Goal: Task Accomplishment & Management: Manage account settings

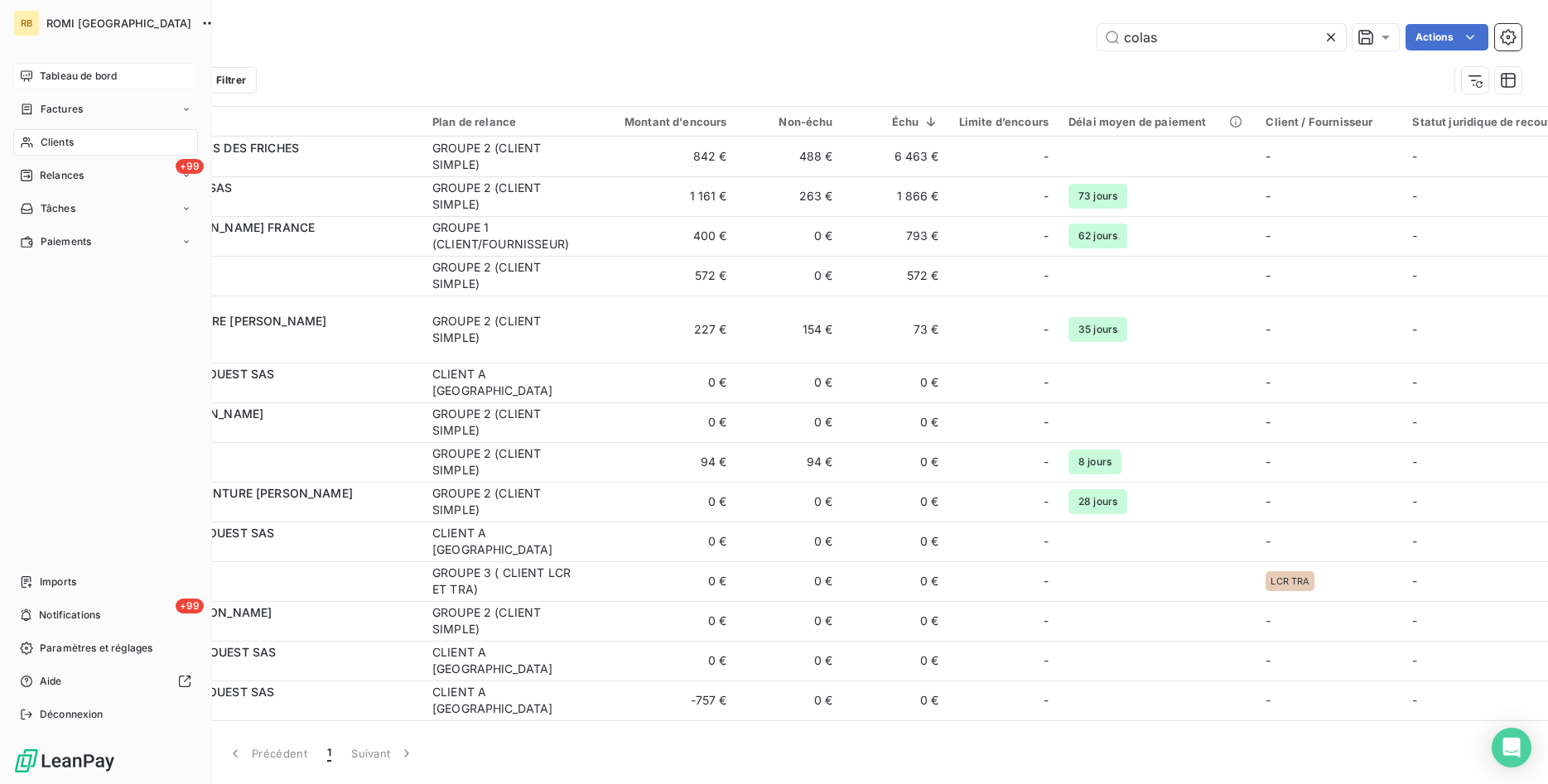
click at [43, 76] on span "Tableau de bord" at bounding box center [78, 76] width 77 height 15
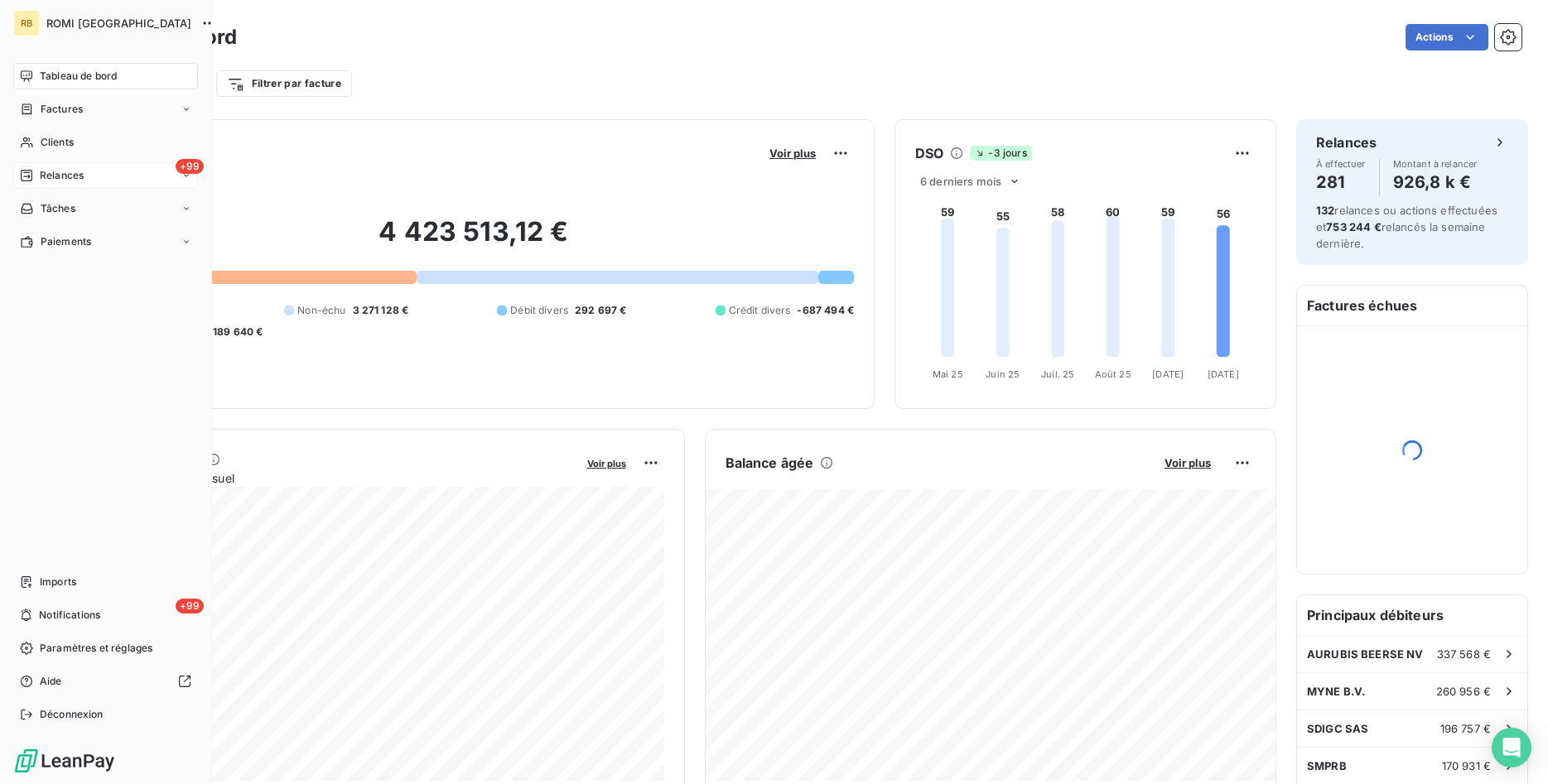
click at [57, 169] on span "Relances" at bounding box center [61, 175] width 44 height 15
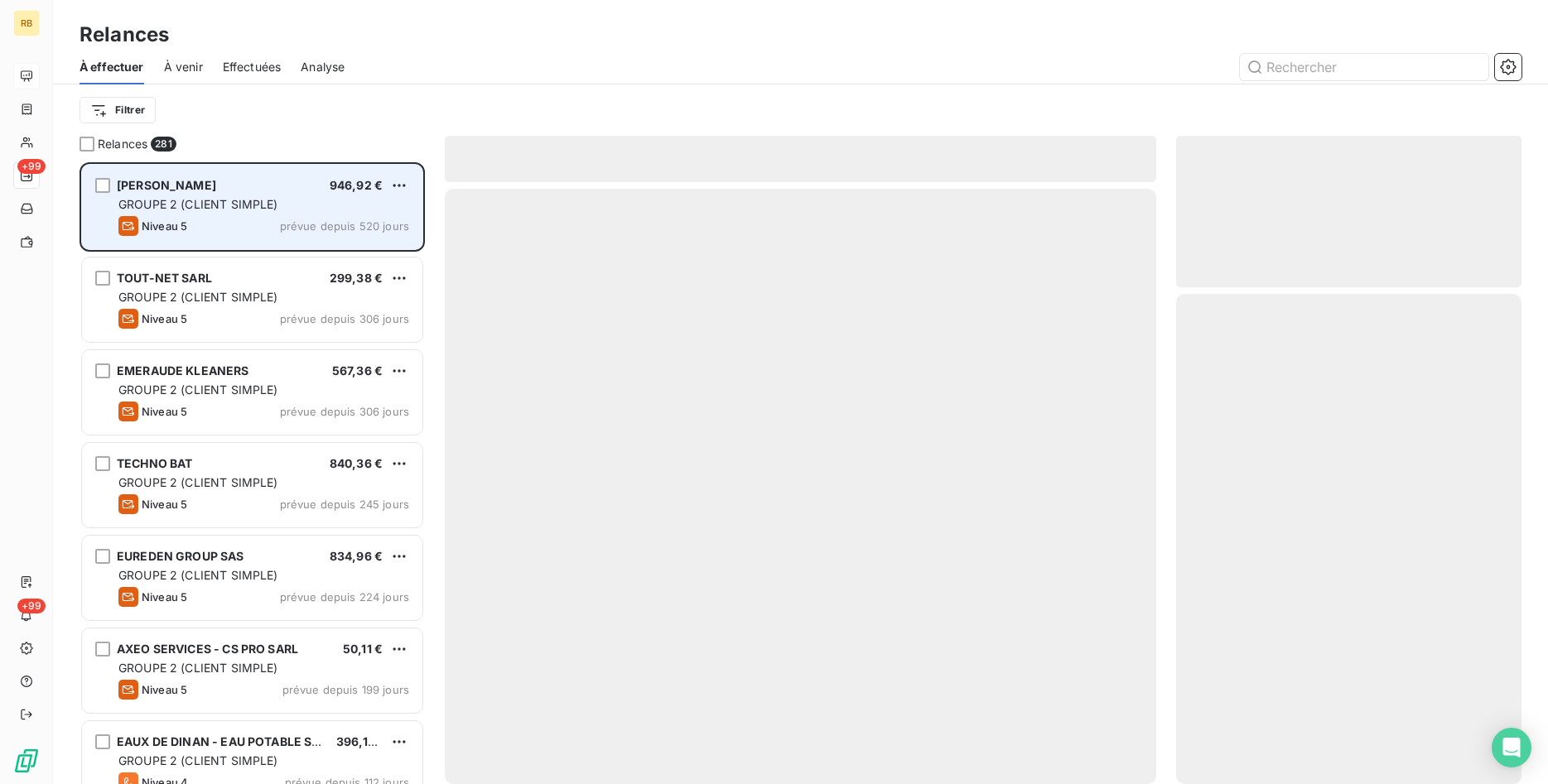
scroll to position [622, 346]
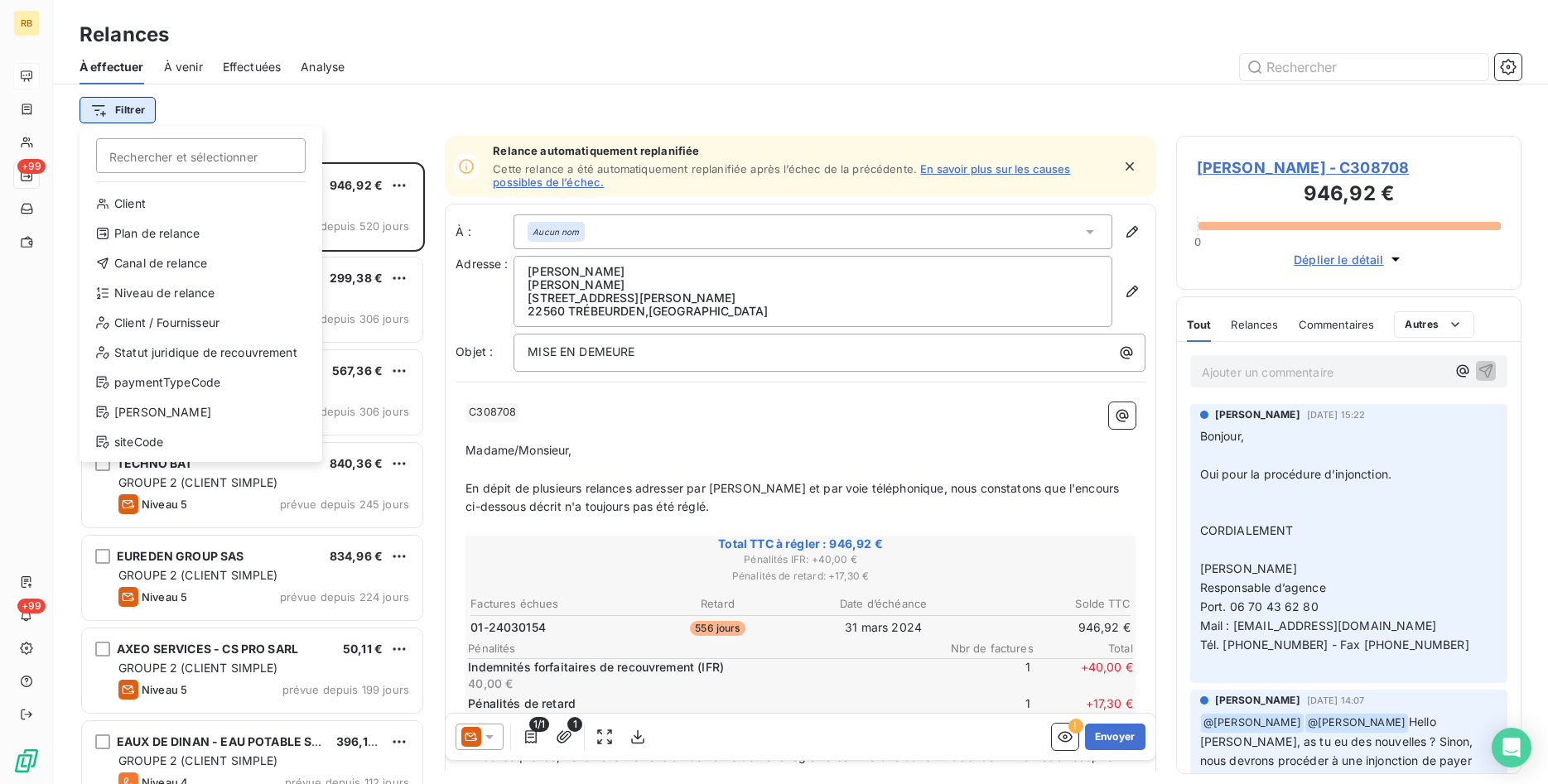
click at [125, 107] on html "RB +99 +99 Relances À effectuer À venir Effectuées Analyse Filtrer Rechercher e…" at bounding box center [774, 392] width 1548 height 784
click at [258, 238] on div "Plan de relance" at bounding box center [201, 233] width 229 height 27
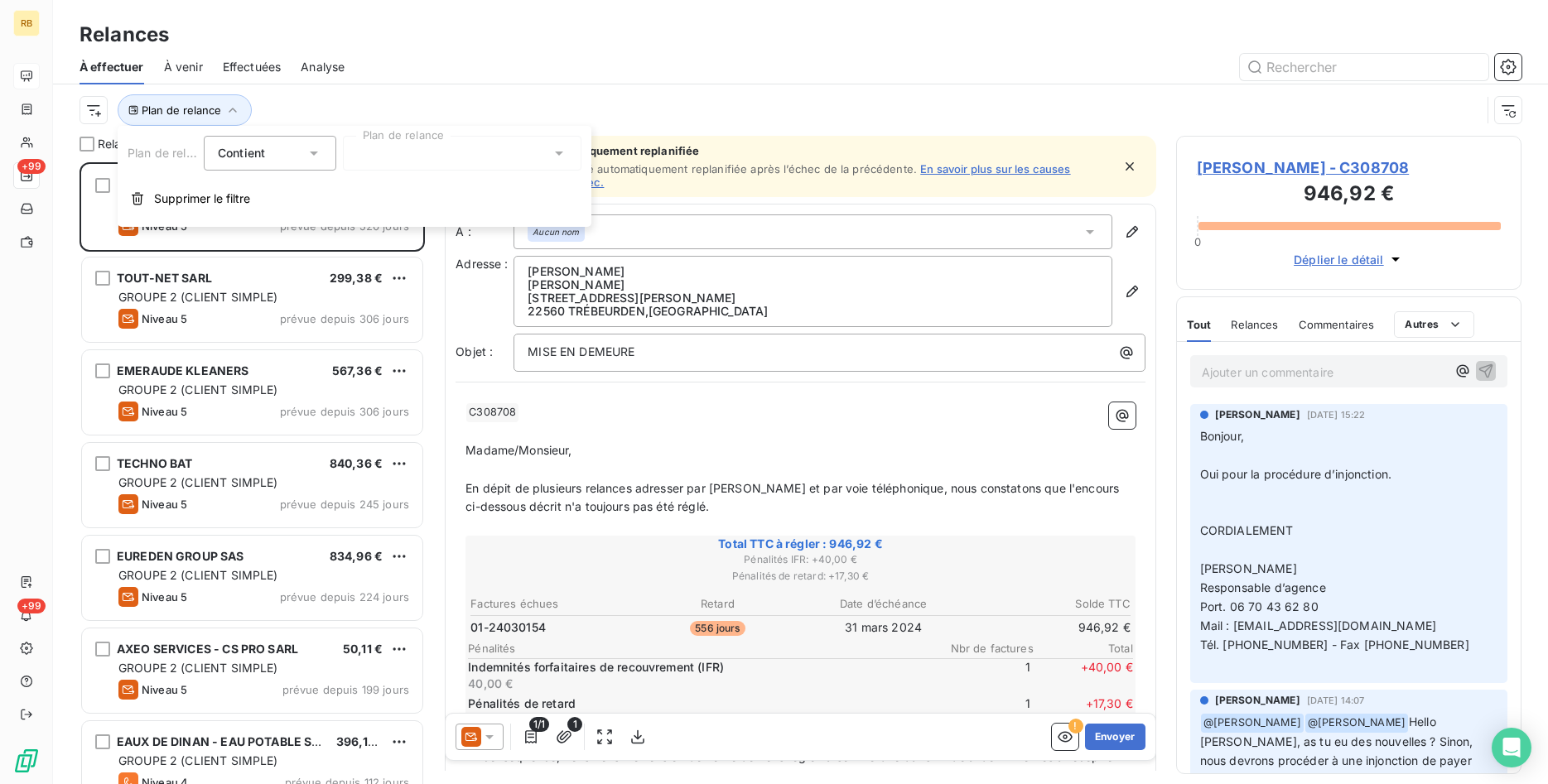
click at [511, 154] on div at bounding box center [462, 153] width 238 height 35
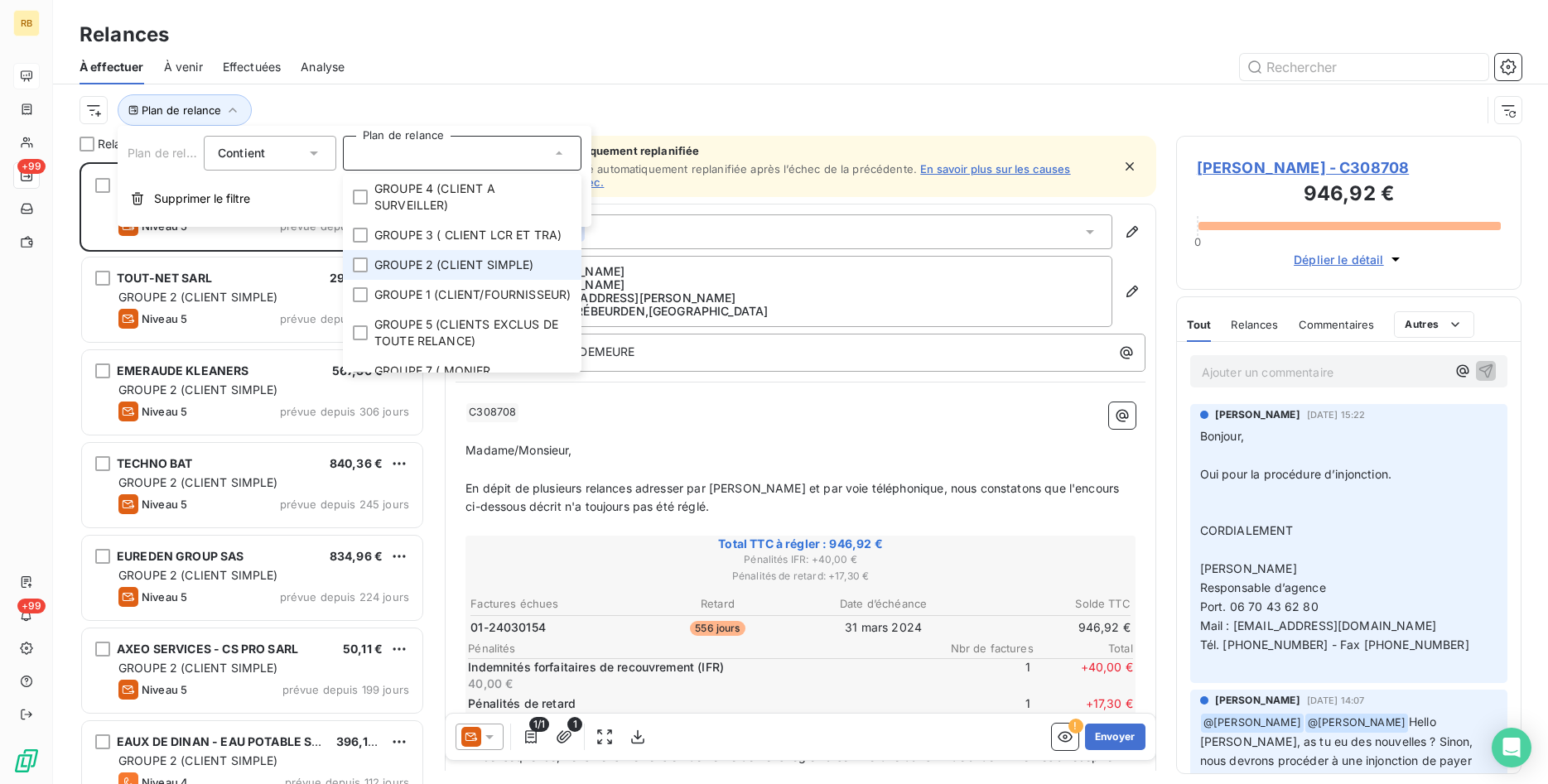
click at [405, 263] on span "GROUPE 2 (CLIENT SIMPLE)" at bounding box center [454, 265] width 160 height 17
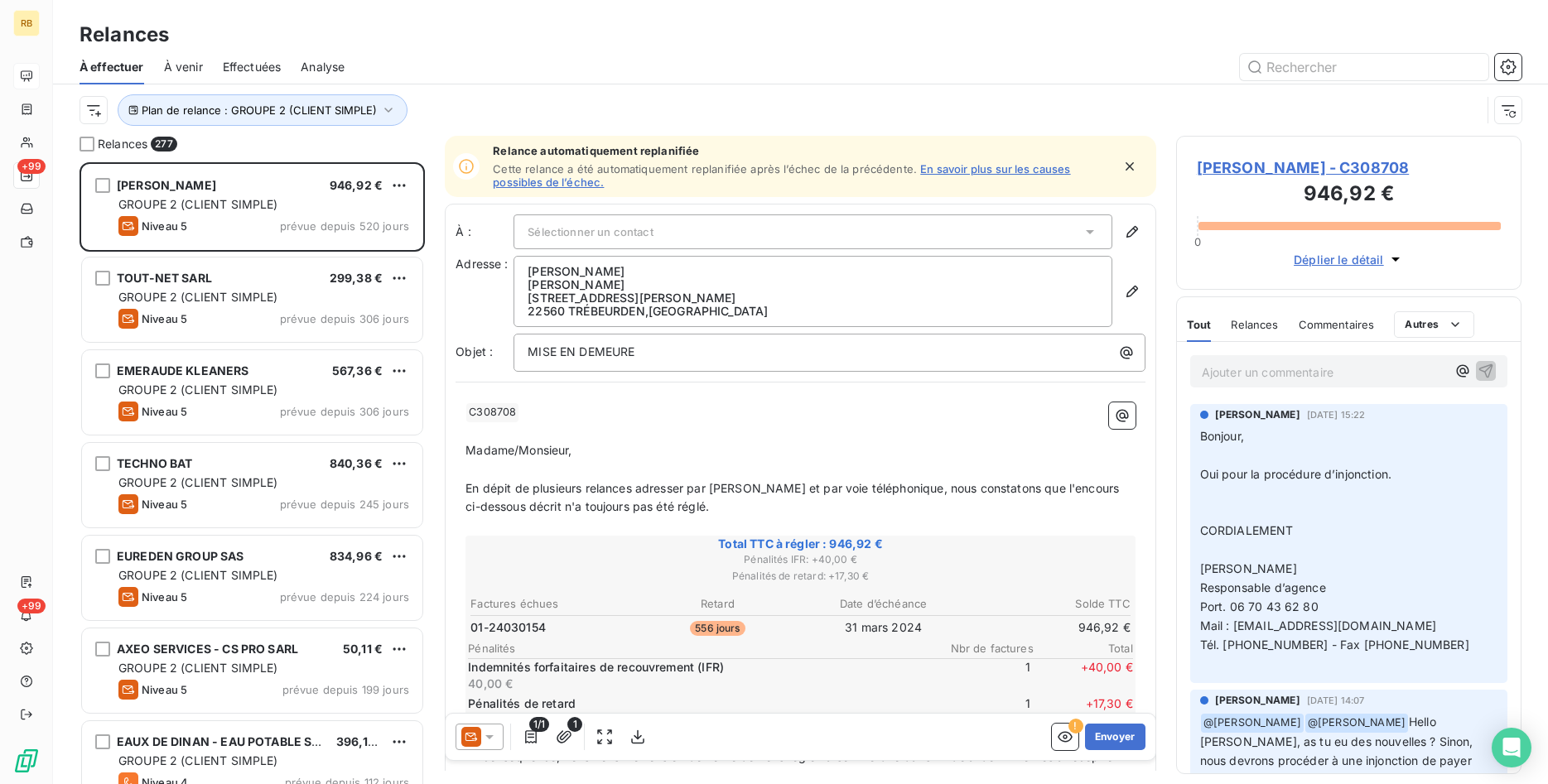
click at [528, 56] on div at bounding box center [943, 67] width 1157 height 27
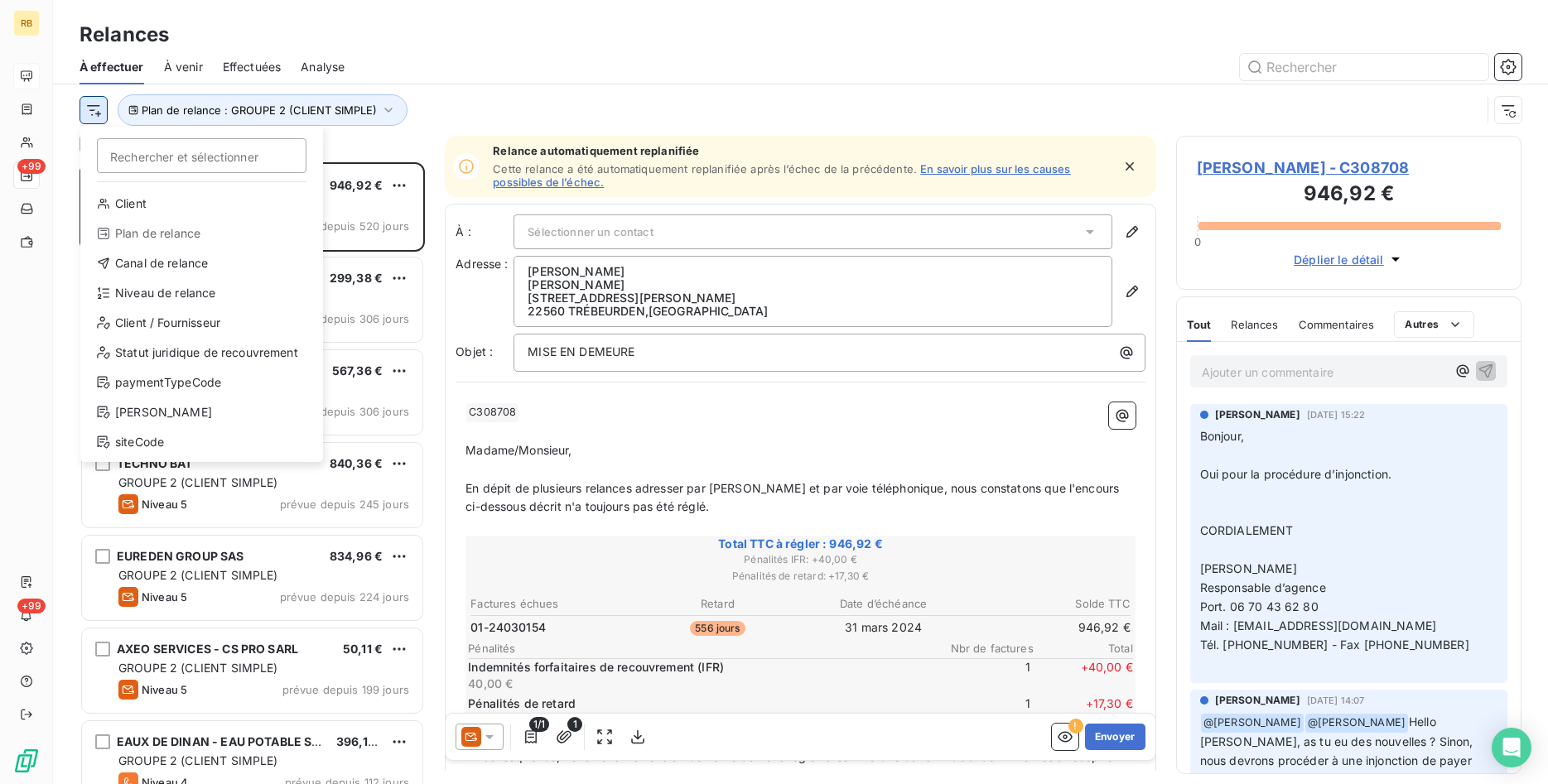
click at [100, 110] on html "RB +99 +99 Relances À effectuer À venir Effectuées Analyse Rechercher et sélect…" at bounding box center [774, 392] width 1548 height 784
click at [139, 291] on div "Niveau de relance" at bounding box center [202, 293] width 229 height 27
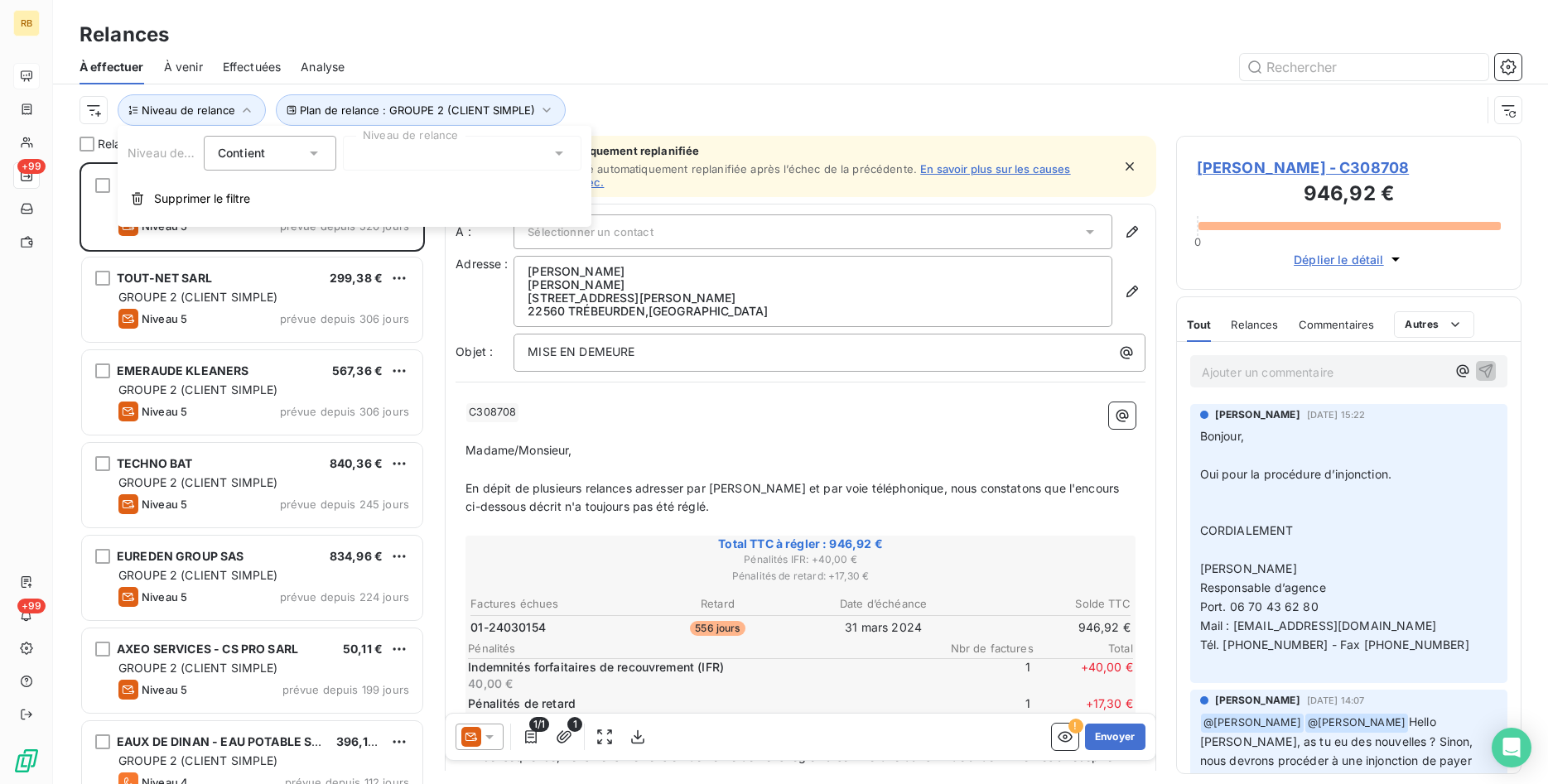
click at [548, 154] on div at bounding box center [462, 153] width 238 height 35
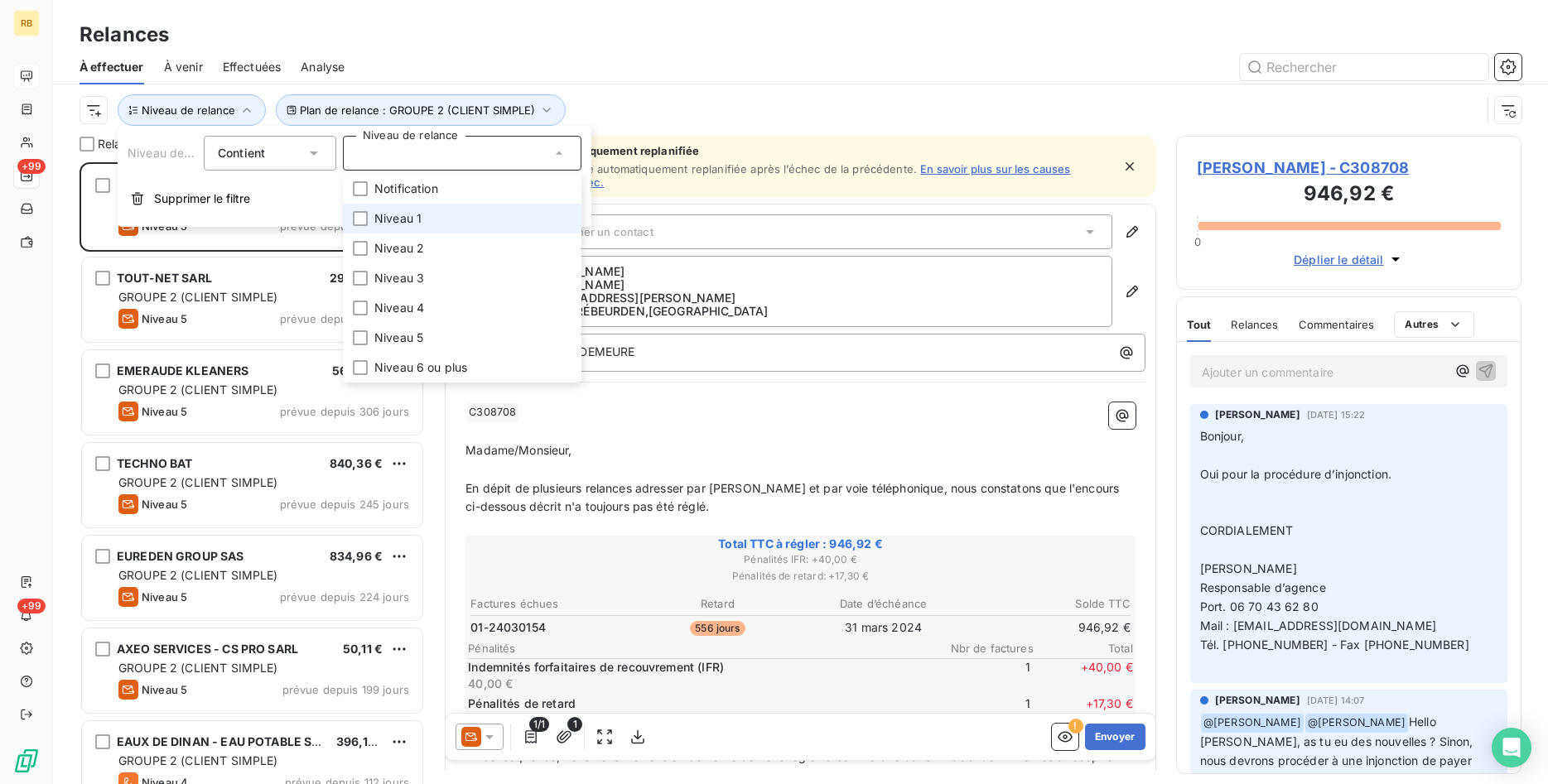
click at [400, 223] on span "Niveau 1" at bounding box center [397, 218] width 47 height 17
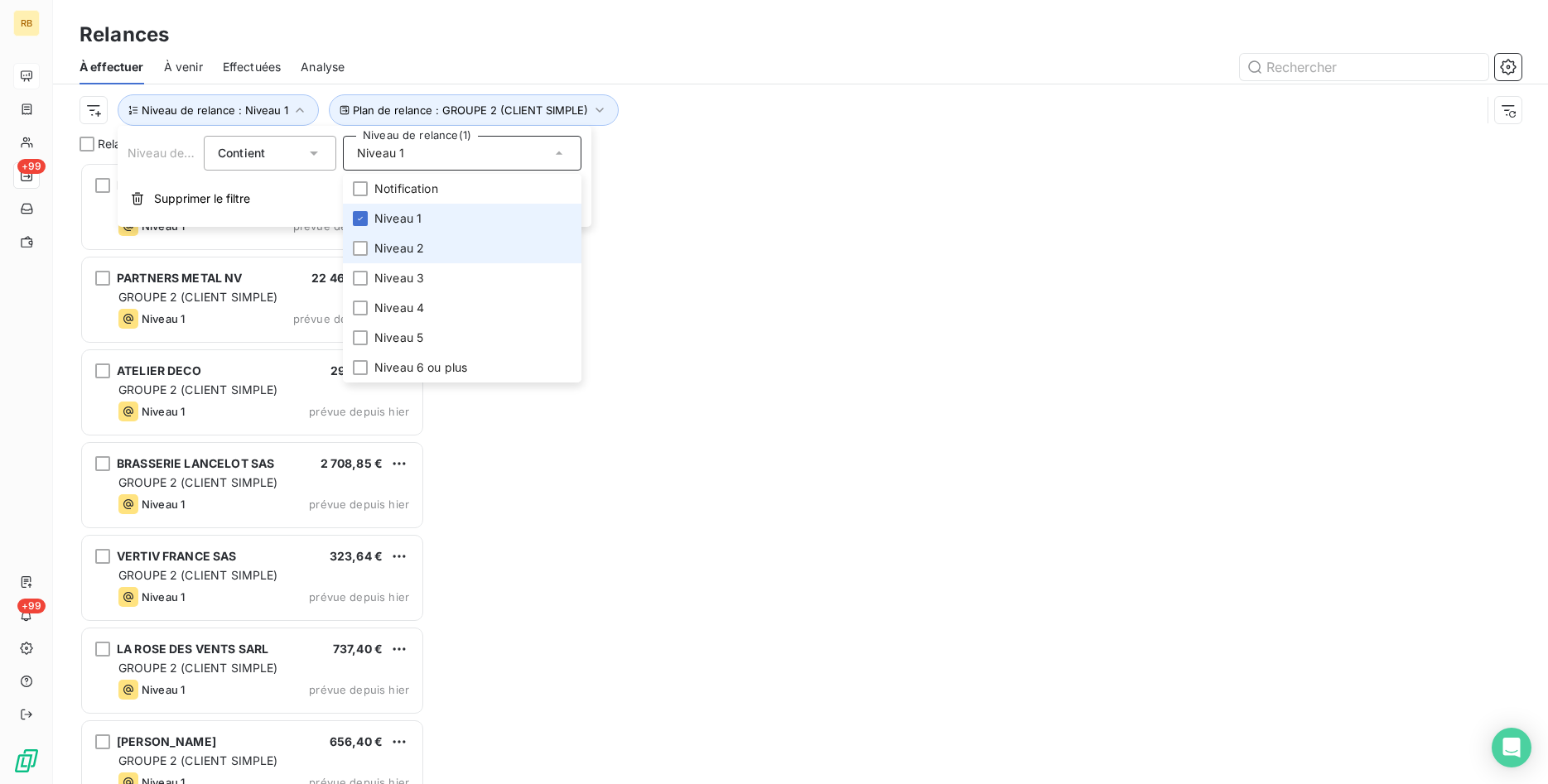
scroll to position [622, 346]
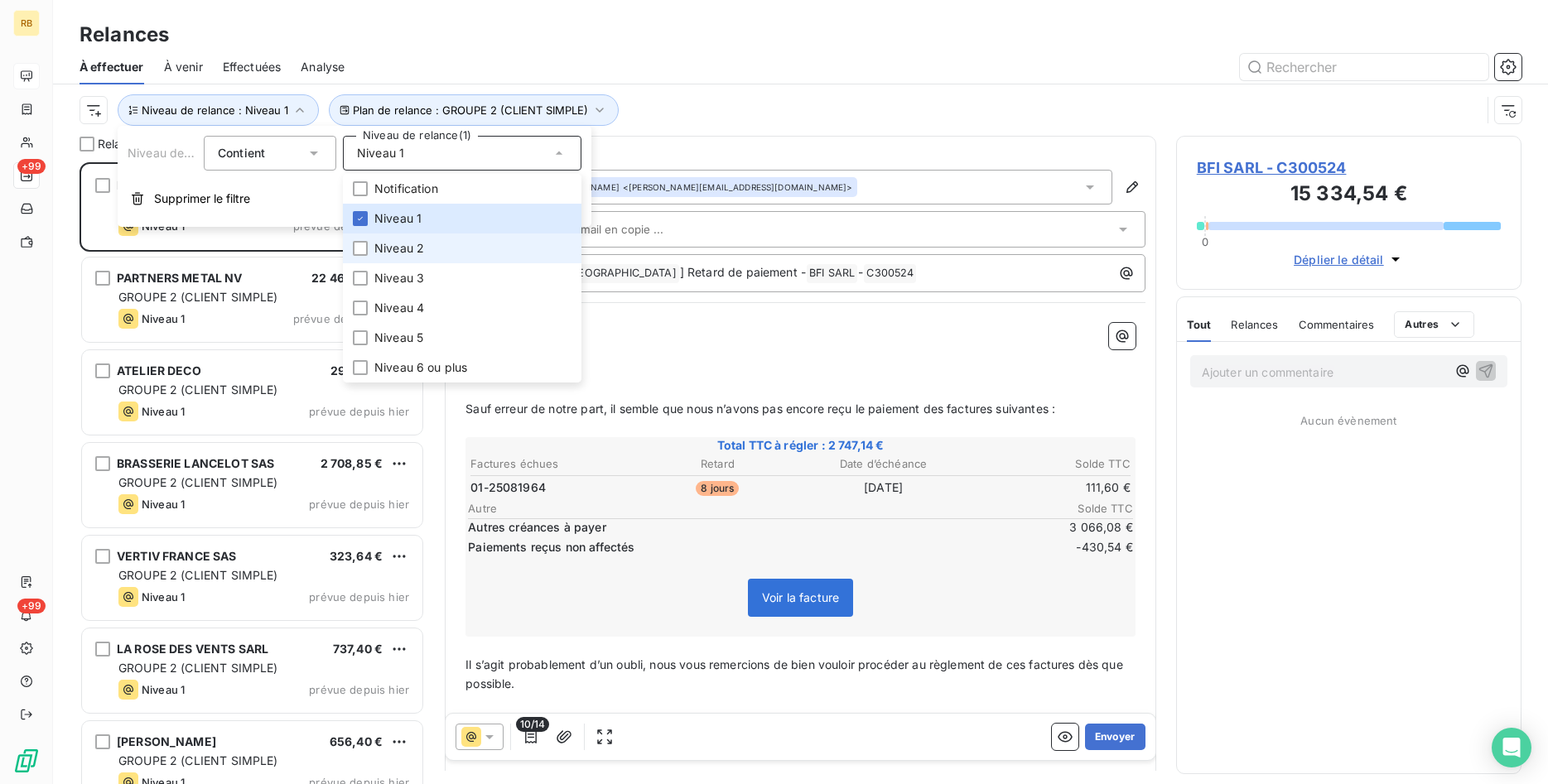
click at [397, 246] on span "Niveau 2" at bounding box center [399, 248] width 50 height 17
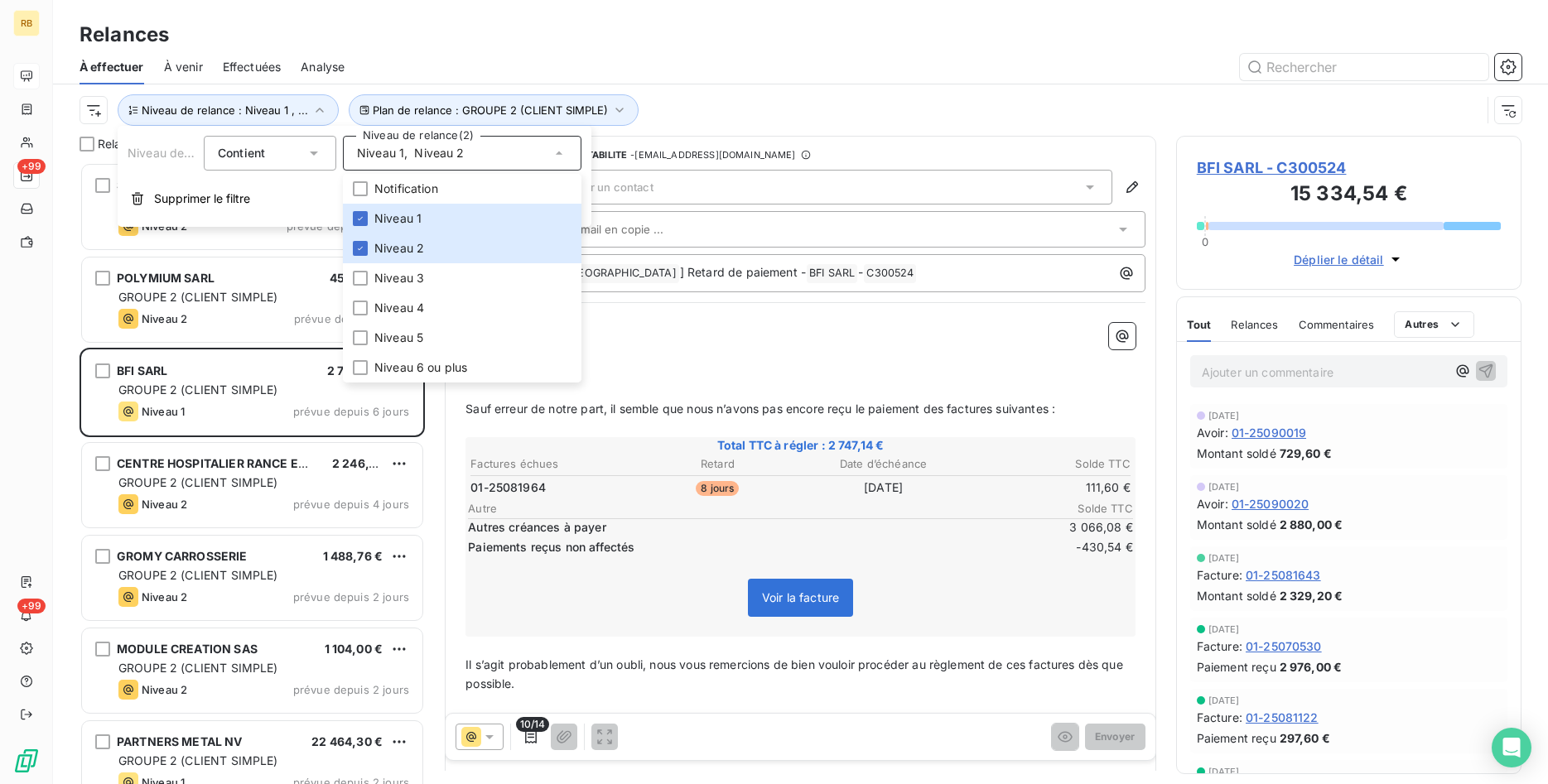
drag, startPoint x: 583, startPoint y: 56, endPoint x: 606, endPoint y: 47, distance: 24.7
click at [583, 55] on div at bounding box center [943, 67] width 1157 height 27
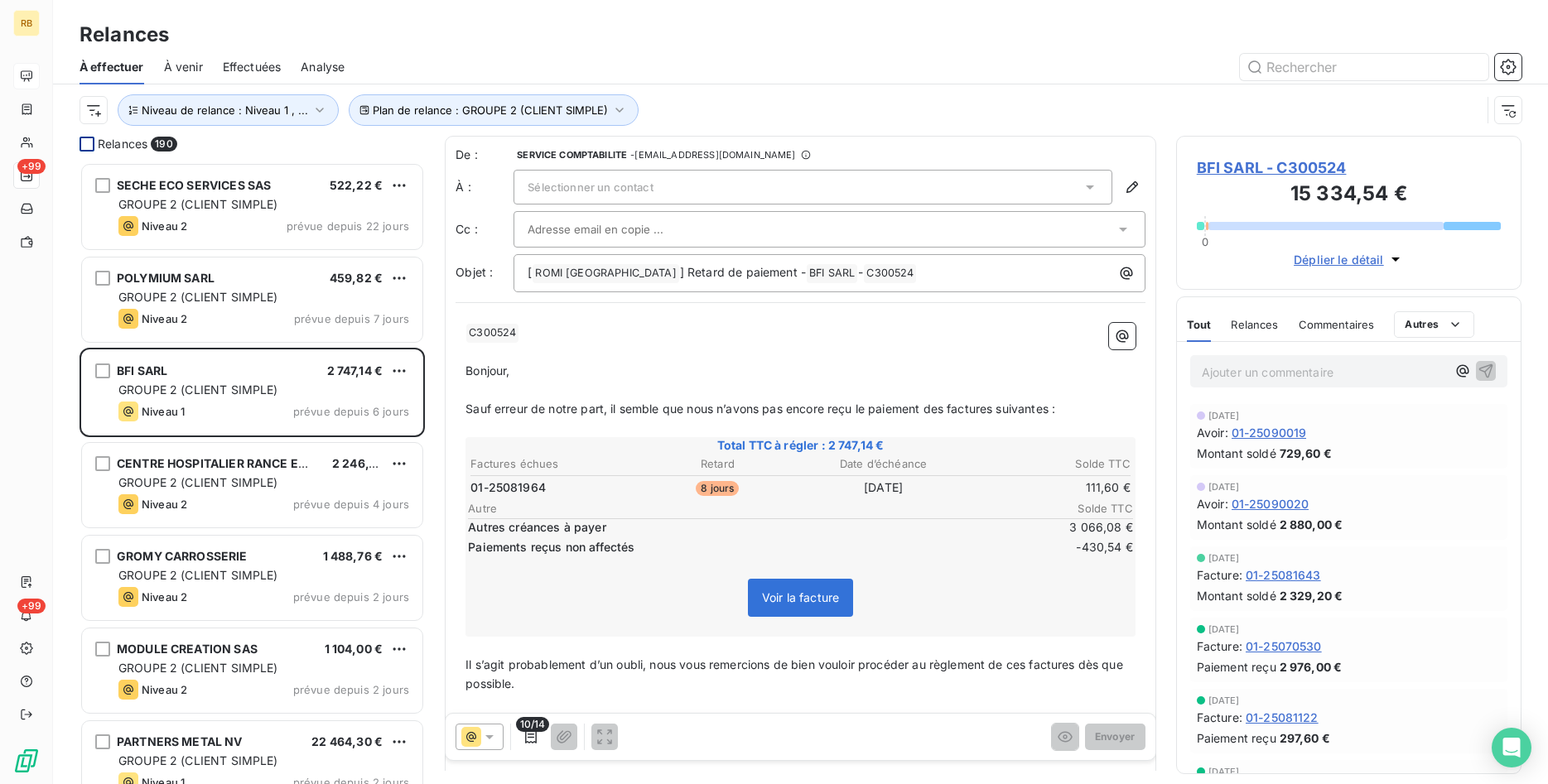
click at [93, 138] on div at bounding box center [87, 144] width 15 height 15
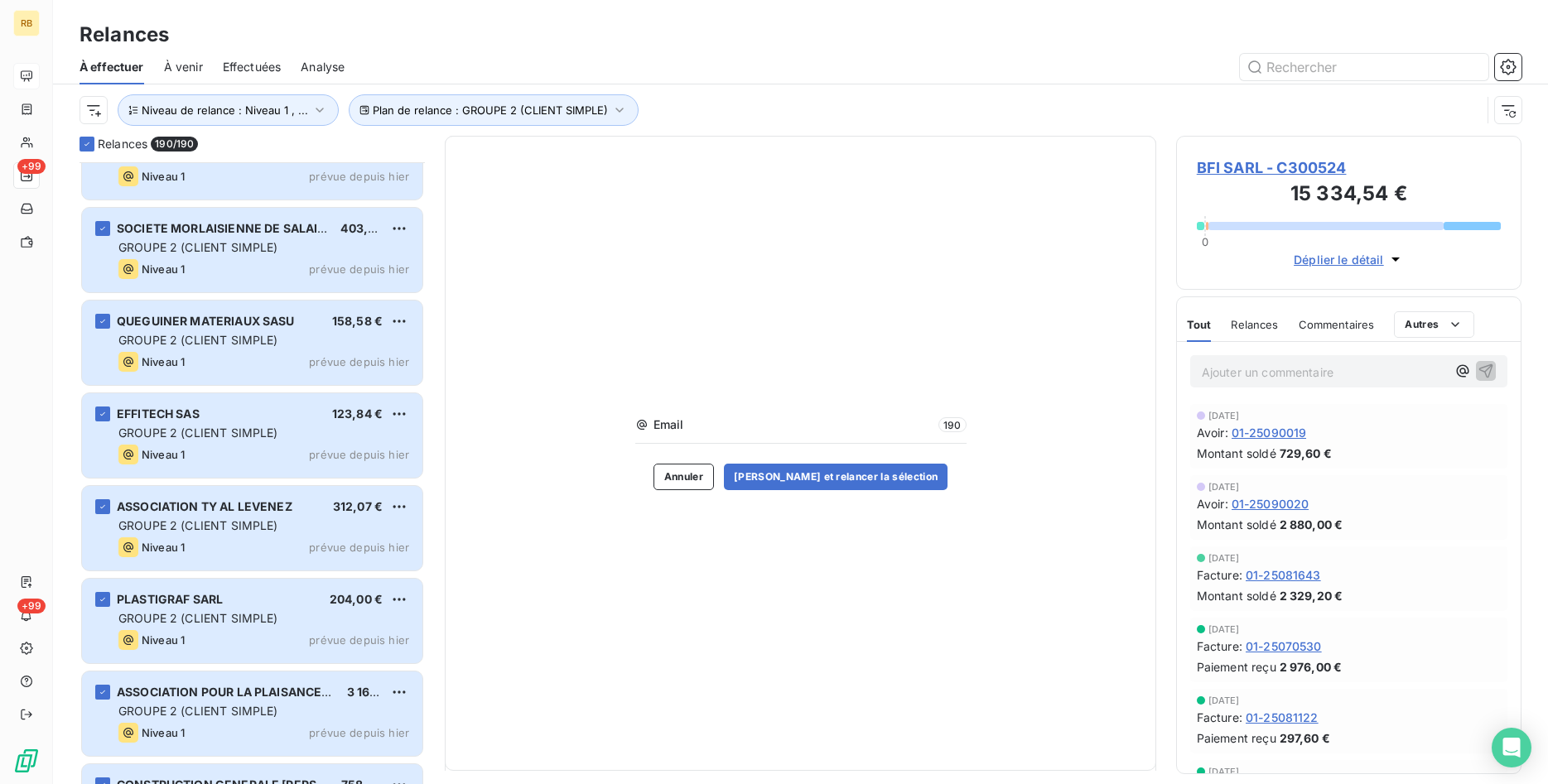
scroll to position [5489, 0]
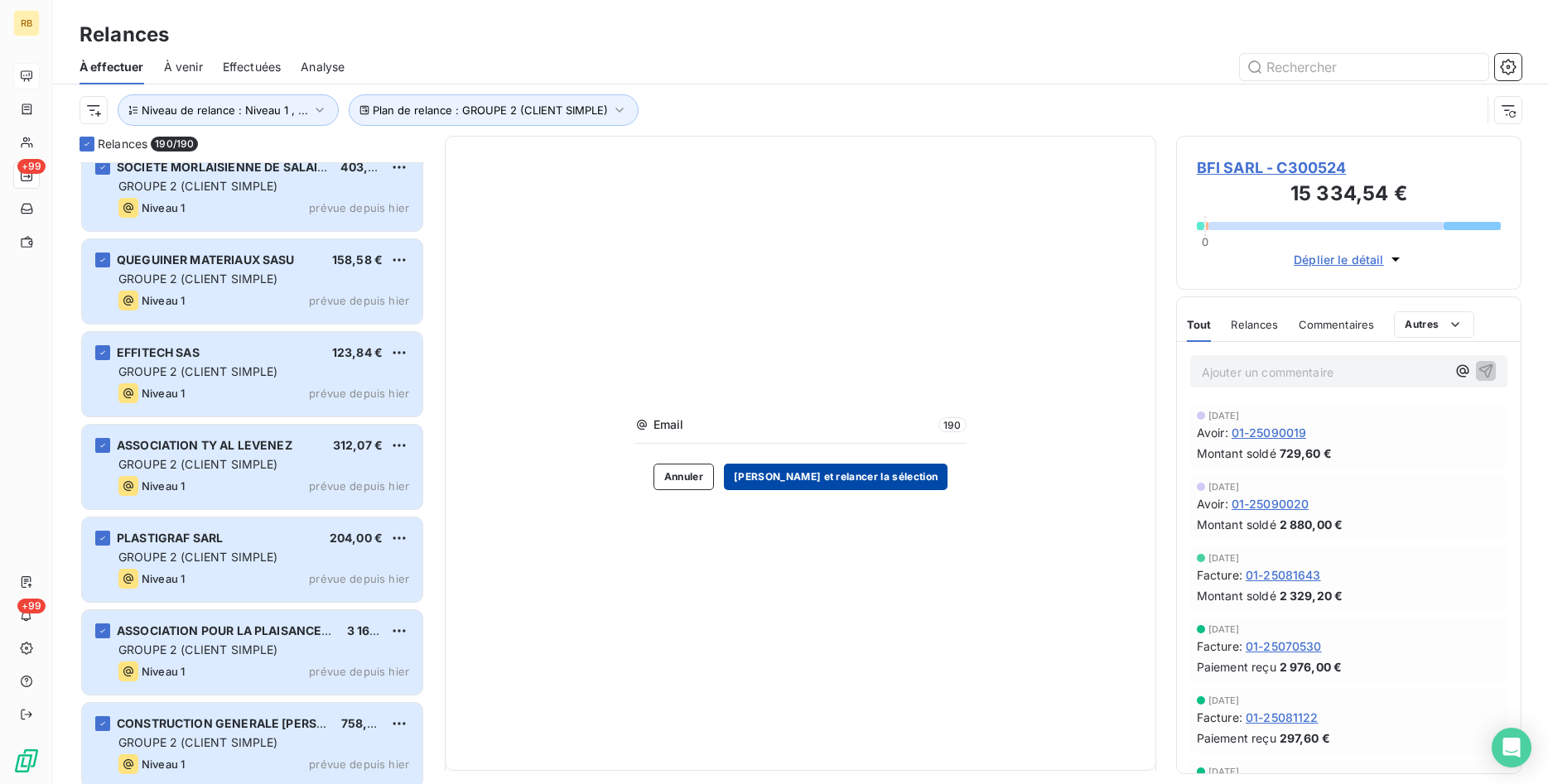
click at [855, 478] on button "[PERSON_NAME] et relancer la sélection" at bounding box center [835, 477] width 224 height 27
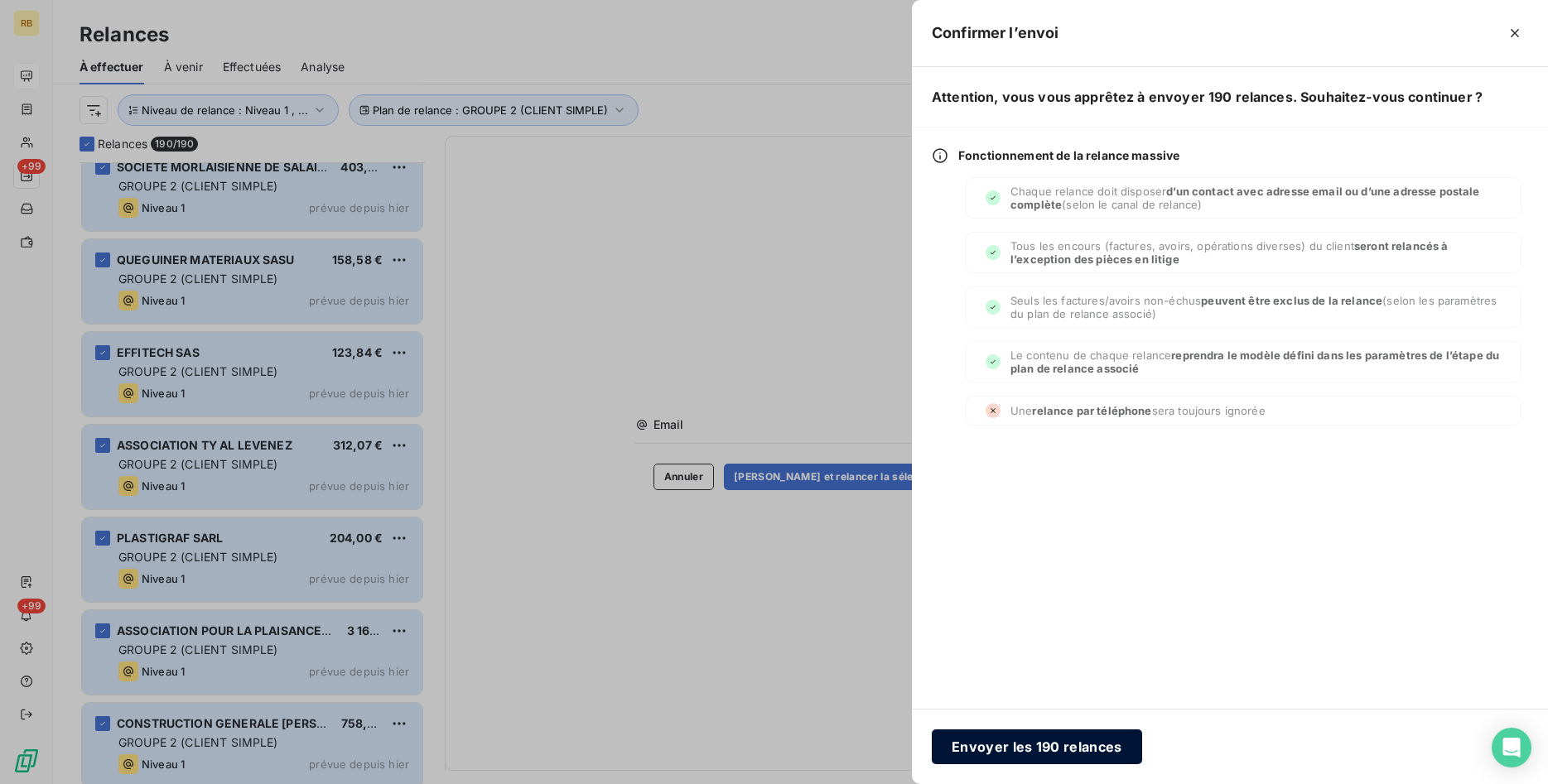
click at [1086, 747] on button "Envoyer les 190 relances" at bounding box center [1036, 747] width 210 height 35
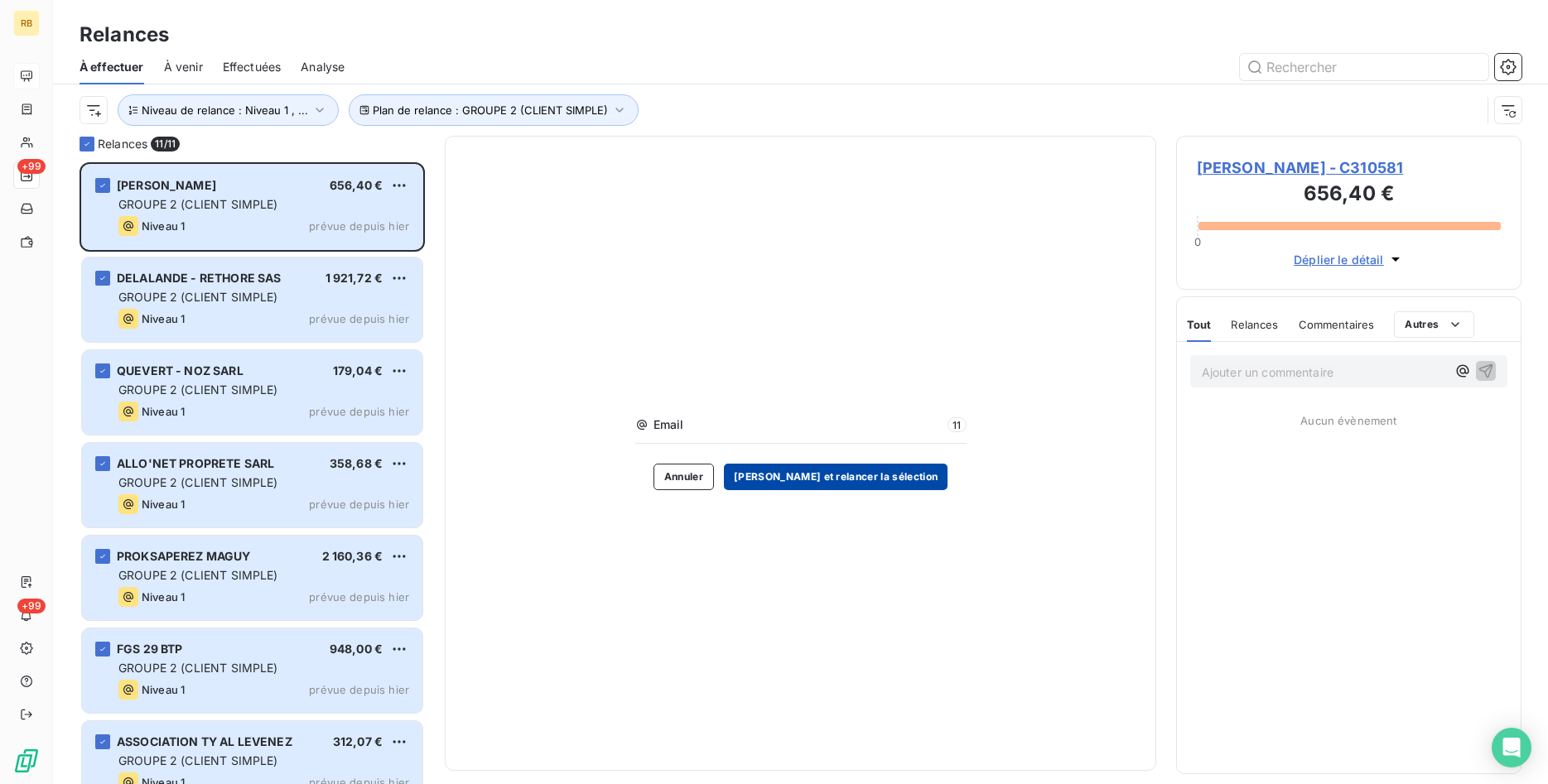
click at [859, 470] on button "[PERSON_NAME] et relancer la sélection" at bounding box center [835, 477] width 224 height 27
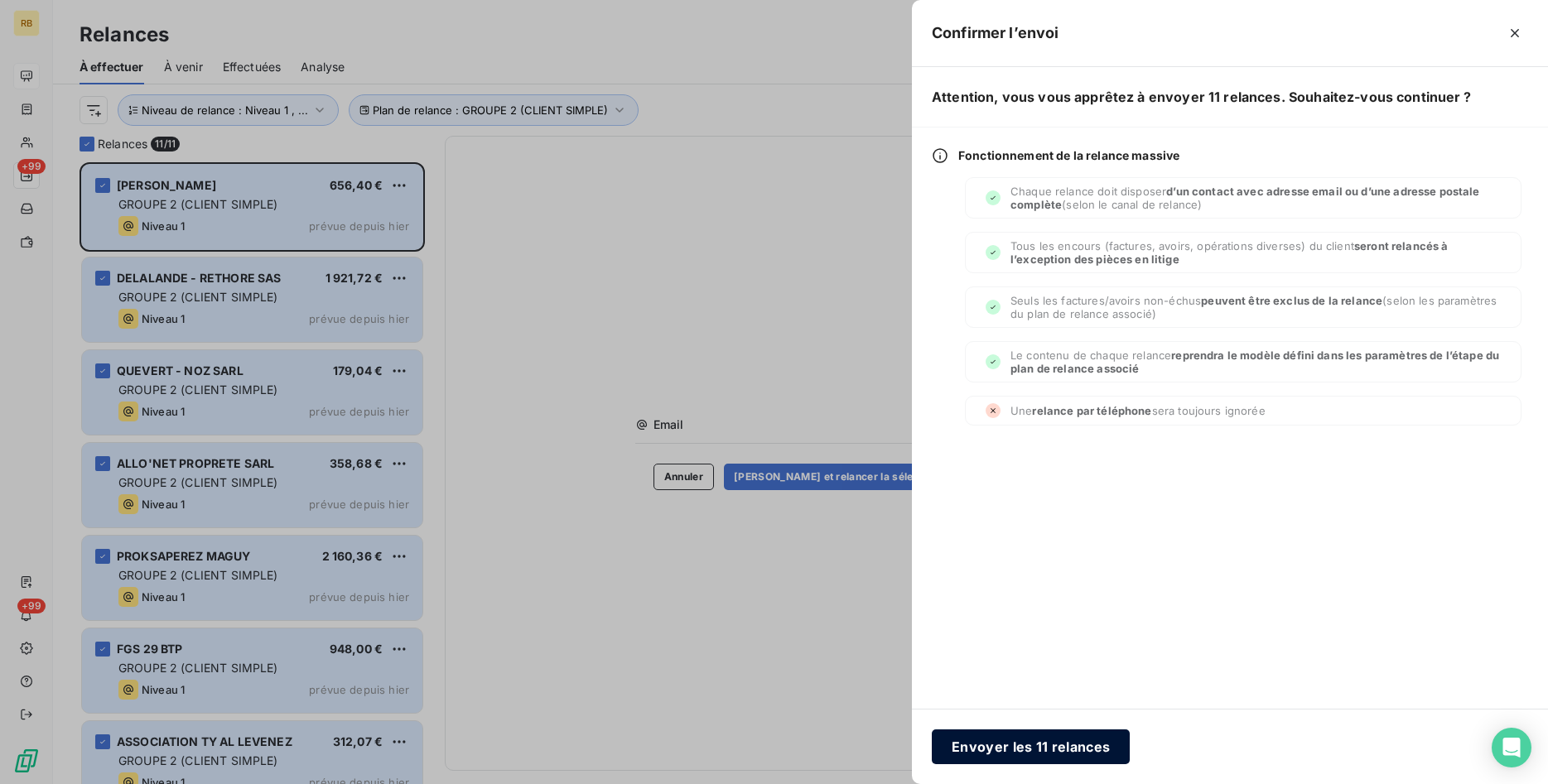
click at [1054, 753] on button "Envoyer les 11 relances" at bounding box center [1030, 747] width 198 height 35
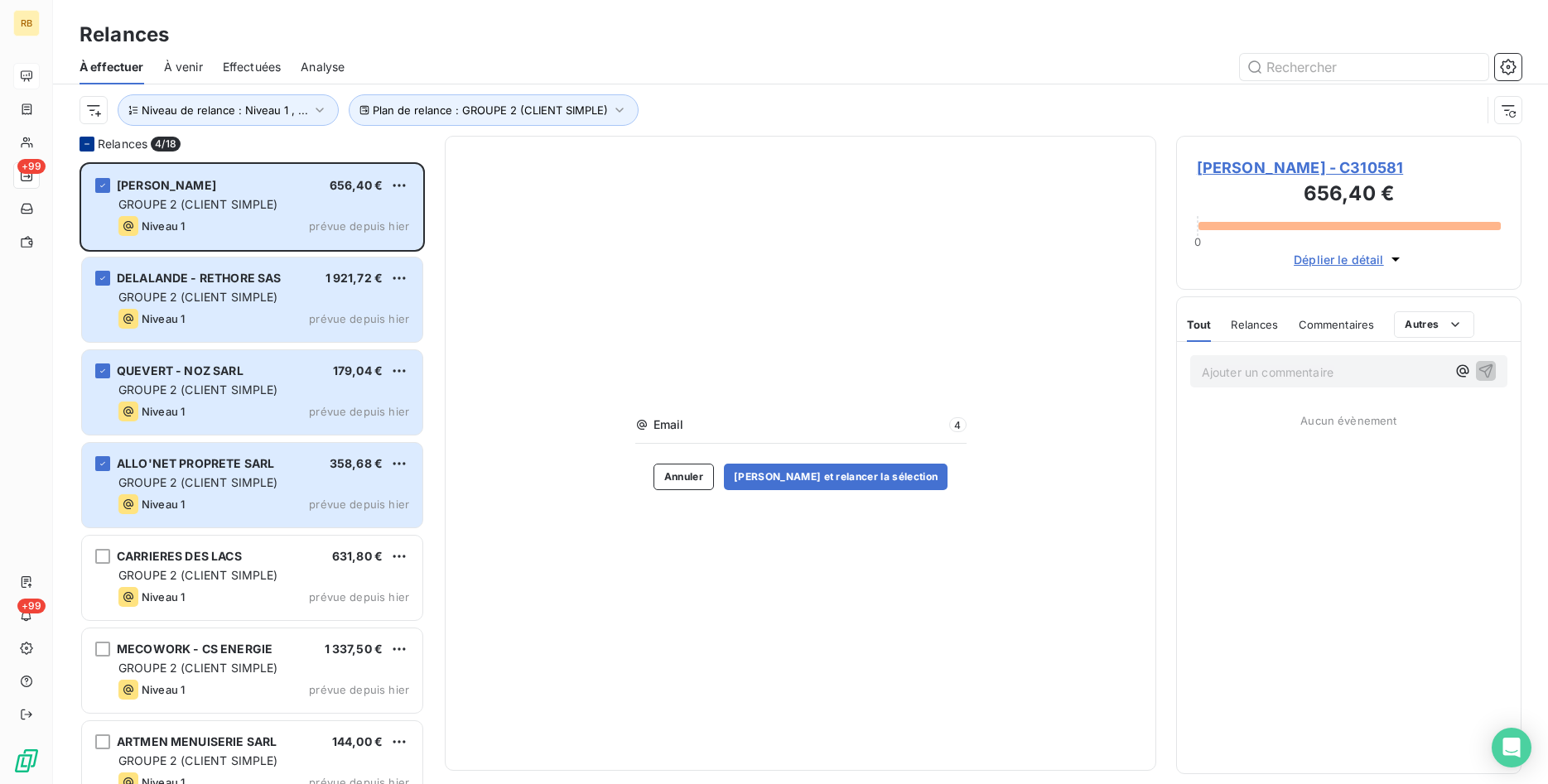
click at [81, 141] on div at bounding box center [87, 144] width 15 height 15
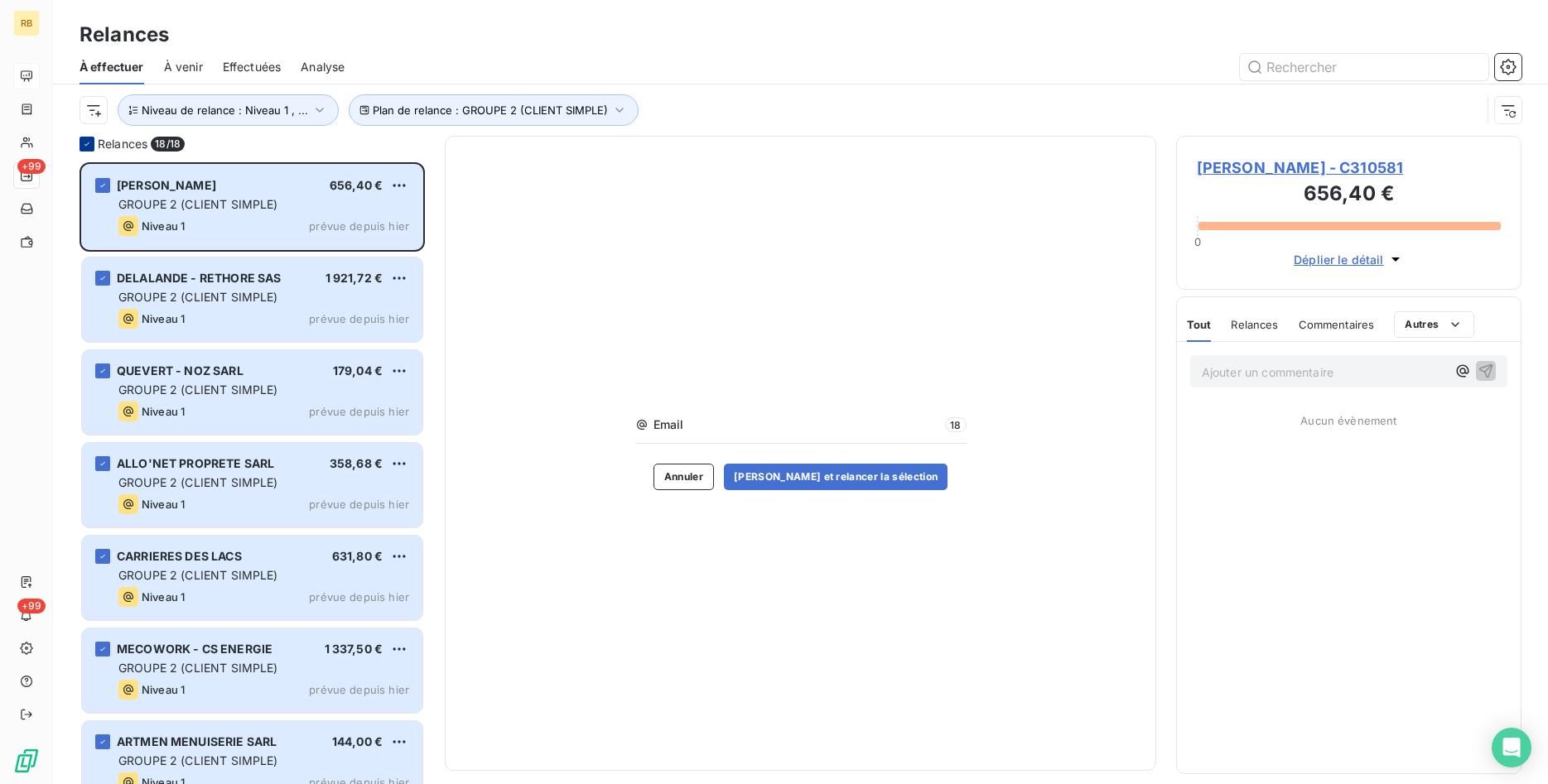
click at [90, 141] on icon at bounding box center [87, 144] width 10 height 10
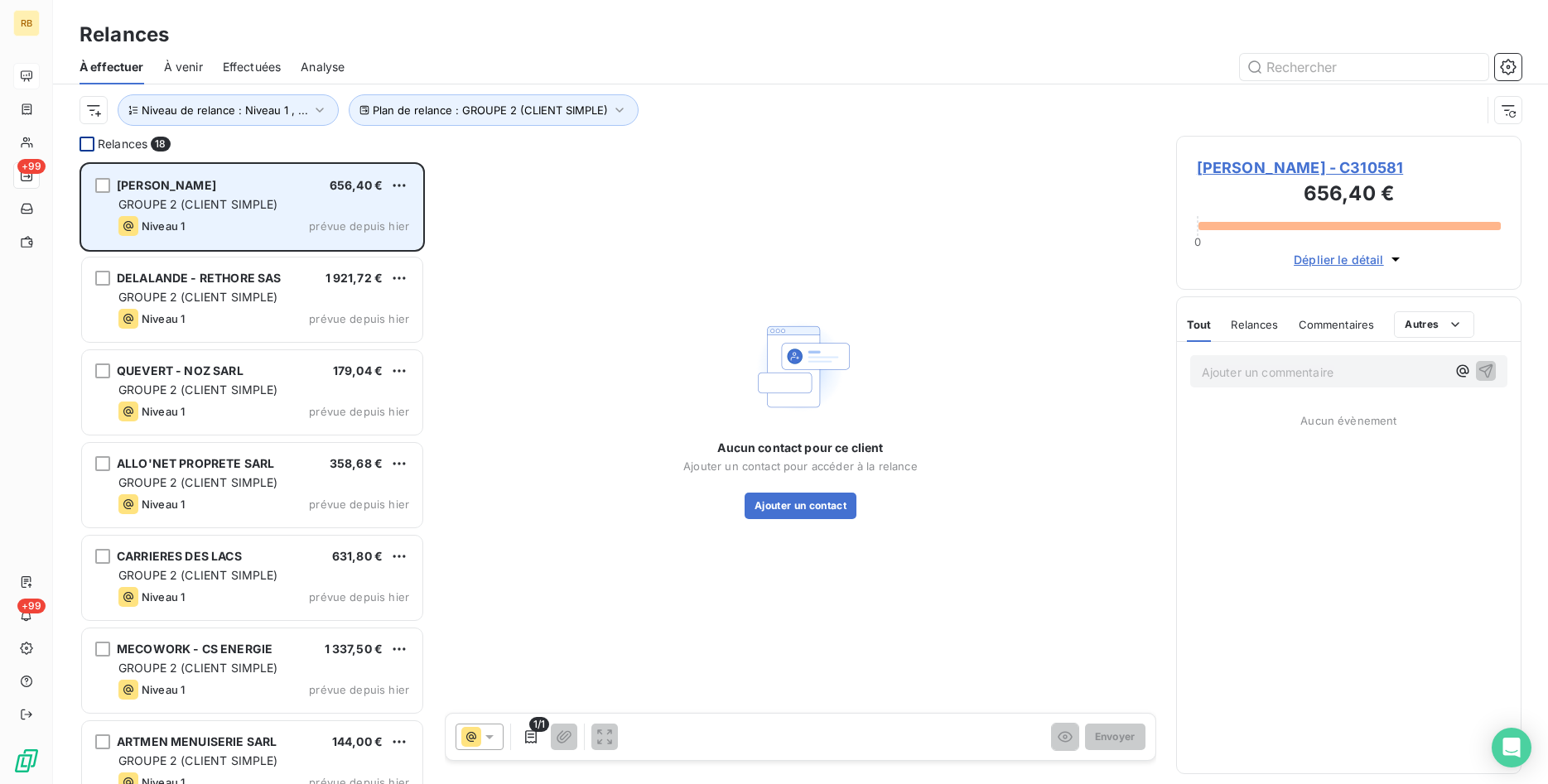
click at [264, 223] on div "Niveau 1 prévue depuis hier" at bounding box center [264, 226] width 291 height 20
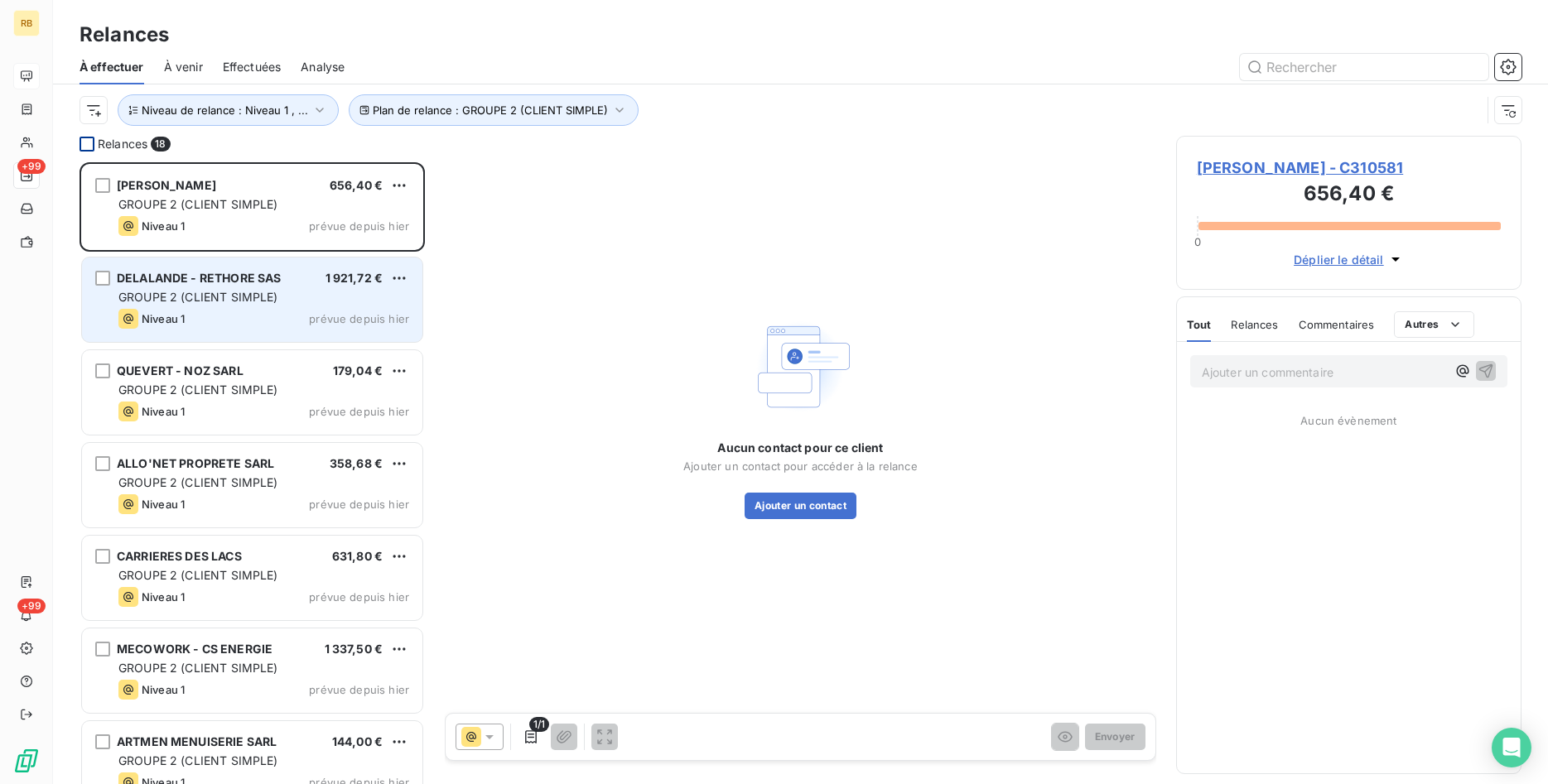
click at [252, 316] on div "Niveau 1 prévue depuis hier" at bounding box center [264, 319] width 291 height 20
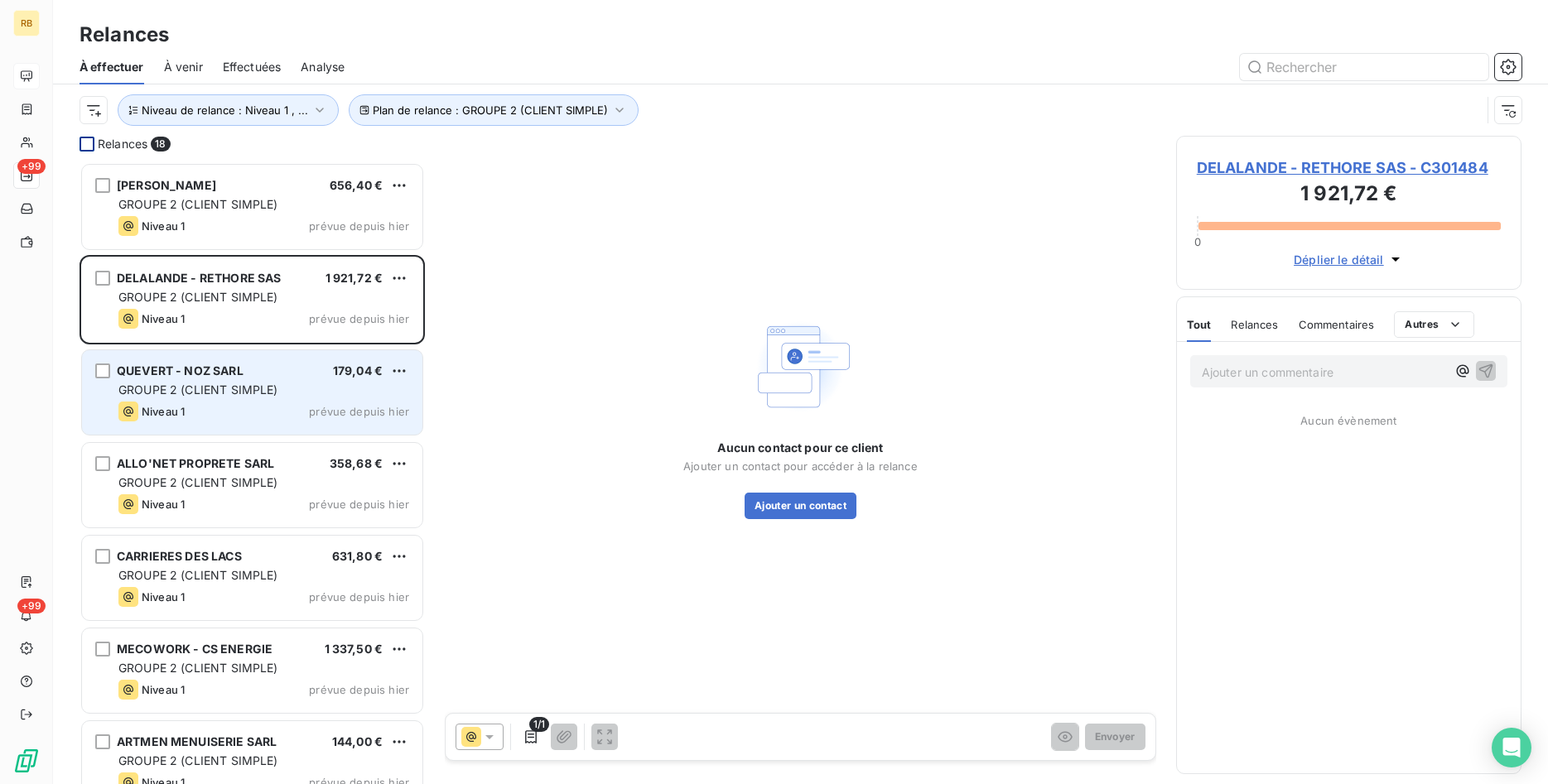
click at [252, 391] on span "GROUPE 2 (CLIENT SIMPLE)" at bounding box center [199, 389] width 160 height 14
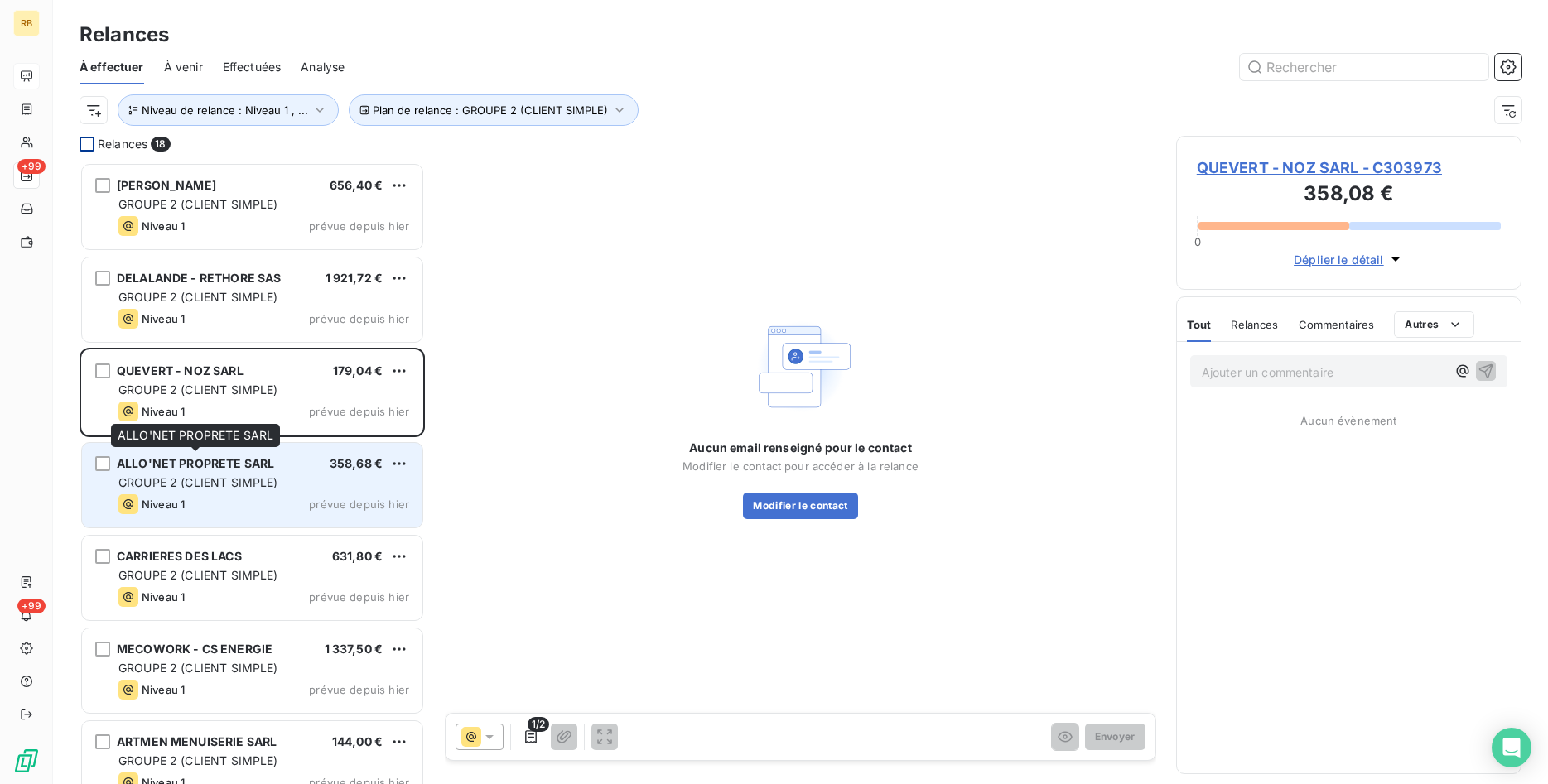
click at [258, 468] on span "ALLO'NET PROPRETE SARL" at bounding box center [195, 463] width 157 height 14
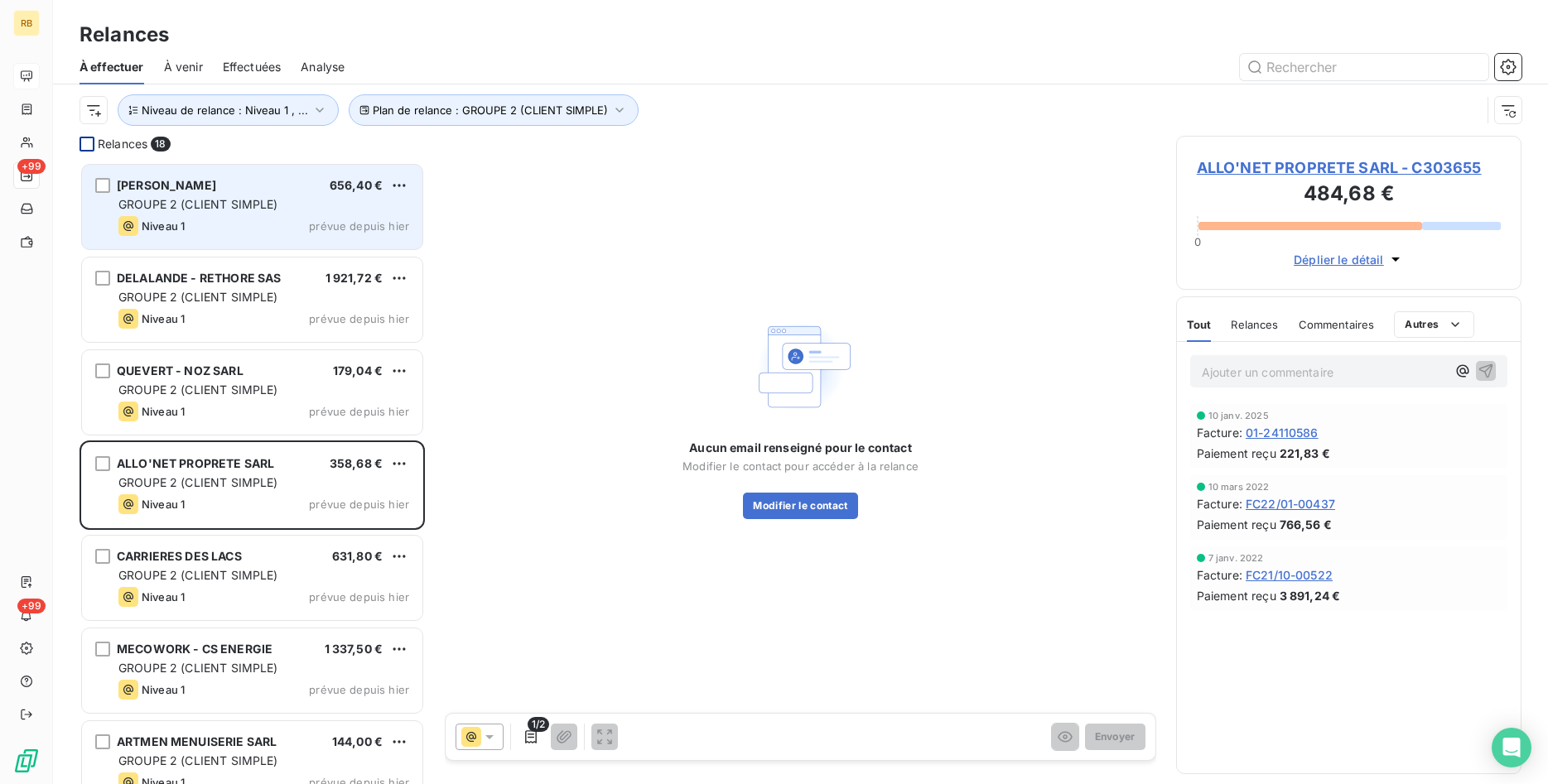
click at [189, 219] on div "Niveau 1 prévue depuis hier" at bounding box center [264, 226] width 291 height 20
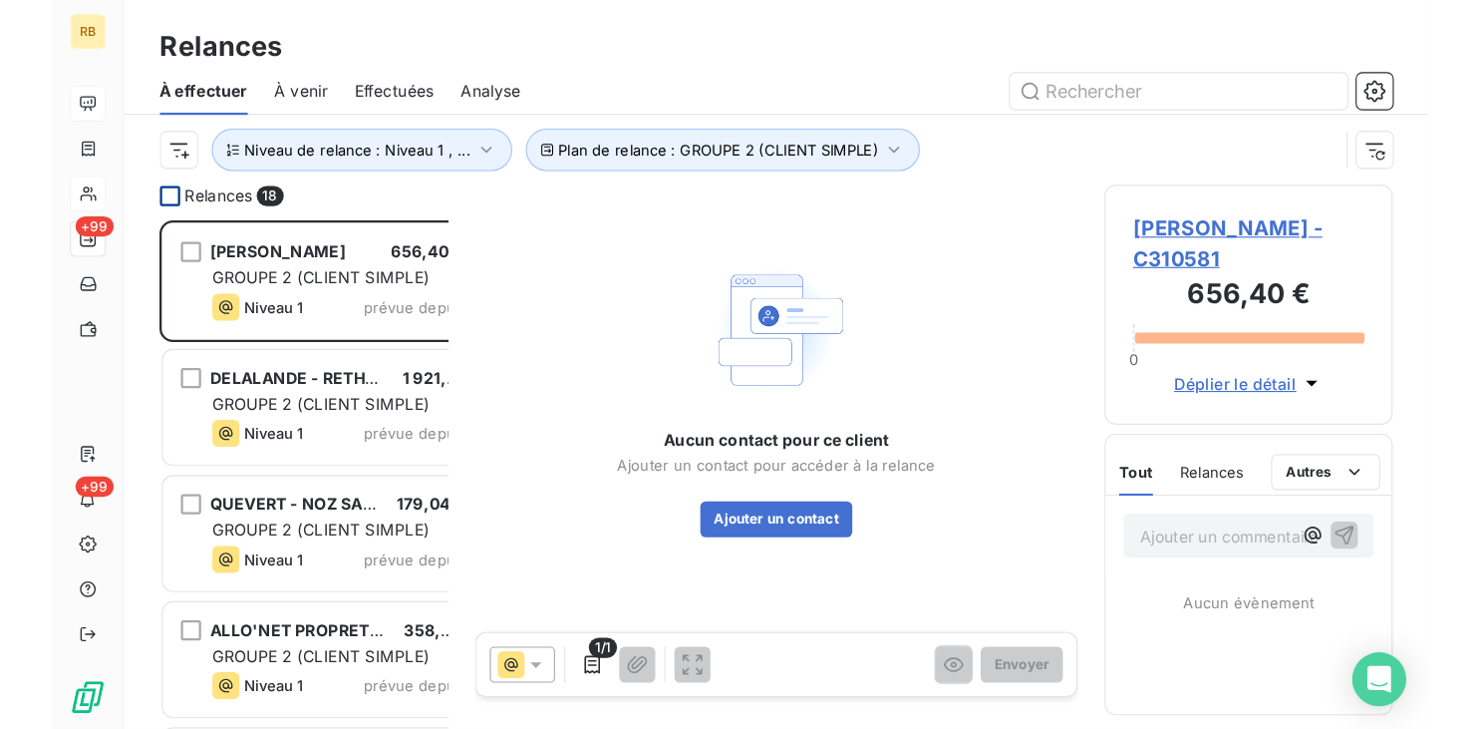
scroll to position [533, 319]
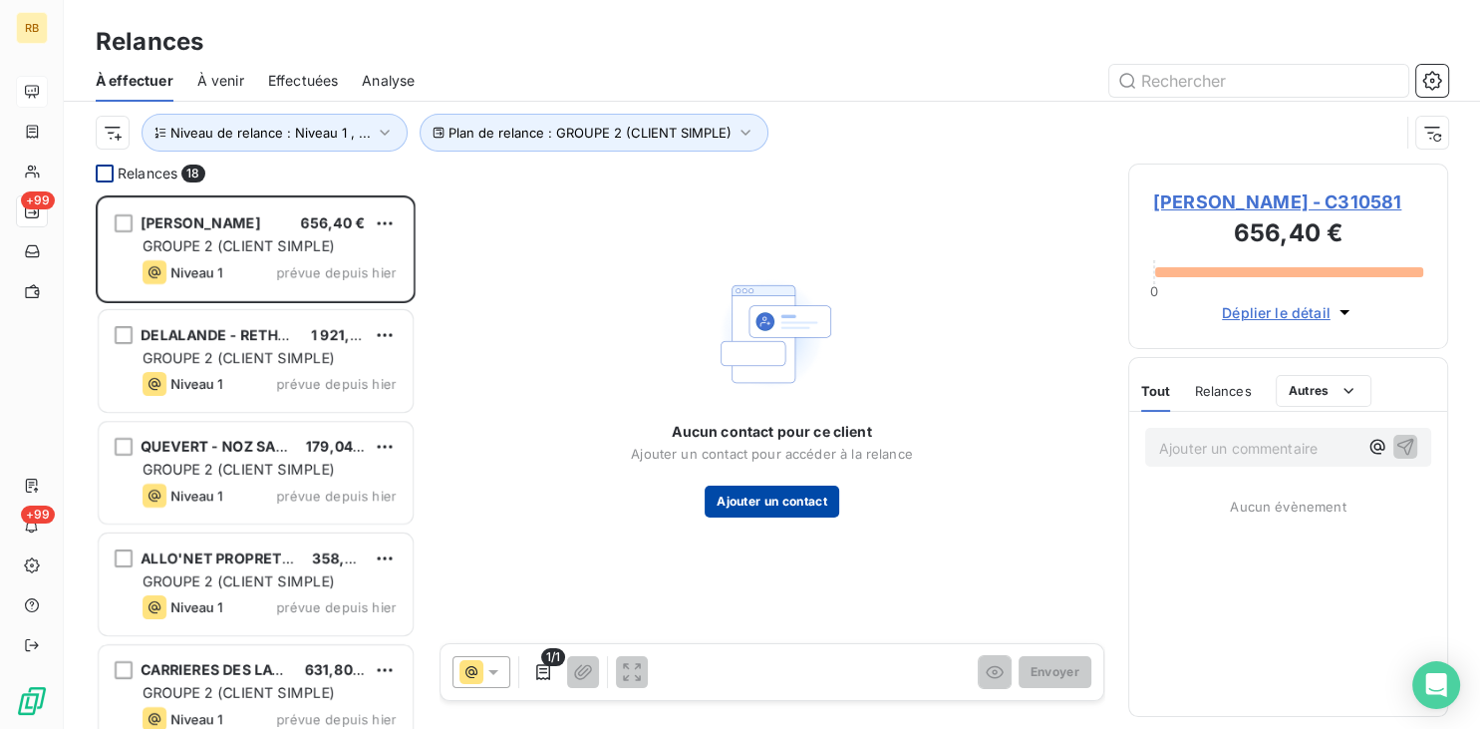
click at [812, 506] on button "Ajouter un contact" at bounding box center [772, 501] width 135 height 32
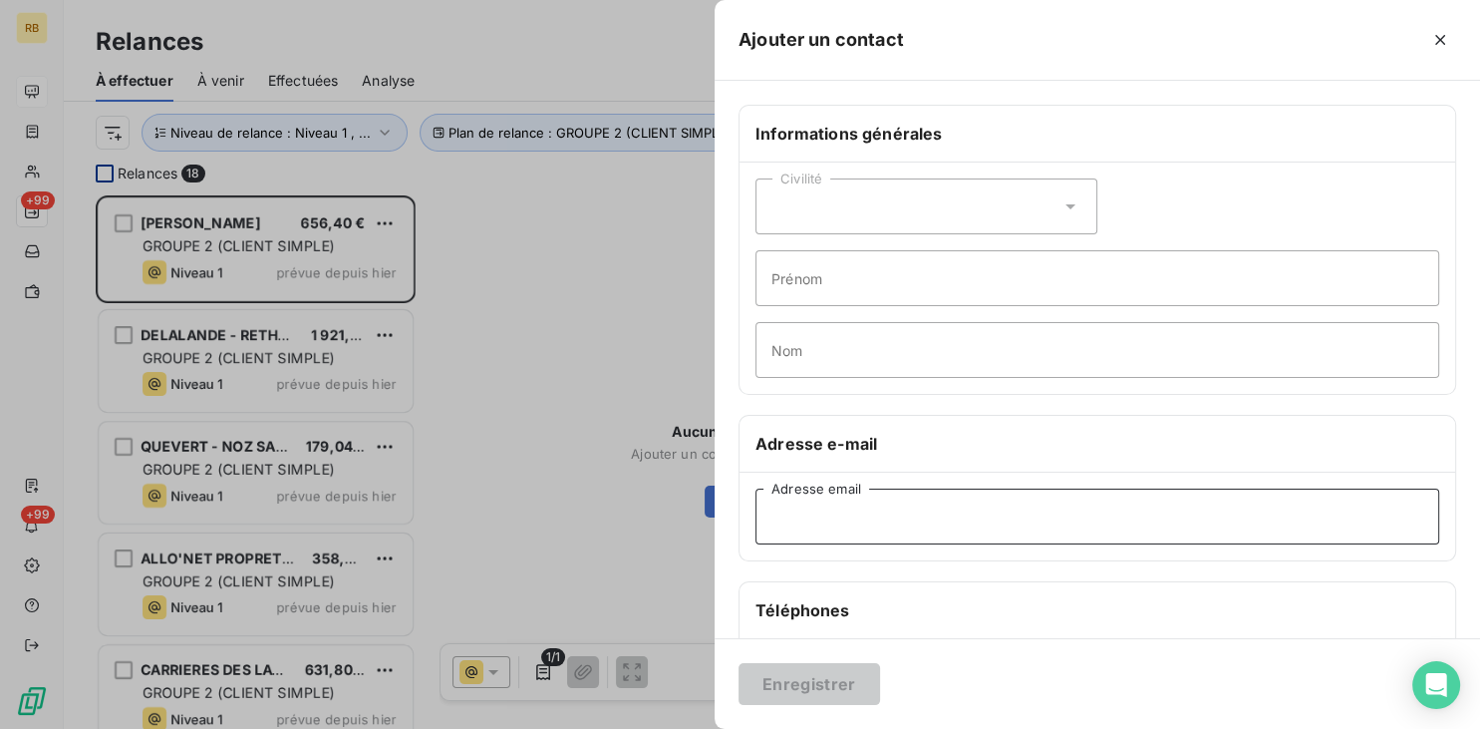
click at [1023, 504] on input "Adresse email" at bounding box center [1097, 516] width 684 height 56
paste input "[EMAIL_ADDRESS][DOMAIN_NAME]"
type input "[EMAIL_ADDRESS][DOMAIN_NAME]"
click at [835, 680] on button "Enregistrer" at bounding box center [810, 684] width 142 height 42
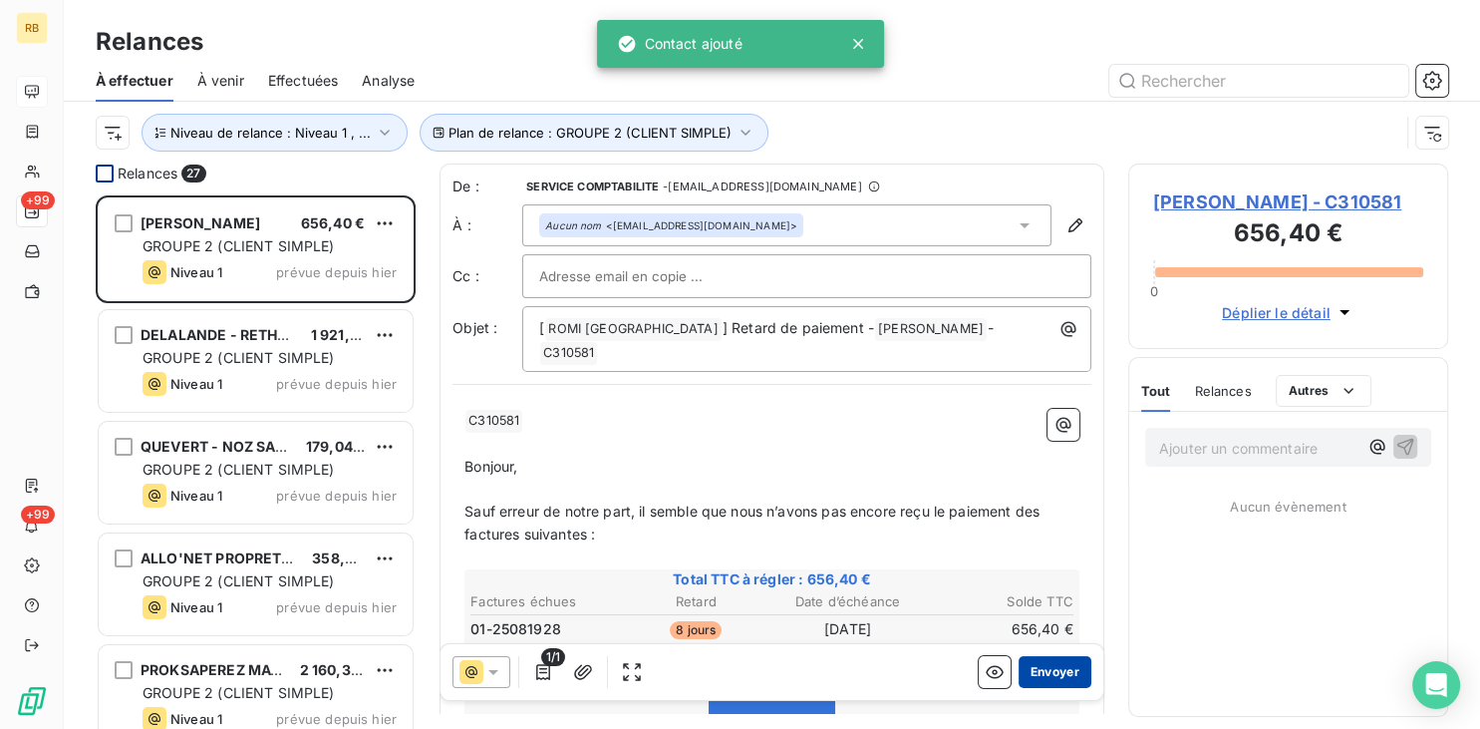
click at [1050, 667] on button "Envoyer" at bounding box center [1055, 672] width 73 height 32
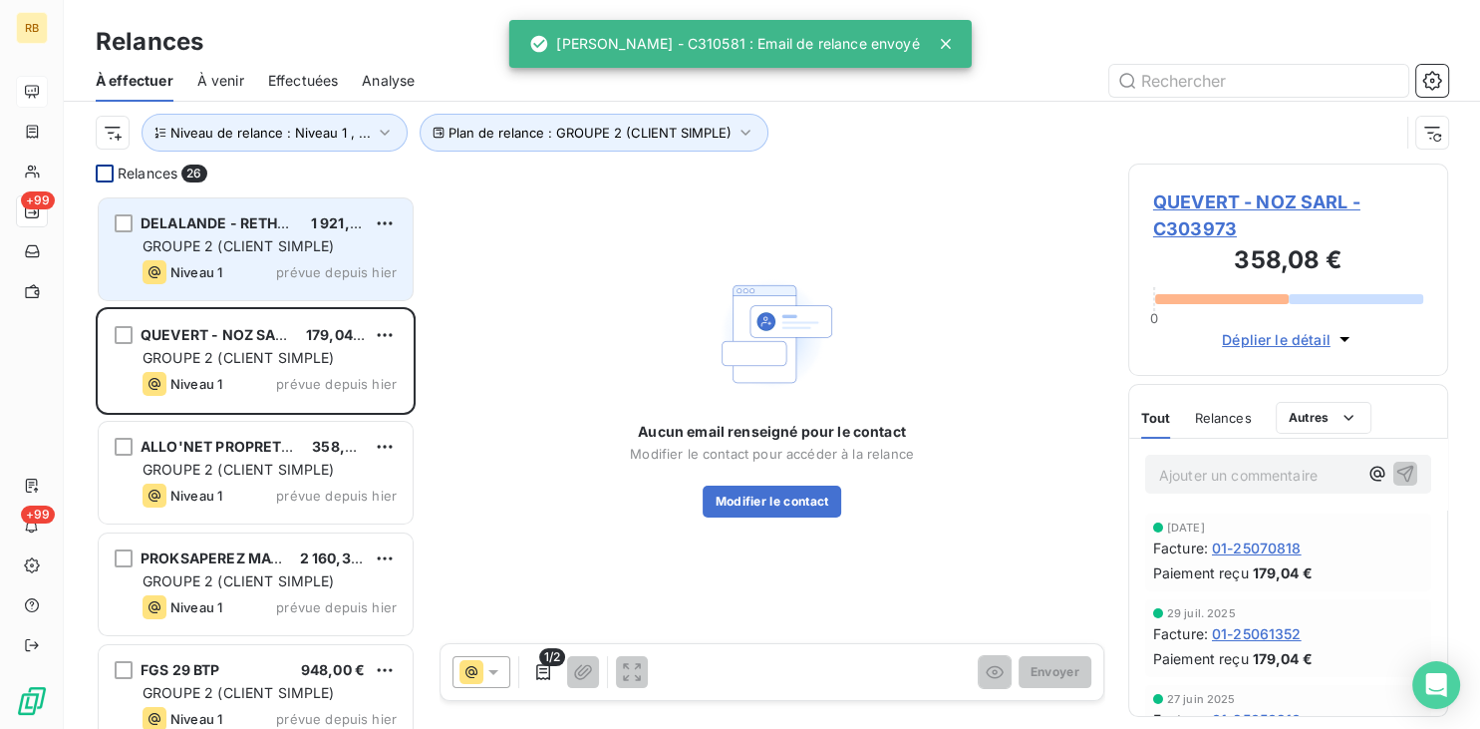
click at [259, 235] on div "DELALANDE - RETHORE SAS 1 921,72 € GROUPE 2 (CLIENT SIMPLE) Niveau 1 prévue dep…" at bounding box center [256, 249] width 314 height 102
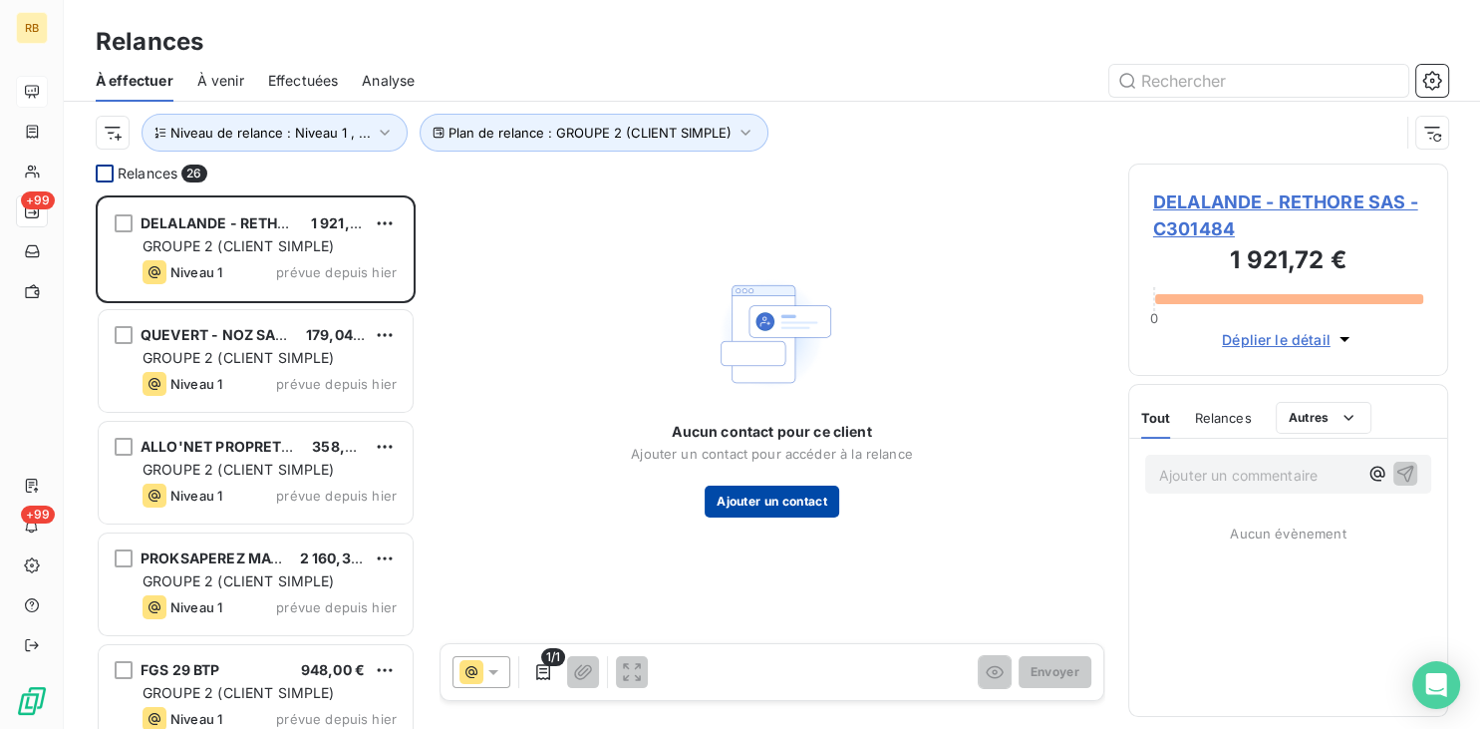
click at [793, 496] on button "Ajouter un contact" at bounding box center [772, 501] width 135 height 32
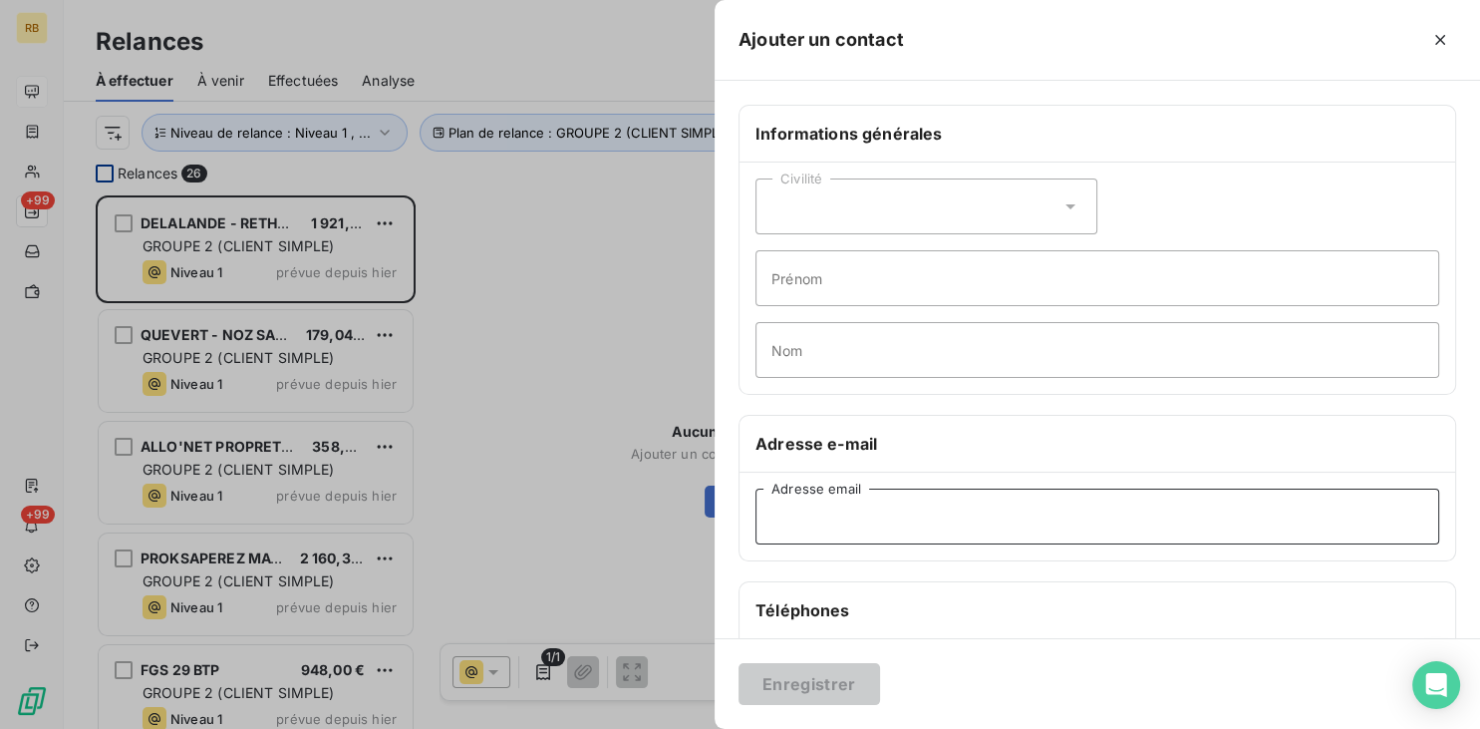
click at [1001, 515] on input "Adresse email" at bounding box center [1097, 516] width 684 height 56
paste input "[EMAIL_ADDRESS][DOMAIN_NAME]"
type input "[EMAIL_ADDRESS][DOMAIN_NAME]"
click at [798, 677] on button "Enregistrer" at bounding box center [810, 684] width 142 height 42
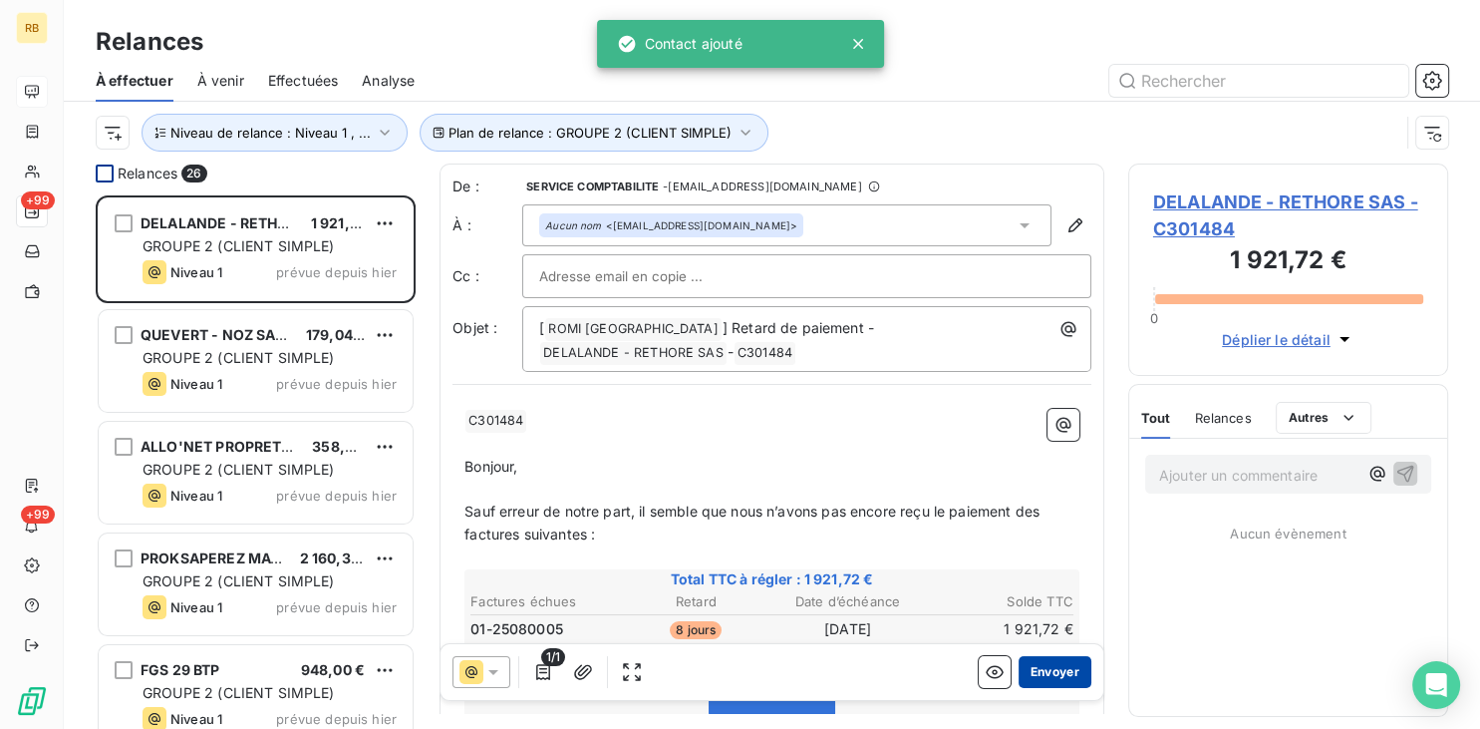
click at [1054, 667] on button "Envoyer" at bounding box center [1055, 672] width 73 height 32
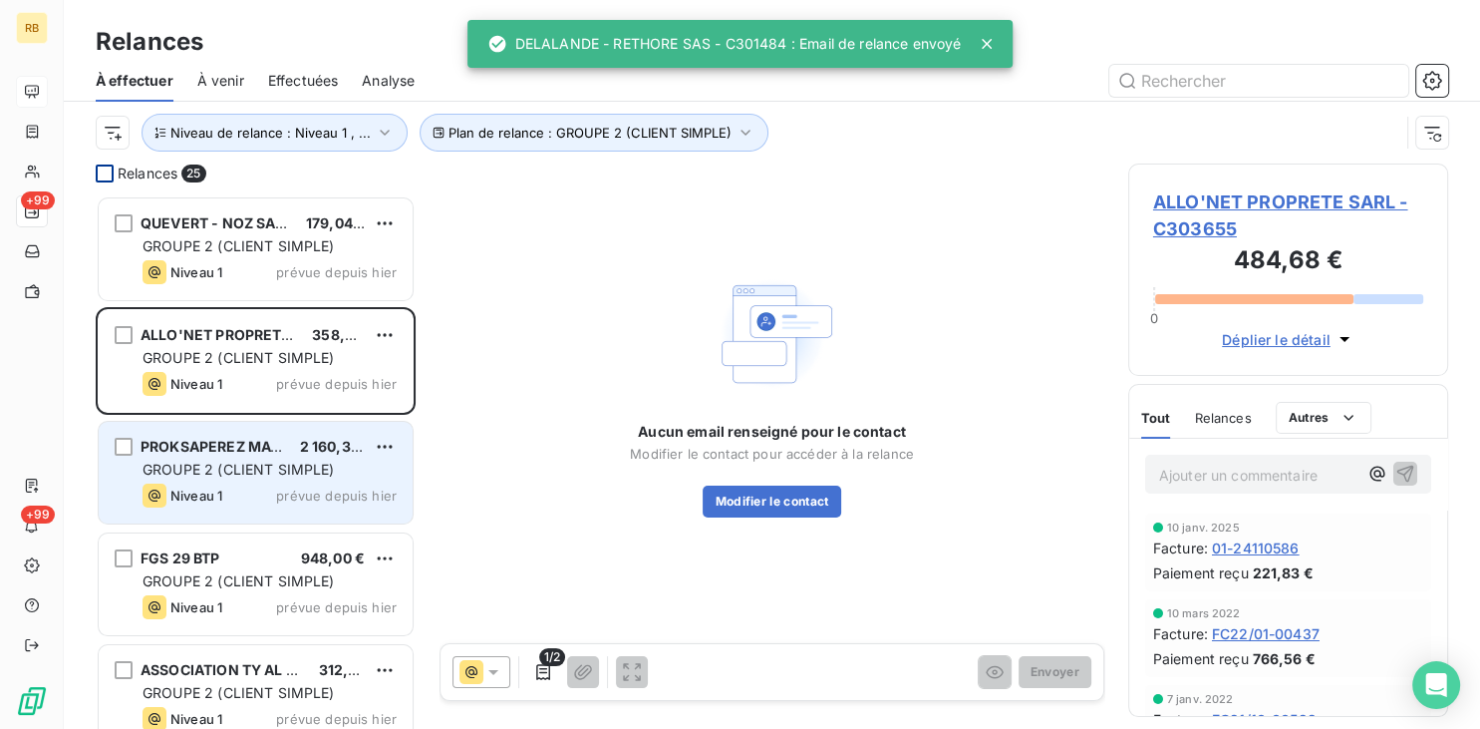
click at [321, 484] on div "Niveau 1 prévue depuis hier" at bounding box center [270, 495] width 254 height 24
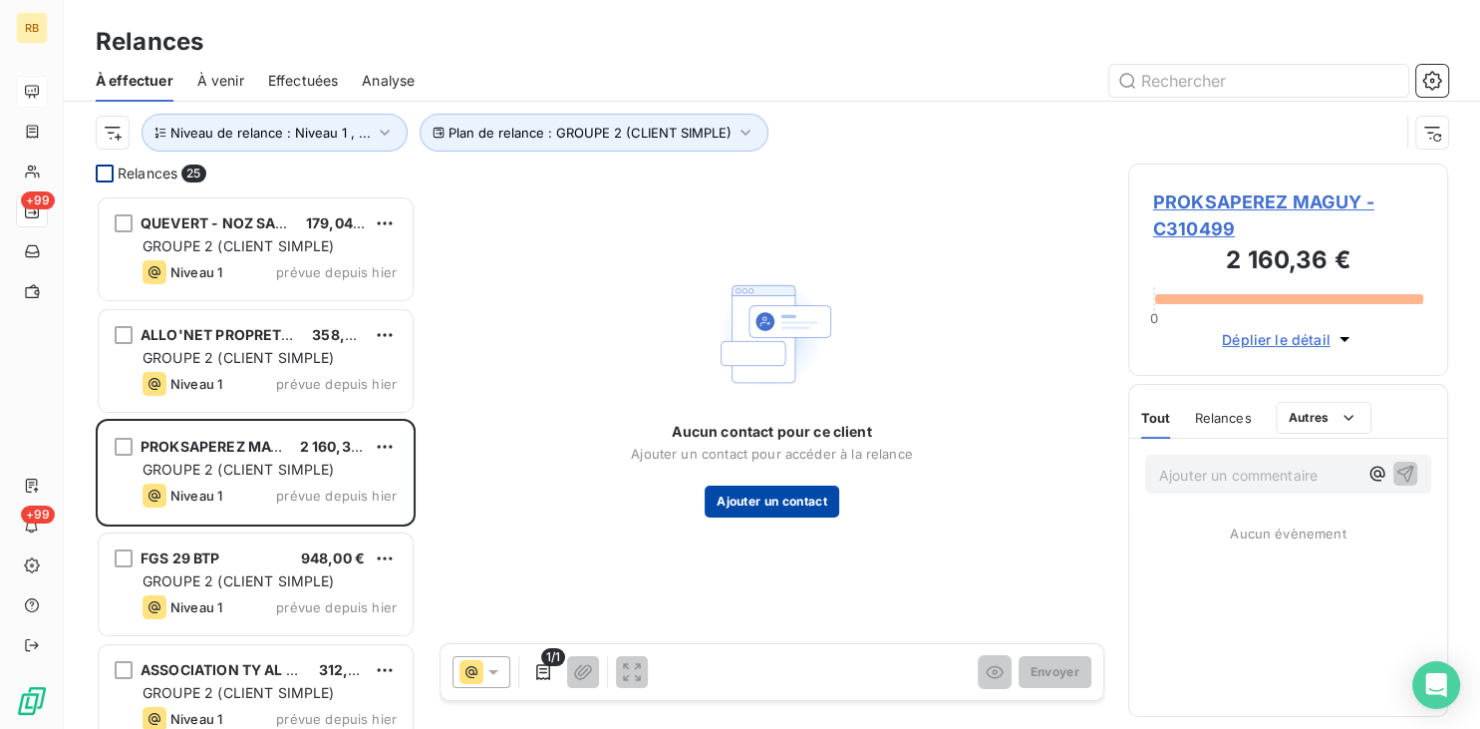
click at [727, 492] on button "Ajouter un contact" at bounding box center [772, 501] width 135 height 32
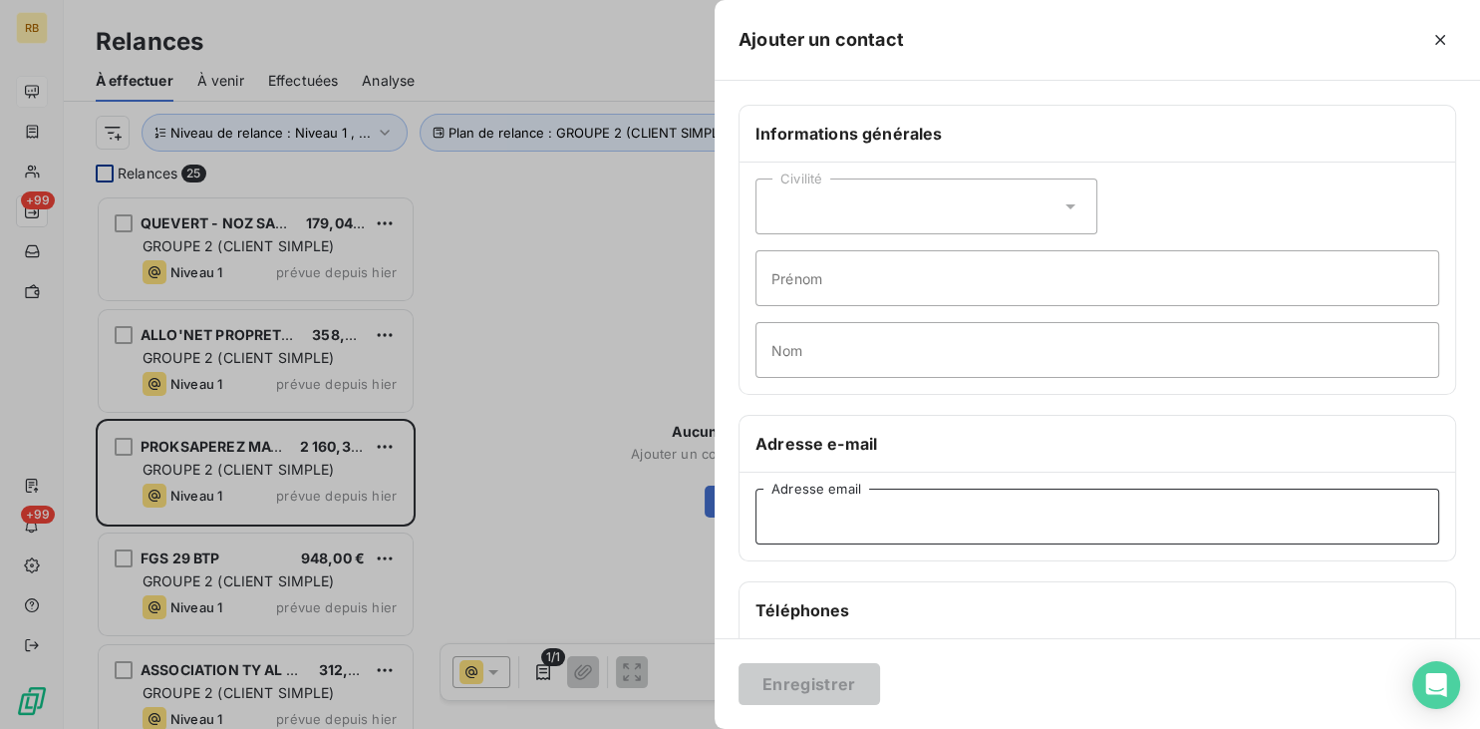
click at [1014, 526] on input "Adresse email" at bounding box center [1097, 516] width 684 height 56
paste input "[EMAIL_ADDRESS][DOMAIN_NAME]"
type input "[EMAIL_ADDRESS][DOMAIN_NAME]"
click at [835, 671] on button "Enregistrer" at bounding box center [810, 684] width 142 height 42
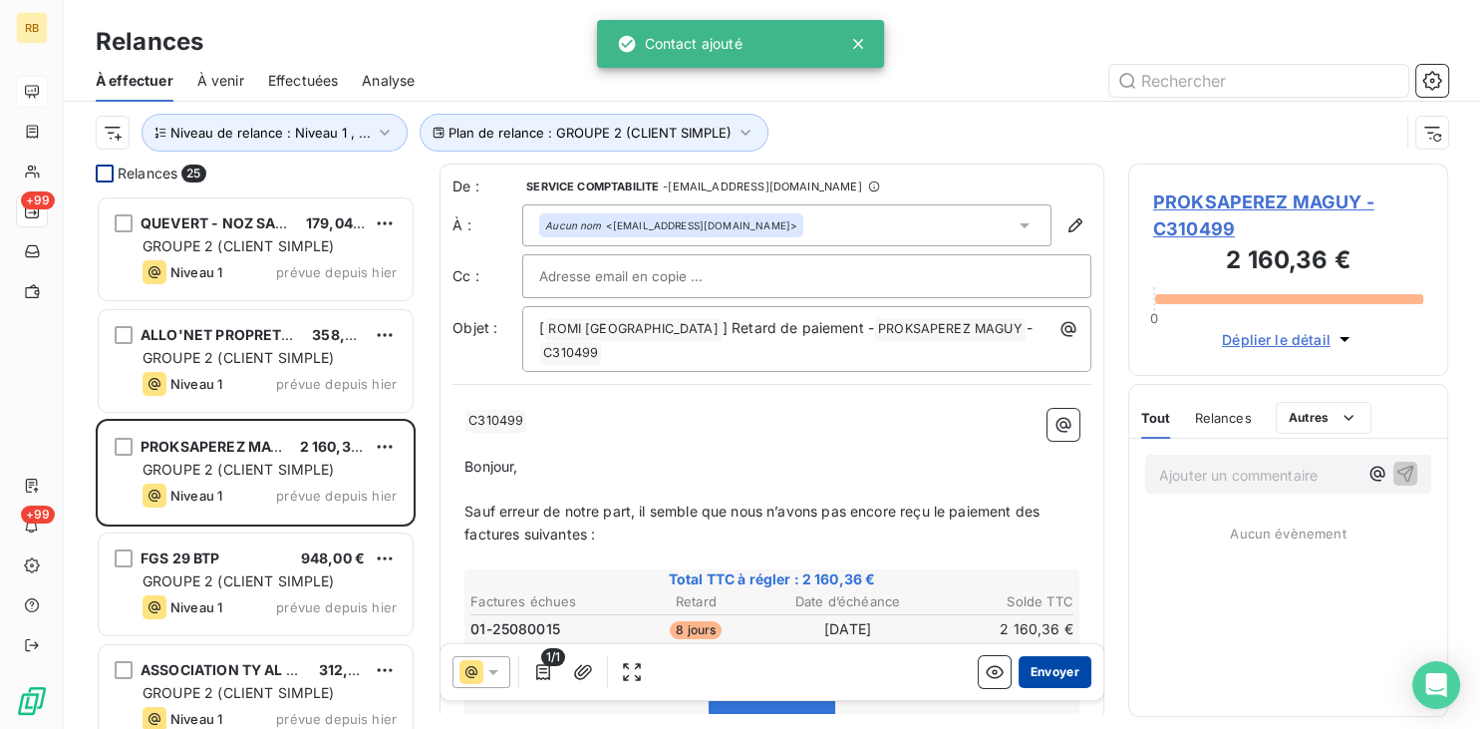
click at [1064, 665] on button "Envoyer" at bounding box center [1055, 672] width 73 height 32
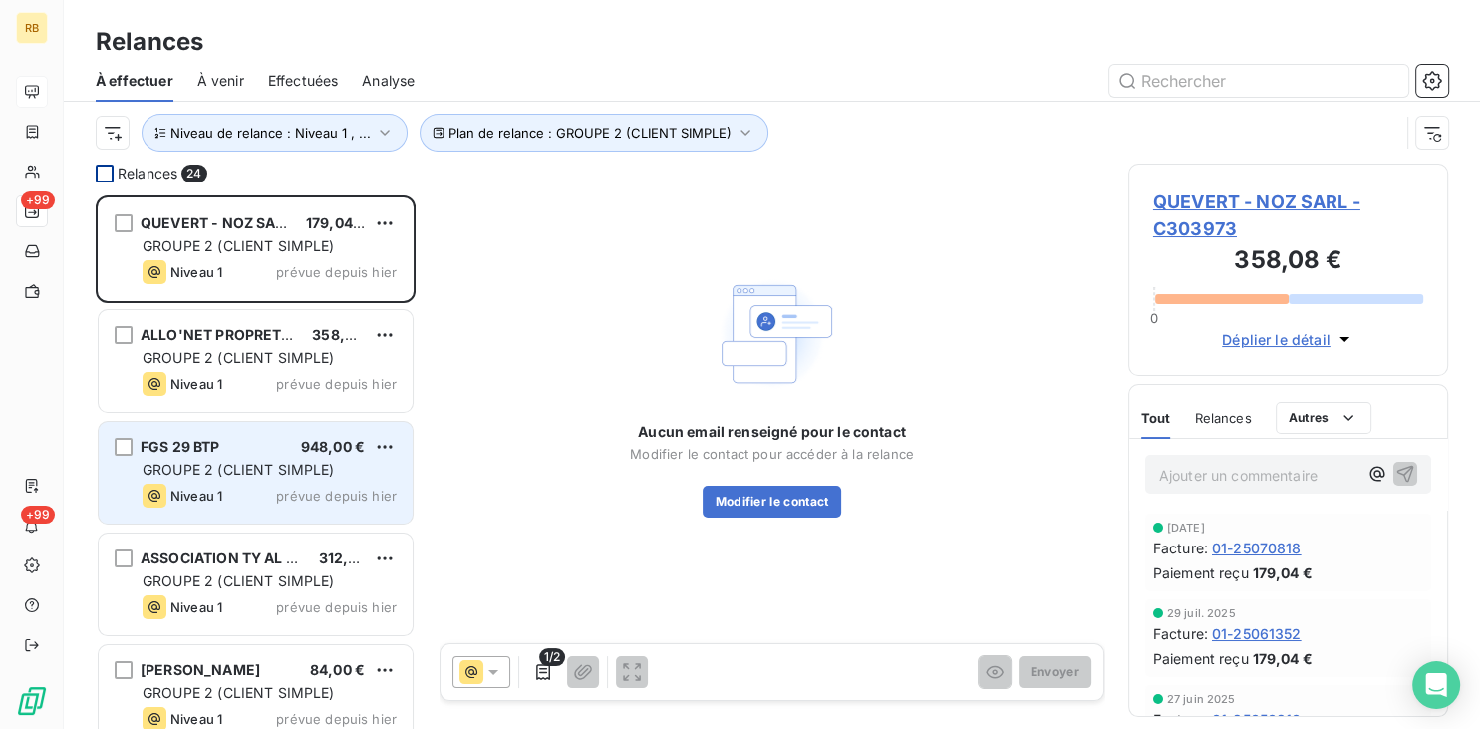
click at [221, 460] on div "GROUPE 2 (CLIENT SIMPLE)" at bounding box center [270, 469] width 254 height 20
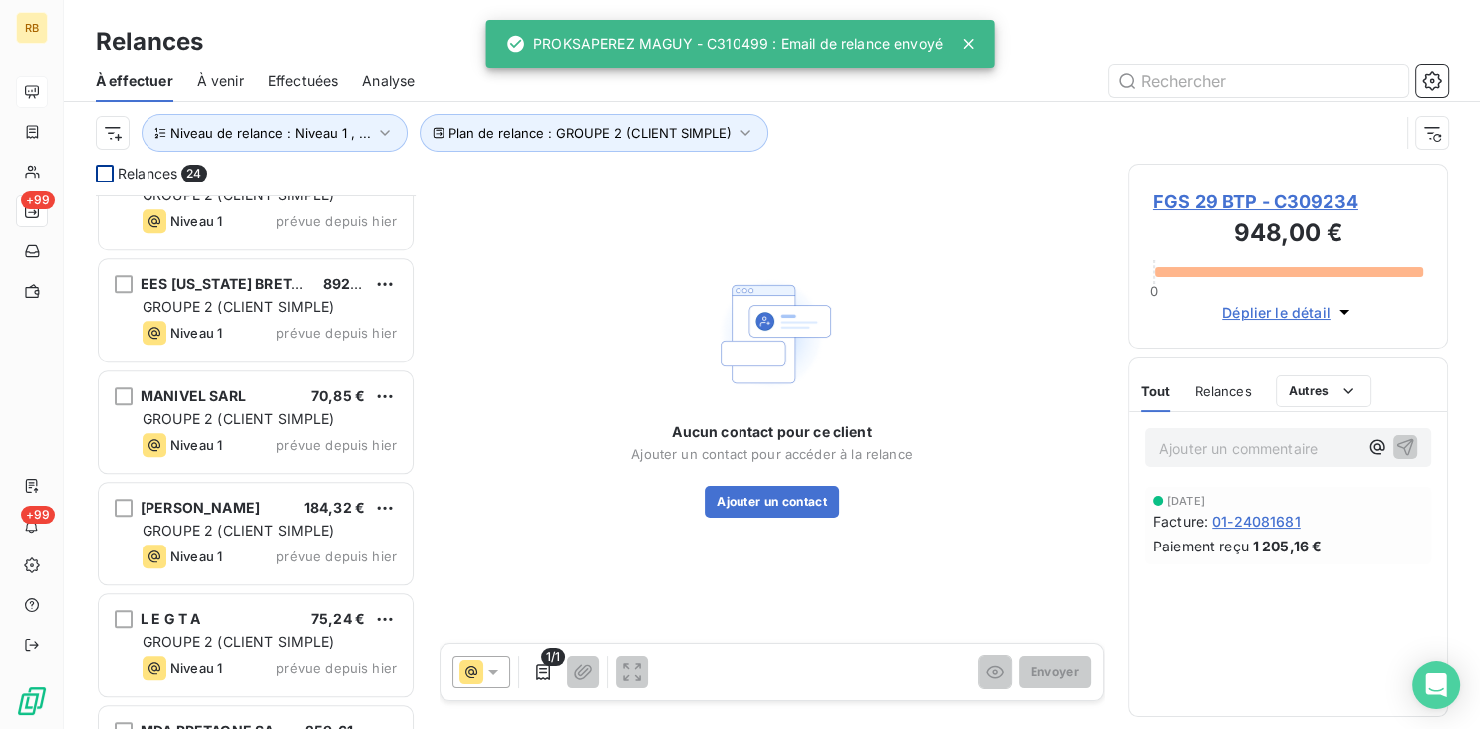
scroll to position [2146, 0]
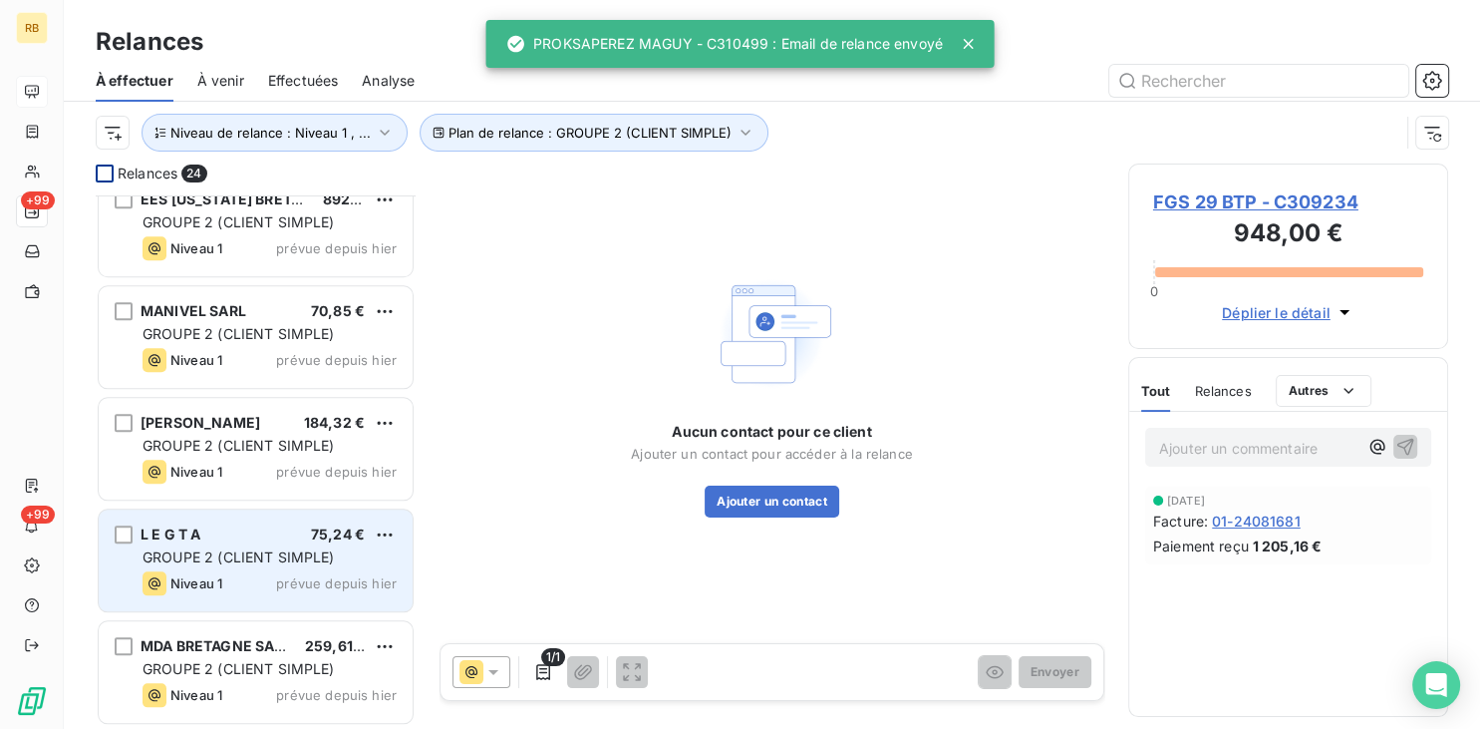
click at [256, 544] on div "L E G T A 75,24 € GROUPE 2 (CLIENT SIMPLE) Niveau 1 prévue depuis [DATE]" at bounding box center [256, 560] width 314 height 102
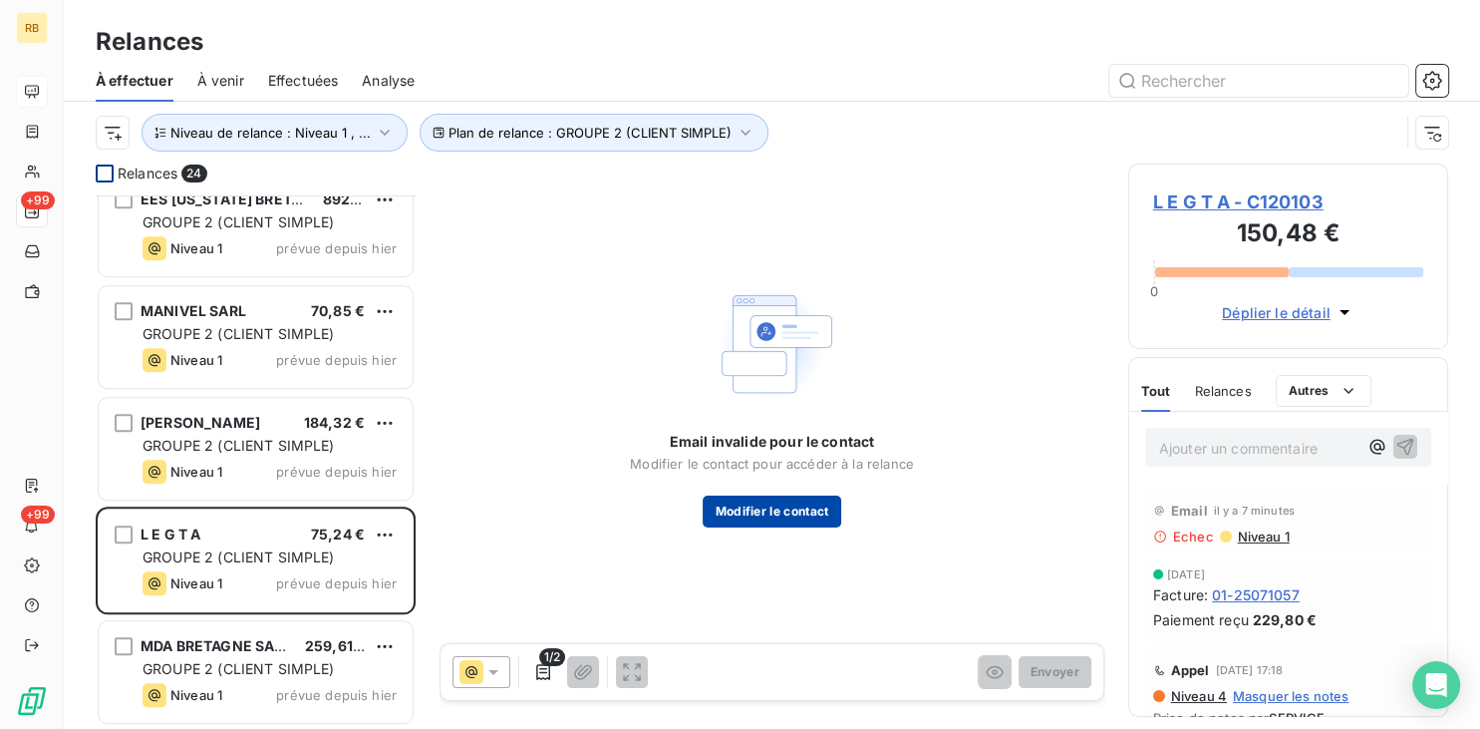
click at [834, 506] on button "Modifier le contact" at bounding box center [772, 511] width 138 height 32
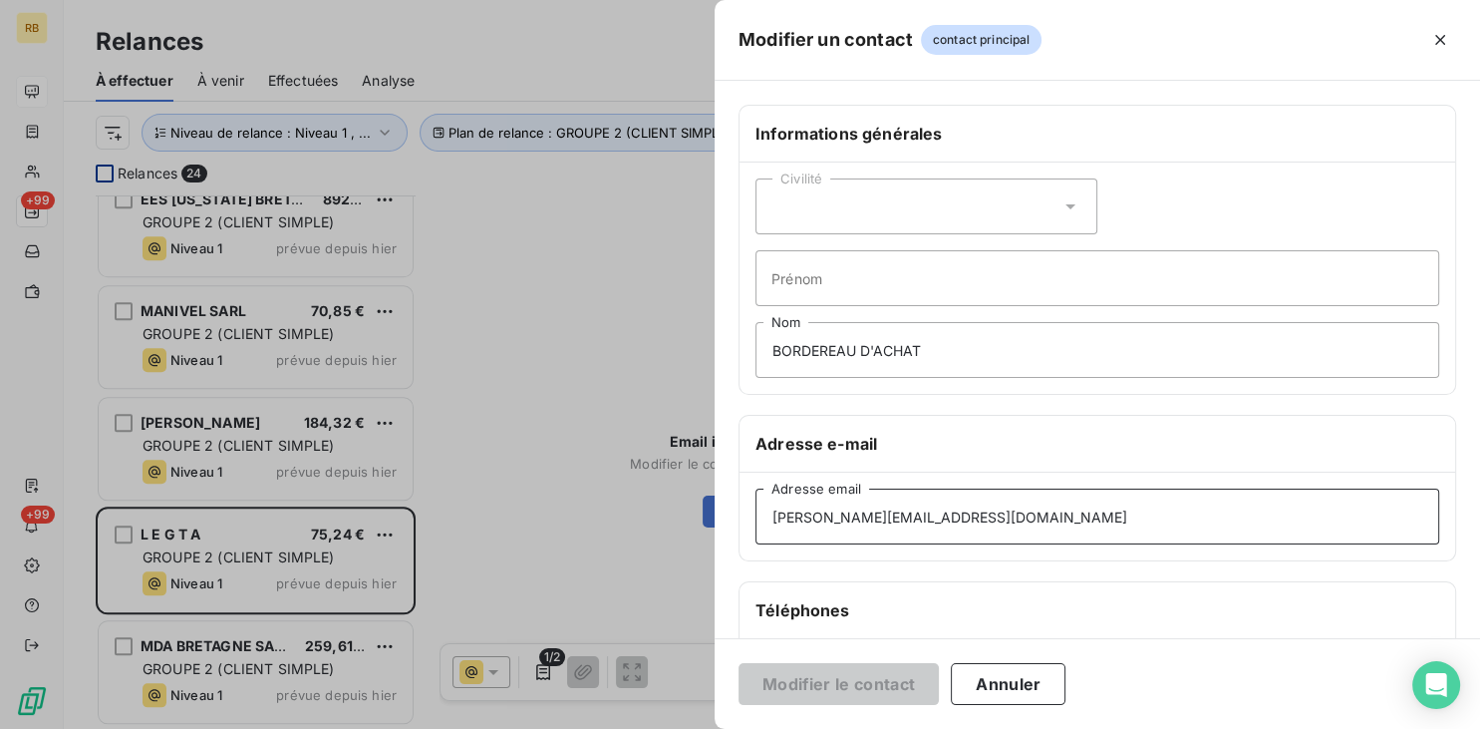
click at [1043, 516] on input "[PERSON_NAME][EMAIL_ADDRESS][DOMAIN_NAME]" at bounding box center [1097, 516] width 684 height 56
drag, startPoint x: 1047, startPoint y: 510, endPoint x: 744, endPoint y: 512, distance: 303.0
click at [755, 512] on input "[PERSON_NAME][EMAIL_ADDRESS][DOMAIN_NAME]" at bounding box center [1097, 516] width 684 height 56
paste input "[PERSON_NAME].kernivinen"
type input "[PERSON_NAME][EMAIL_ADDRESS][DOMAIN_NAME]"
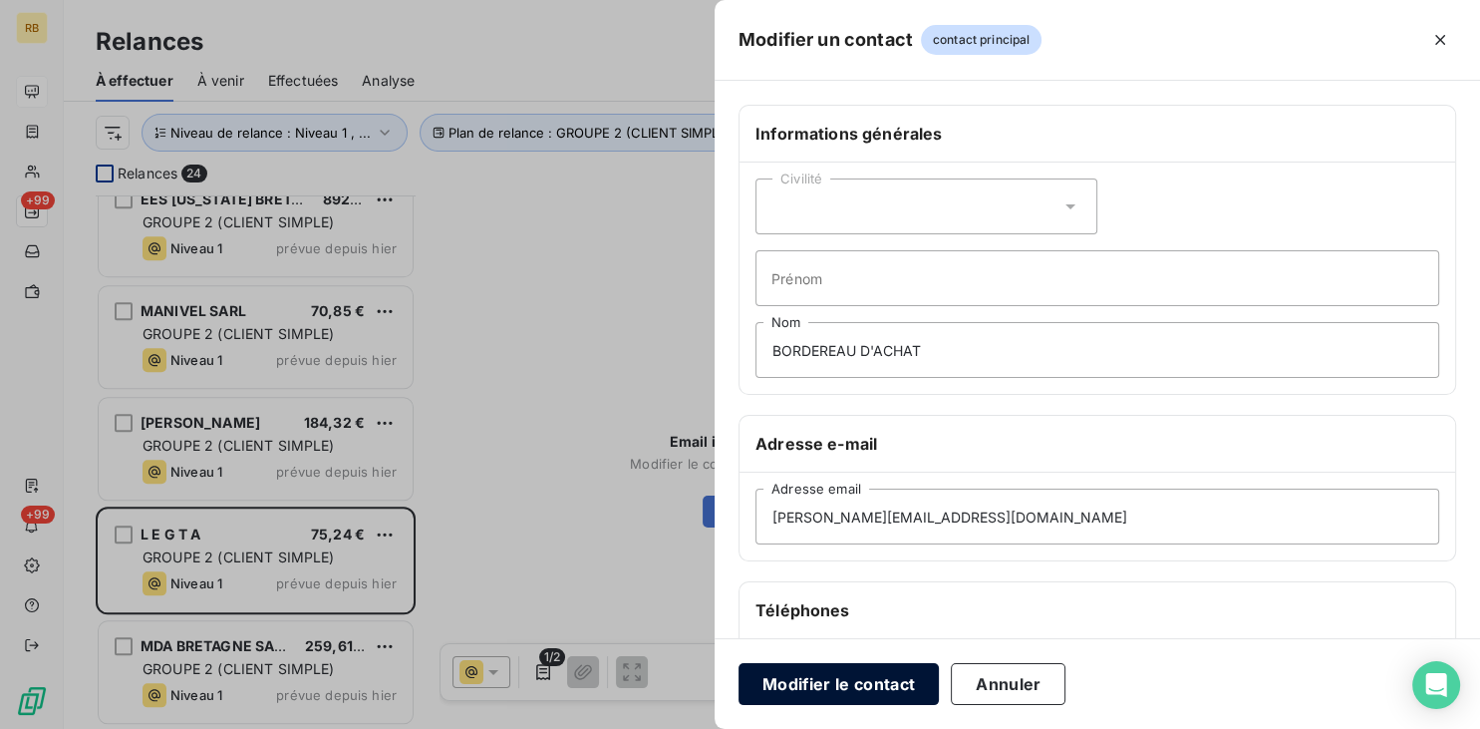
click at [869, 692] on button "Modifier le contact" at bounding box center [839, 684] width 200 height 42
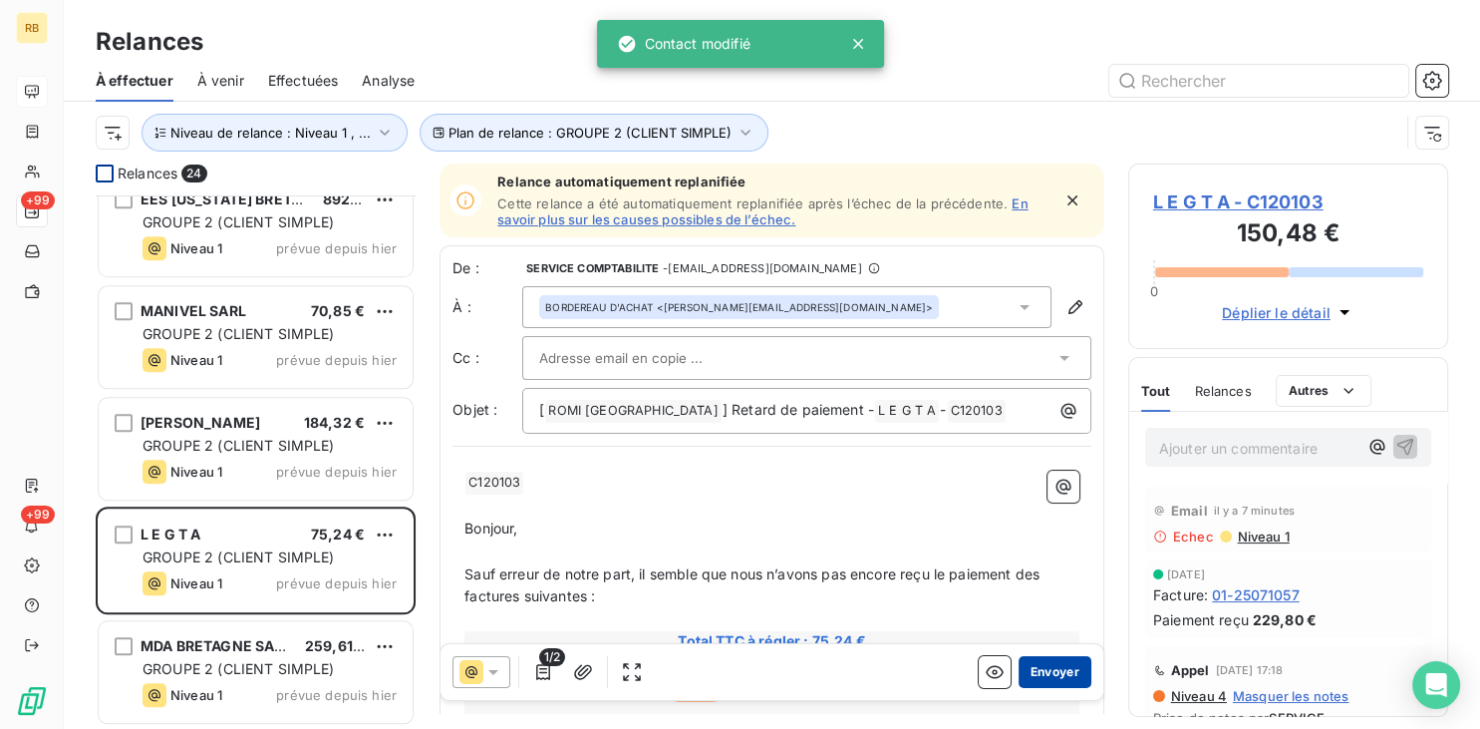
click at [1062, 672] on button "Envoyer" at bounding box center [1055, 672] width 73 height 32
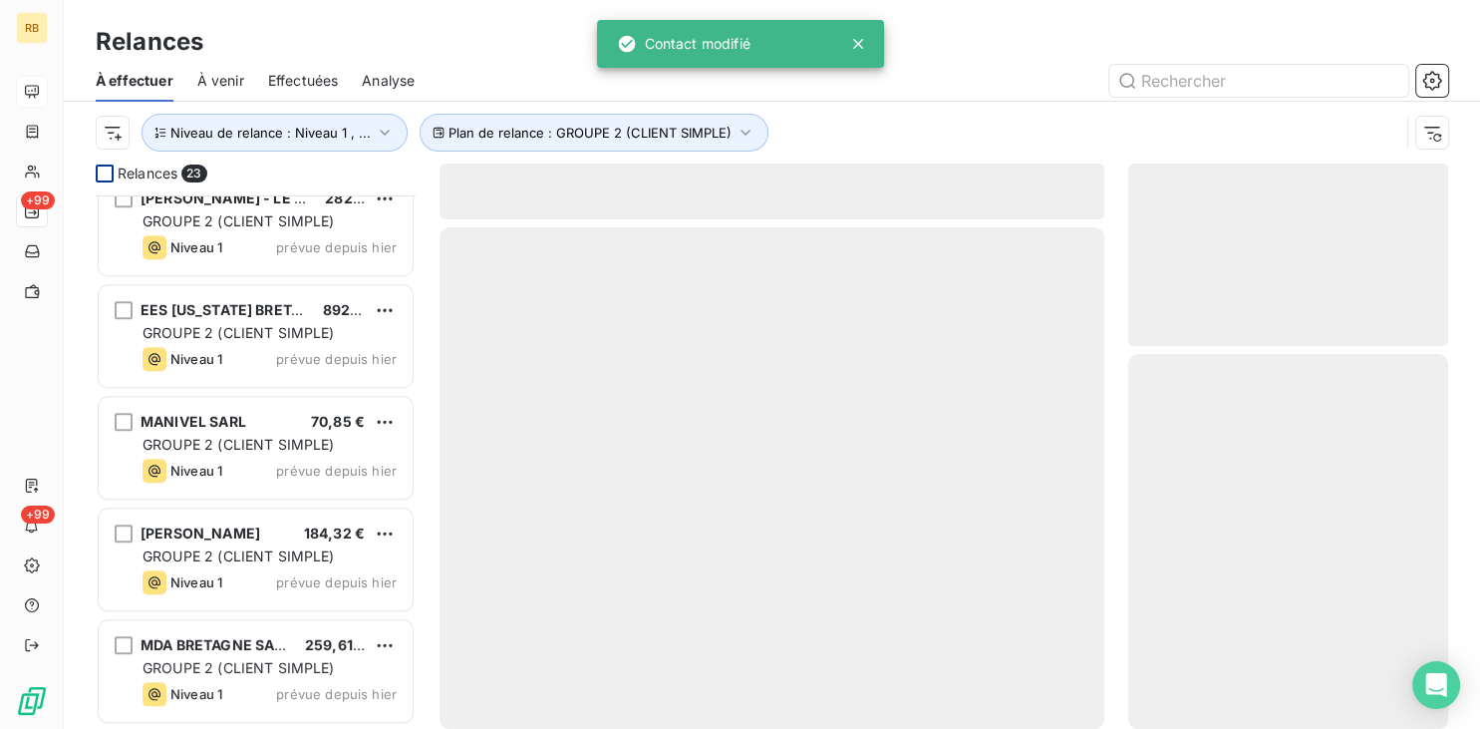
scroll to position [2033, 0]
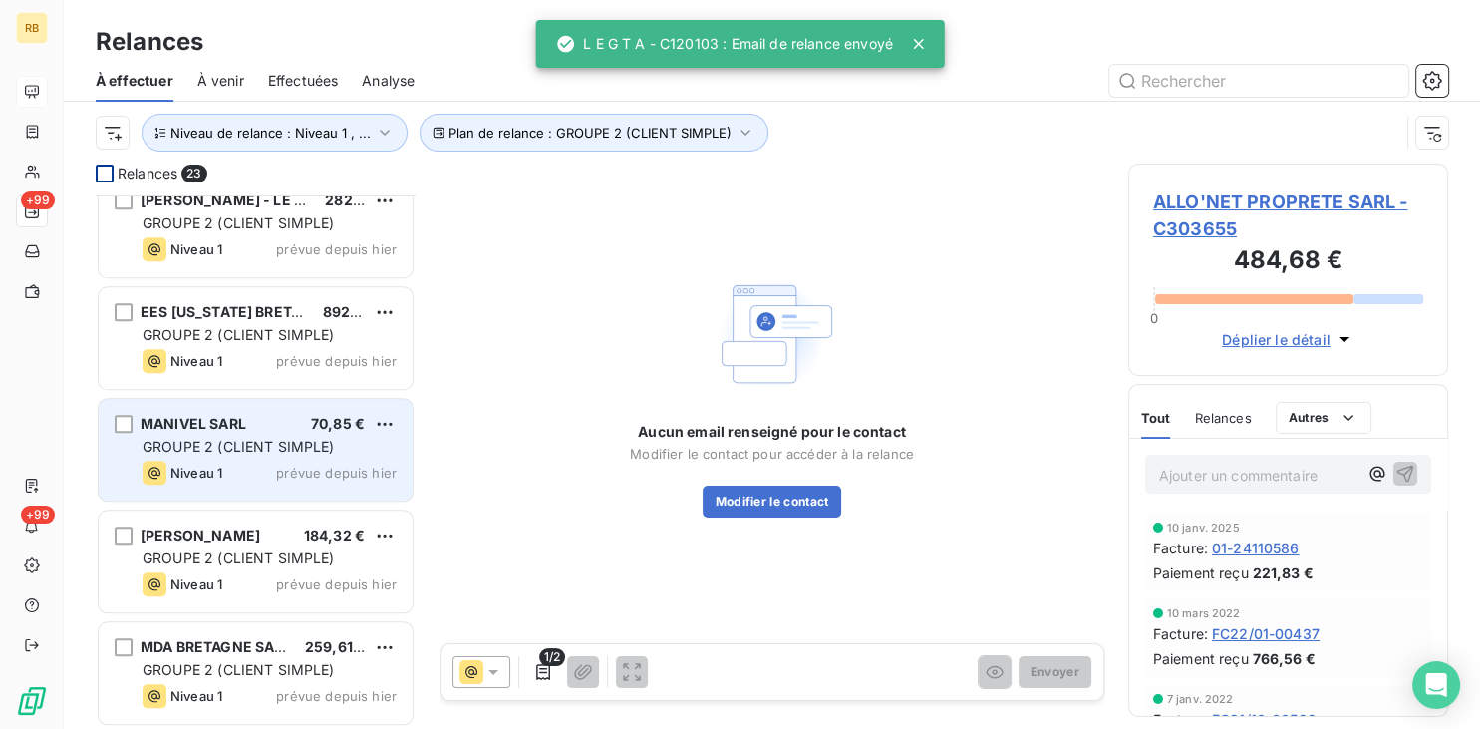
click at [248, 450] on span "GROUPE 2 (CLIENT SIMPLE)" at bounding box center [239, 446] width 192 height 17
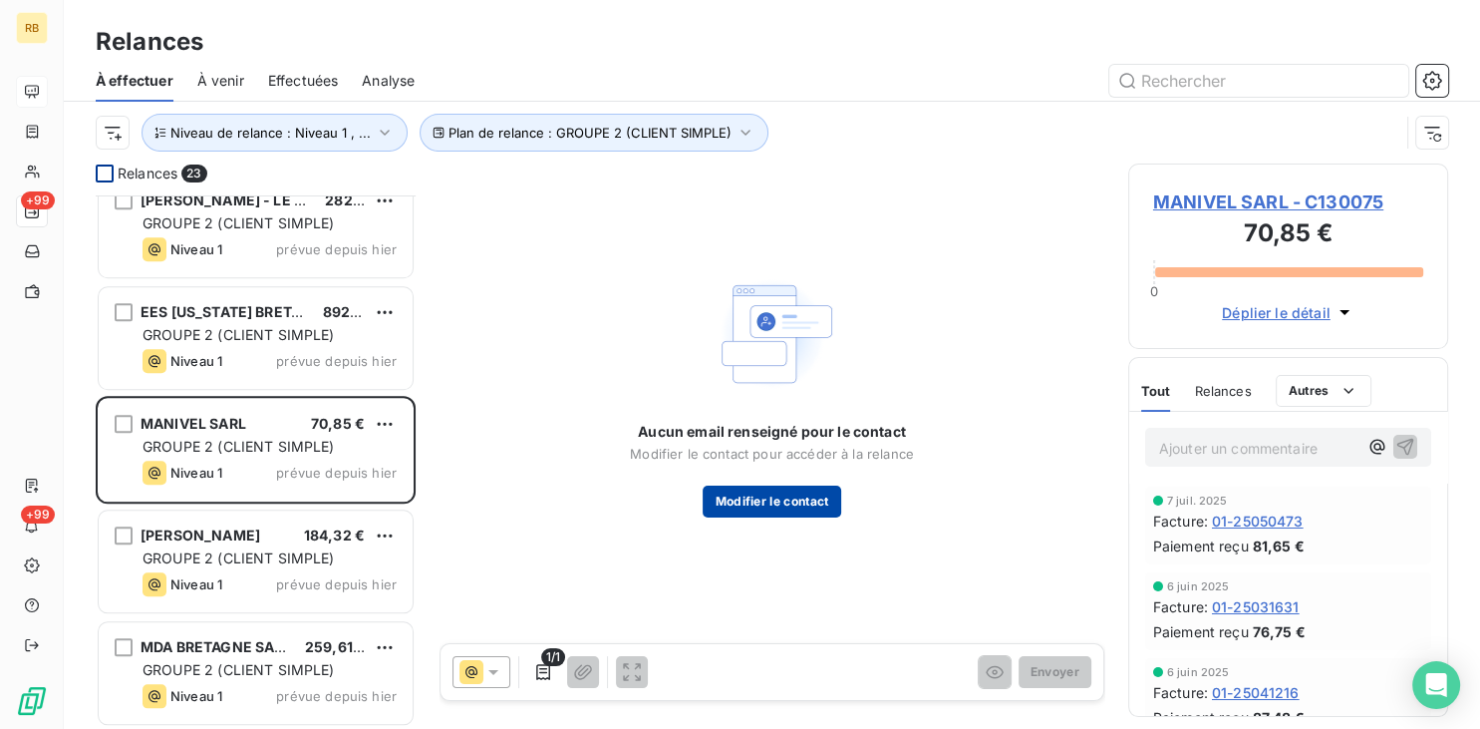
click at [803, 496] on button "Modifier le contact" at bounding box center [772, 501] width 138 height 32
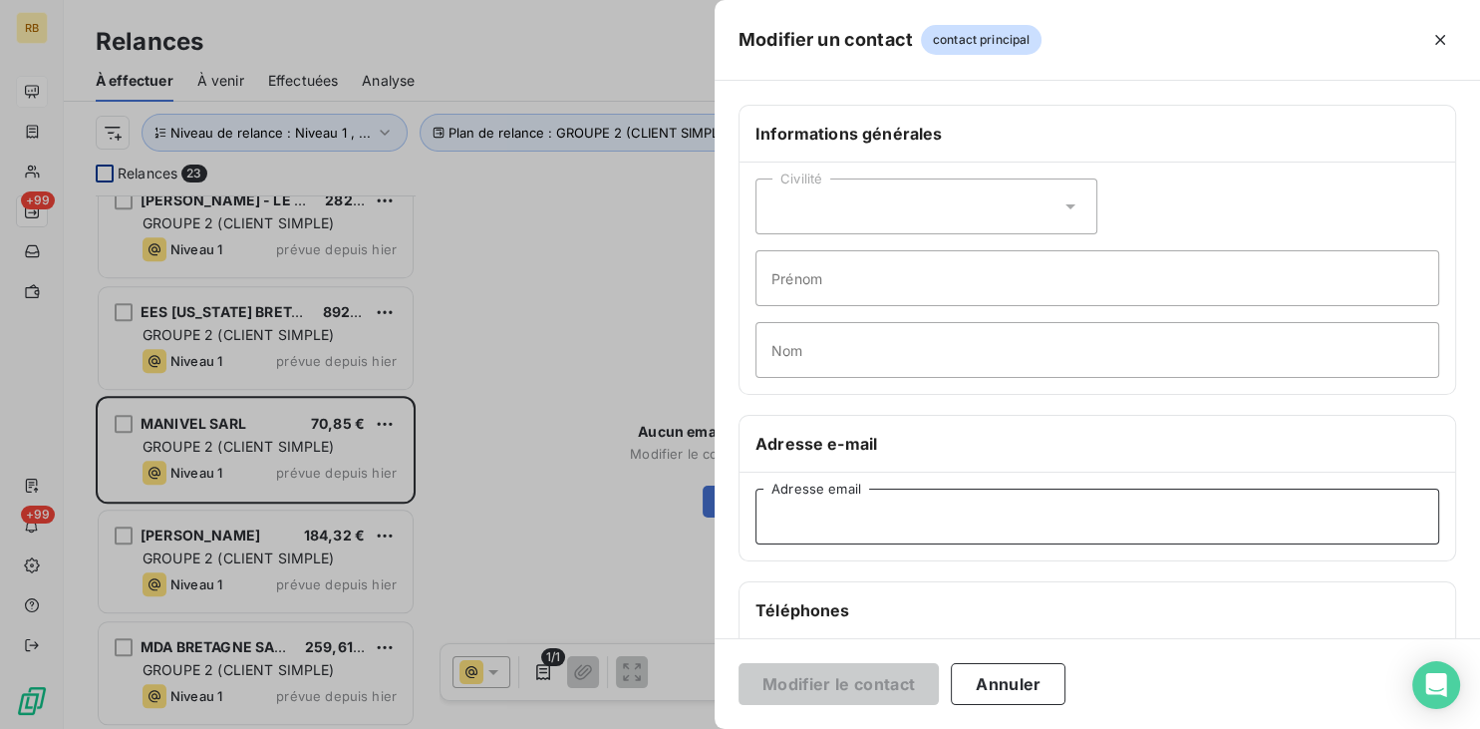
click at [941, 520] on input "Adresse email" at bounding box center [1097, 516] width 684 height 56
paste input "[DOMAIN_NAME][EMAIL_ADDRESS][DOMAIN_NAME]"
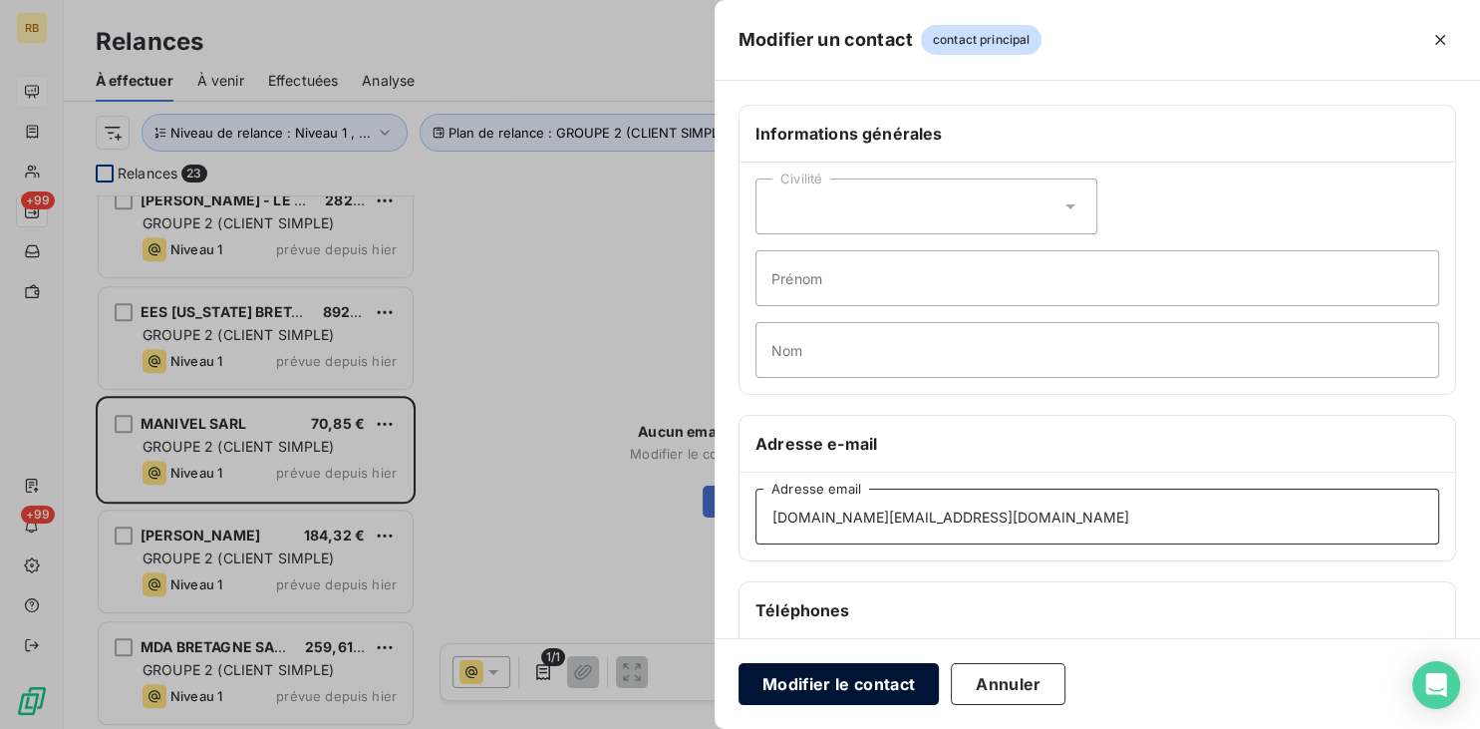
type input "[DOMAIN_NAME][EMAIL_ADDRESS][DOMAIN_NAME]"
click at [899, 691] on button "Modifier le contact" at bounding box center [839, 684] width 200 height 42
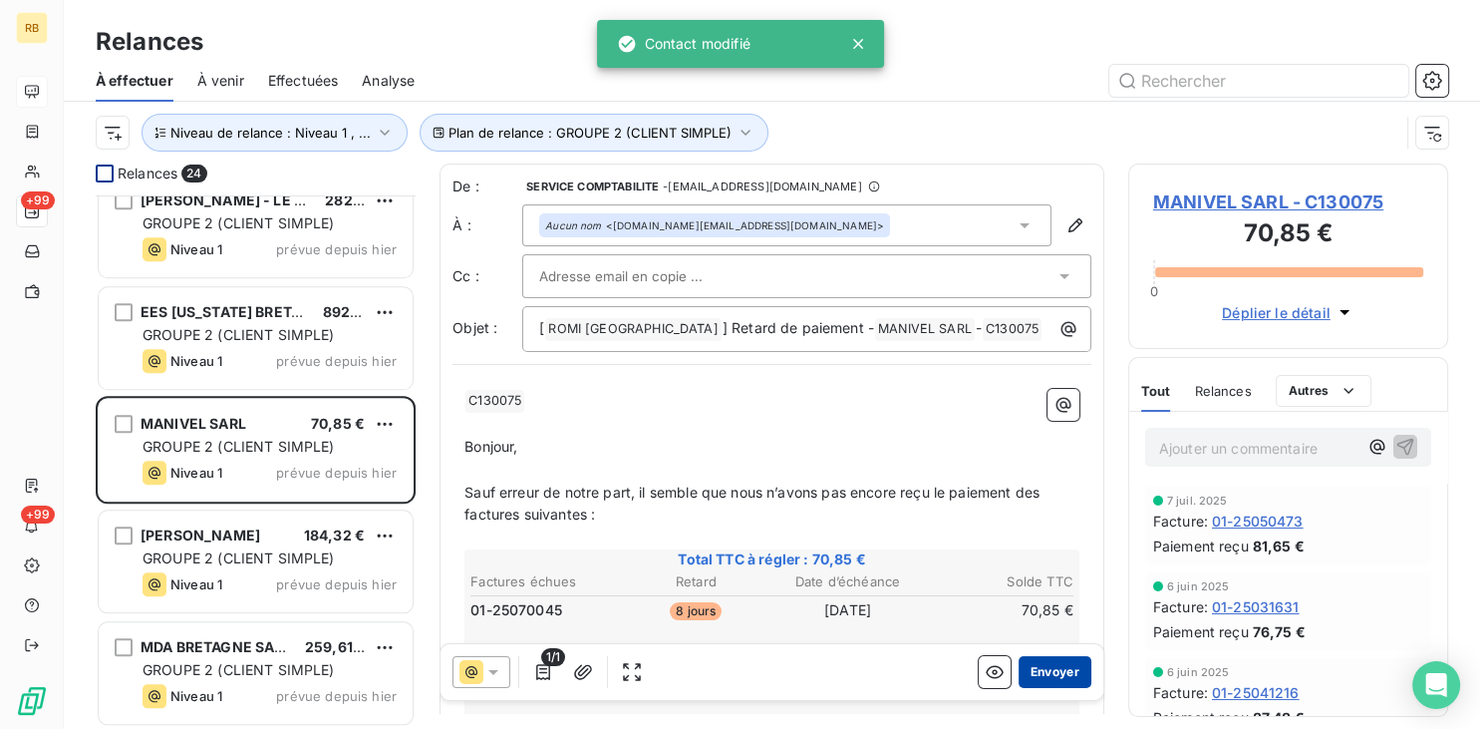
click at [1067, 668] on button "Envoyer" at bounding box center [1055, 672] width 73 height 32
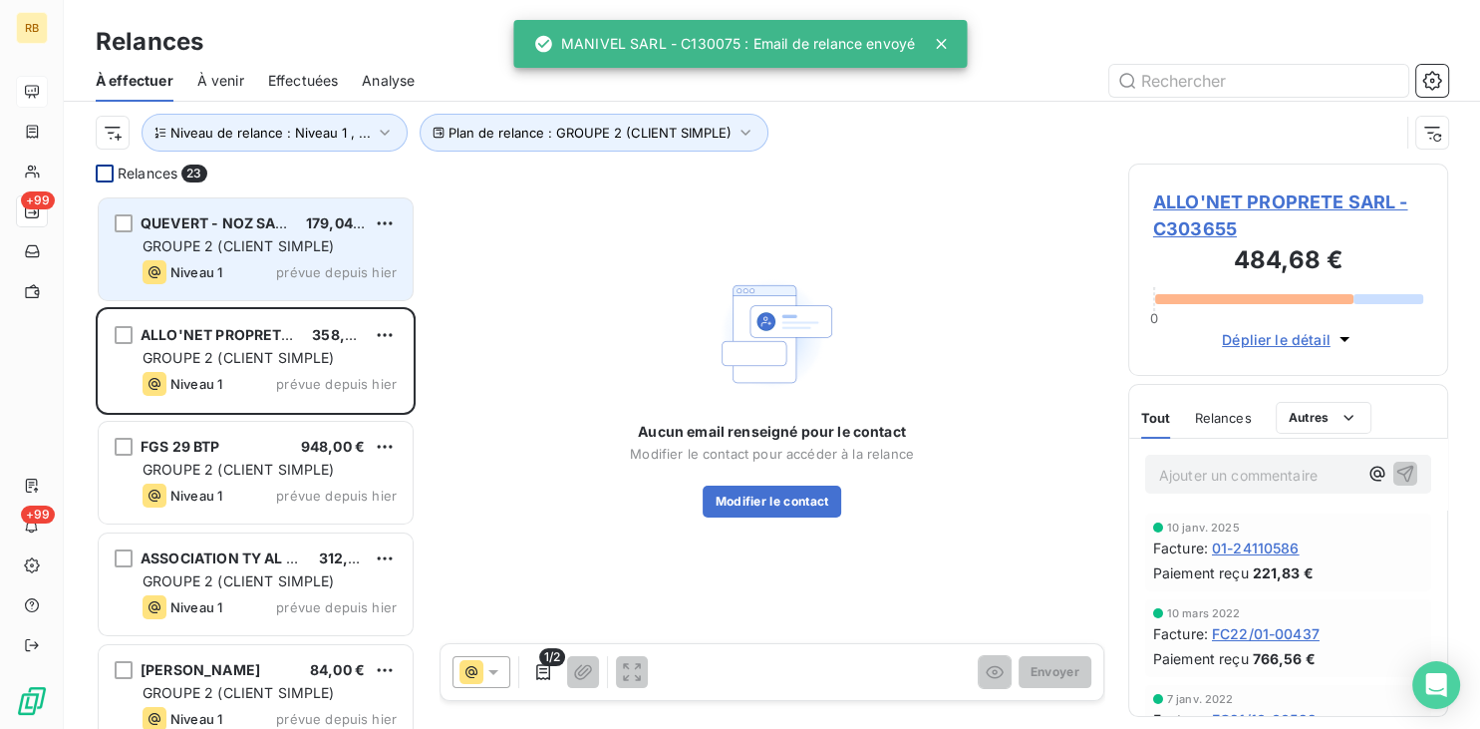
click at [239, 249] on span "GROUPE 2 (CLIENT SIMPLE)" at bounding box center [239, 245] width 192 height 17
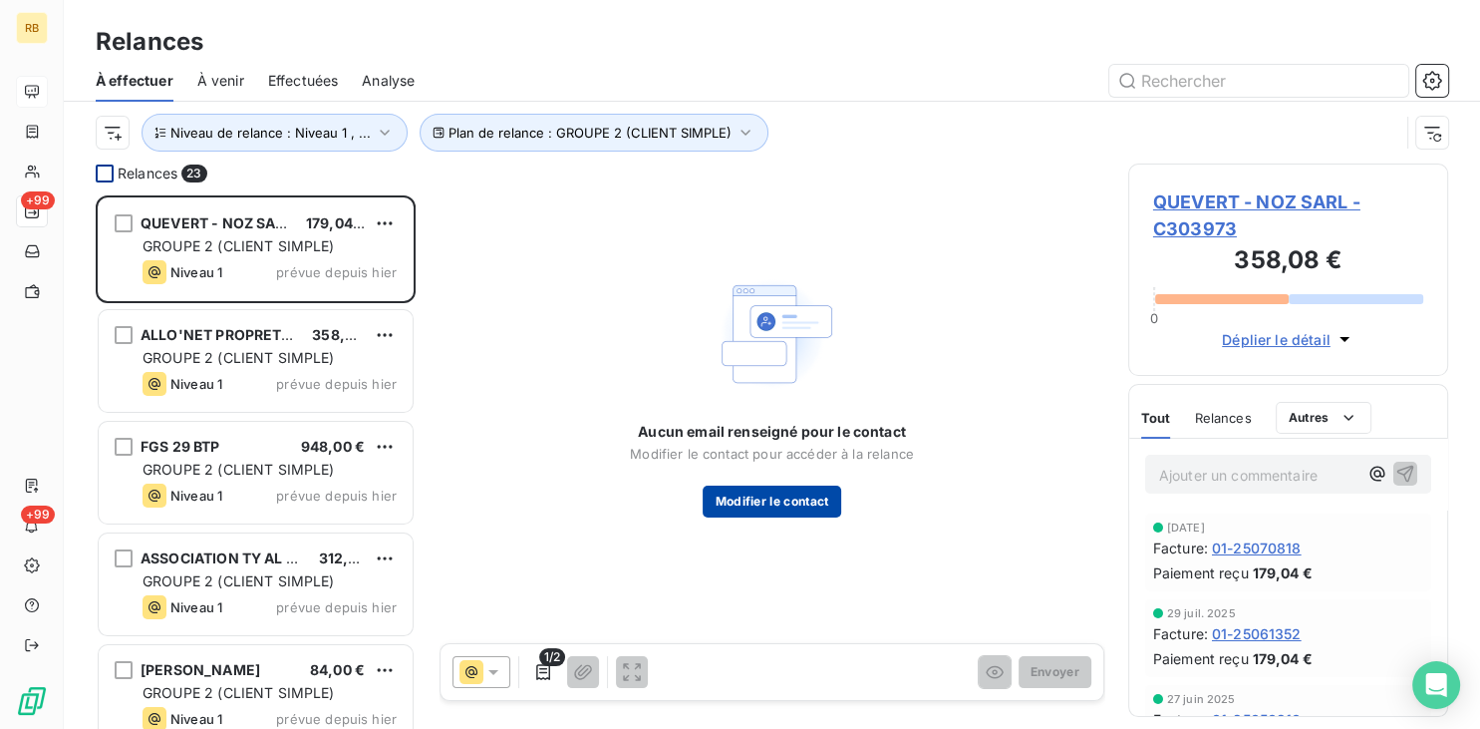
click at [790, 502] on button "Modifier le contact" at bounding box center [772, 501] width 138 height 32
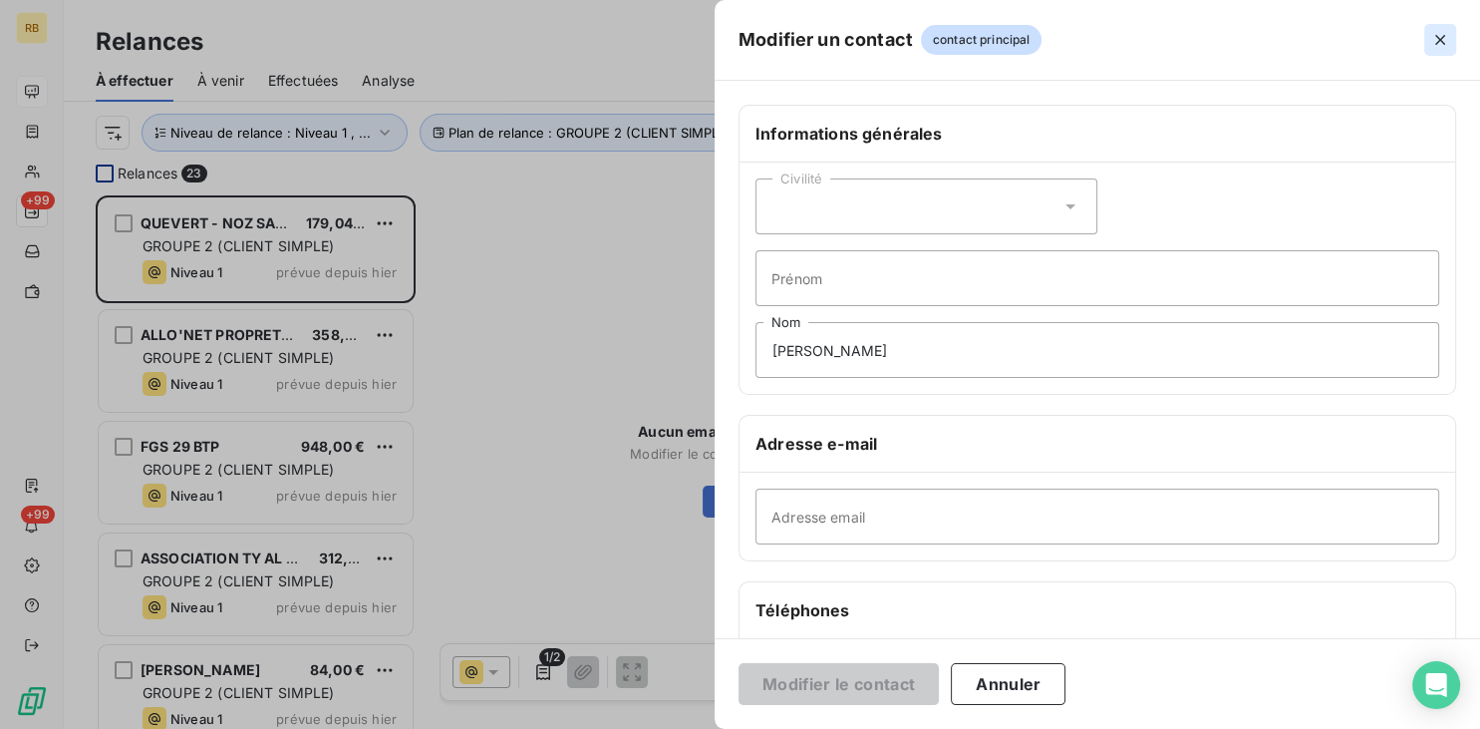
click at [1443, 43] on icon "button" at bounding box center [1440, 40] width 10 height 10
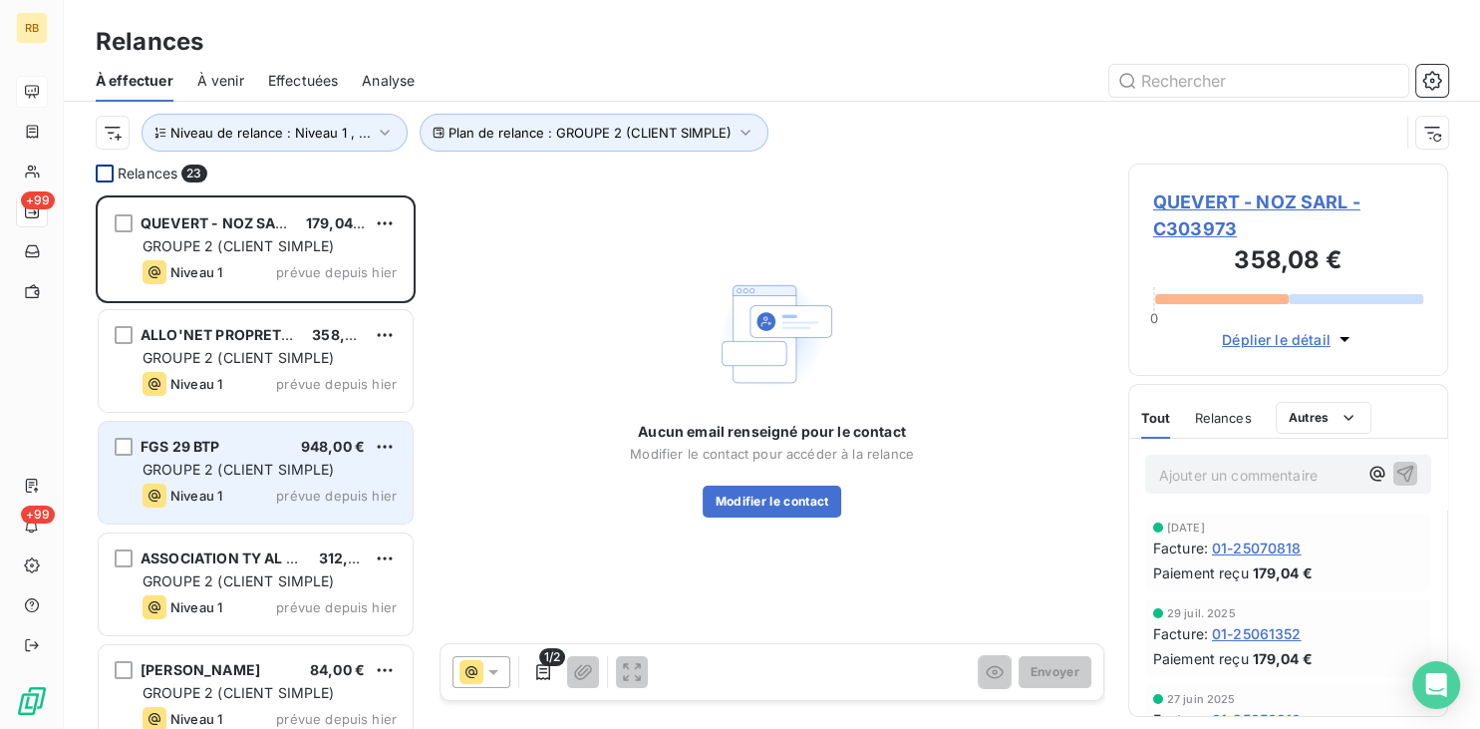
click at [257, 472] on span "GROUPE 2 (CLIENT SIMPLE)" at bounding box center [239, 468] width 192 height 17
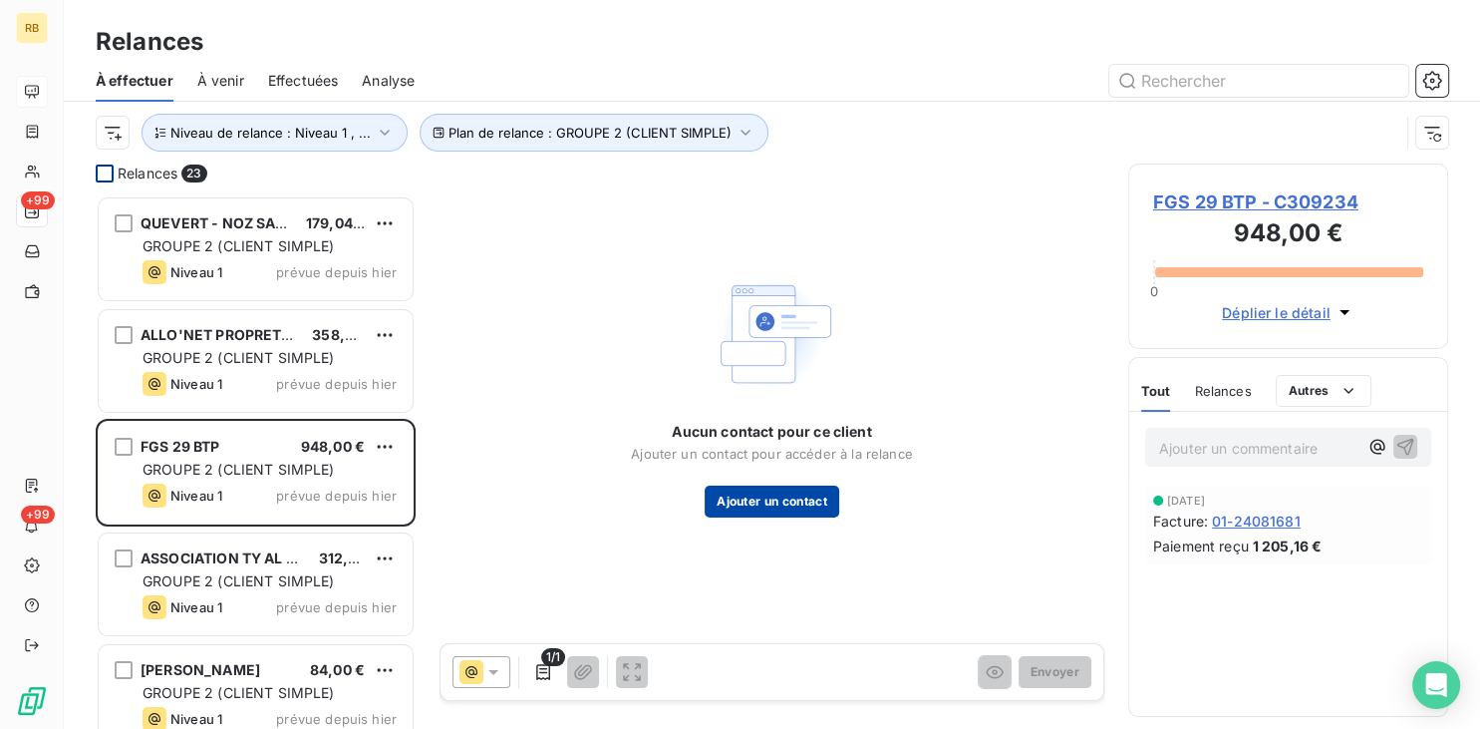
click at [751, 502] on button "Ajouter un contact" at bounding box center [772, 501] width 135 height 32
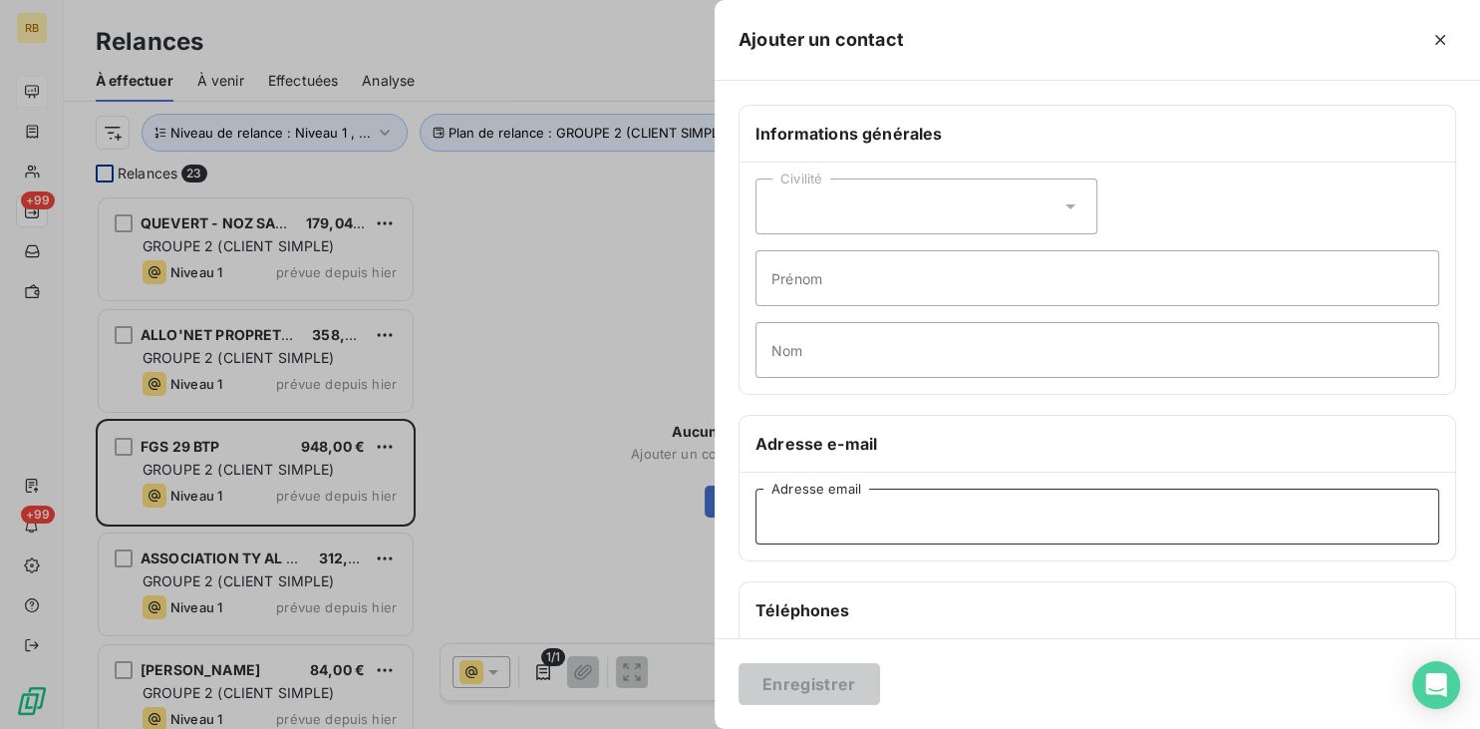
click at [927, 504] on input "Adresse email" at bounding box center [1097, 516] width 684 height 56
paste input "[EMAIL_ADDRESS][DOMAIN_NAME]"
type input "[EMAIL_ADDRESS][DOMAIN_NAME]"
click at [834, 672] on button "Enregistrer" at bounding box center [810, 684] width 142 height 42
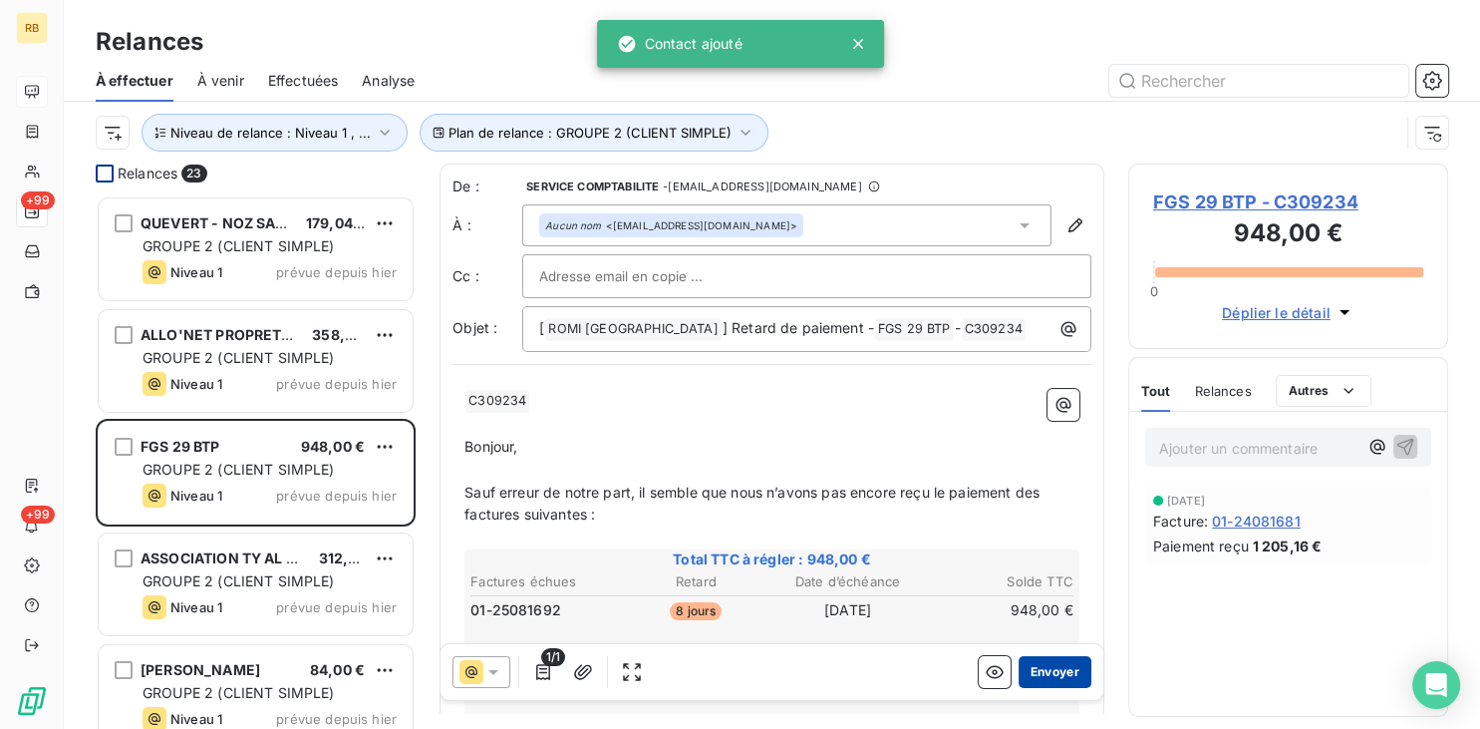
click at [1066, 676] on button "Envoyer" at bounding box center [1055, 672] width 73 height 32
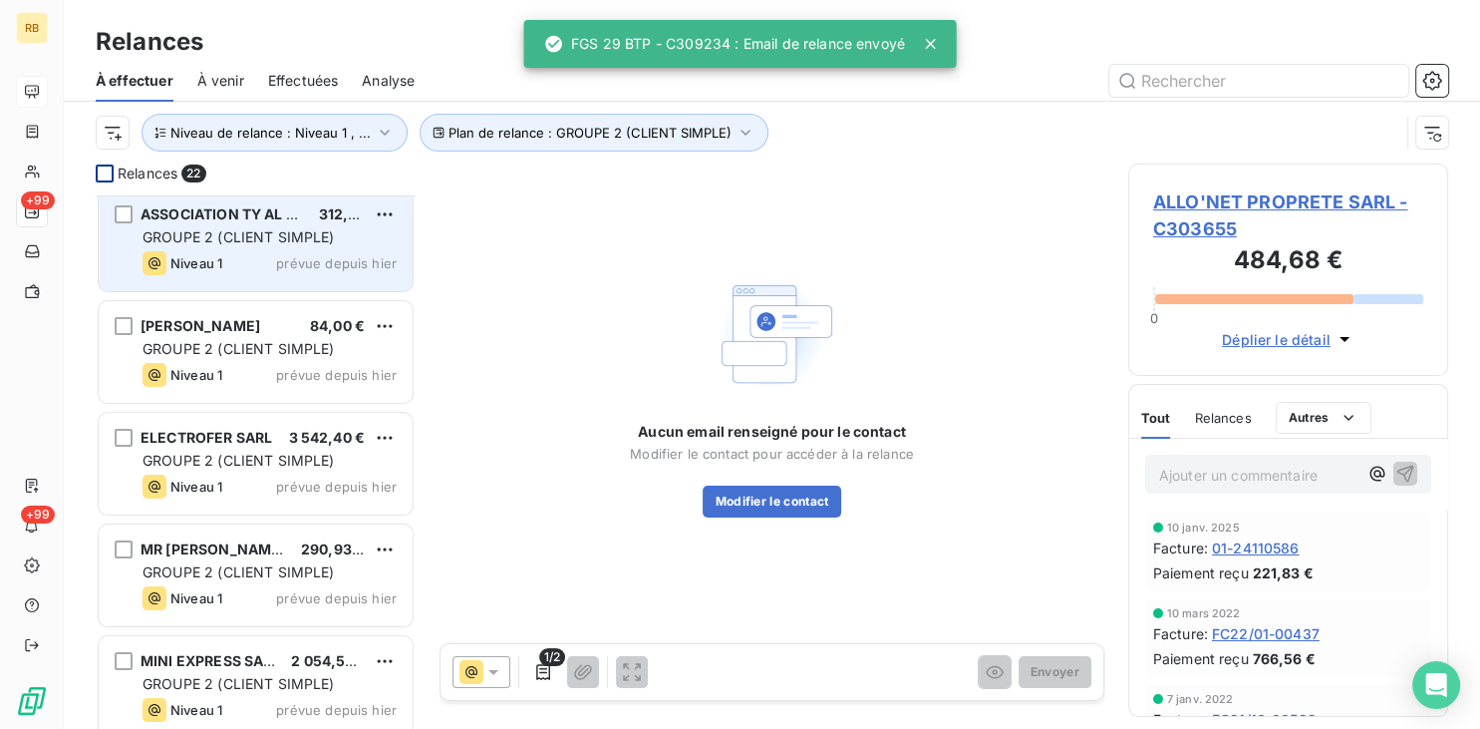
scroll to position [302, 0]
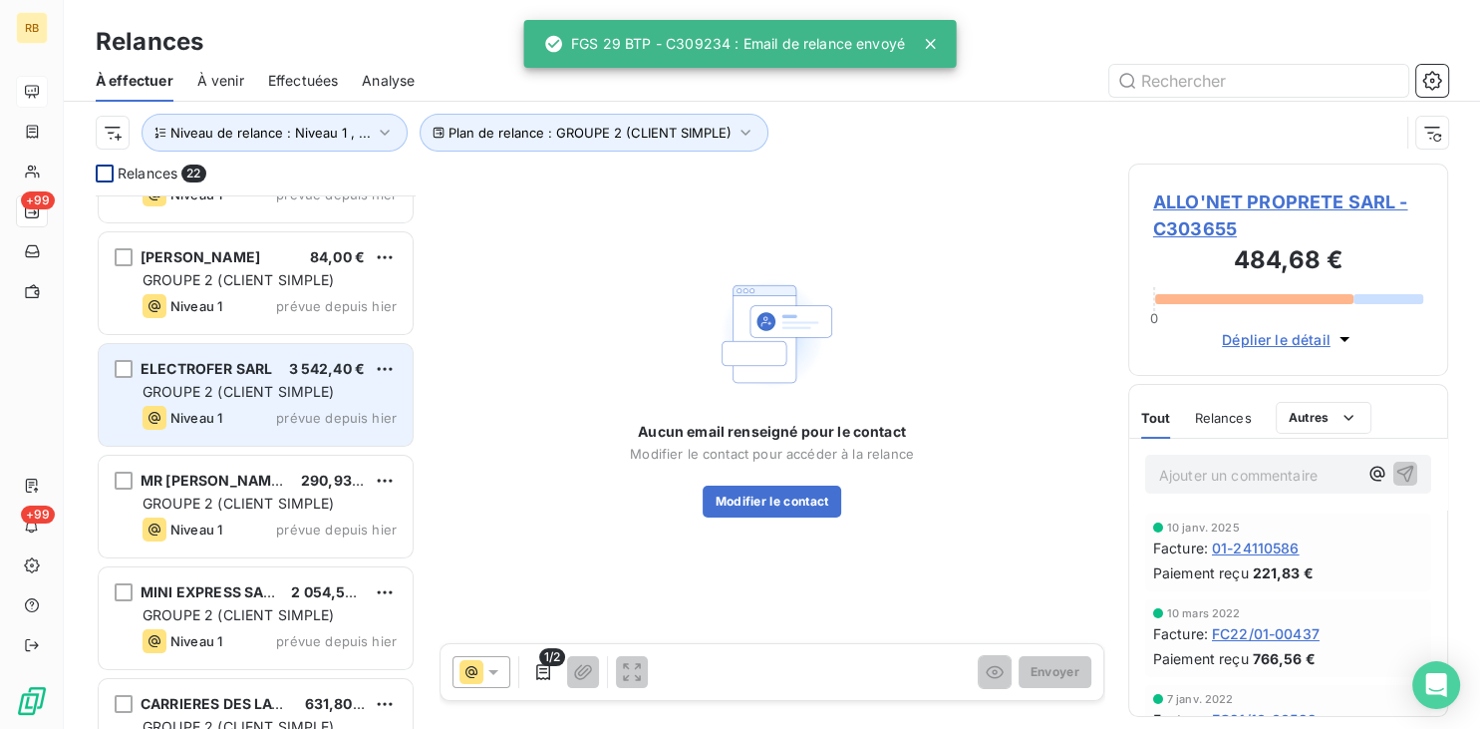
click at [340, 373] on span "3 542,40 €" at bounding box center [327, 368] width 77 height 17
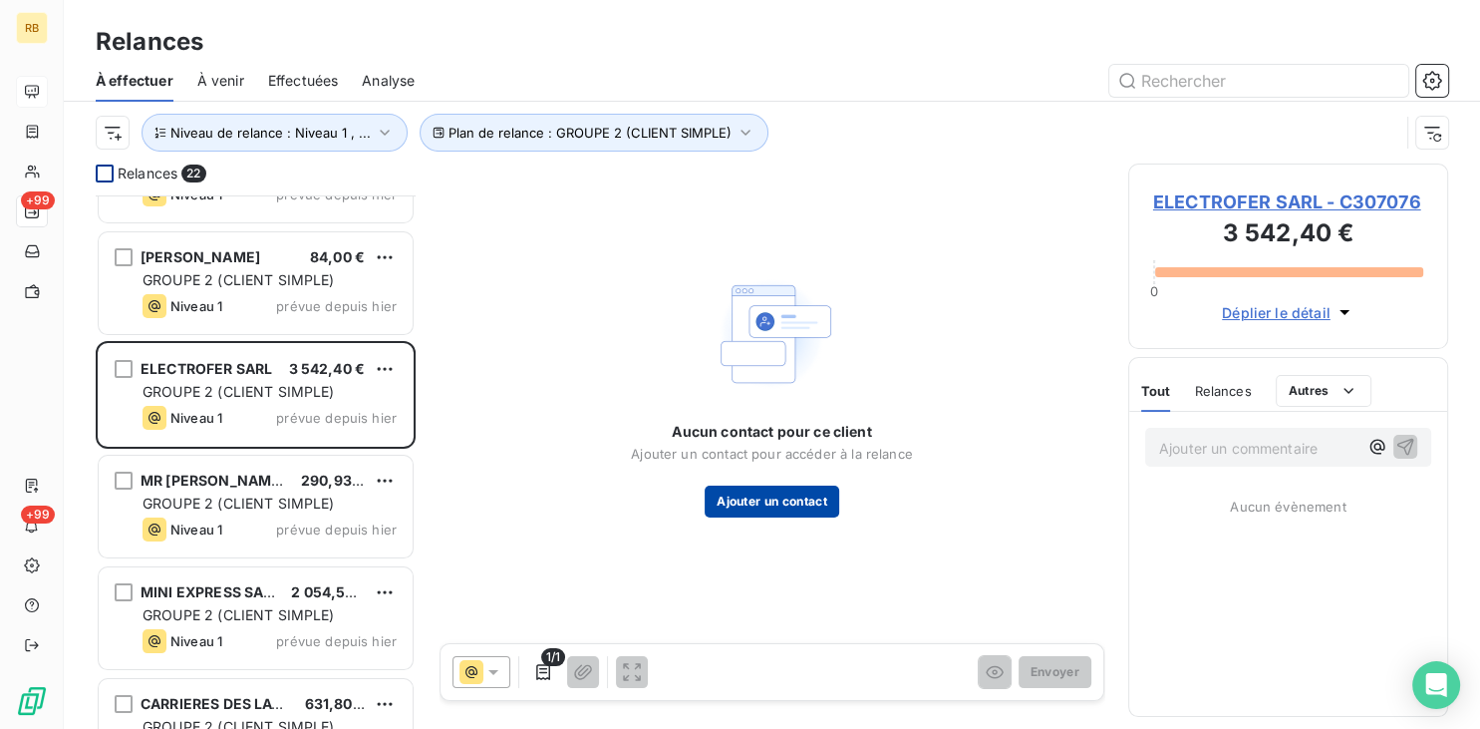
click at [795, 487] on button "Ajouter un contact" at bounding box center [772, 501] width 135 height 32
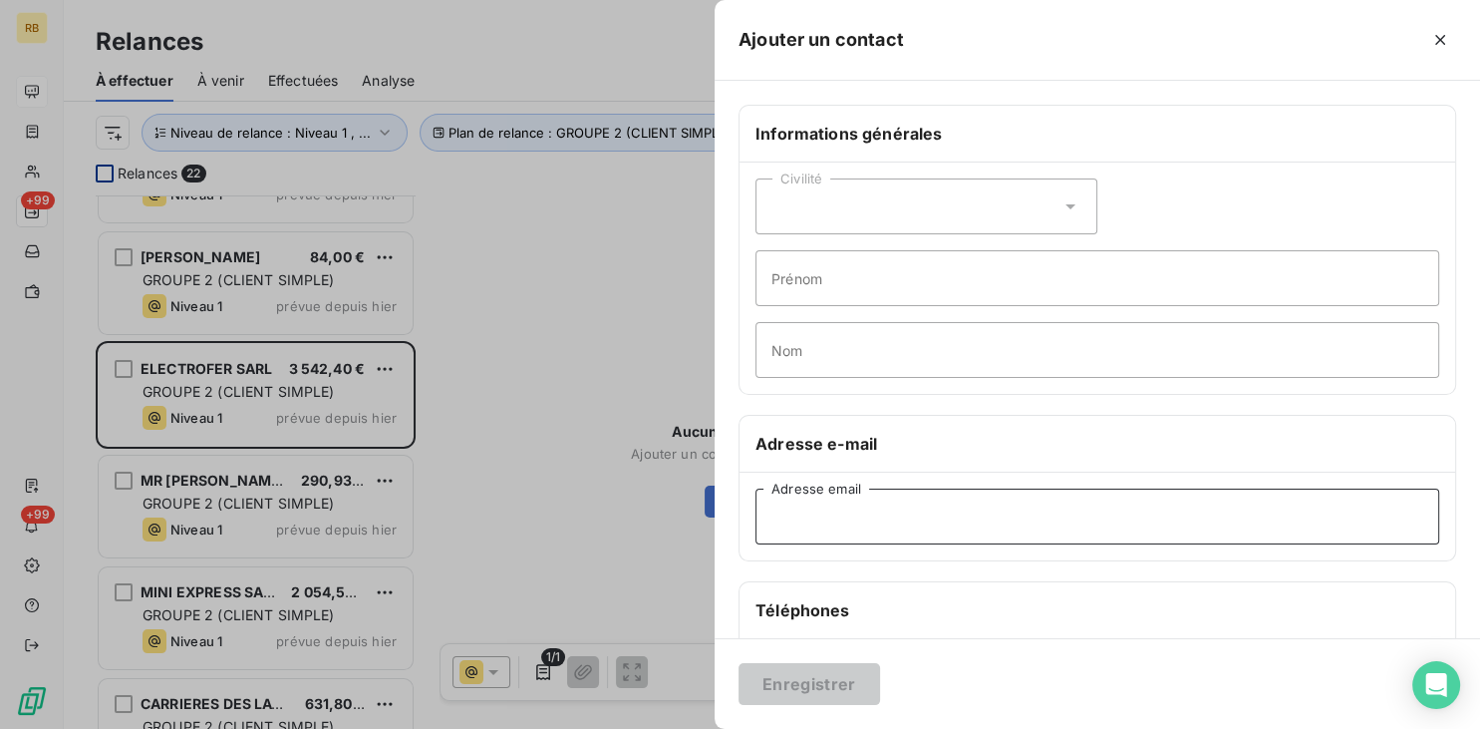
click at [1009, 501] on input "Adresse email" at bounding box center [1097, 516] width 684 height 56
paste input "[EMAIL_ADDRESS][DOMAIN_NAME]"
type input "[EMAIL_ADDRESS][DOMAIN_NAME]"
click at [836, 678] on button "Enregistrer" at bounding box center [810, 684] width 142 height 42
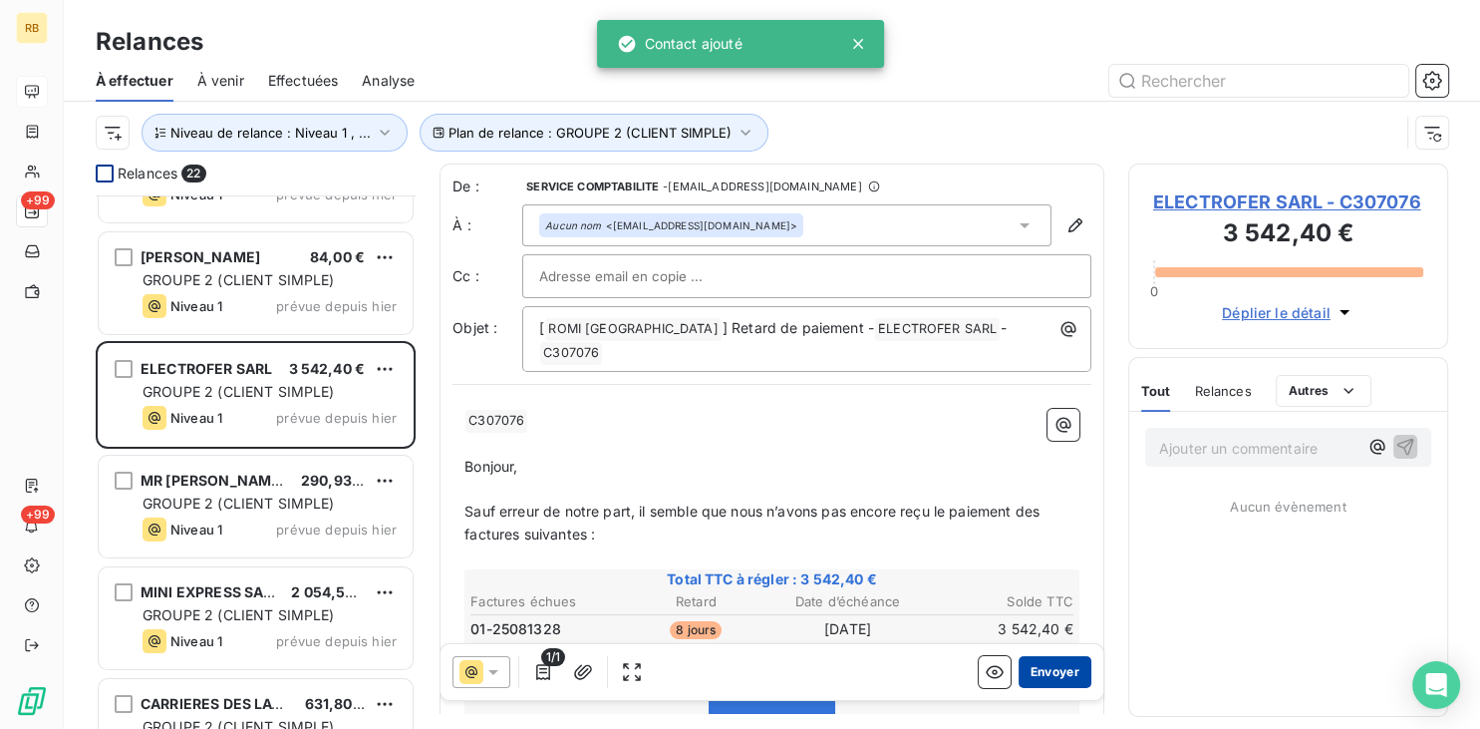
click at [1069, 670] on button "Envoyer" at bounding box center [1055, 672] width 73 height 32
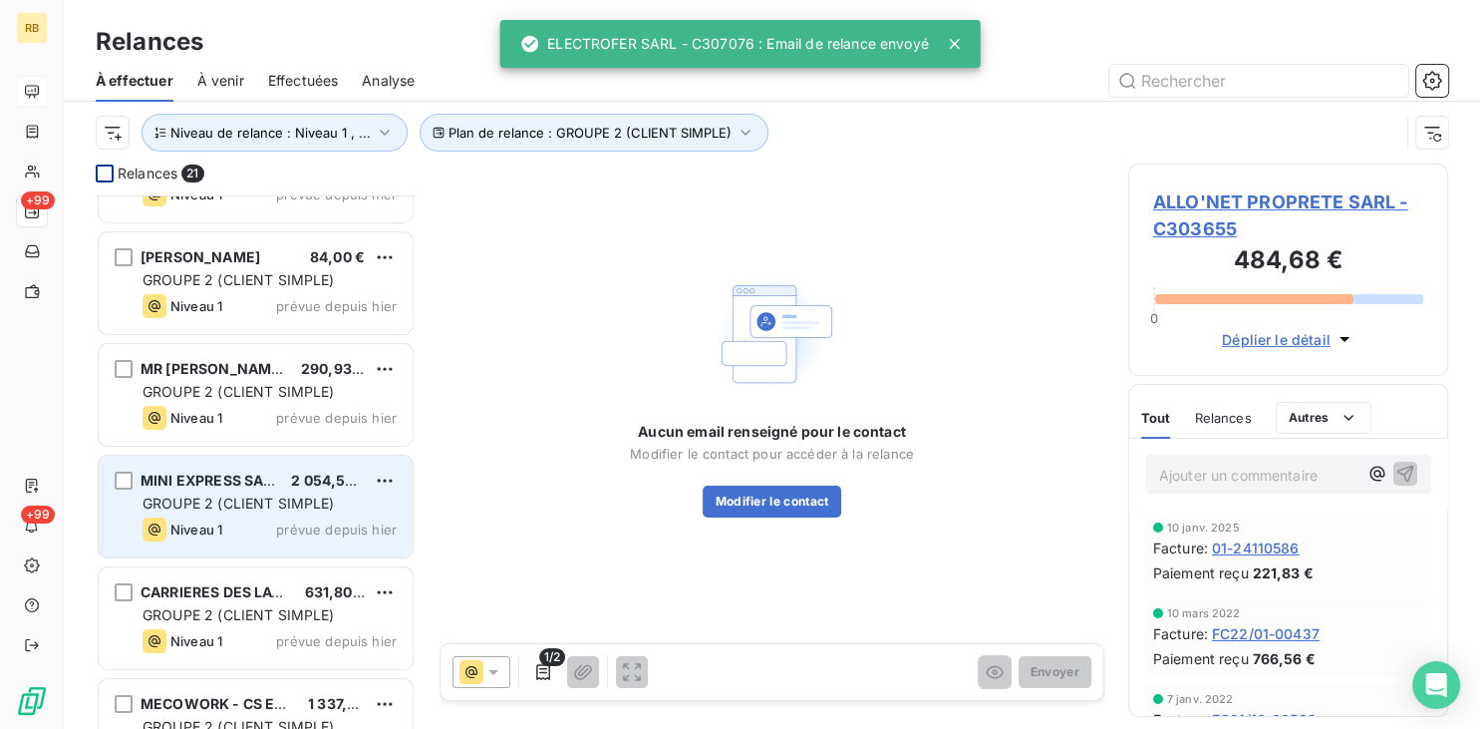
click at [257, 496] on span "GROUPE 2 (CLIENT SIMPLE)" at bounding box center [239, 502] width 192 height 17
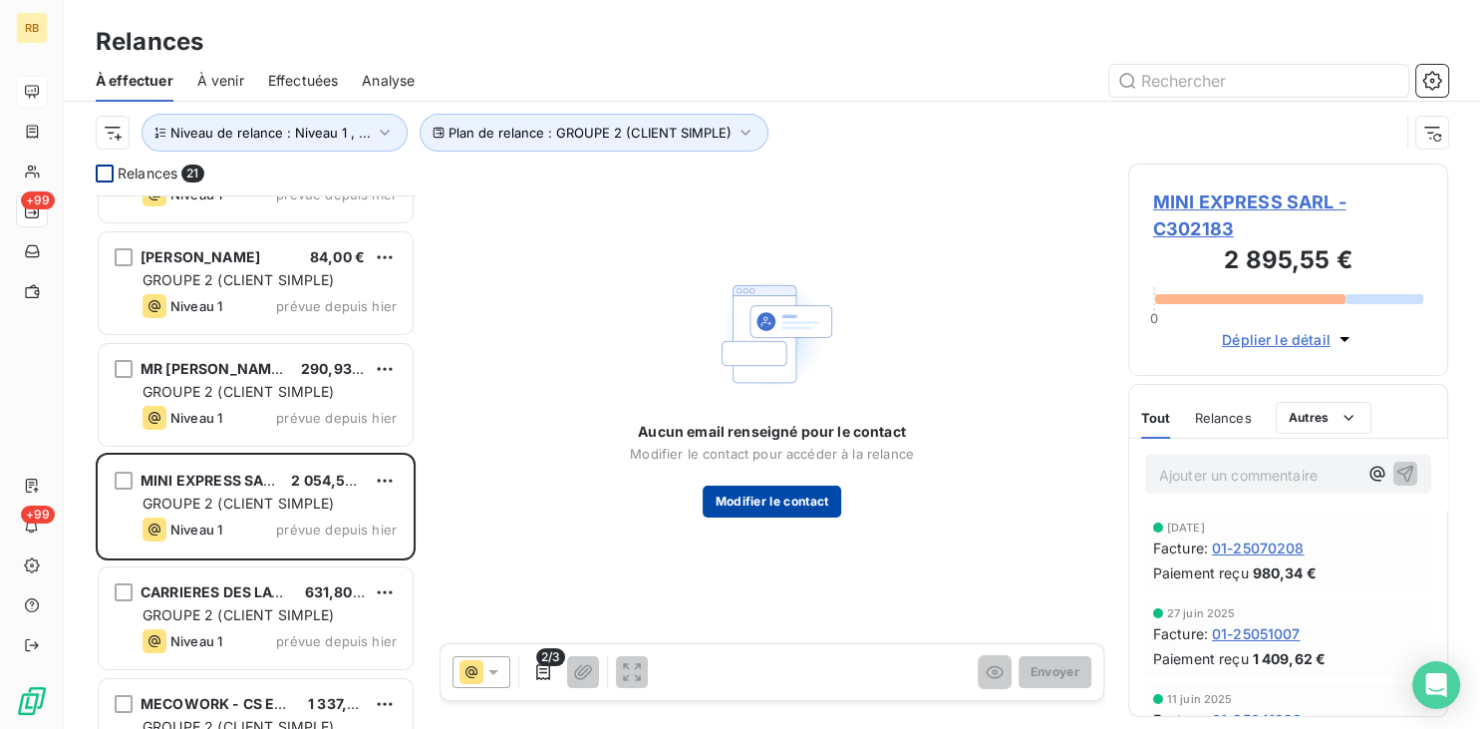
click at [824, 503] on button "Modifier le contact" at bounding box center [772, 501] width 138 height 32
type input "[PHONE_NUMBER]"
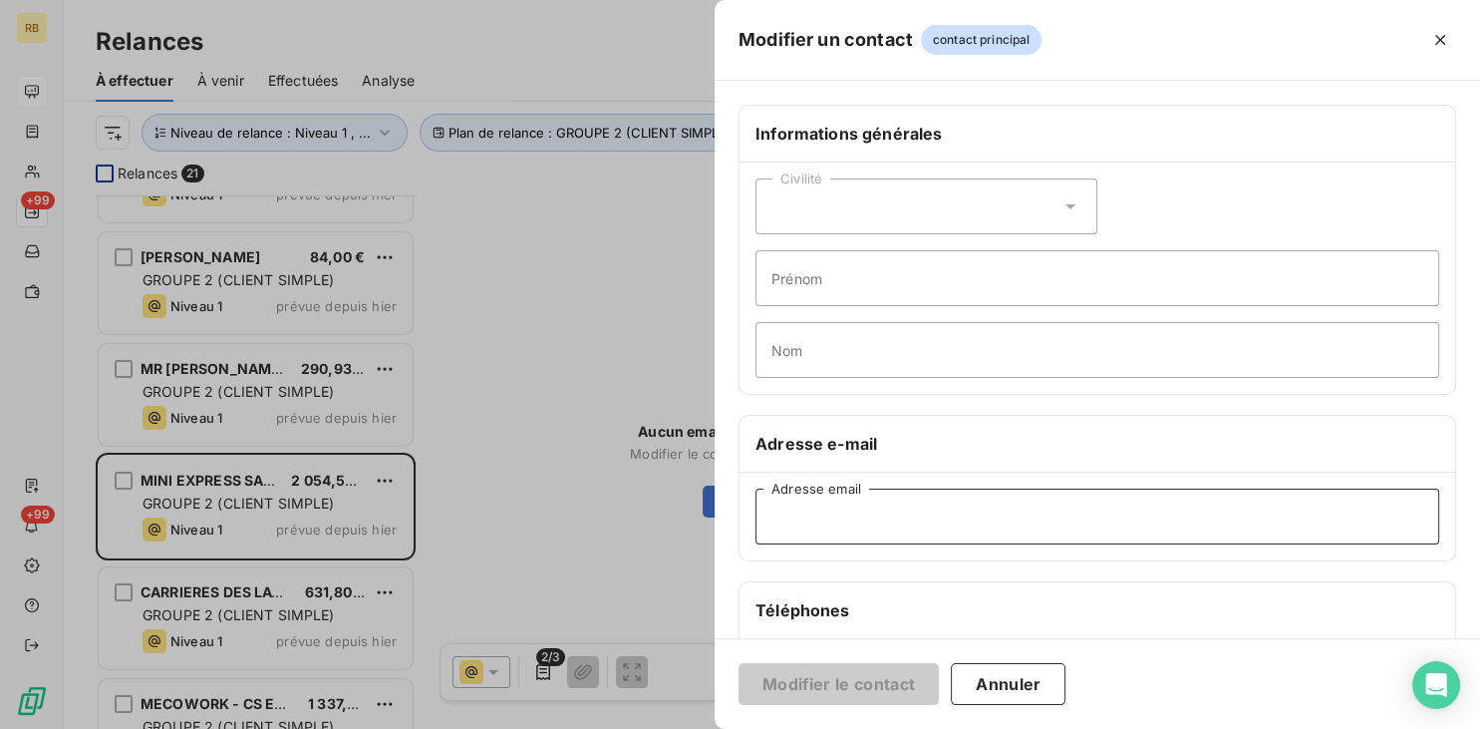
click at [954, 512] on input "Adresse email" at bounding box center [1097, 516] width 684 height 56
paste input "[EMAIL_ADDRESS][DOMAIN_NAME]"
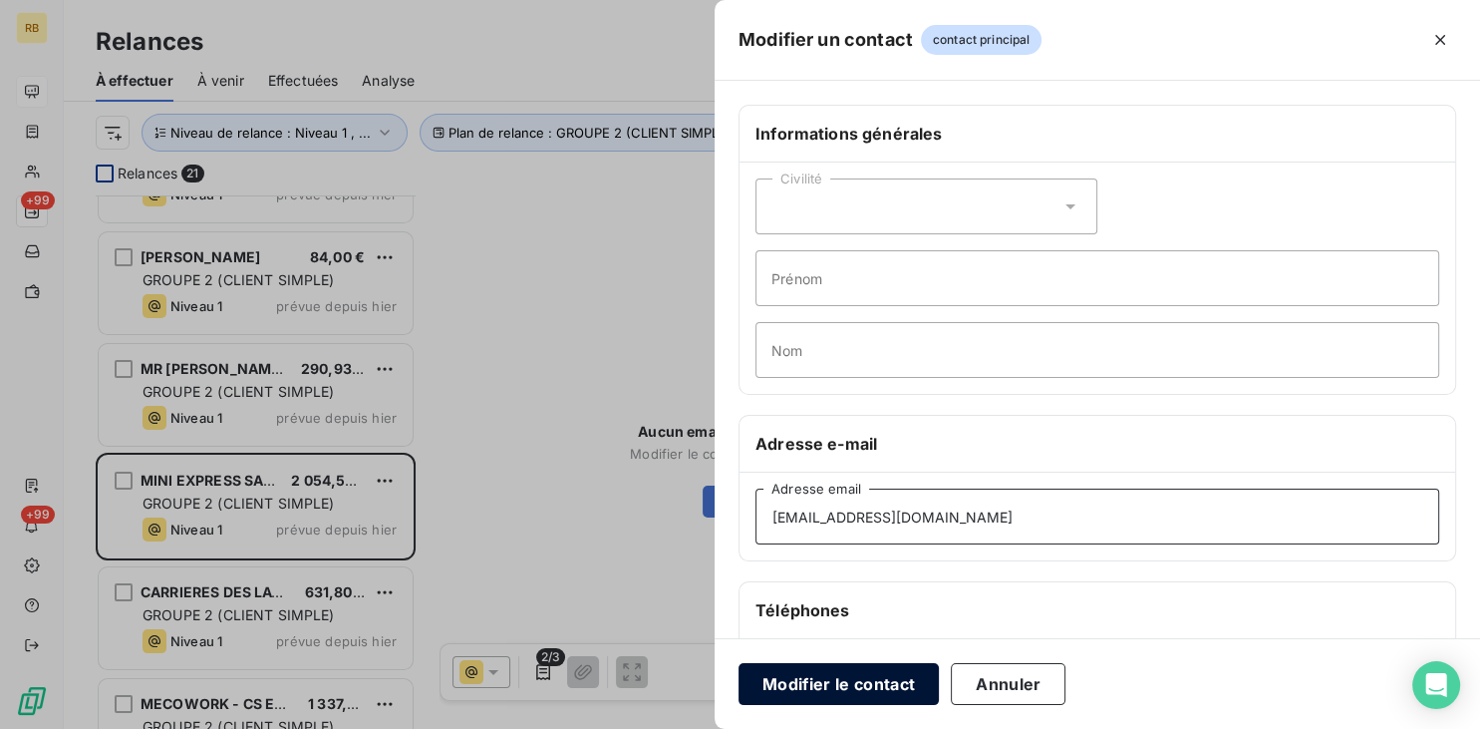
type input "[EMAIL_ADDRESS][DOMAIN_NAME]"
click at [882, 672] on button "Modifier le contact" at bounding box center [839, 684] width 200 height 42
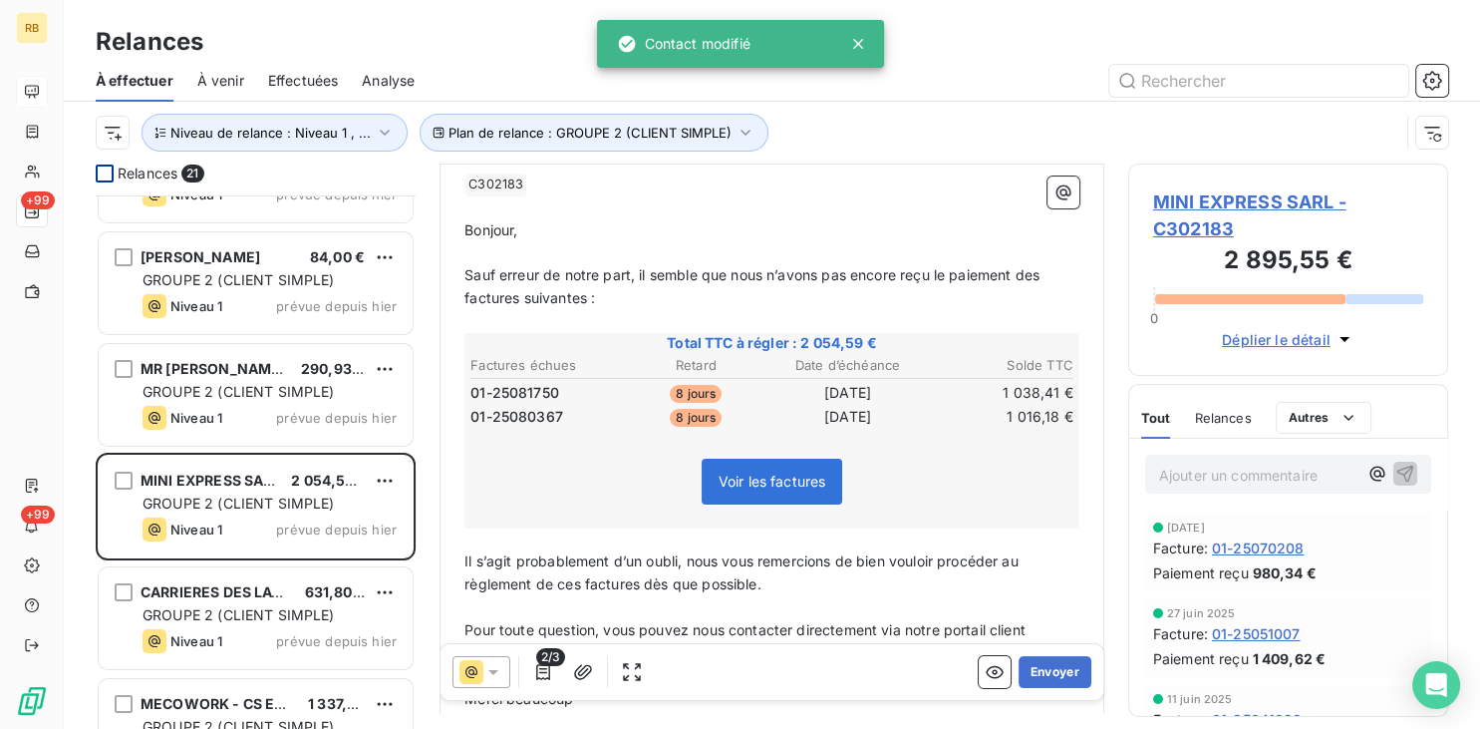
scroll to position [302, 0]
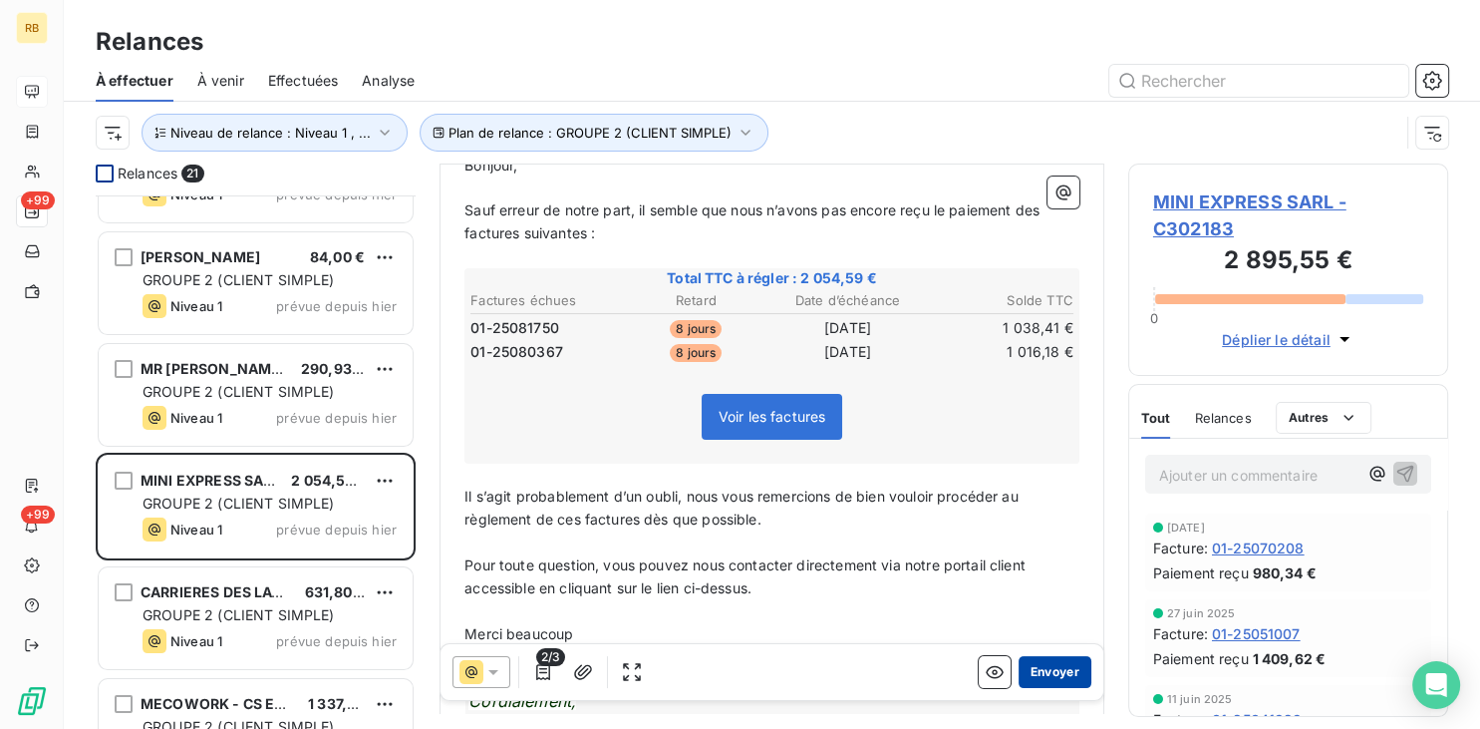
click at [1058, 664] on button "Envoyer" at bounding box center [1055, 672] width 73 height 32
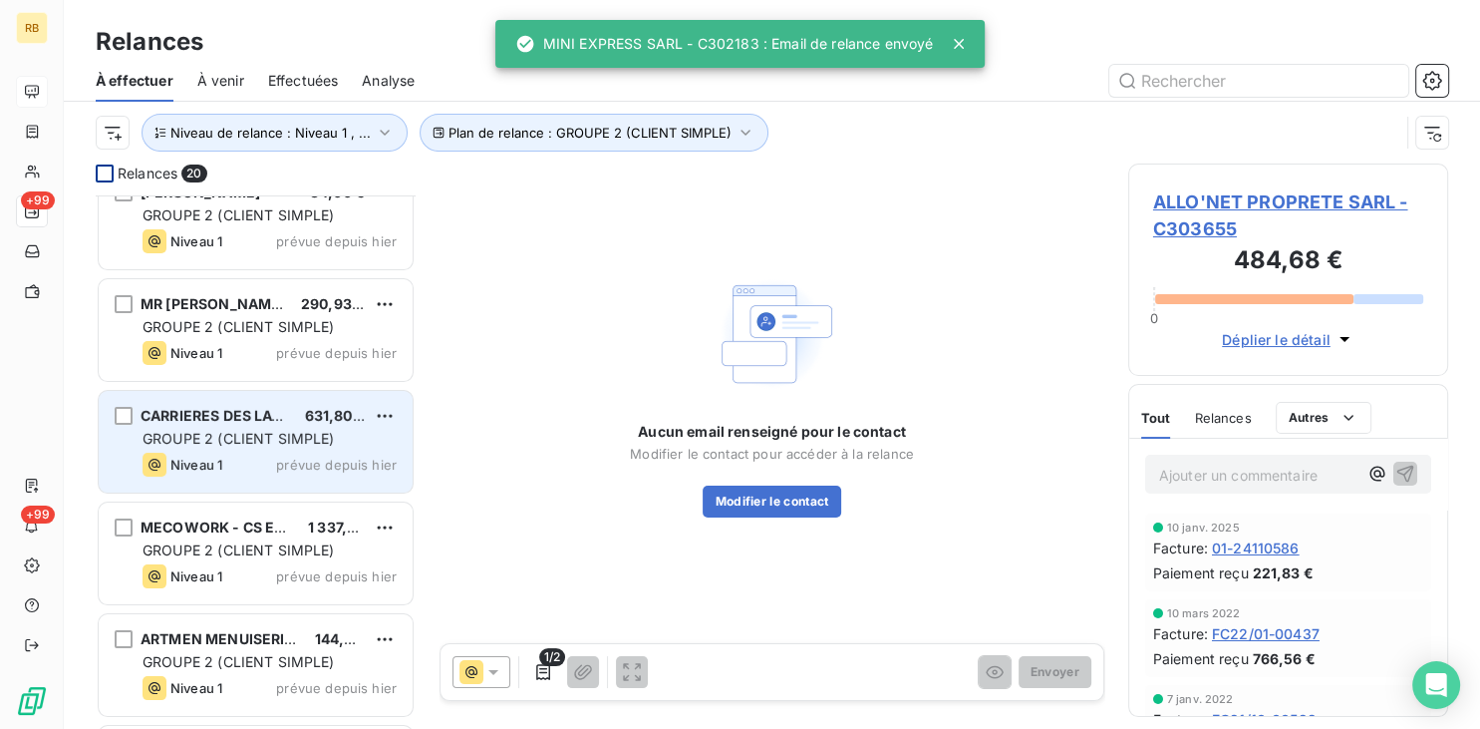
scroll to position [403, 0]
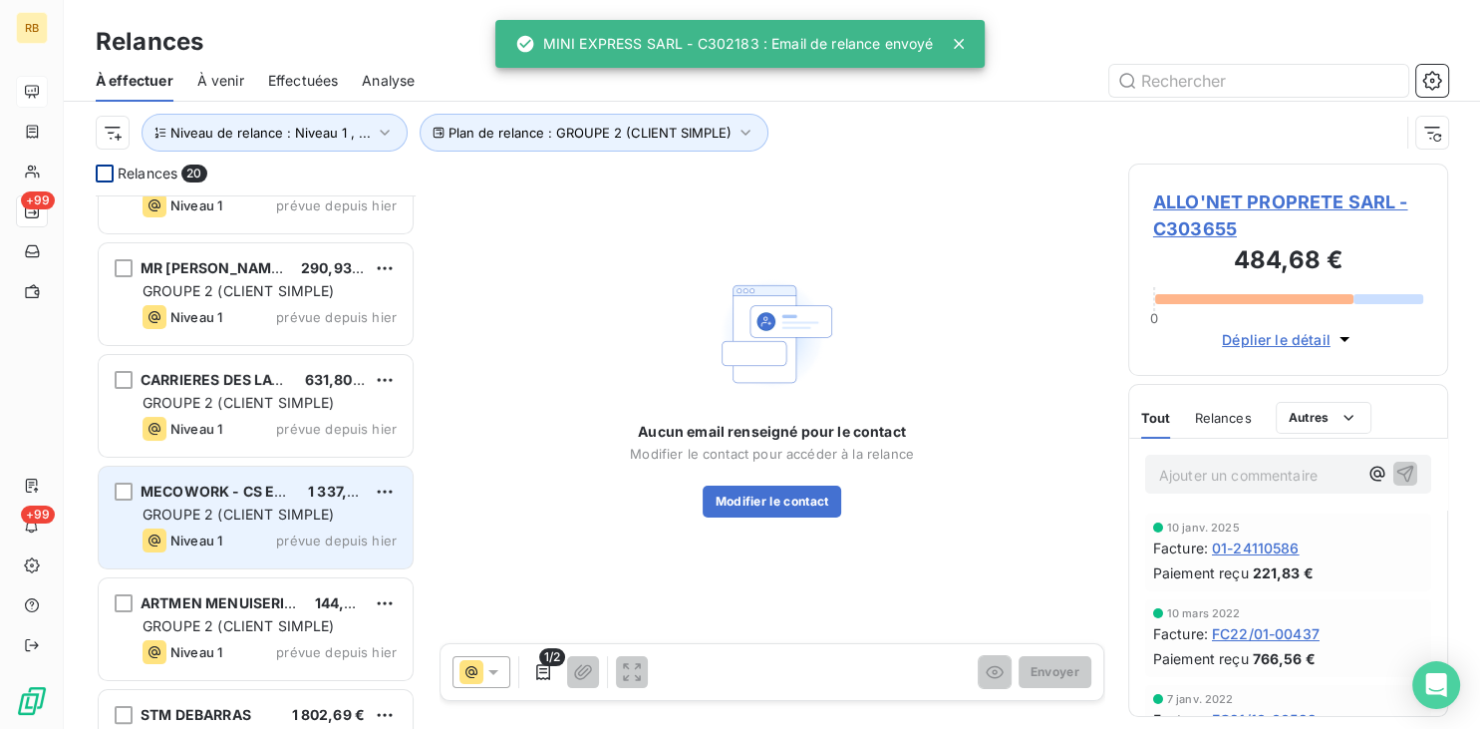
click at [278, 515] on span "GROUPE 2 (CLIENT SIMPLE)" at bounding box center [239, 513] width 192 height 17
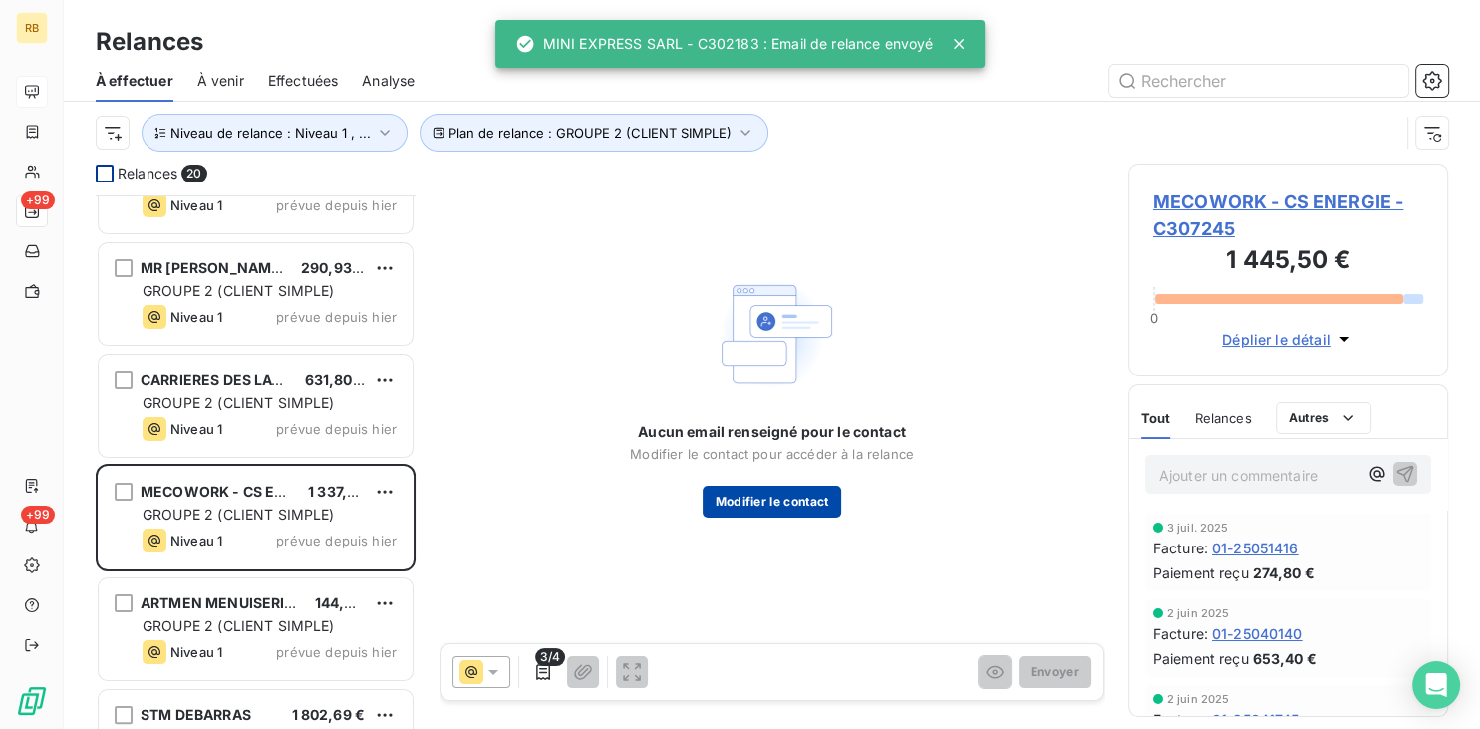
click at [769, 500] on button "Modifier le contact" at bounding box center [772, 501] width 138 height 32
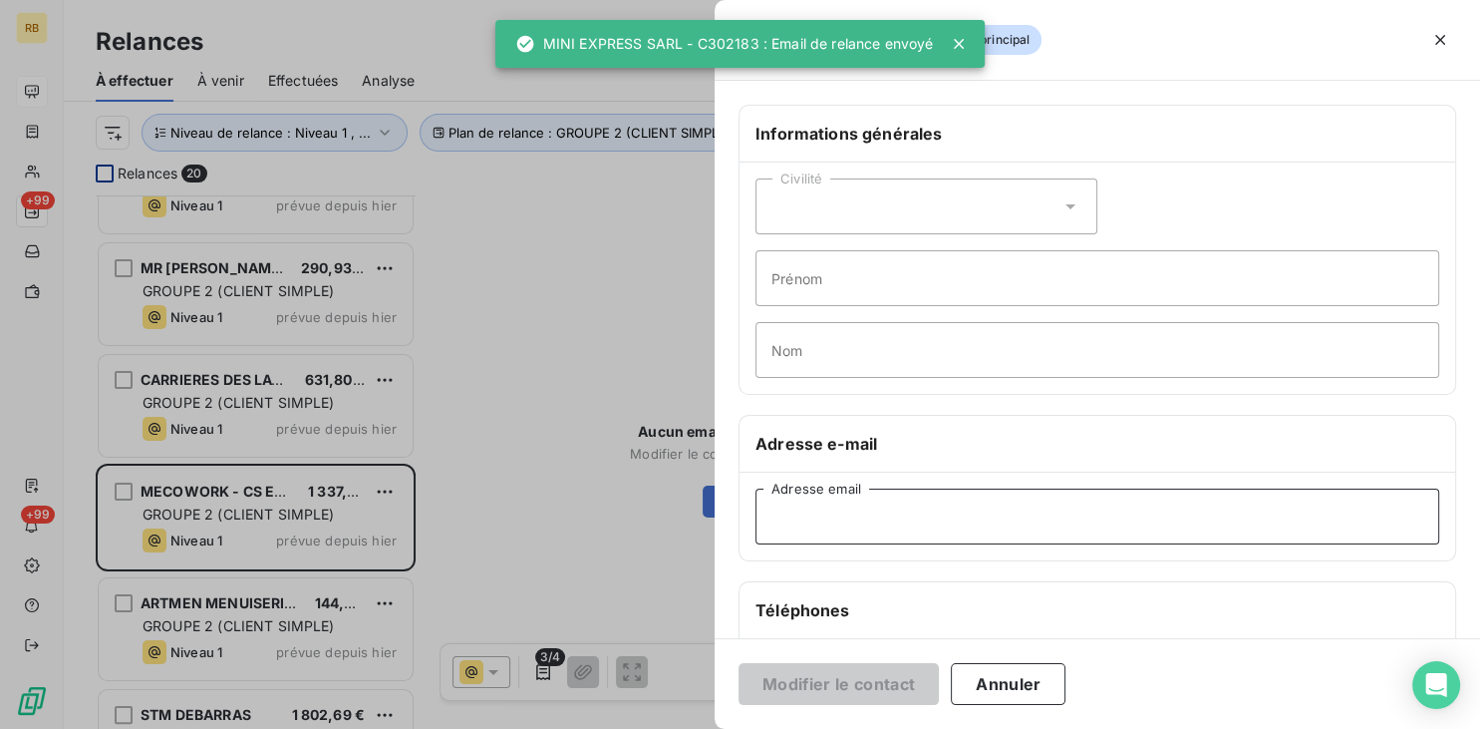
click at [916, 513] on input "Adresse email" at bounding box center [1097, 516] width 684 height 56
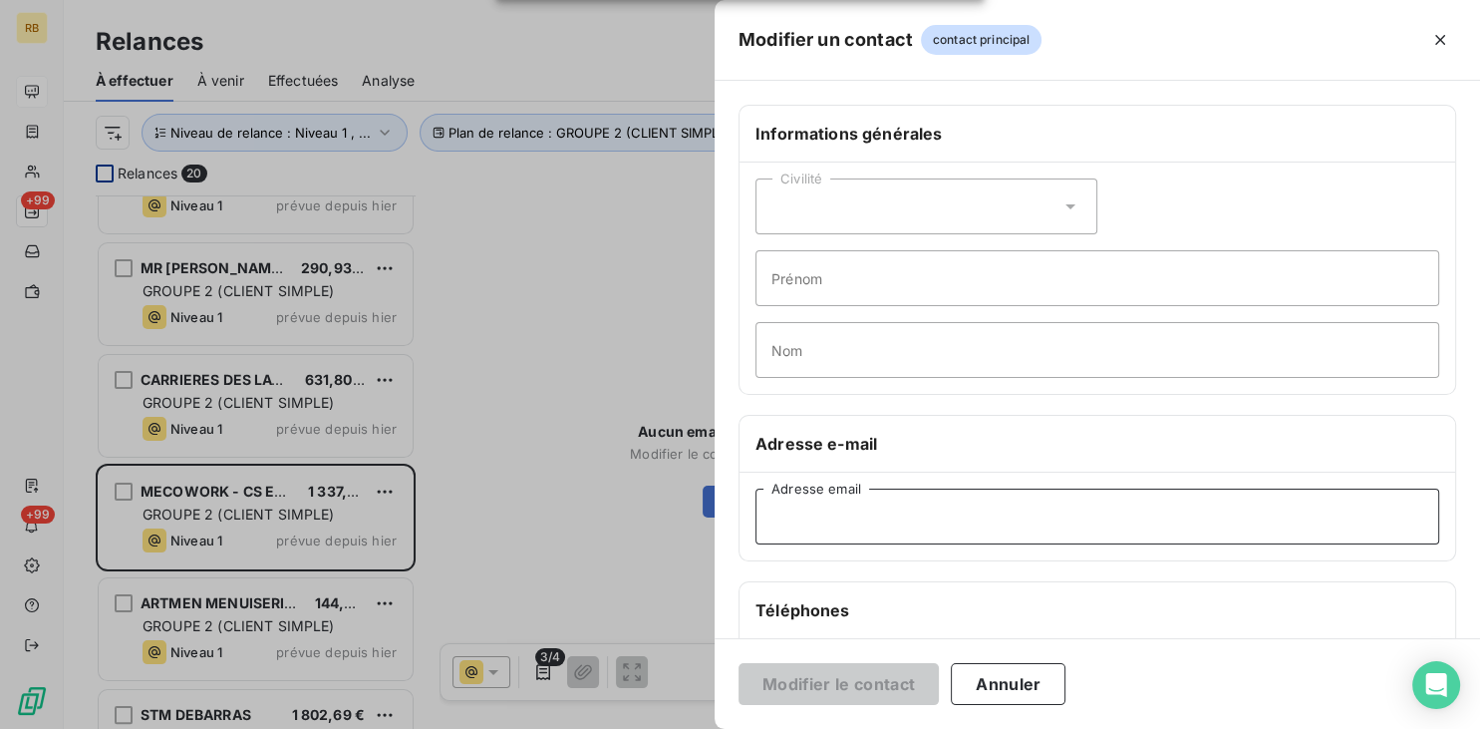
paste input "[EMAIL_ADDRESS][DOMAIN_NAME]"
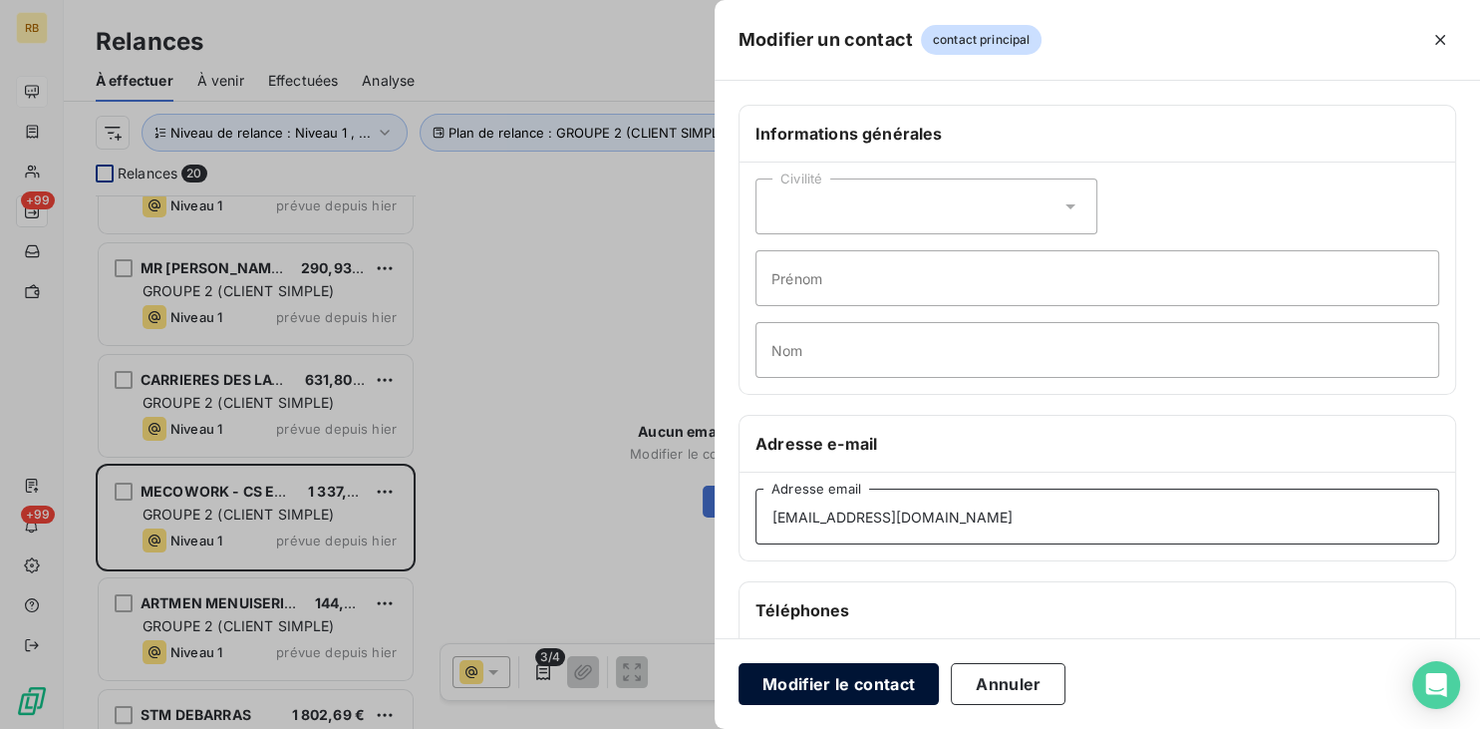
type input "[EMAIL_ADDRESS][DOMAIN_NAME]"
click at [903, 682] on button "Modifier le contact" at bounding box center [839, 684] width 200 height 42
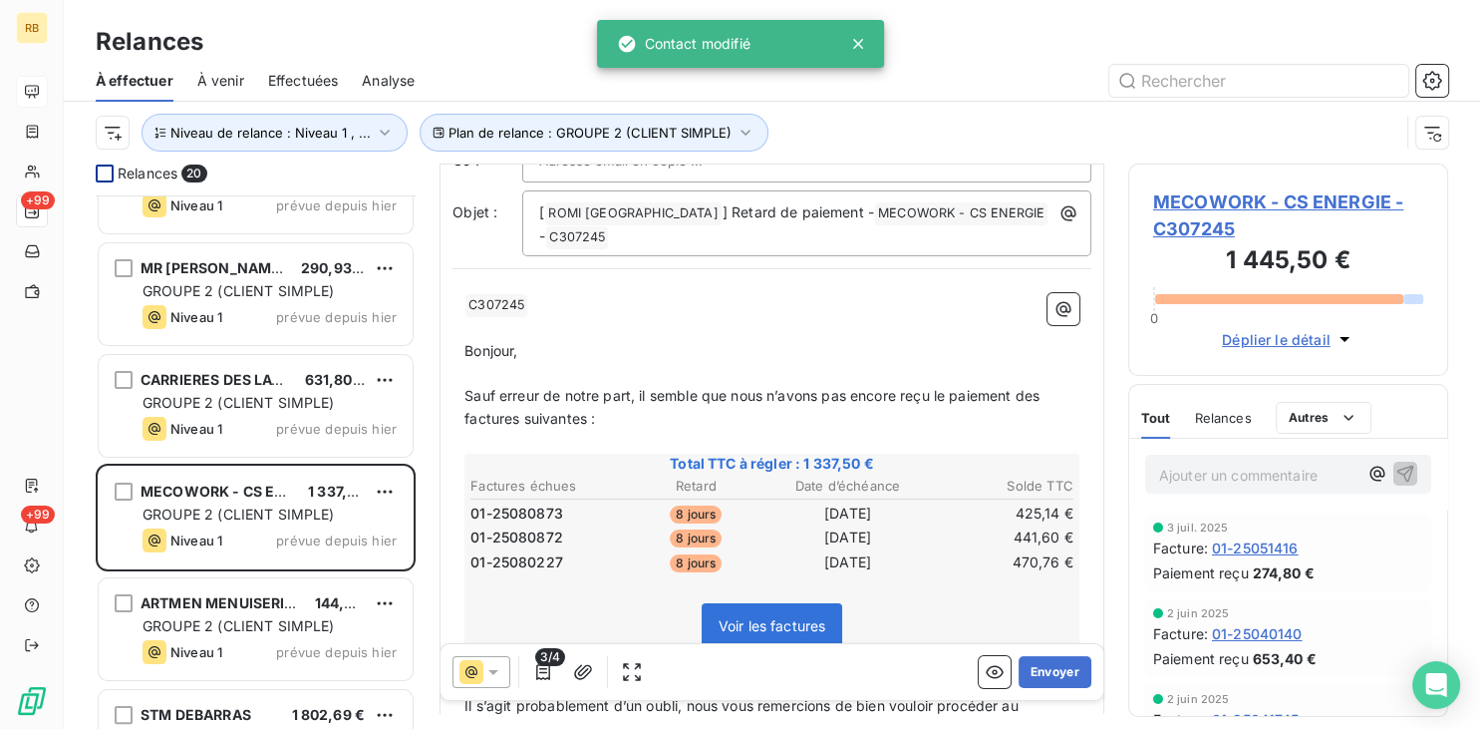
scroll to position [201, 0]
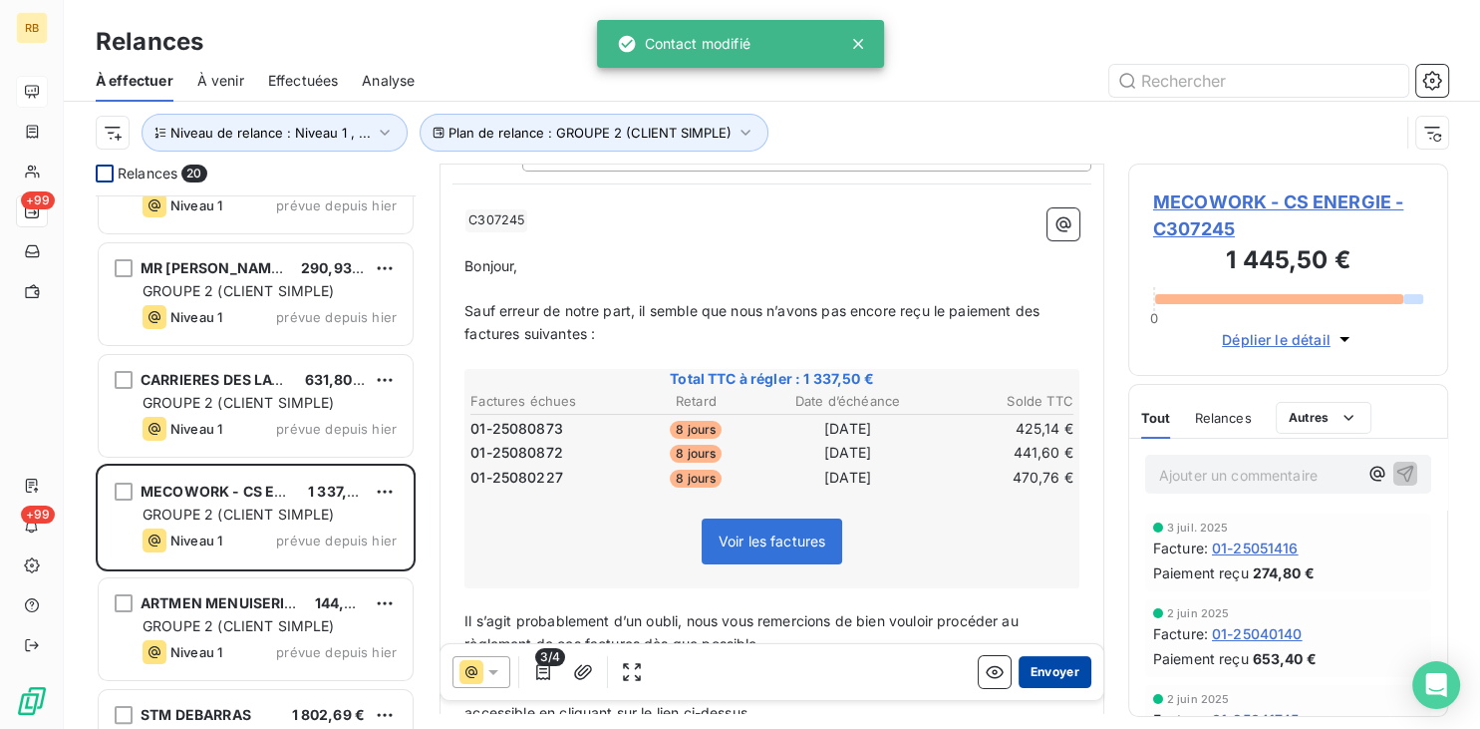
click at [1062, 676] on button "Envoyer" at bounding box center [1055, 672] width 73 height 32
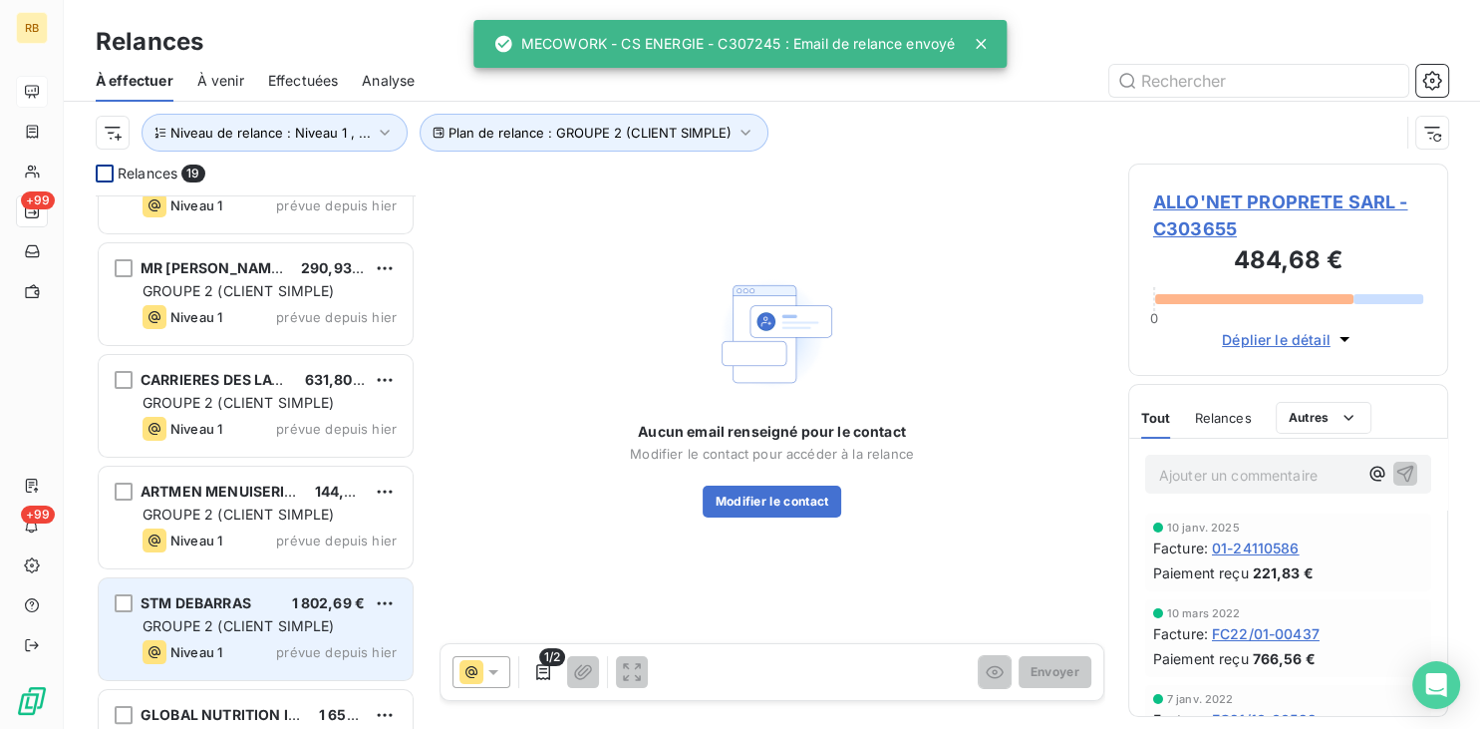
click at [358, 600] on span "1 802,69 €" at bounding box center [329, 602] width 74 height 17
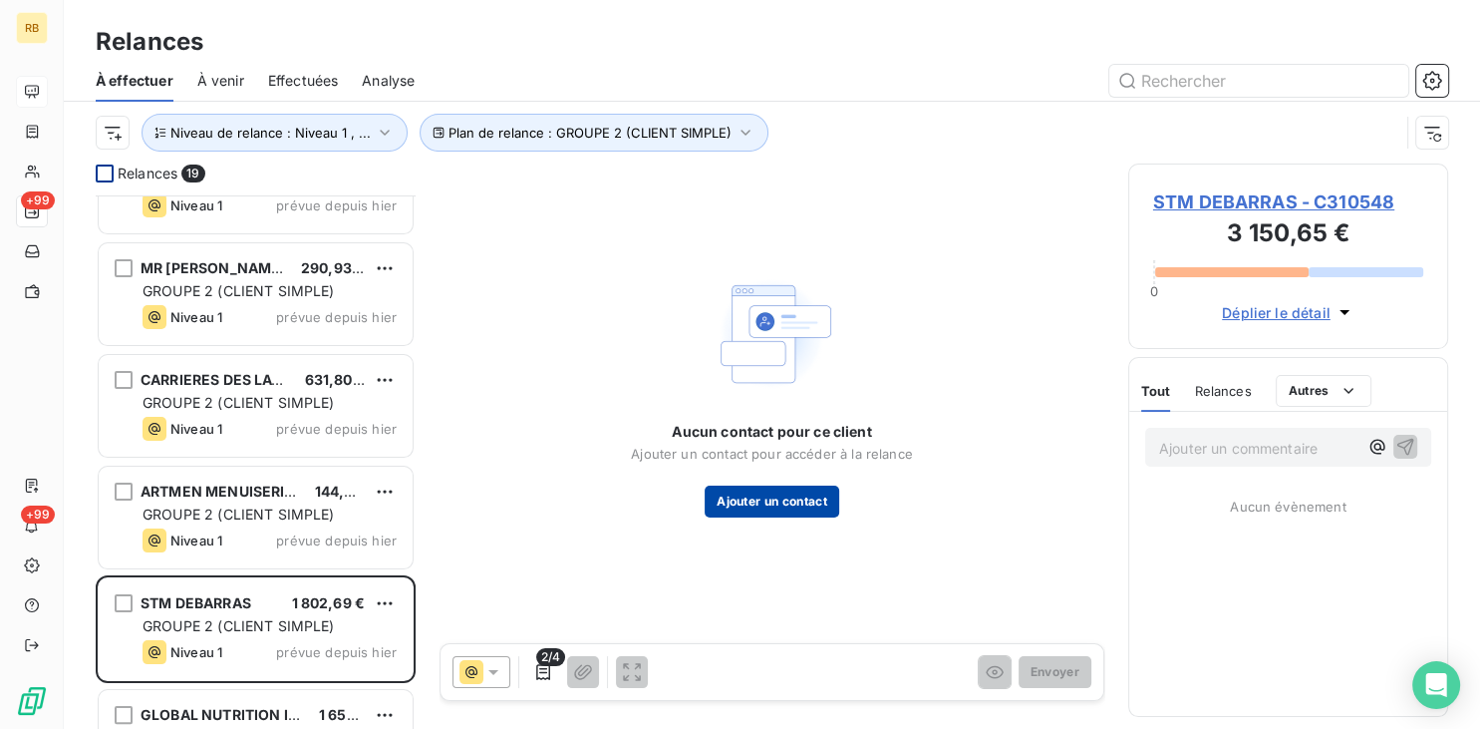
click at [773, 507] on button "Ajouter un contact" at bounding box center [772, 501] width 135 height 32
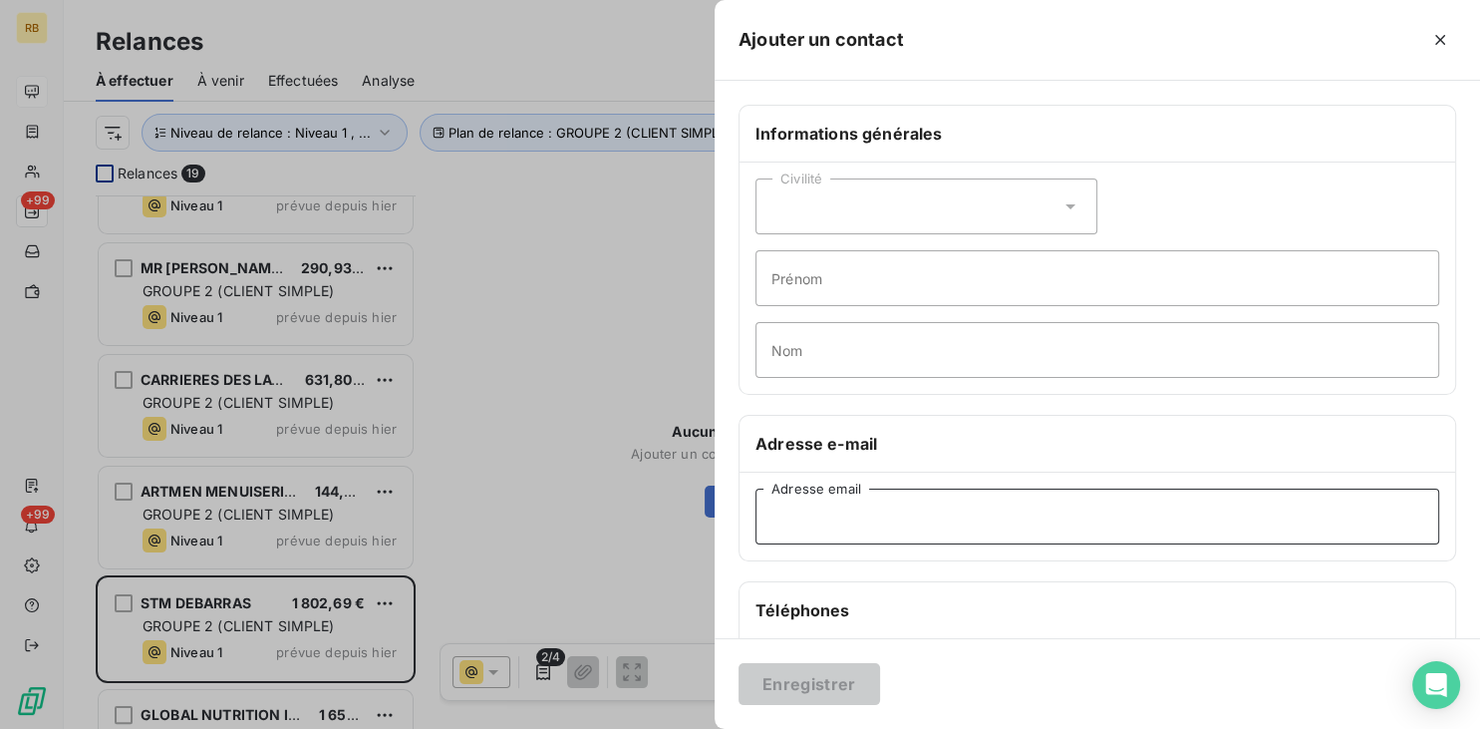
click at [919, 522] on input "Adresse email" at bounding box center [1097, 516] width 684 height 56
paste input "[EMAIL_ADDRESS][DOMAIN_NAME]"
type input "[EMAIL_ADDRESS][DOMAIN_NAME]"
click at [850, 682] on button "Enregistrer" at bounding box center [810, 684] width 142 height 42
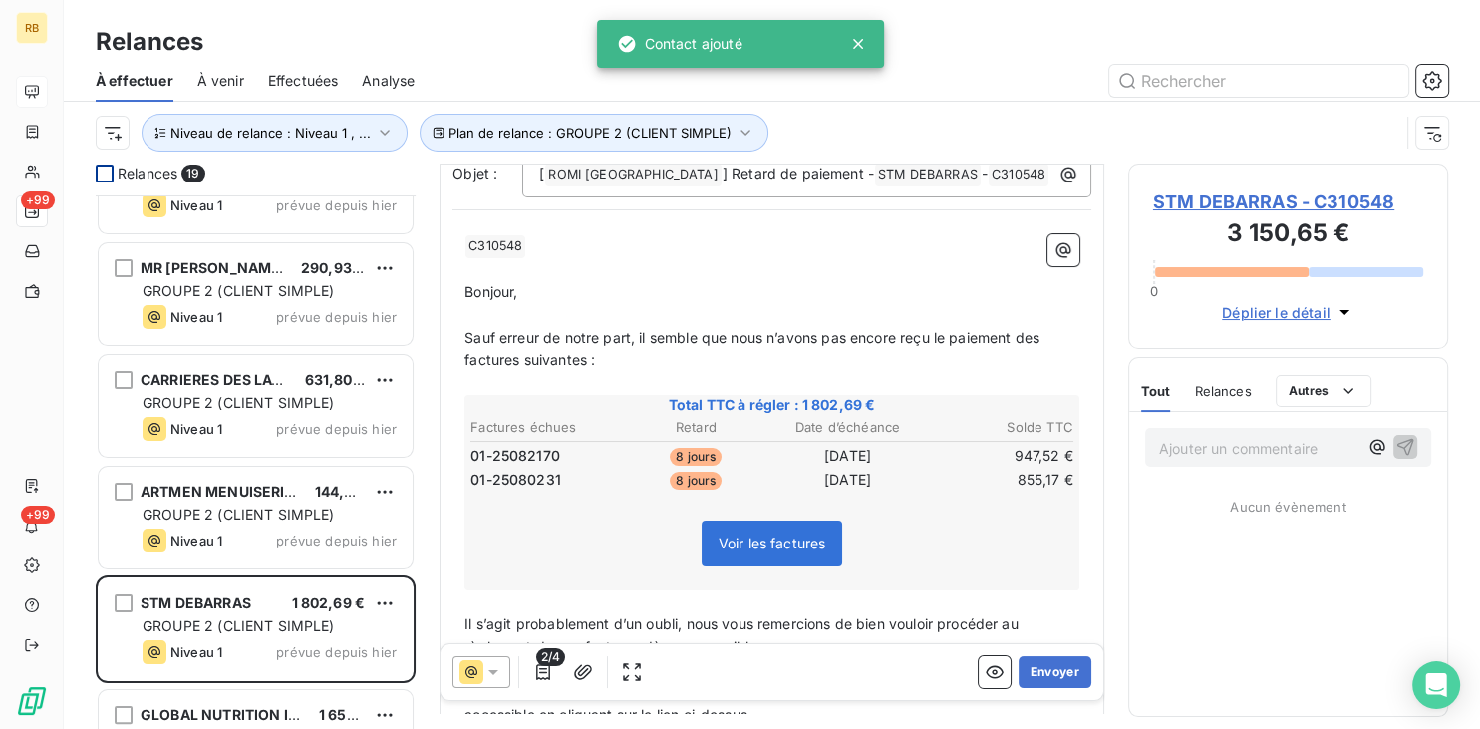
scroll to position [302, 0]
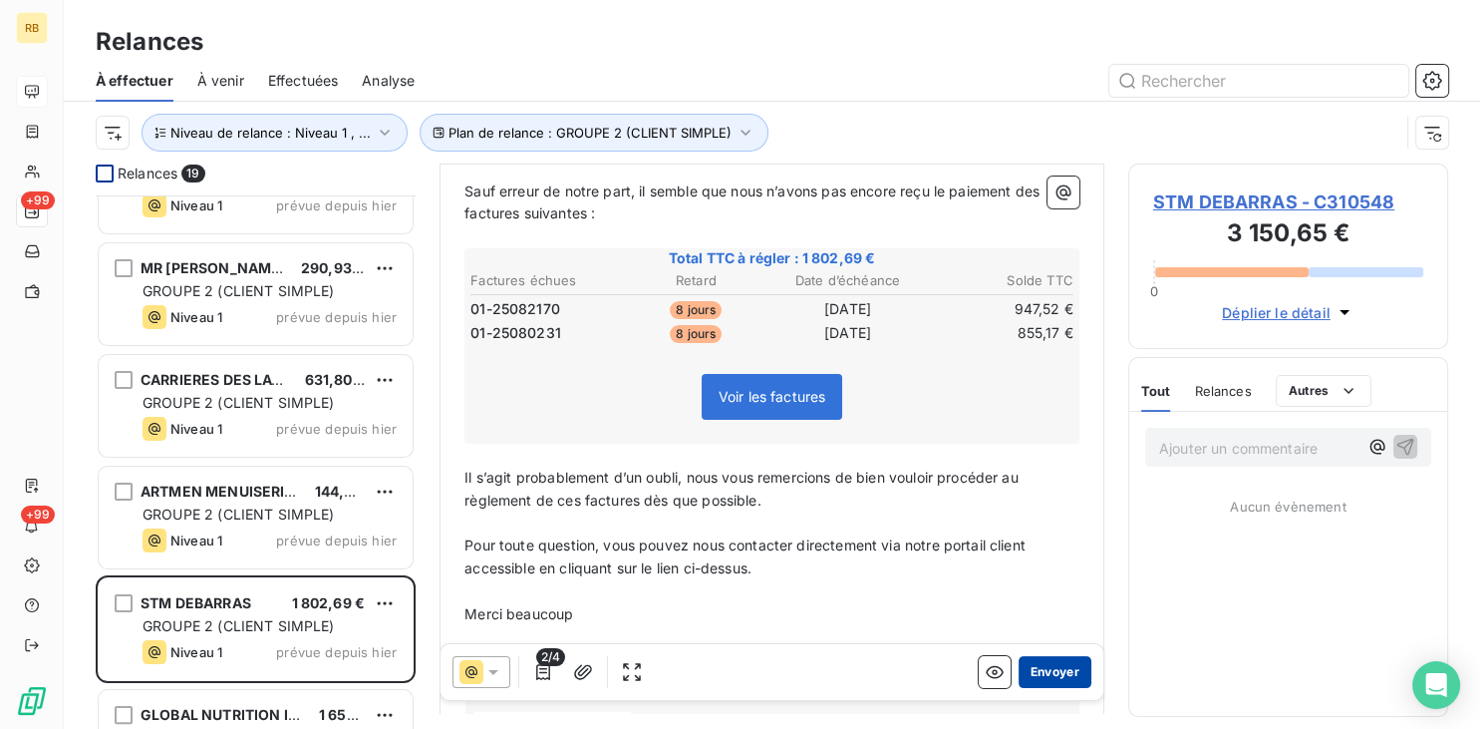
click at [1050, 670] on button "Envoyer" at bounding box center [1055, 672] width 73 height 32
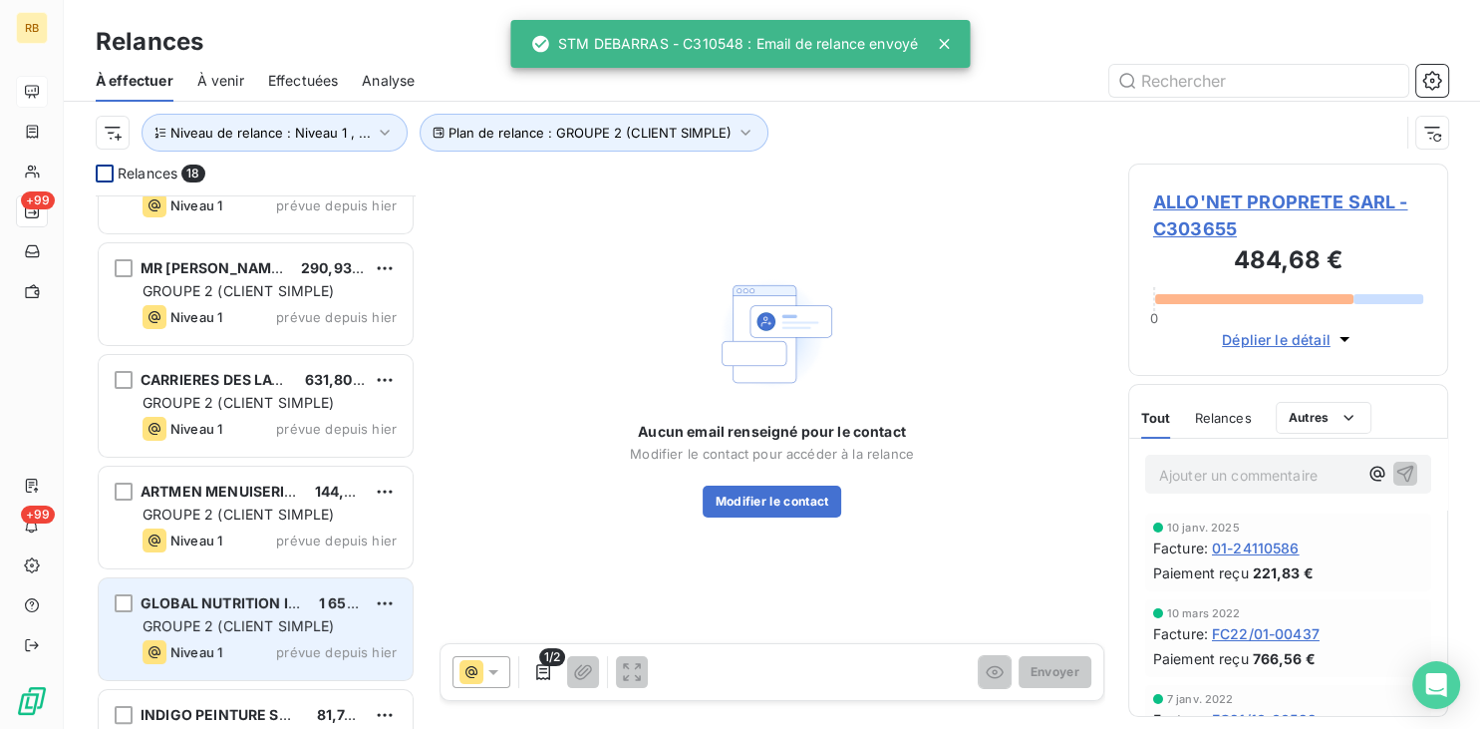
click at [268, 619] on span "GROUPE 2 (CLIENT SIMPLE)" at bounding box center [239, 625] width 192 height 17
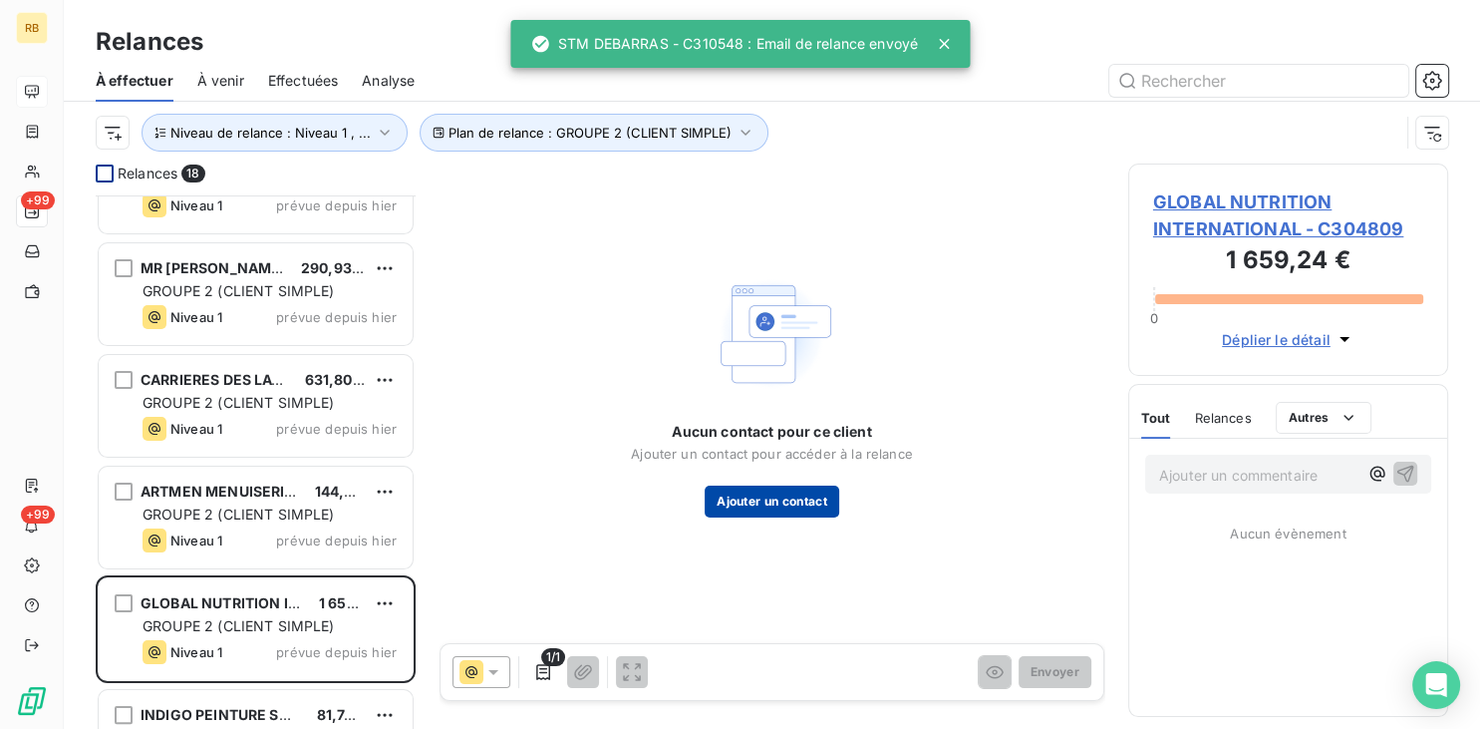
click at [787, 504] on button "Ajouter un contact" at bounding box center [772, 501] width 135 height 32
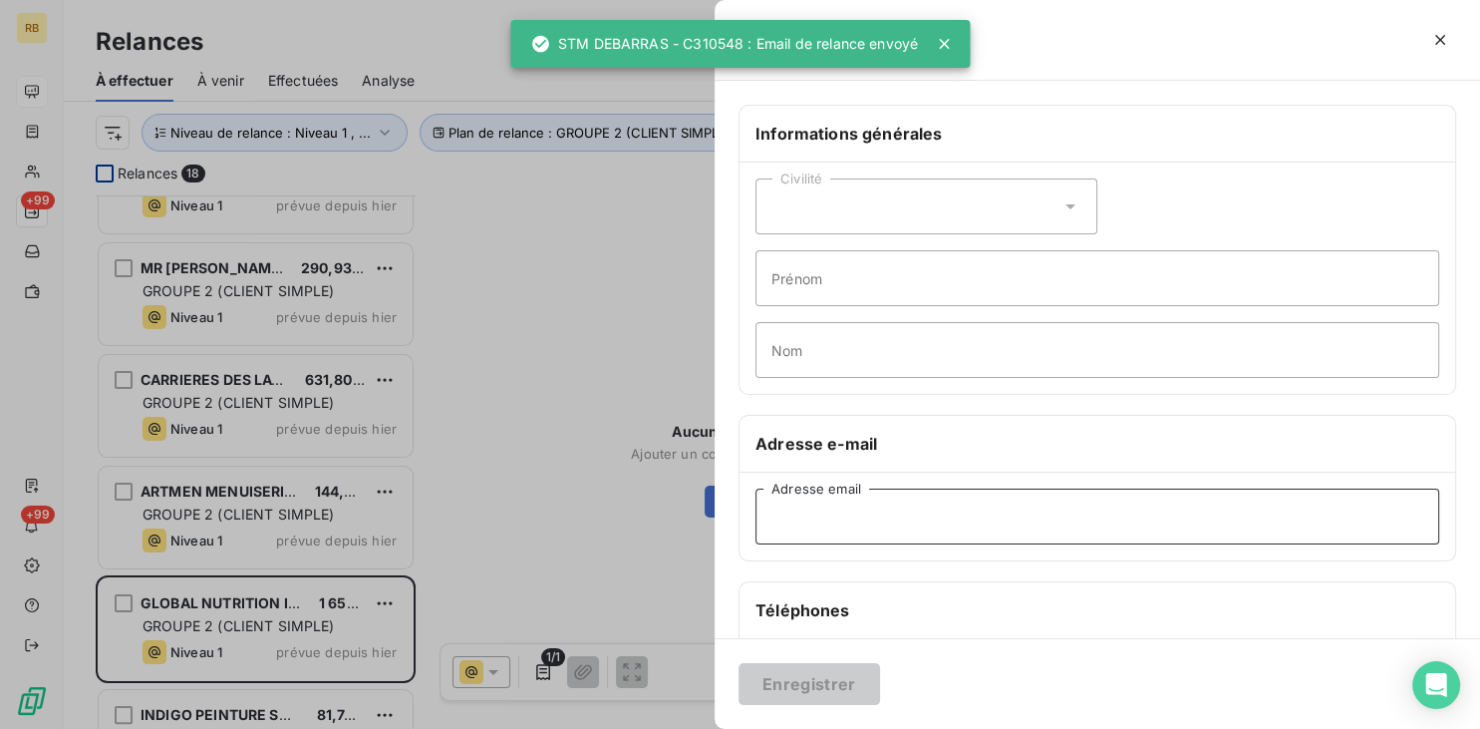
click at [932, 516] on input "Adresse email" at bounding box center [1097, 516] width 684 height 56
paste input "[EMAIL_ADDRESS][DOMAIN_NAME]"
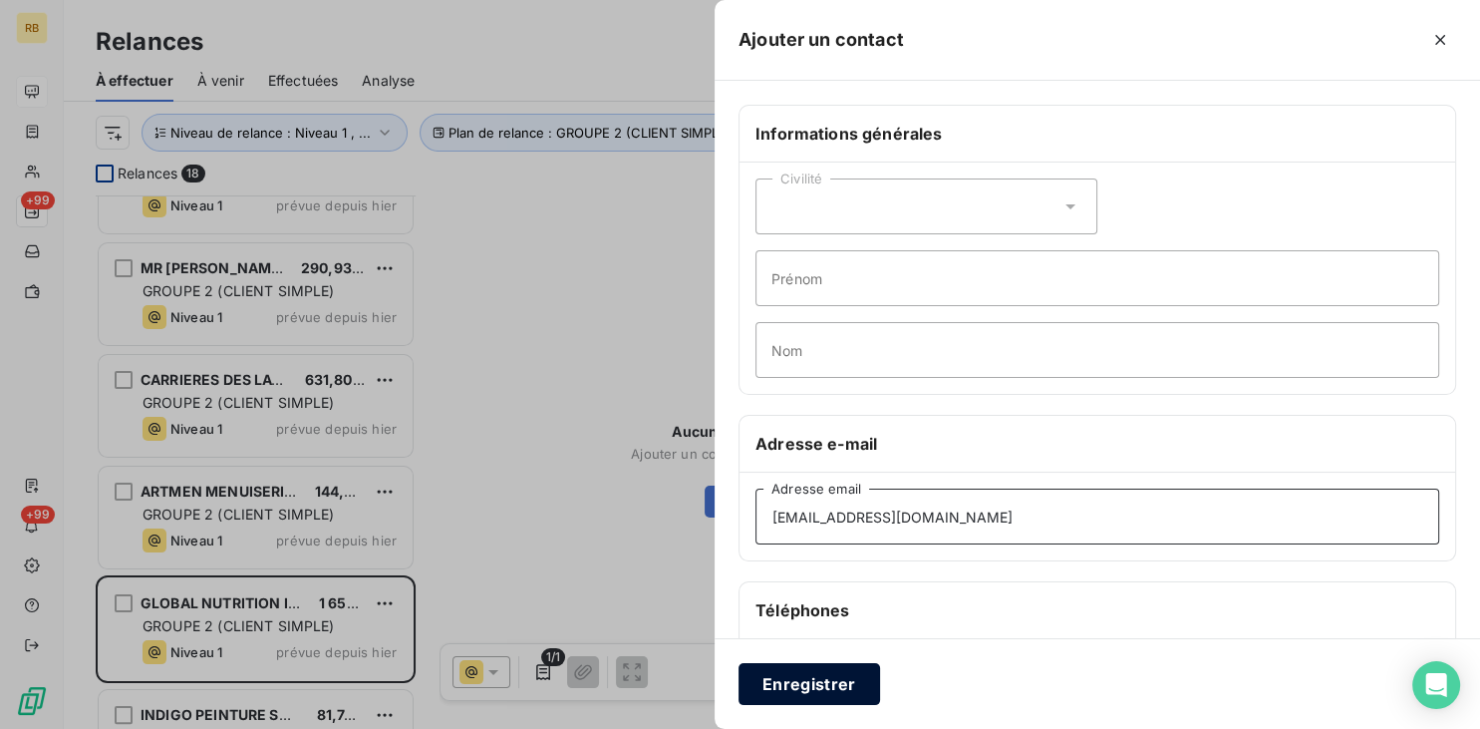
type input "[EMAIL_ADDRESS][DOMAIN_NAME]"
click at [813, 675] on button "Enregistrer" at bounding box center [810, 684] width 142 height 42
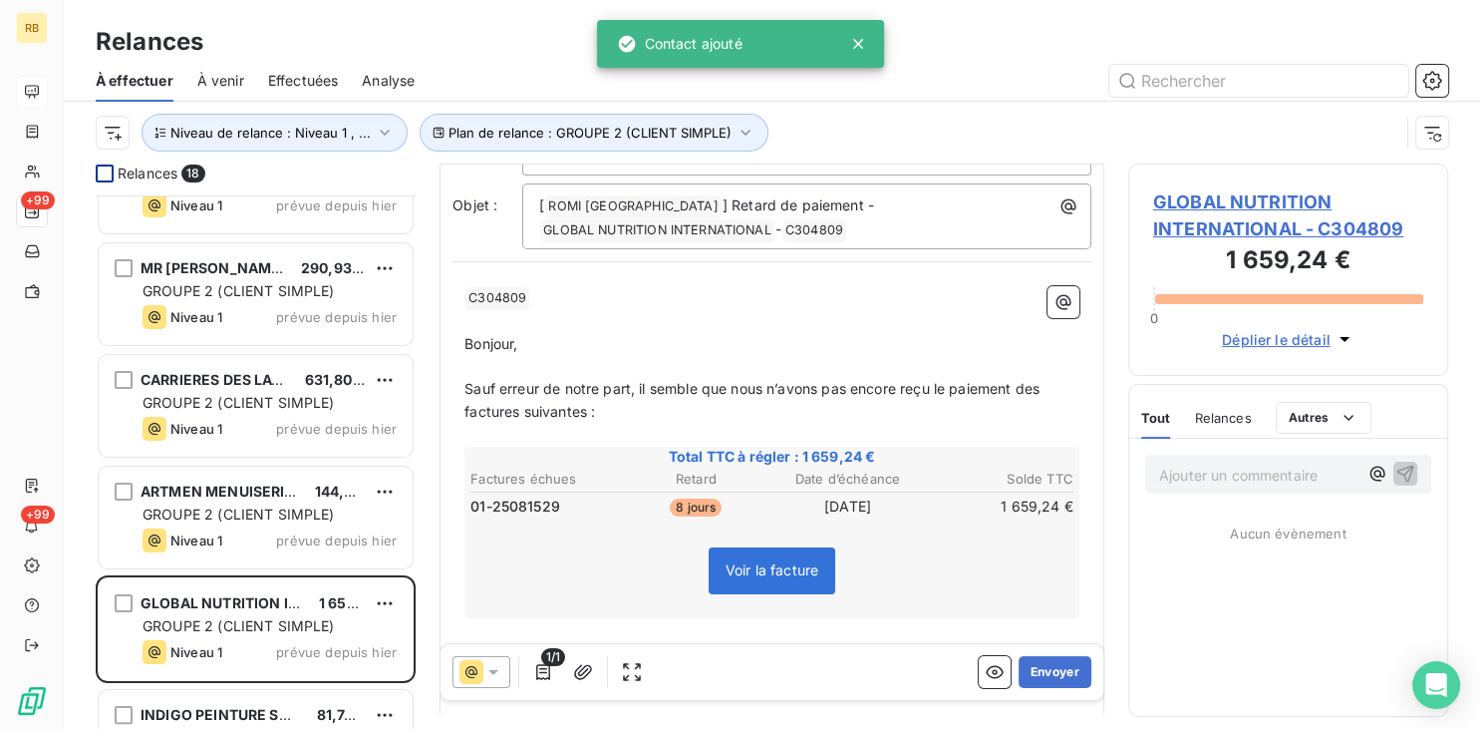
scroll to position [201, 0]
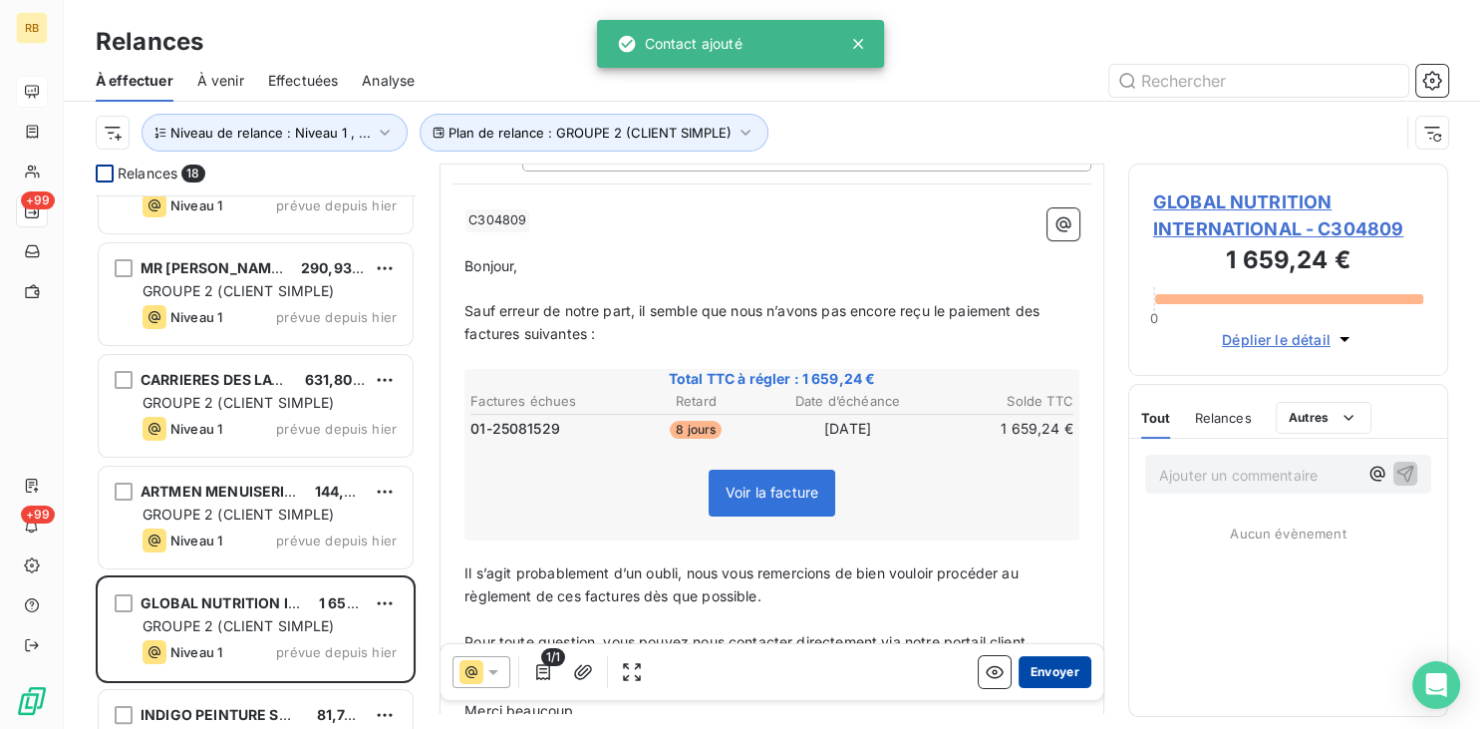
click at [1043, 667] on button "Envoyer" at bounding box center [1055, 672] width 73 height 32
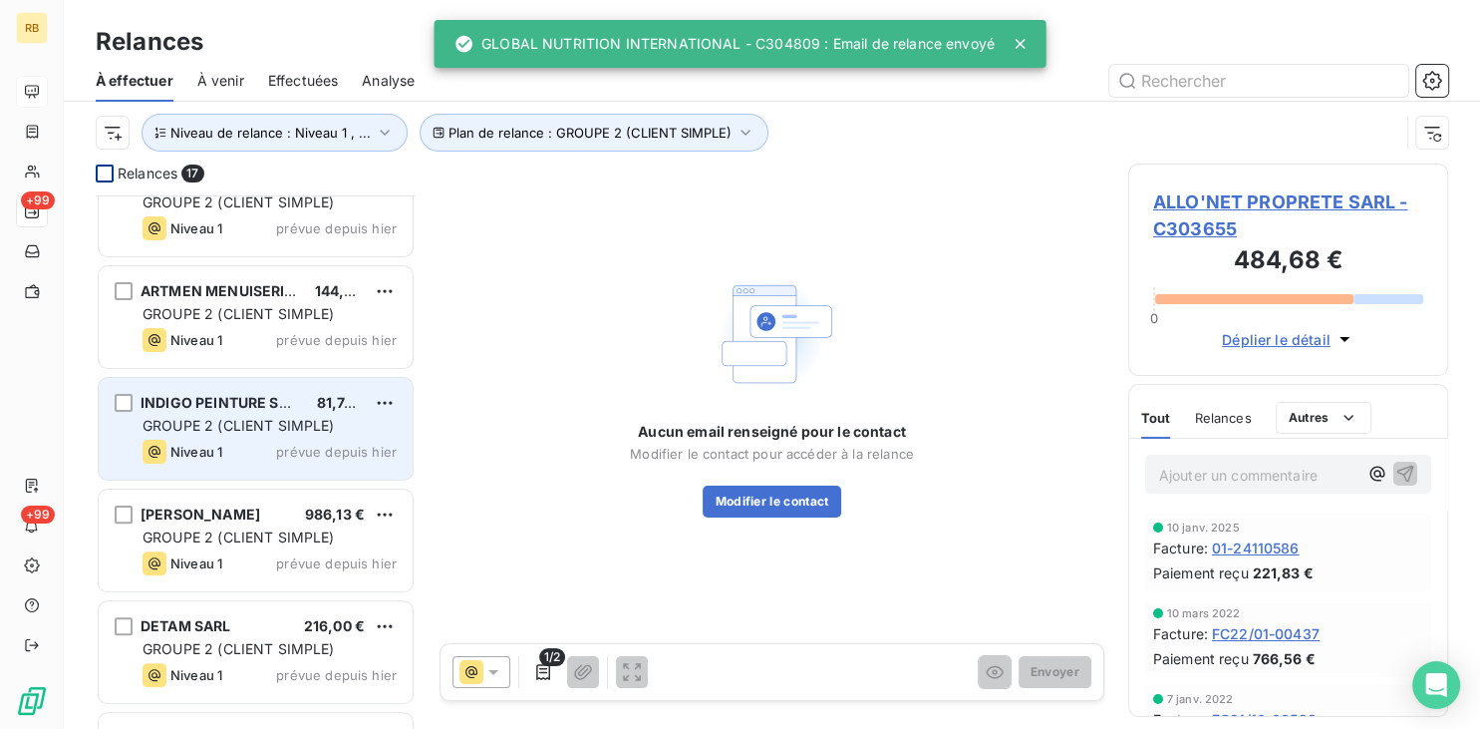
scroll to position [704, 0]
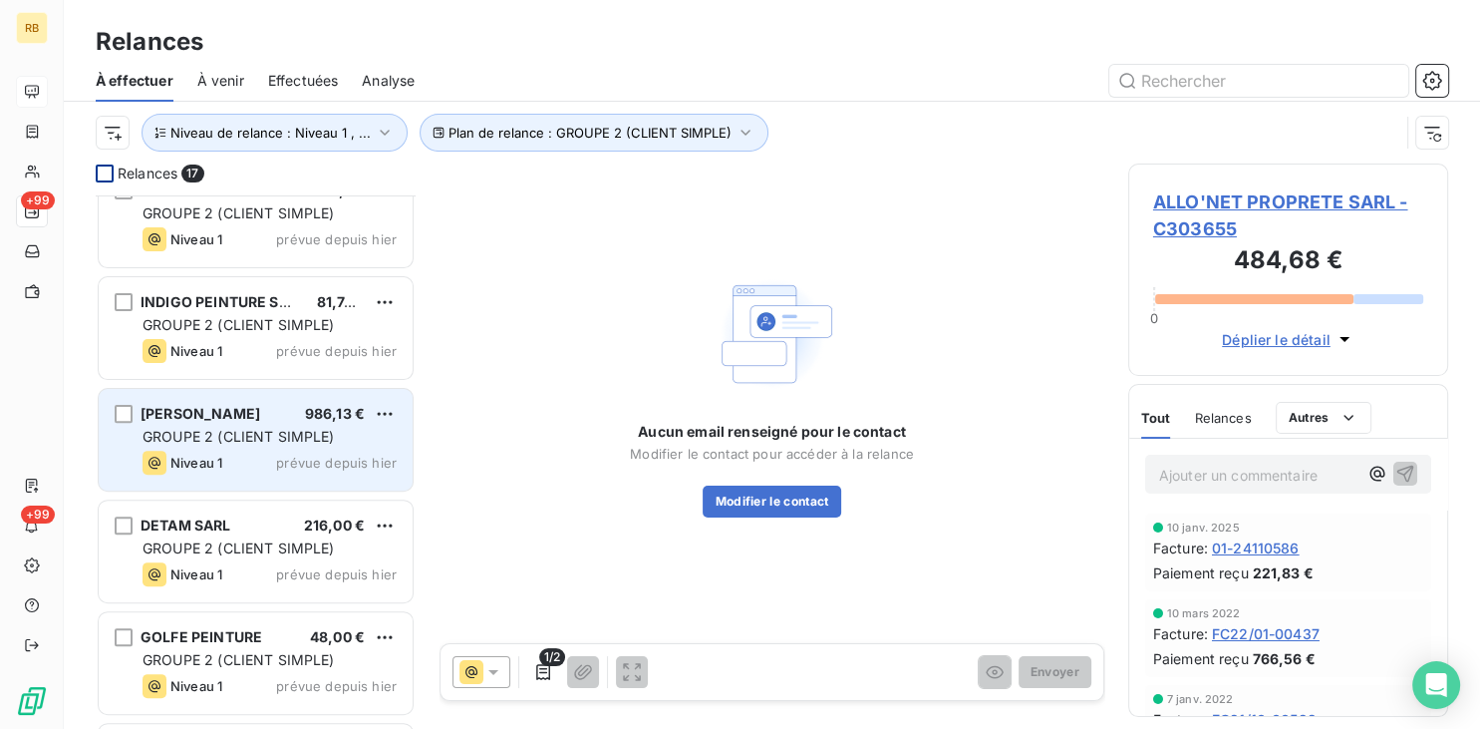
click at [323, 444] on span "GROUPE 2 (CLIENT SIMPLE)" at bounding box center [239, 436] width 192 height 17
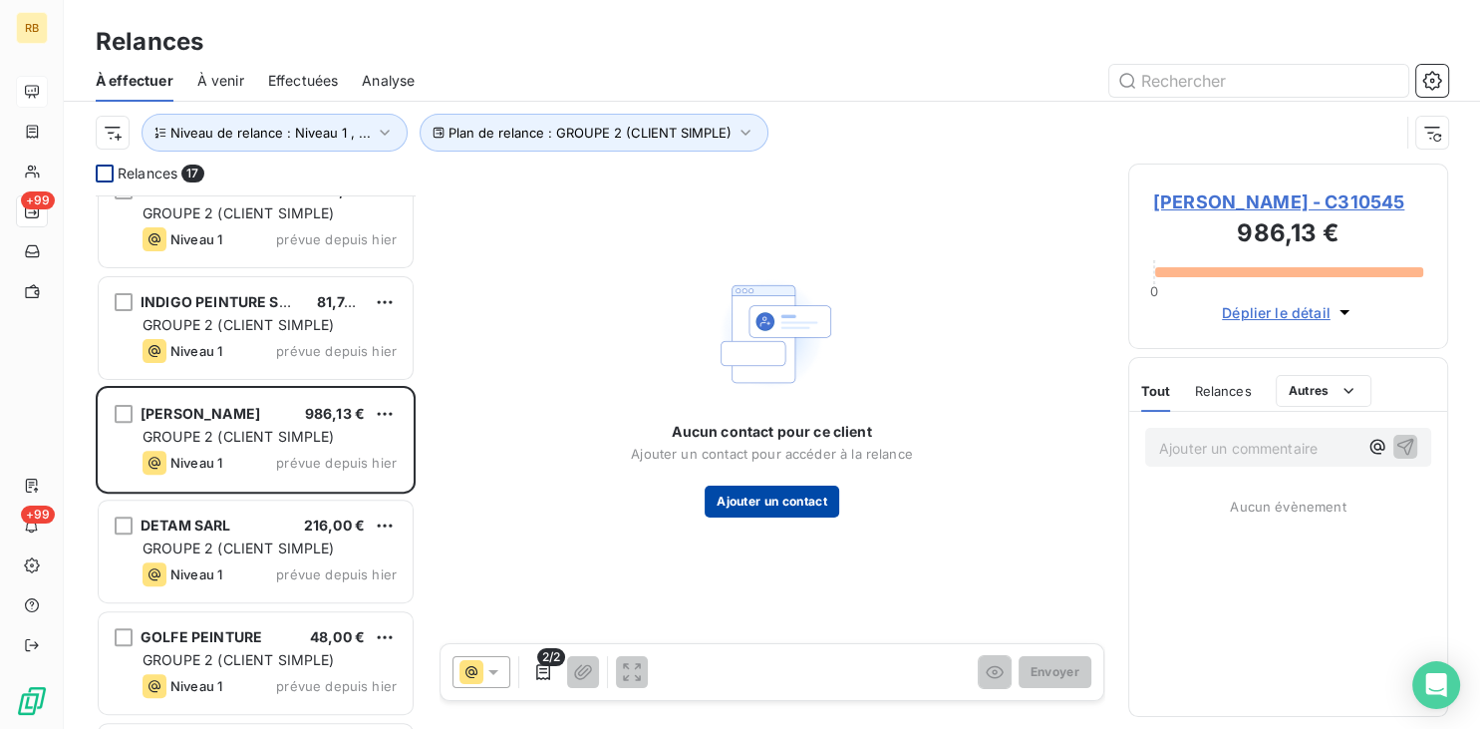
click at [827, 495] on button "Ajouter un contact" at bounding box center [772, 501] width 135 height 32
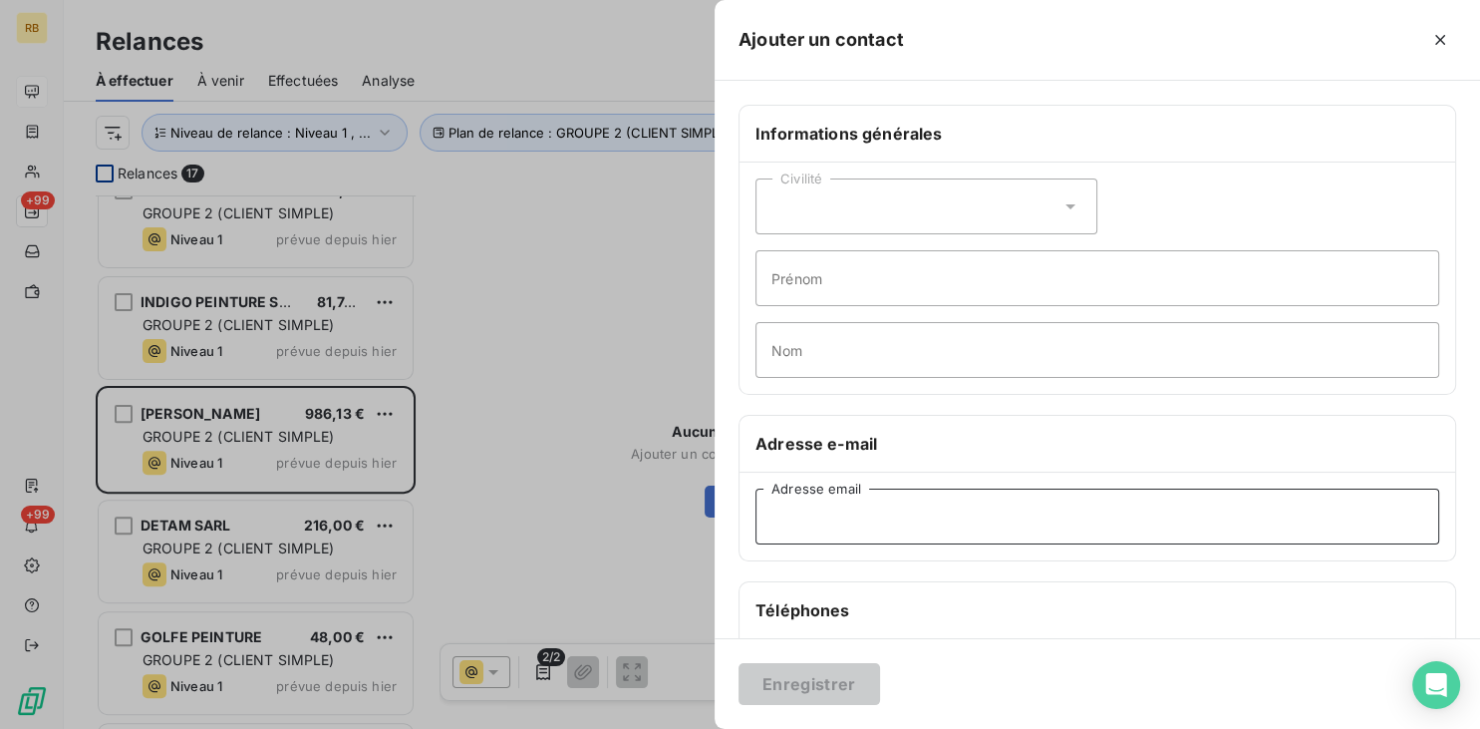
click at [892, 500] on input "Adresse email" at bounding box center [1097, 516] width 684 height 56
paste input "[PERSON_NAME][EMAIL_ADDRESS][DOMAIN_NAME]"
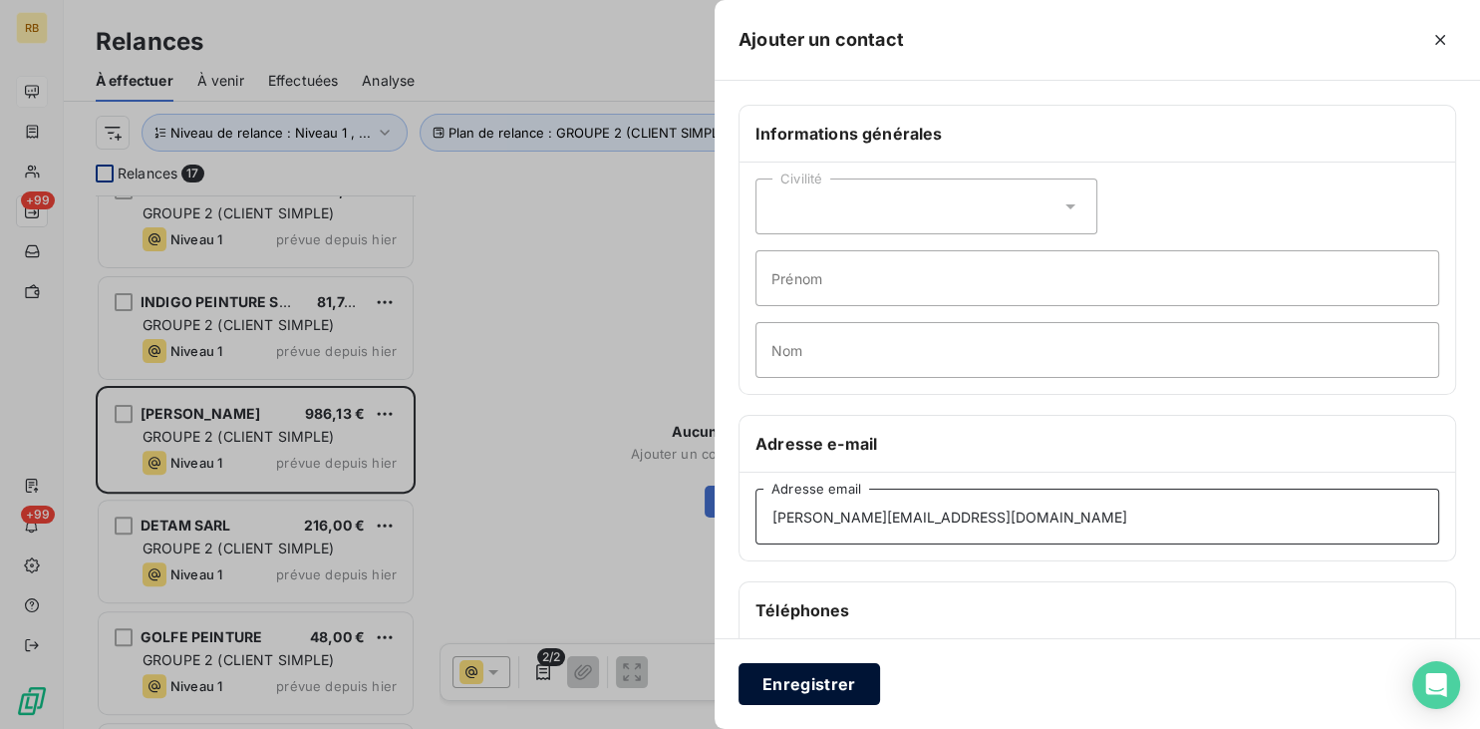
type input "[PERSON_NAME][EMAIL_ADDRESS][DOMAIN_NAME]"
click at [843, 676] on button "Enregistrer" at bounding box center [810, 684] width 142 height 42
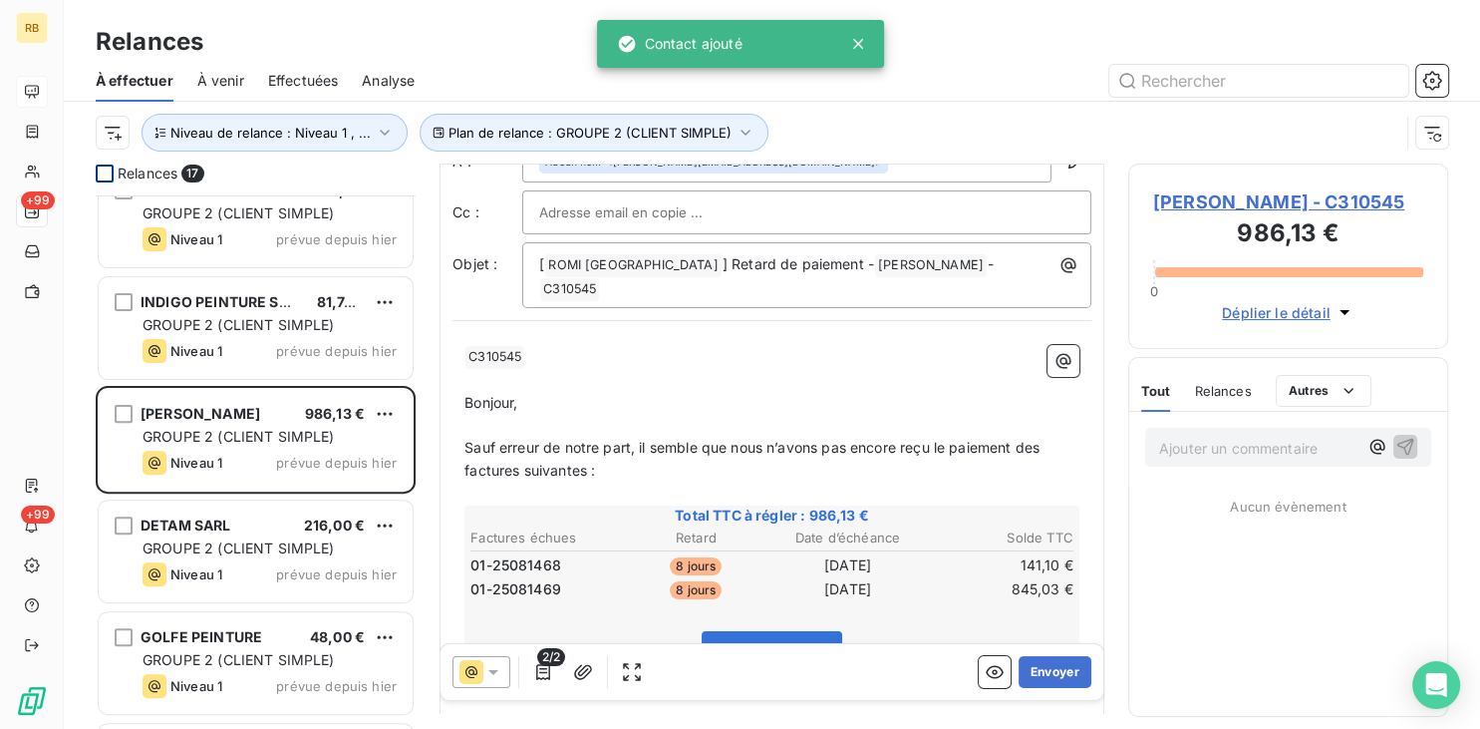
scroll to position [101, 0]
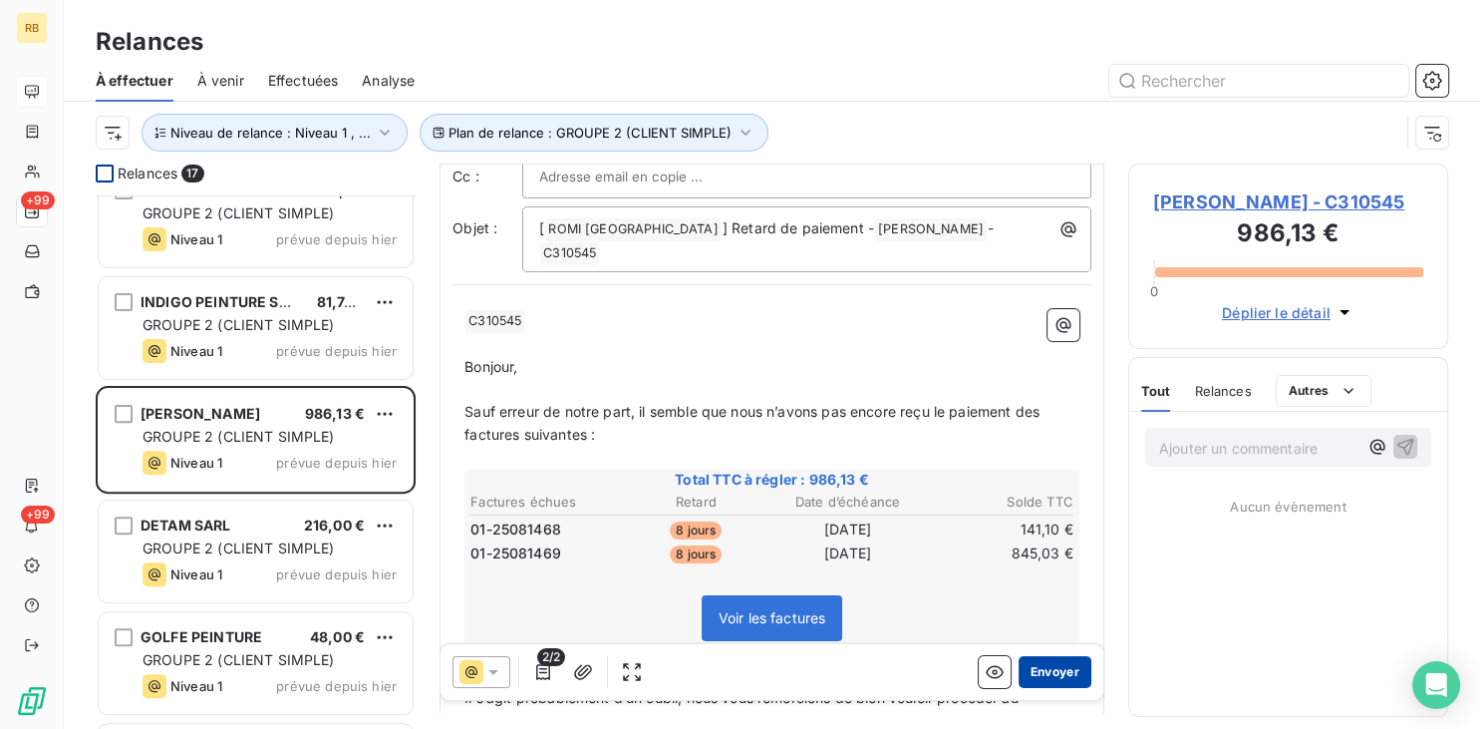
click at [1074, 674] on button "Envoyer" at bounding box center [1055, 672] width 73 height 32
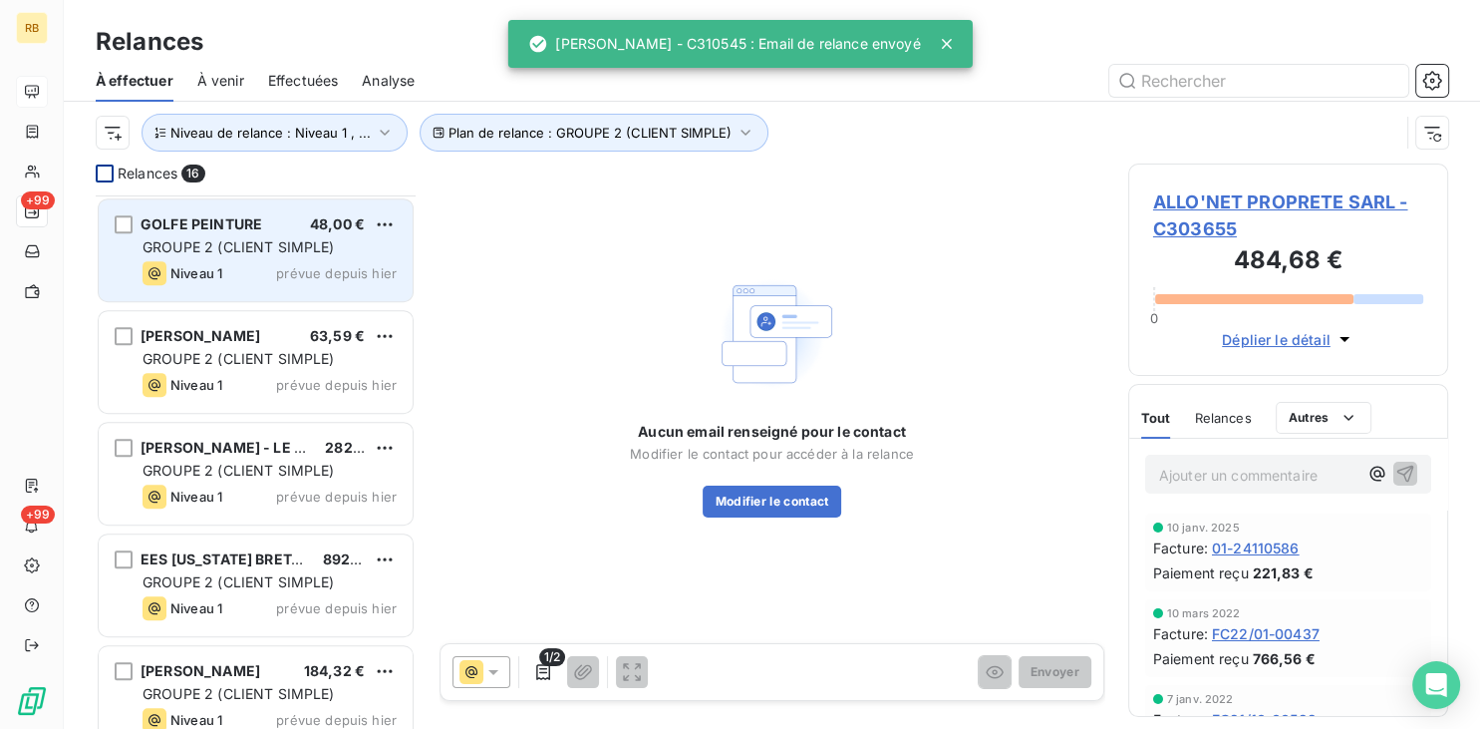
scroll to position [1105, 0]
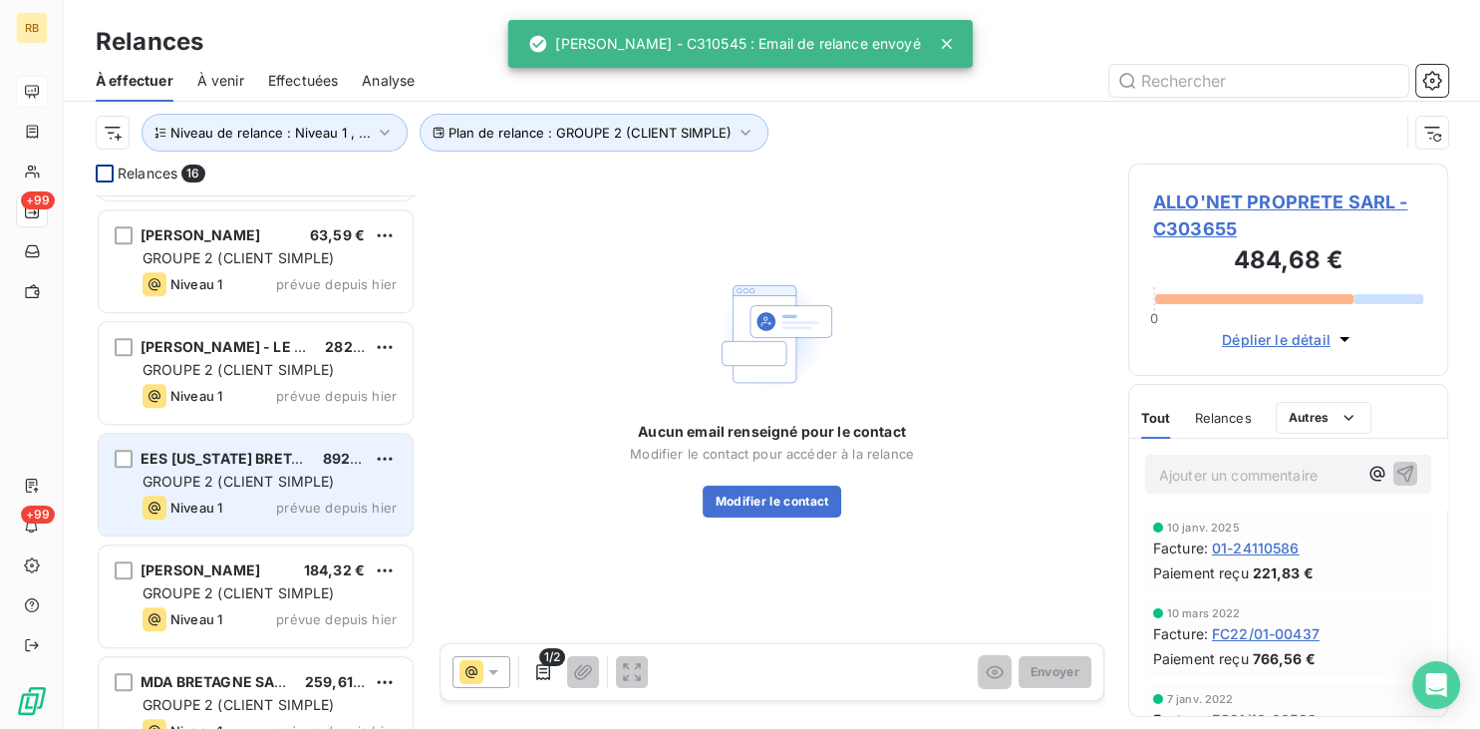
click at [297, 483] on span "GROUPE 2 (CLIENT SIMPLE)" at bounding box center [239, 480] width 192 height 17
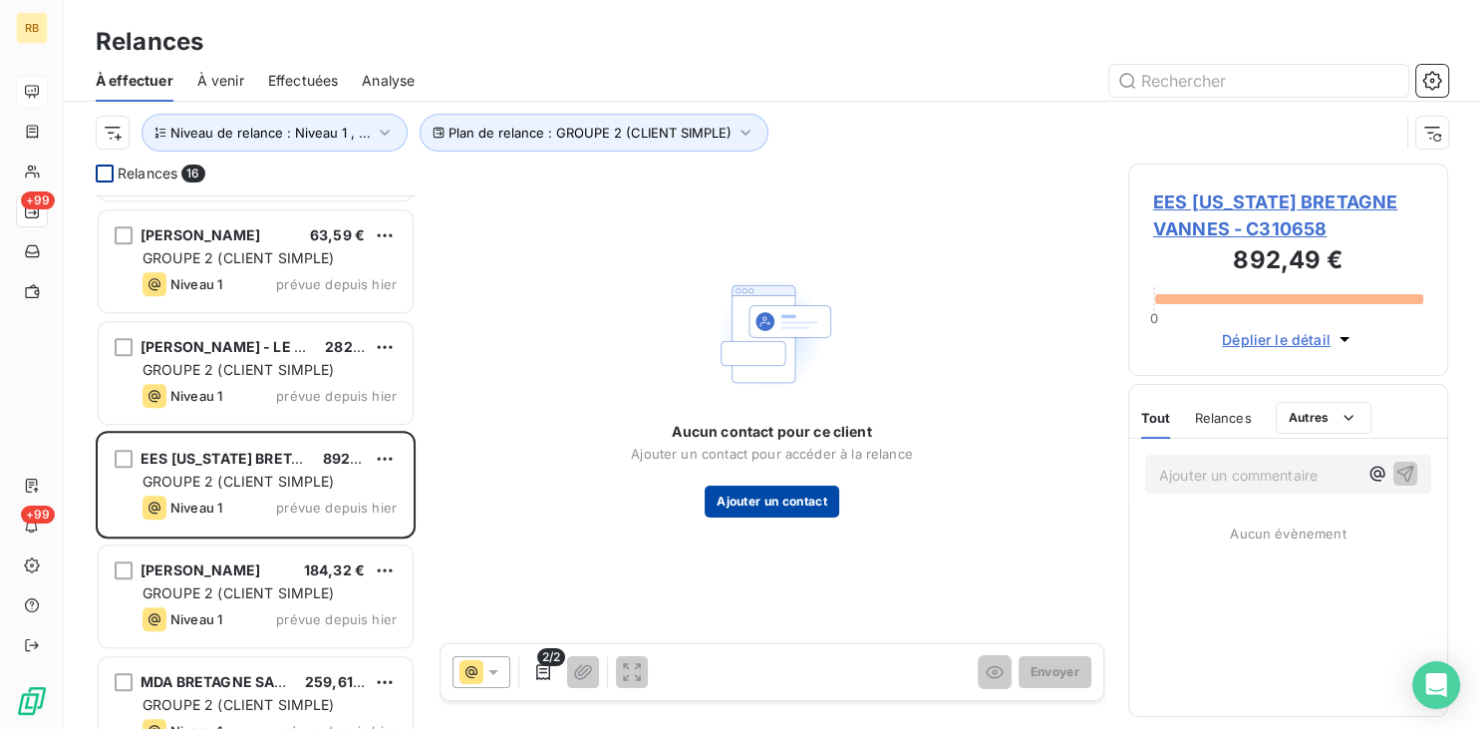
click at [764, 492] on button "Ajouter un contact" at bounding box center [772, 501] width 135 height 32
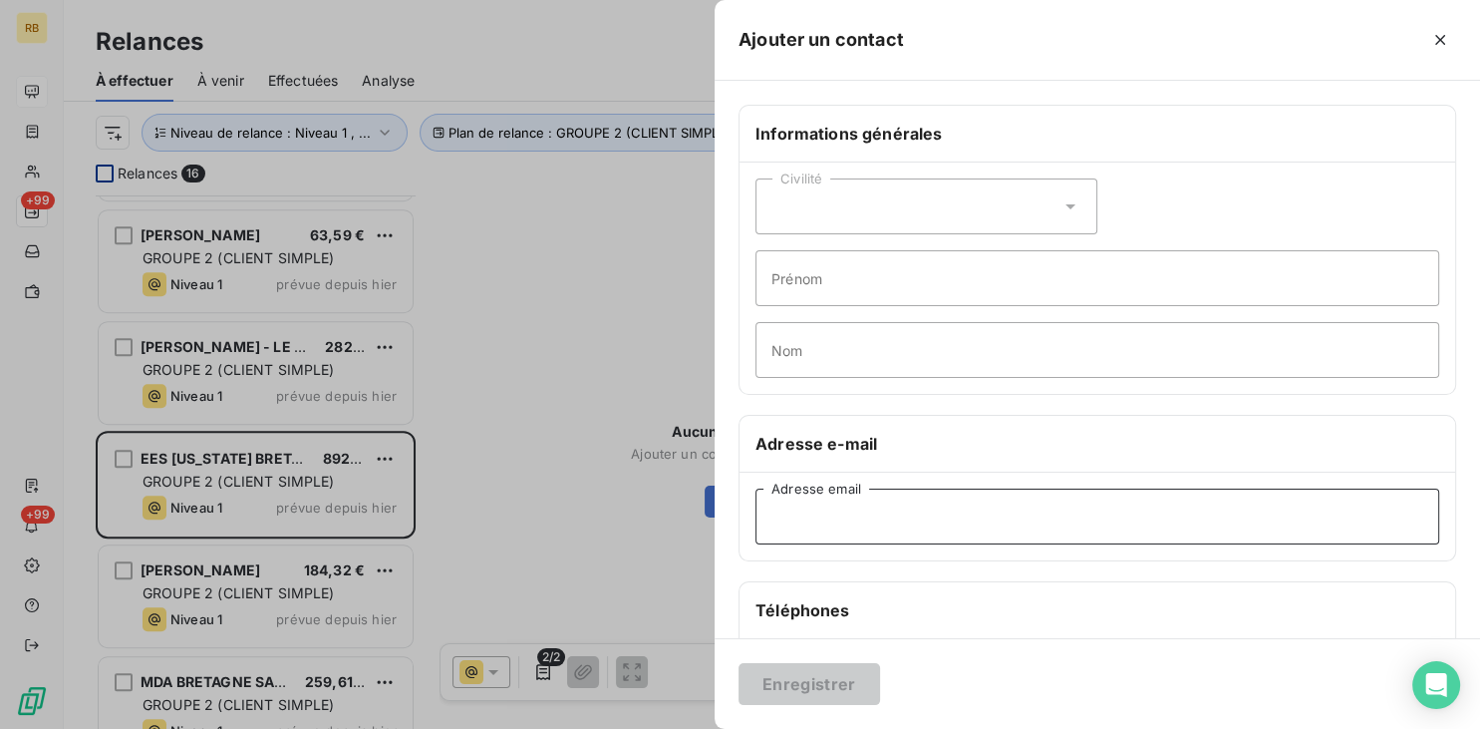
click at [892, 512] on input "Adresse email" at bounding box center [1097, 516] width 684 height 56
paste input "[EMAIL_ADDRESS][DOMAIN_NAME]"
type input "[EMAIL_ADDRESS][DOMAIN_NAME]"
click at [827, 664] on button "Enregistrer" at bounding box center [810, 684] width 142 height 42
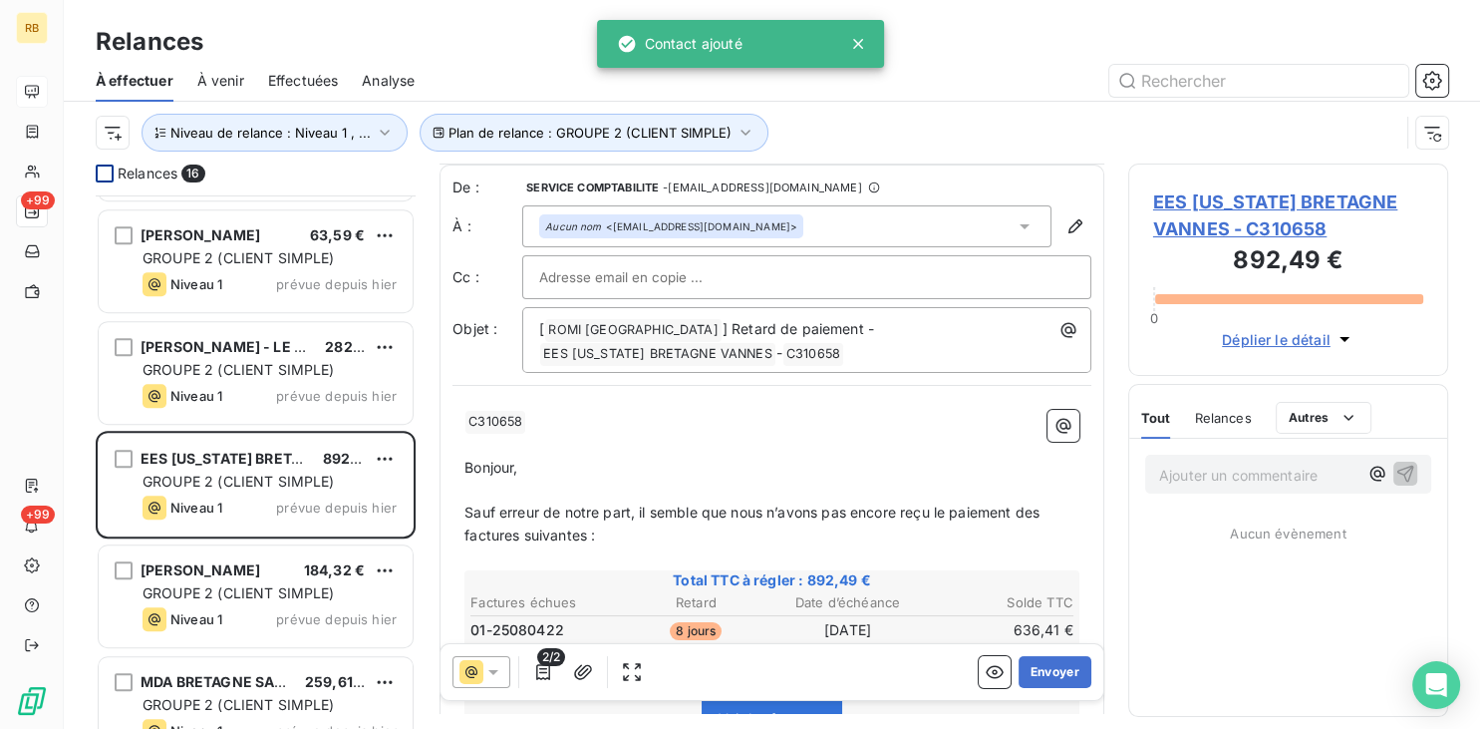
scroll to position [101, 0]
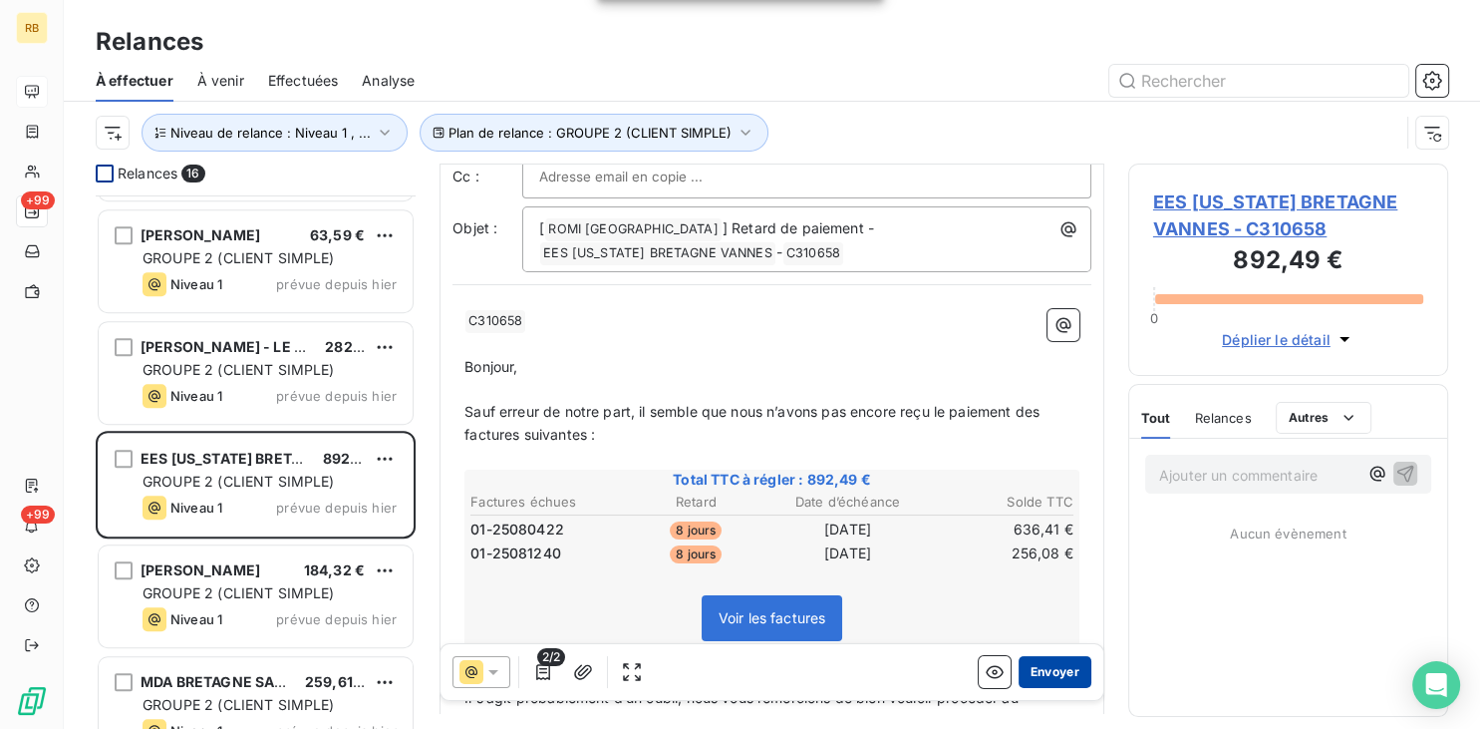
click at [1048, 670] on button "Envoyer" at bounding box center [1055, 672] width 73 height 32
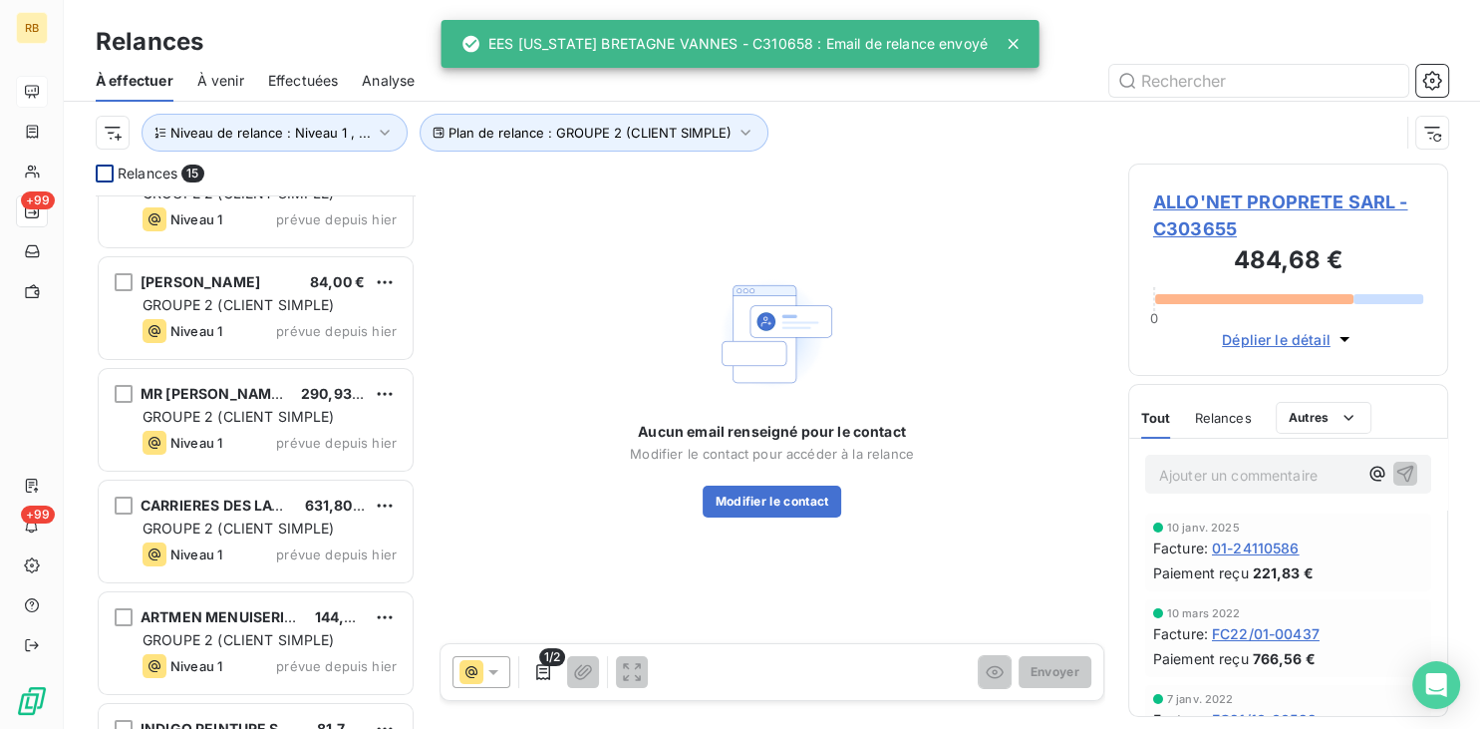
scroll to position [237, 0]
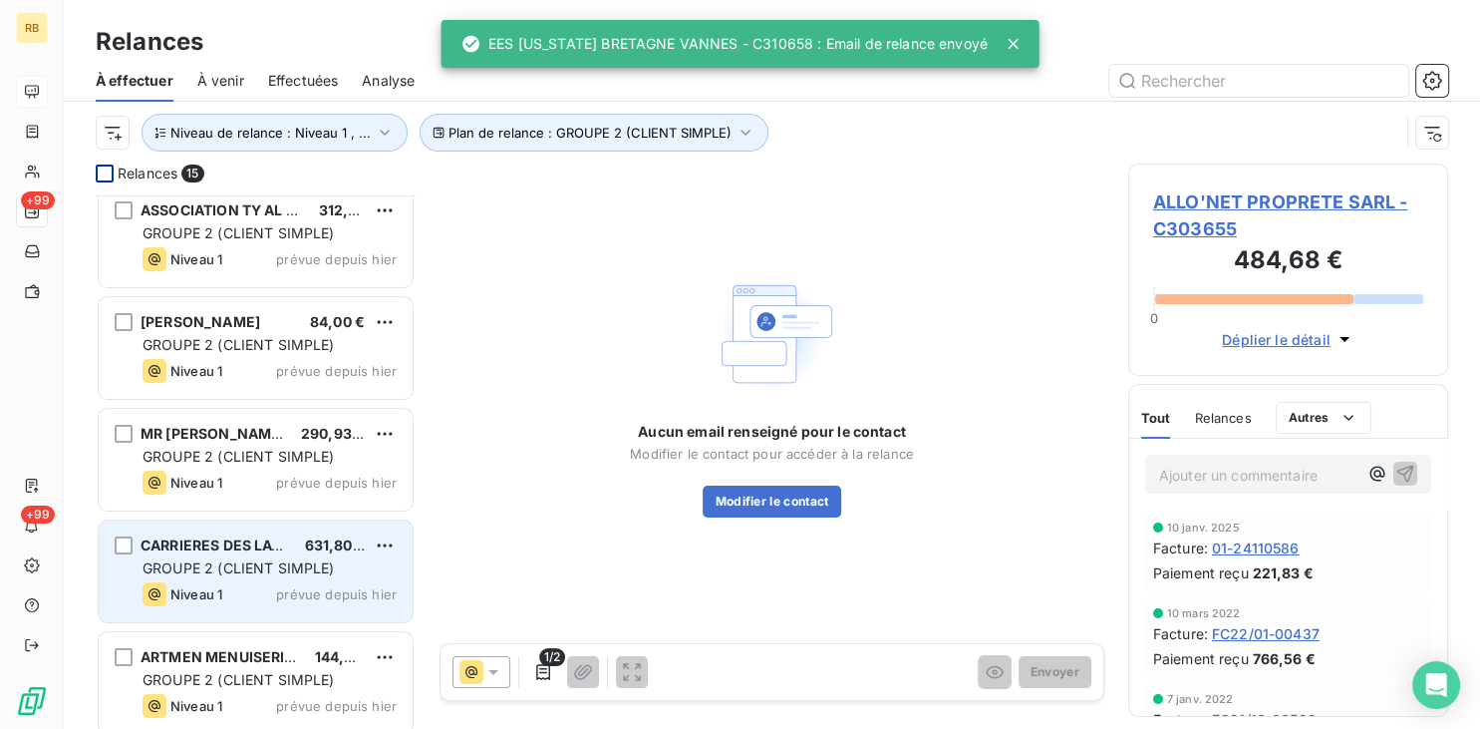
click at [289, 566] on span "GROUPE 2 (CLIENT SIMPLE)" at bounding box center [239, 567] width 192 height 17
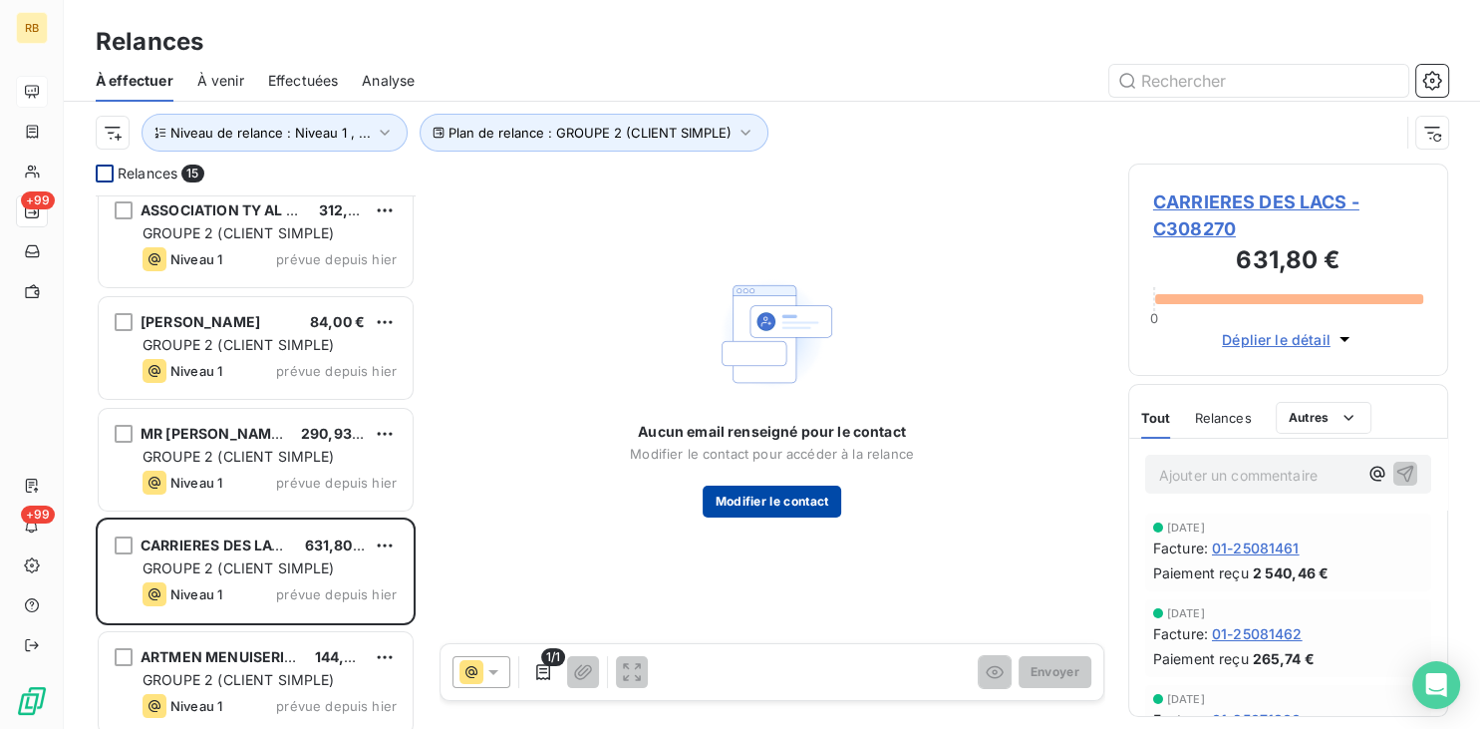
click at [826, 493] on button "Modifier le contact" at bounding box center [772, 501] width 138 height 32
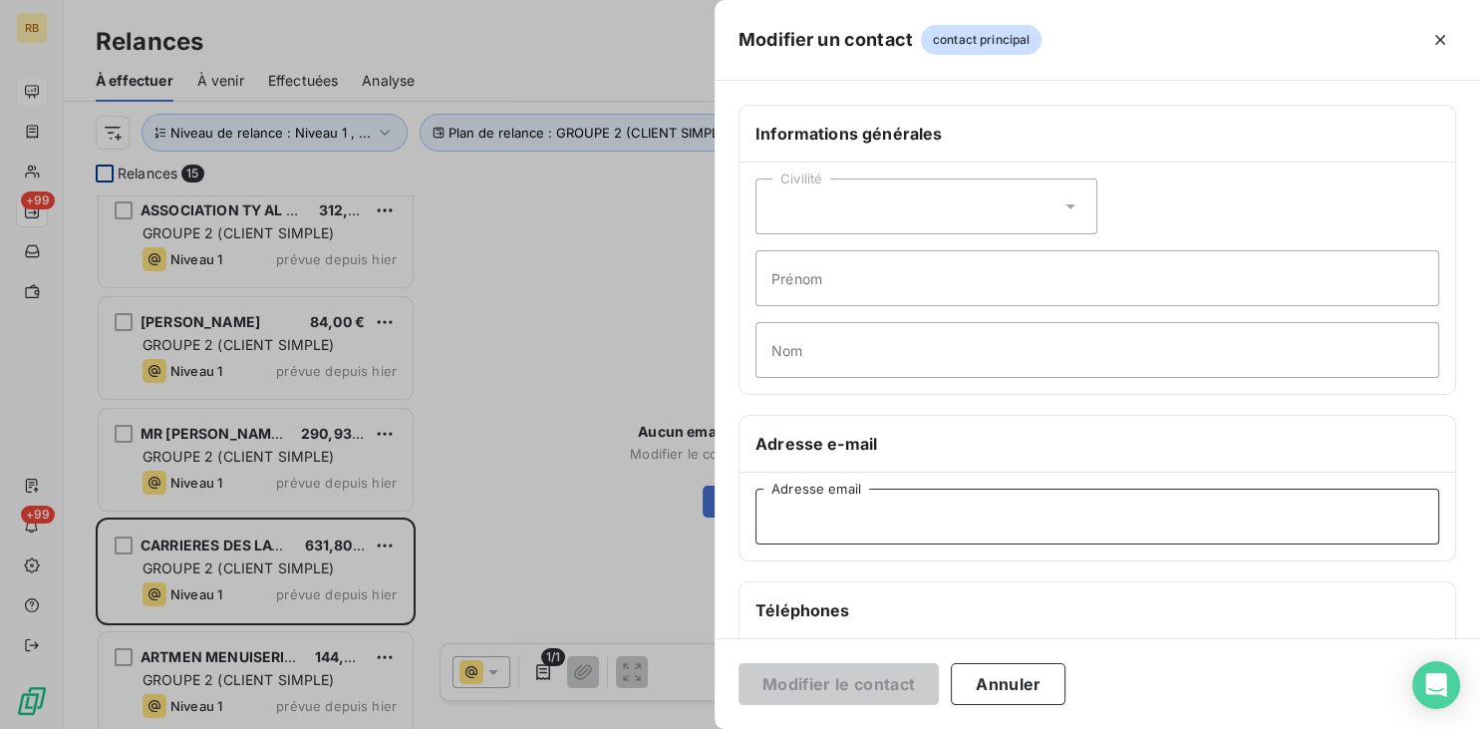
click at [1062, 519] on input "Adresse email" at bounding box center [1097, 516] width 684 height 56
paste input "[EMAIL_ADDRESS][DOMAIN_NAME]"
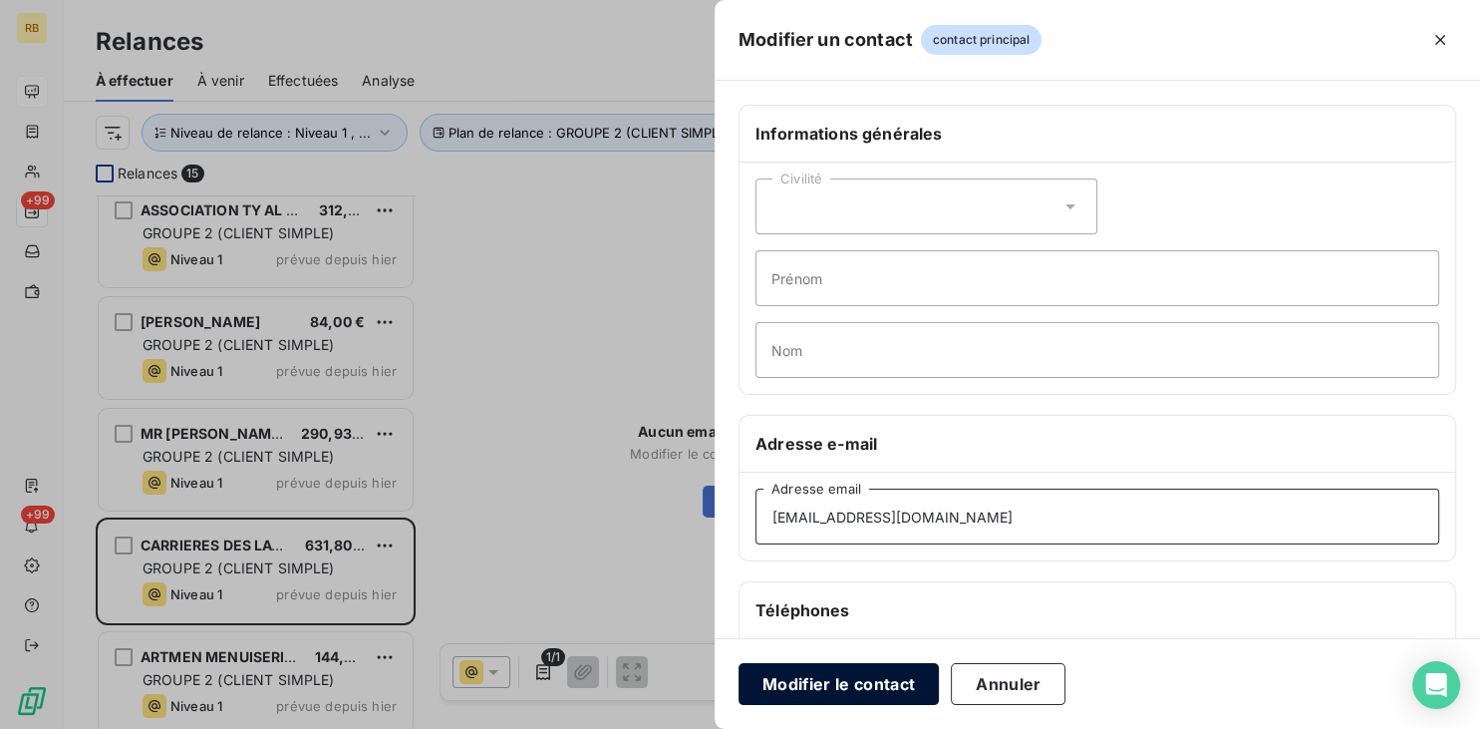
type input "[EMAIL_ADDRESS][DOMAIN_NAME]"
click at [858, 694] on button "Modifier le contact" at bounding box center [839, 684] width 200 height 42
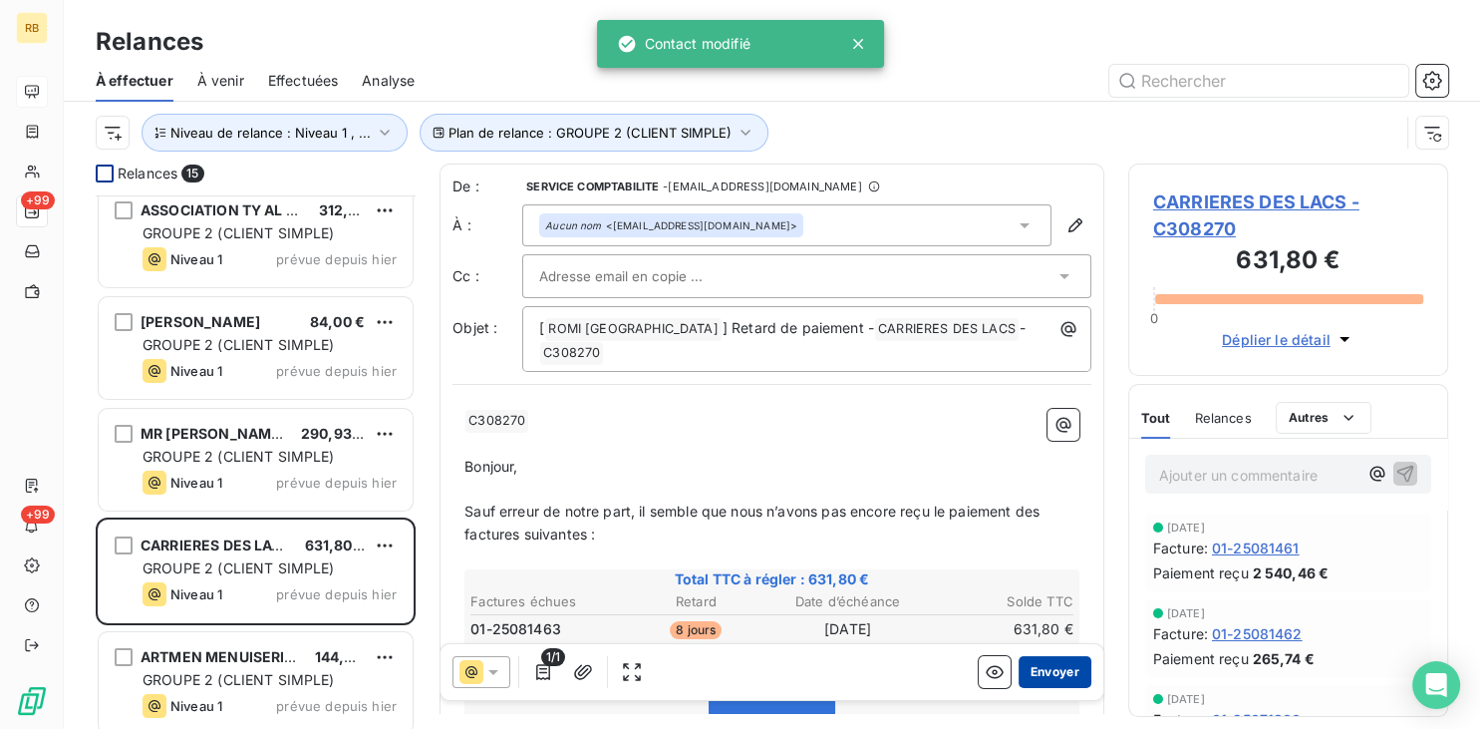
click at [1062, 668] on button "Envoyer" at bounding box center [1055, 672] width 73 height 32
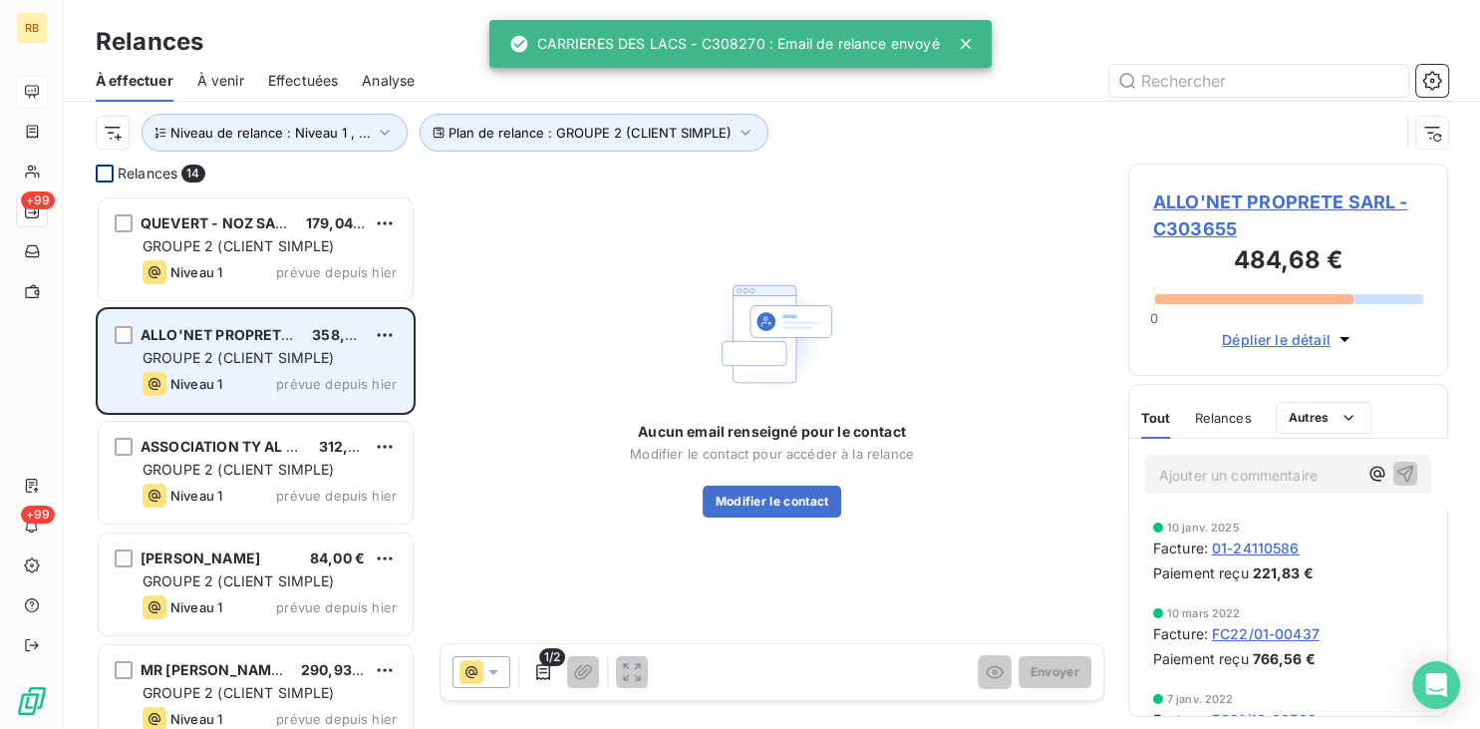
click at [314, 360] on span "GROUPE 2 (CLIENT SIMPLE)" at bounding box center [239, 357] width 192 height 17
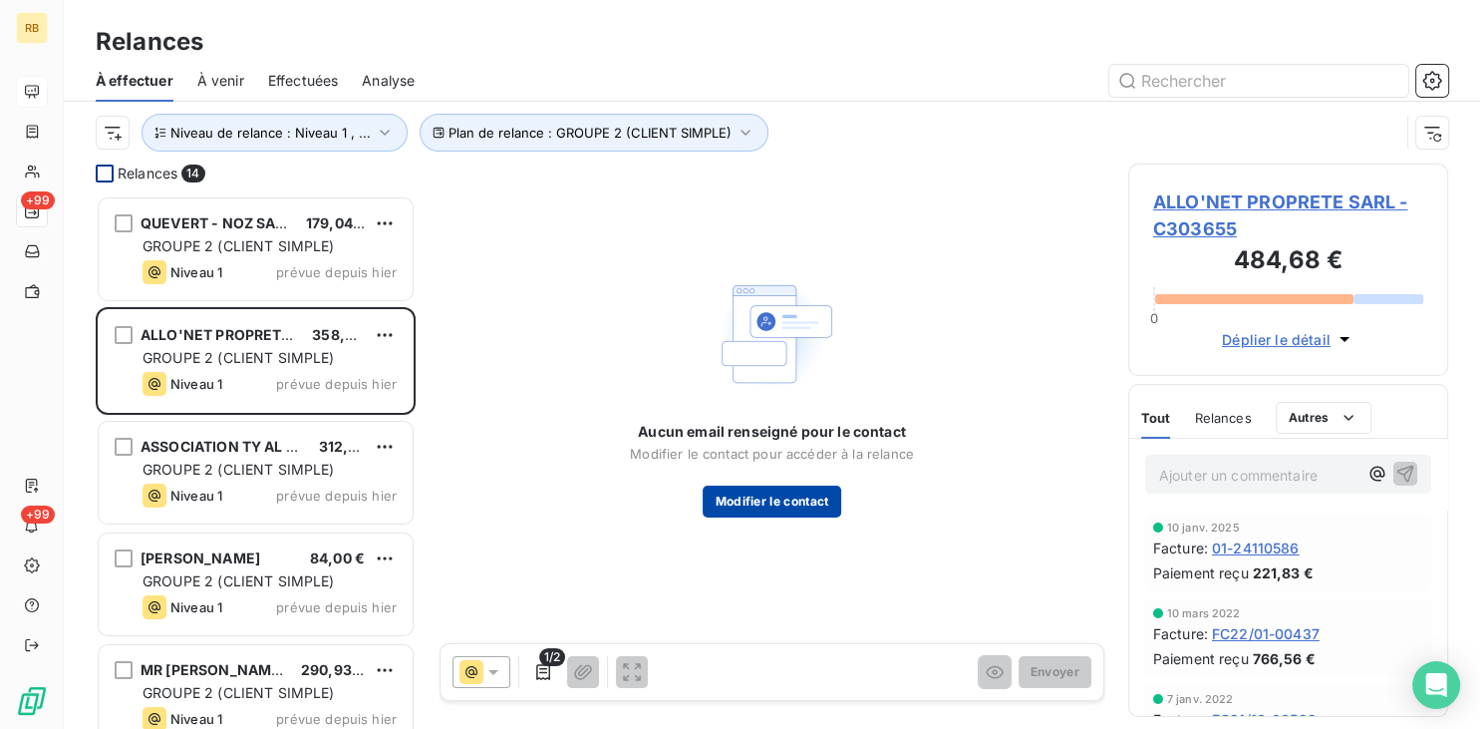
click at [796, 501] on button "Modifier le contact" at bounding box center [772, 501] width 138 height 32
type input "[PHONE_NUMBER]"
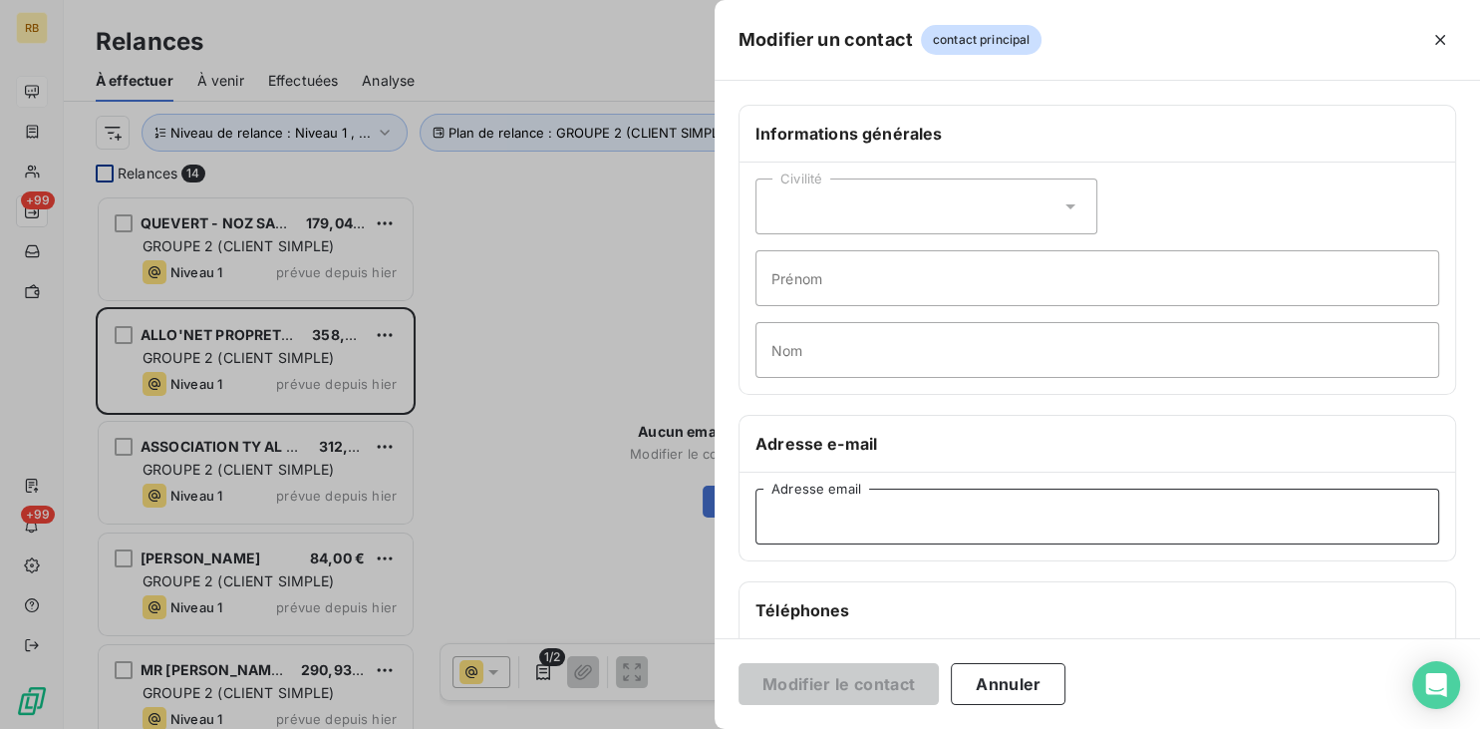
click at [909, 510] on input "Adresse email" at bounding box center [1097, 516] width 684 height 56
paste input "[EMAIL_ADDRESS][DOMAIN_NAME]"
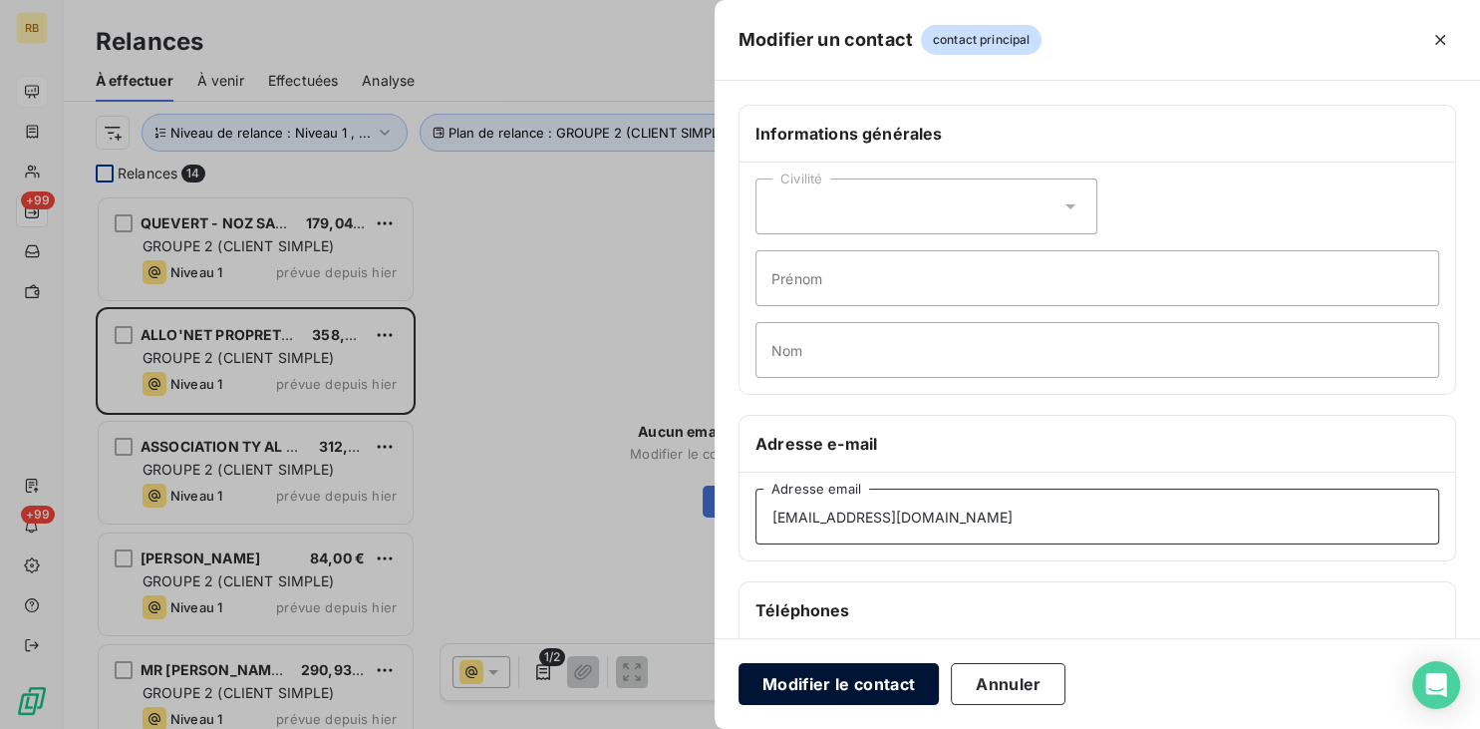
type input "[EMAIL_ADDRESS][DOMAIN_NAME]"
click at [905, 690] on button "Modifier le contact" at bounding box center [839, 684] width 200 height 42
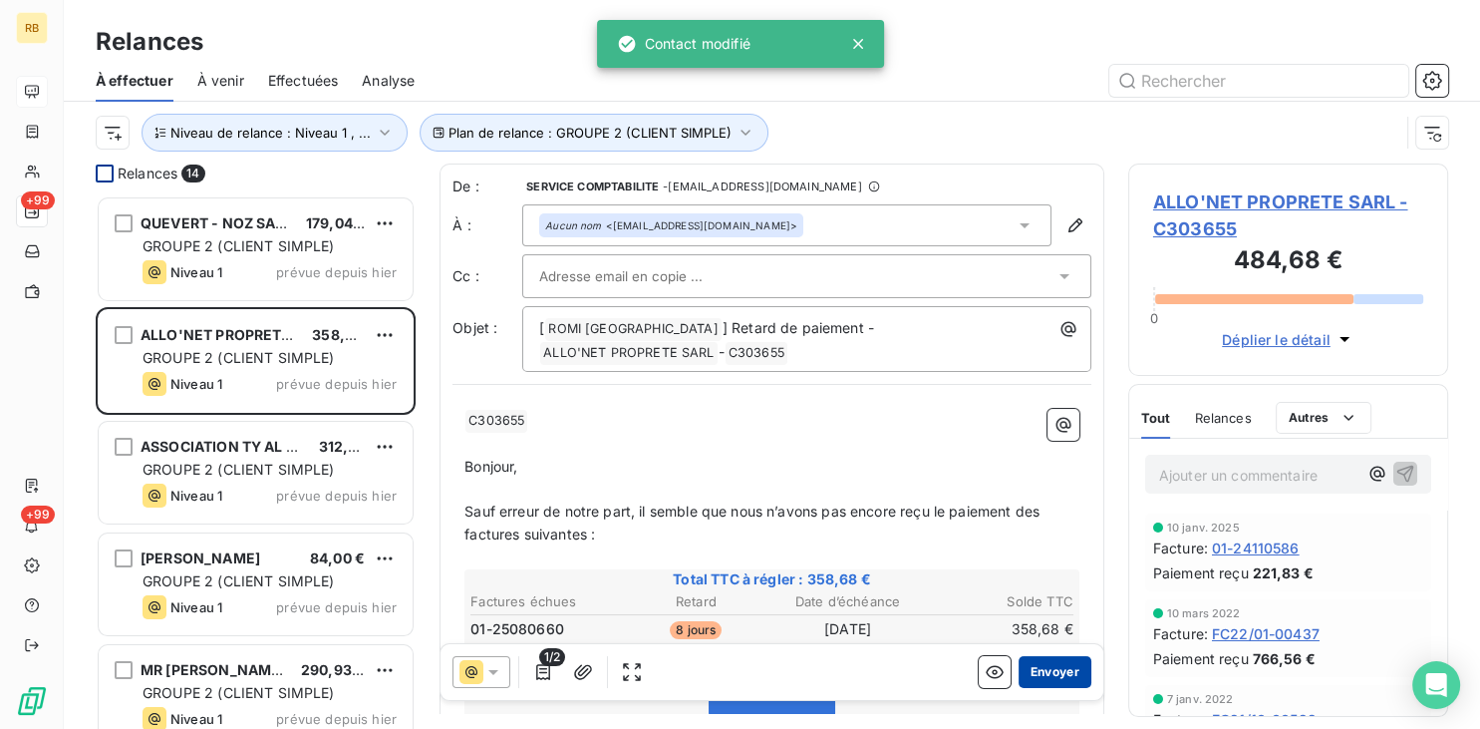
click at [1066, 678] on button "Envoyer" at bounding box center [1055, 672] width 73 height 32
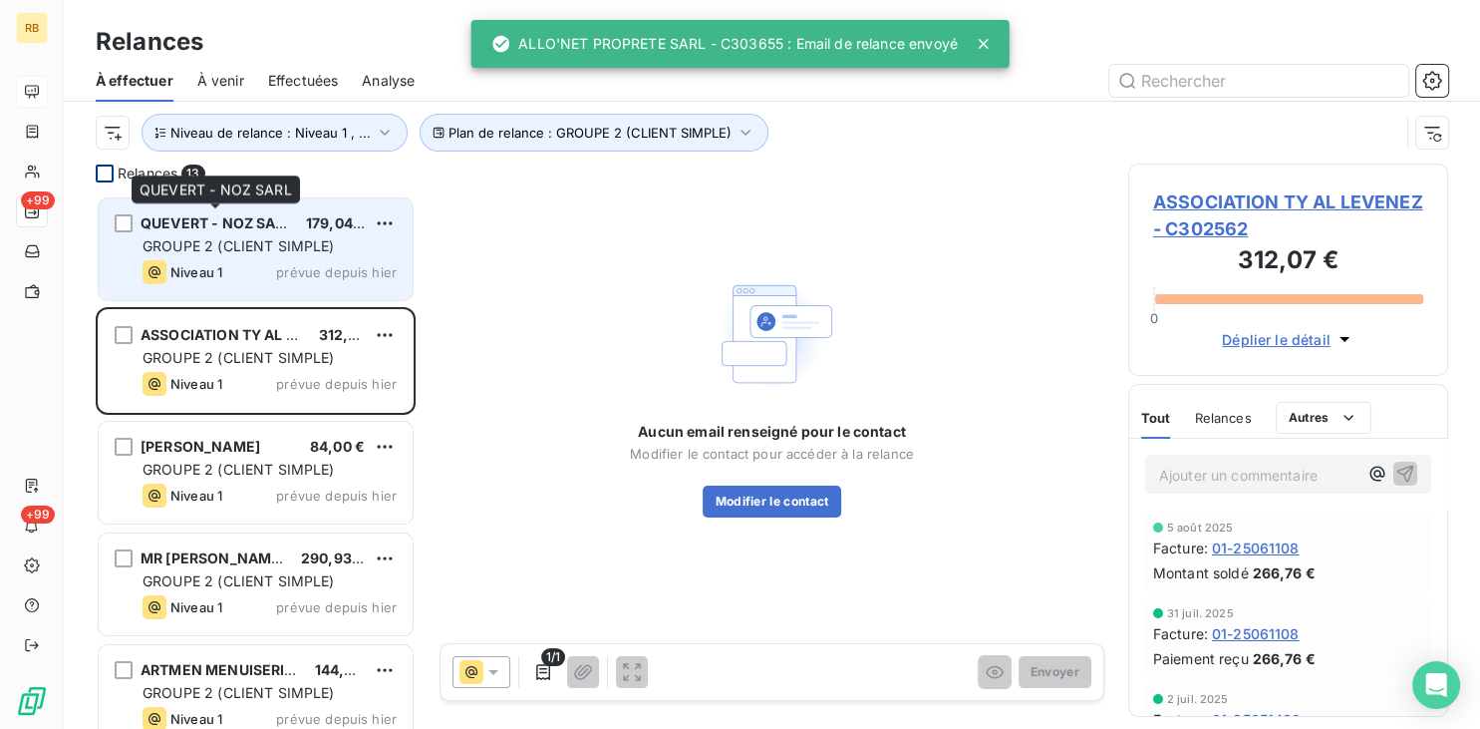
click at [229, 221] on span "QUEVERT - NOZ SARL" at bounding box center [217, 222] width 152 height 17
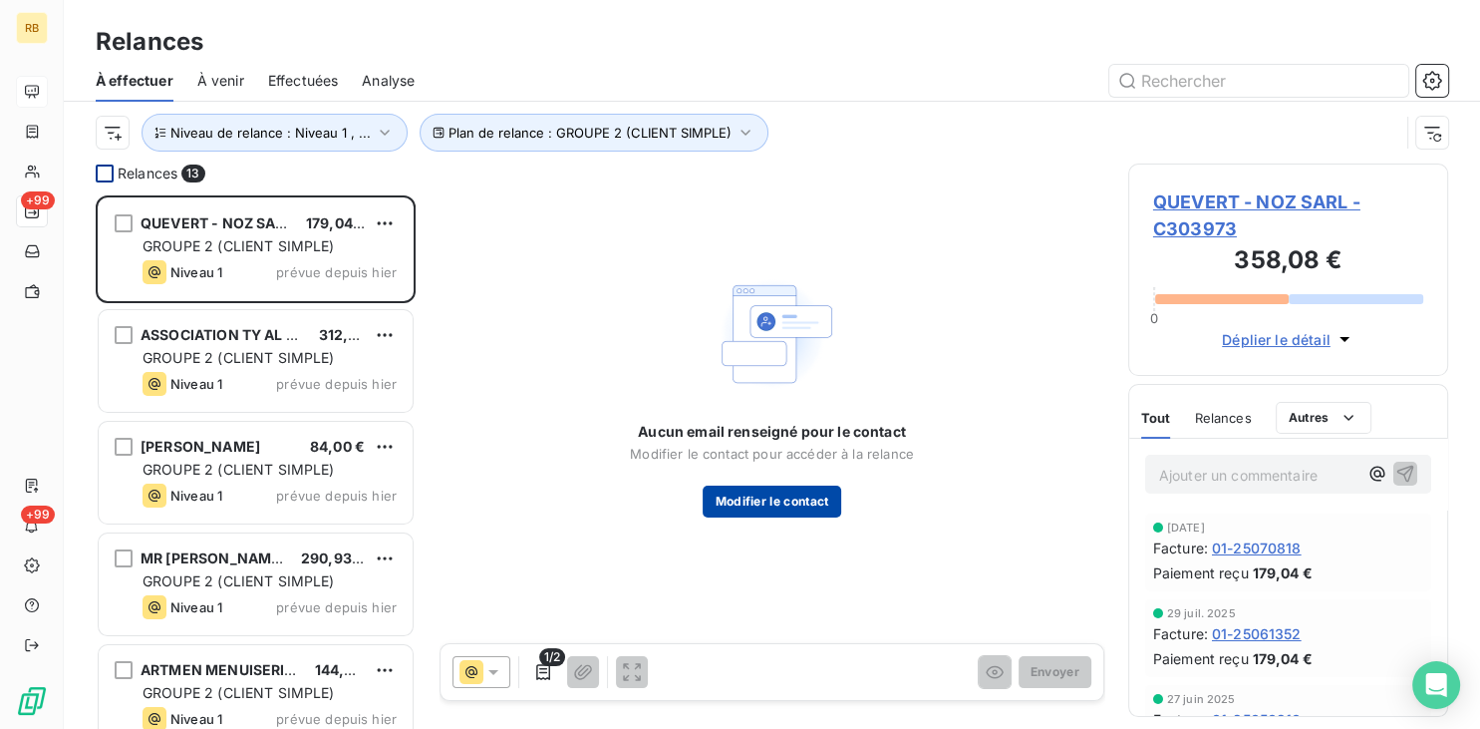
click at [769, 486] on button "Modifier le contact" at bounding box center [772, 501] width 138 height 32
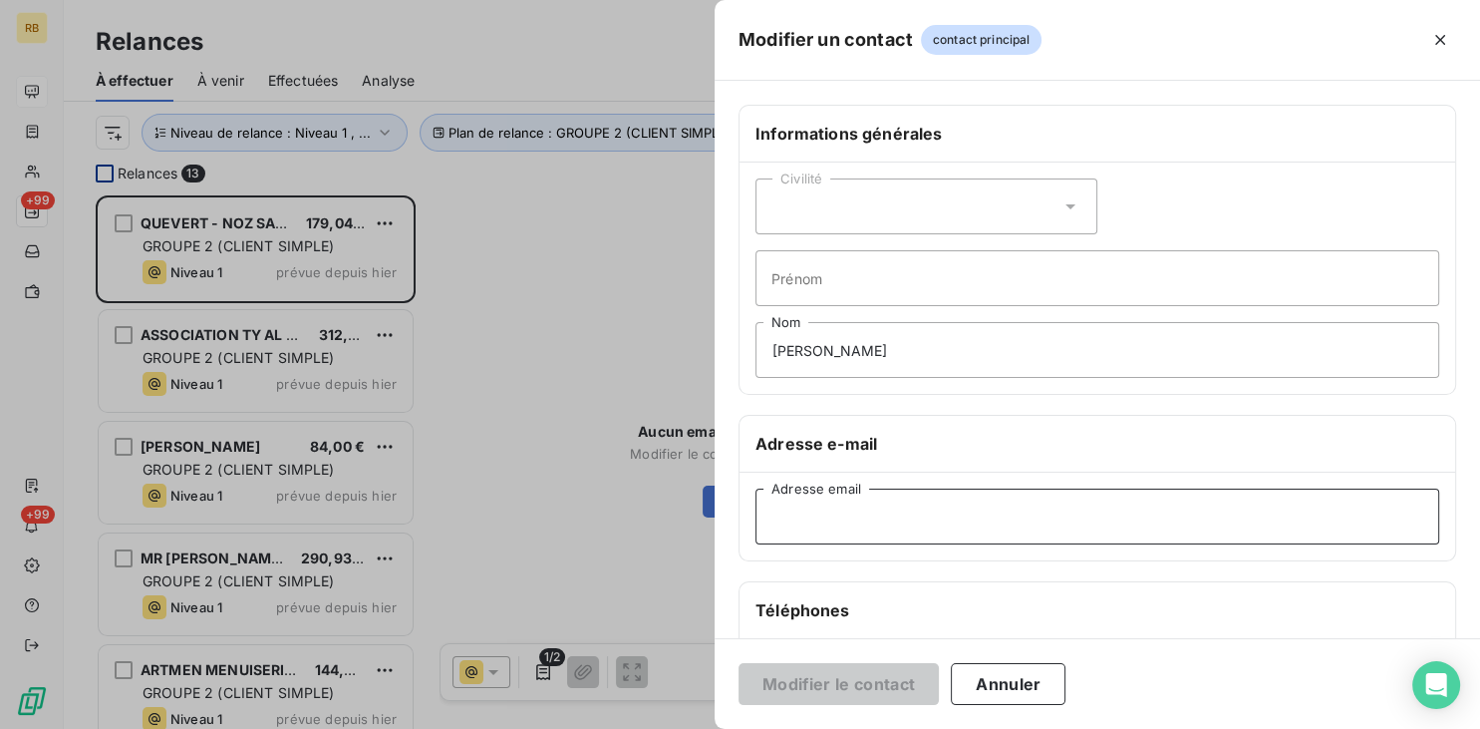
click at [884, 511] on input "Adresse email" at bounding box center [1097, 516] width 684 height 56
paste input "[EMAIL_ADDRESS][DOMAIN_NAME]"
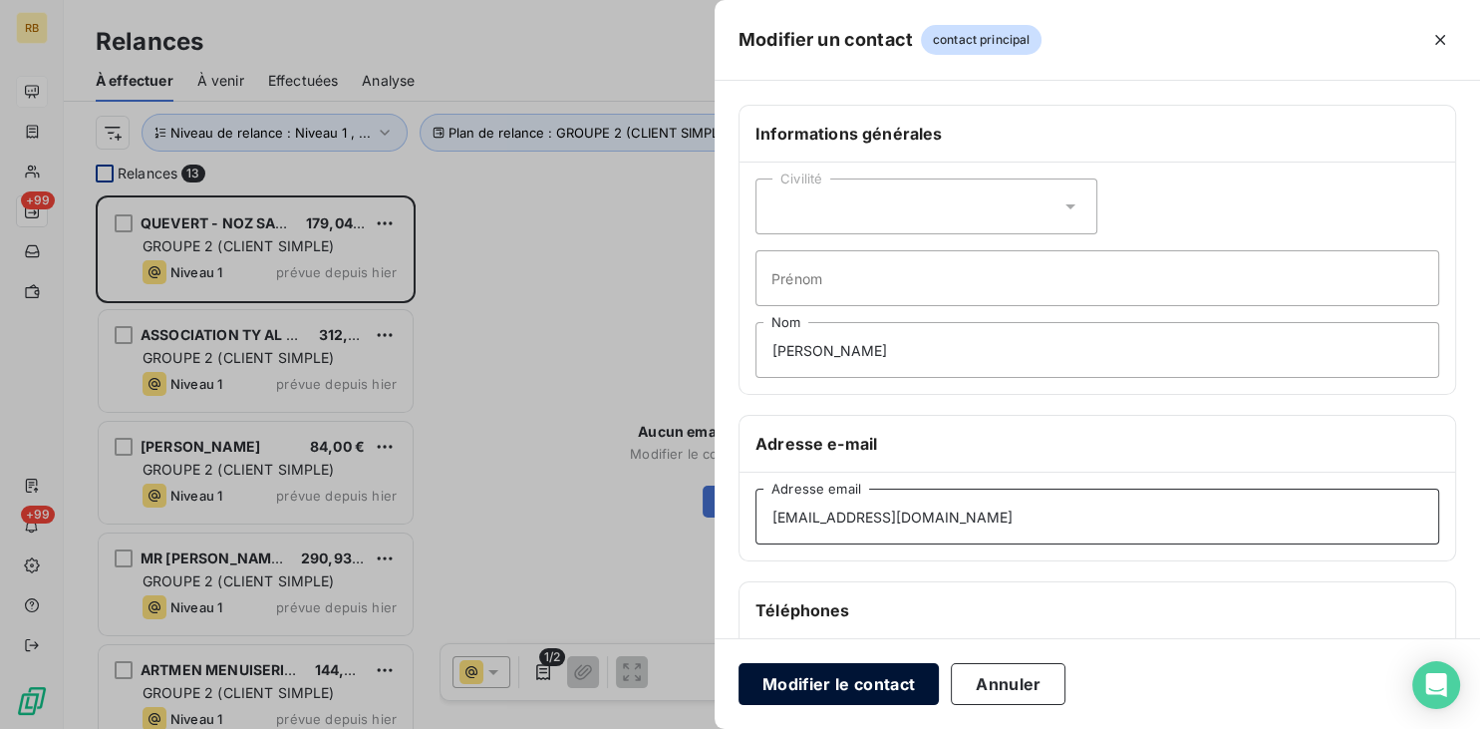
type input "[EMAIL_ADDRESS][DOMAIN_NAME]"
click at [874, 675] on button "Modifier le contact" at bounding box center [839, 684] width 200 height 42
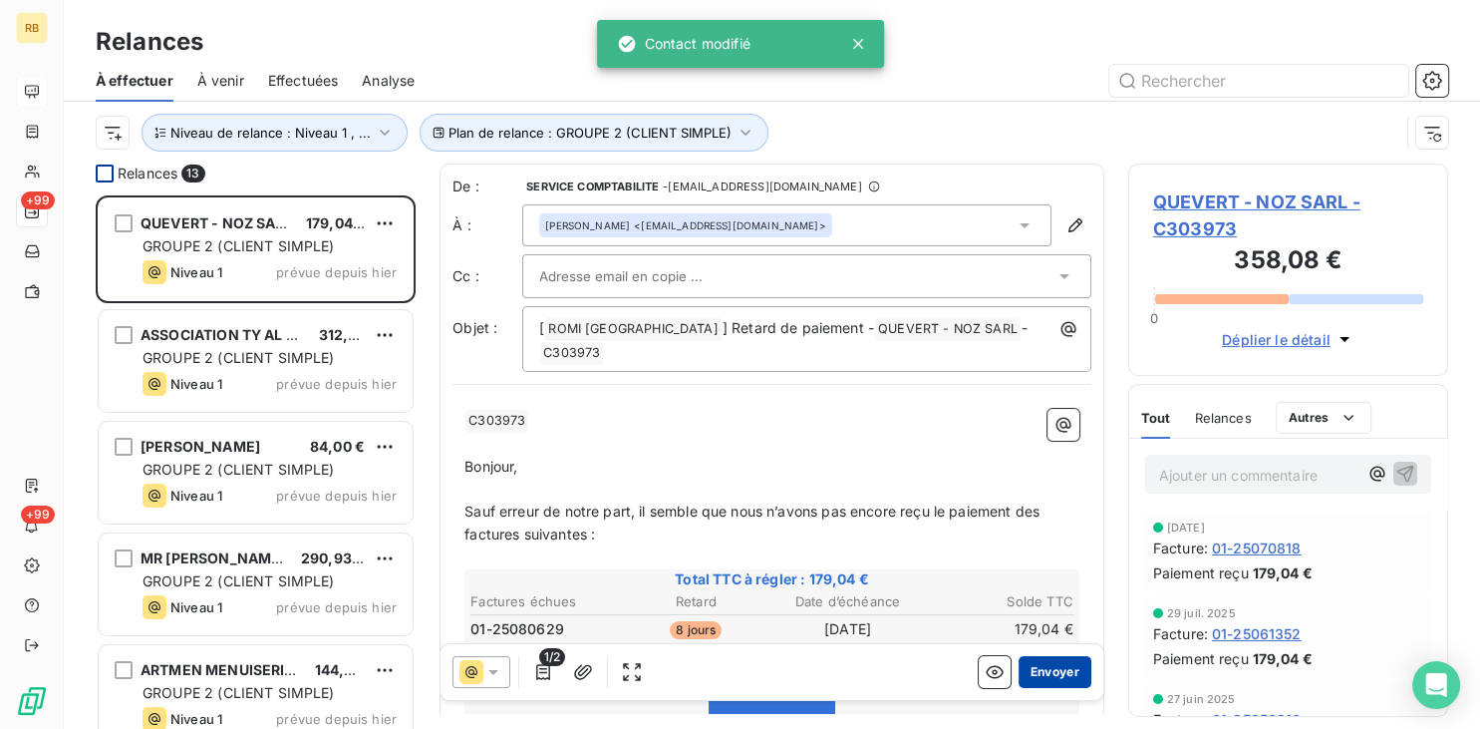
click at [1042, 667] on button "Envoyer" at bounding box center [1055, 672] width 73 height 32
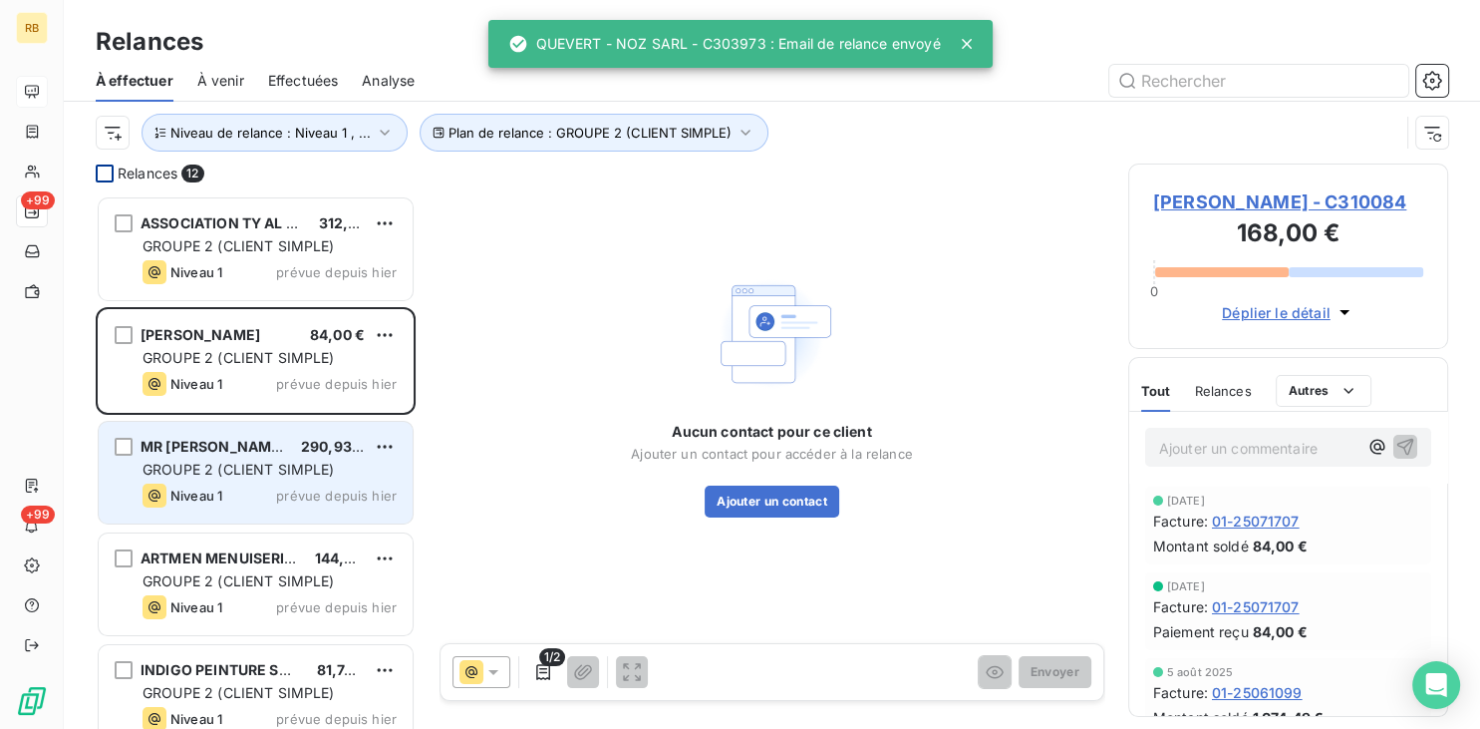
click at [252, 464] on span "GROUPE 2 (CLIENT SIMPLE)" at bounding box center [239, 468] width 192 height 17
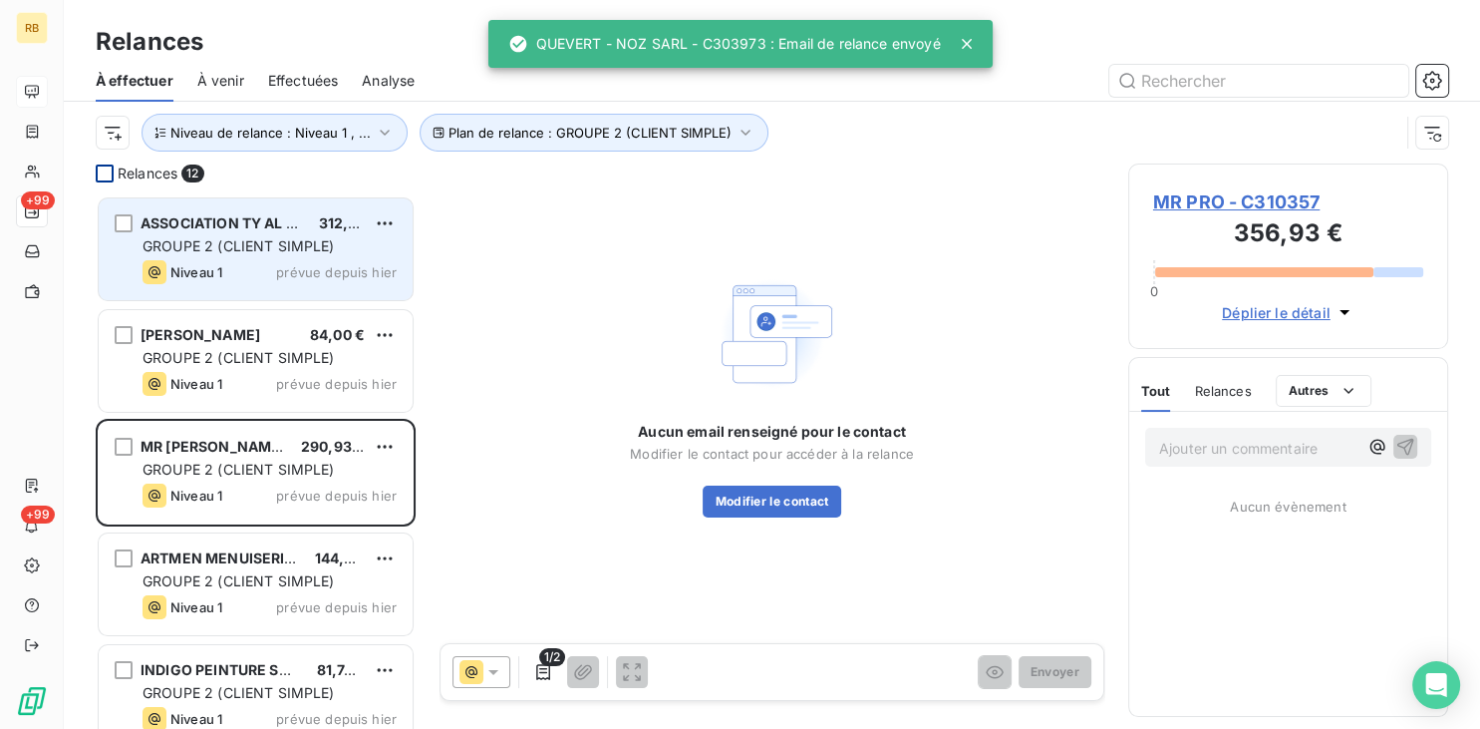
click at [213, 245] on span "GROUPE 2 (CLIENT SIMPLE)" at bounding box center [239, 245] width 192 height 17
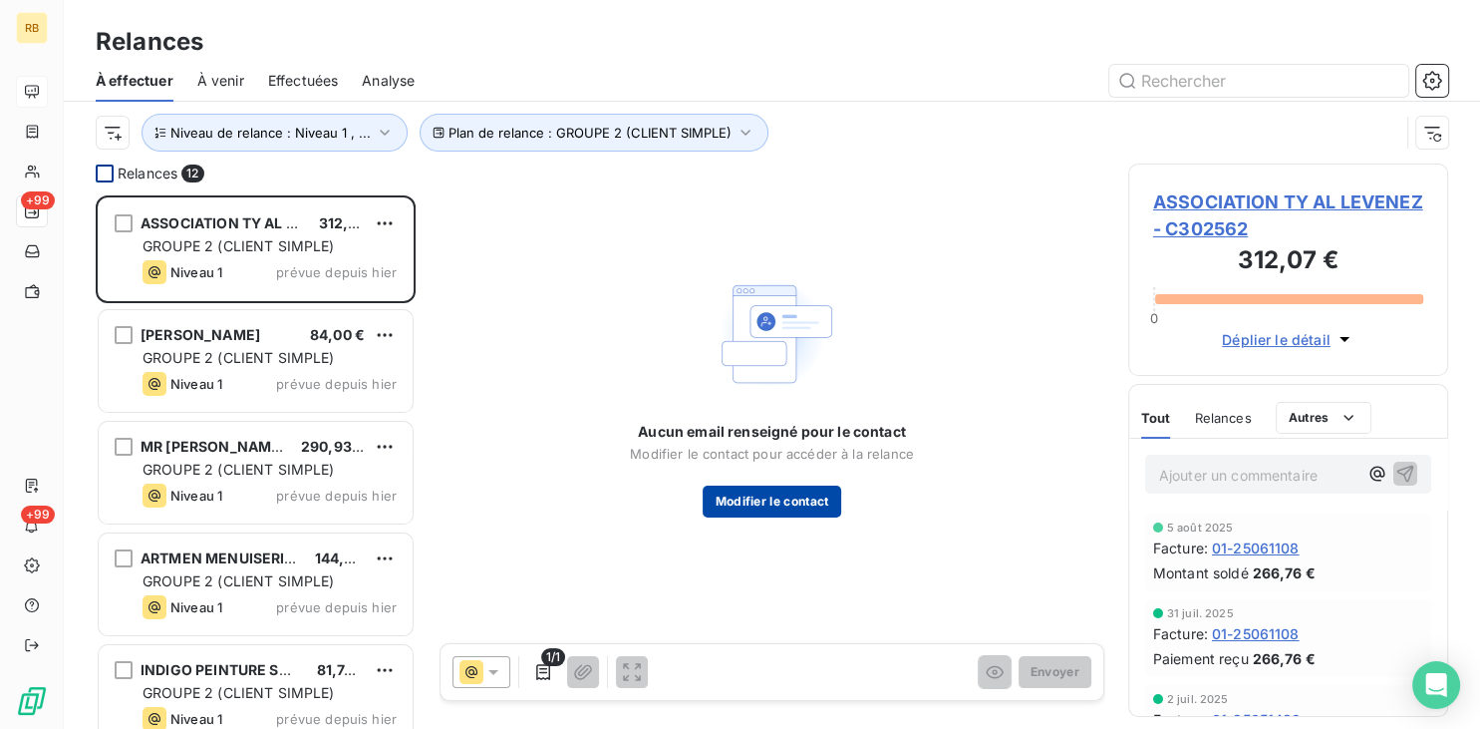
click at [840, 504] on button "Modifier le contact" at bounding box center [772, 501] width 138 height 32
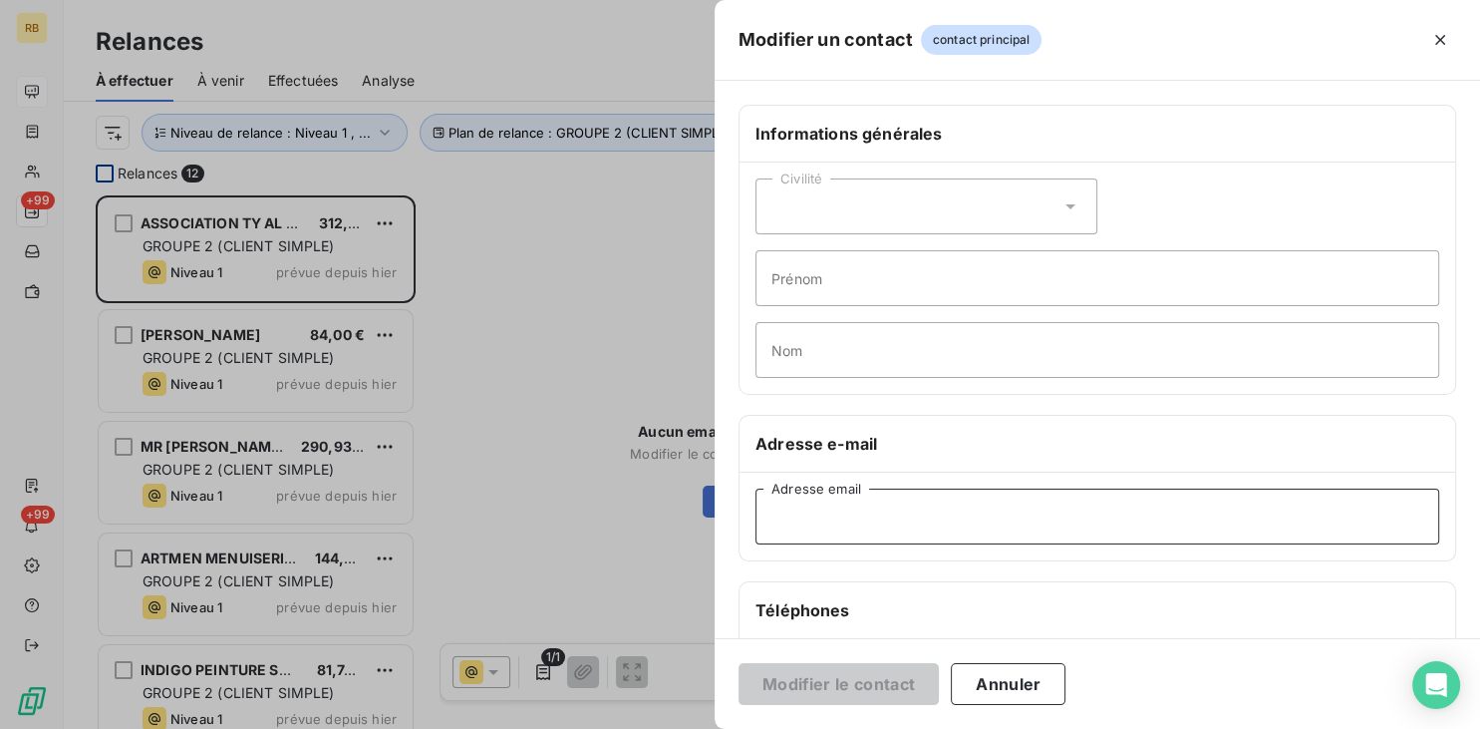
click at [864, 528] on input "Adresse email" at bounding box center [1097, 516] width 684 height 56
paste input "[PERSON_NAME][EMAIL_ADDRESS][DOMAIN_NAME]"
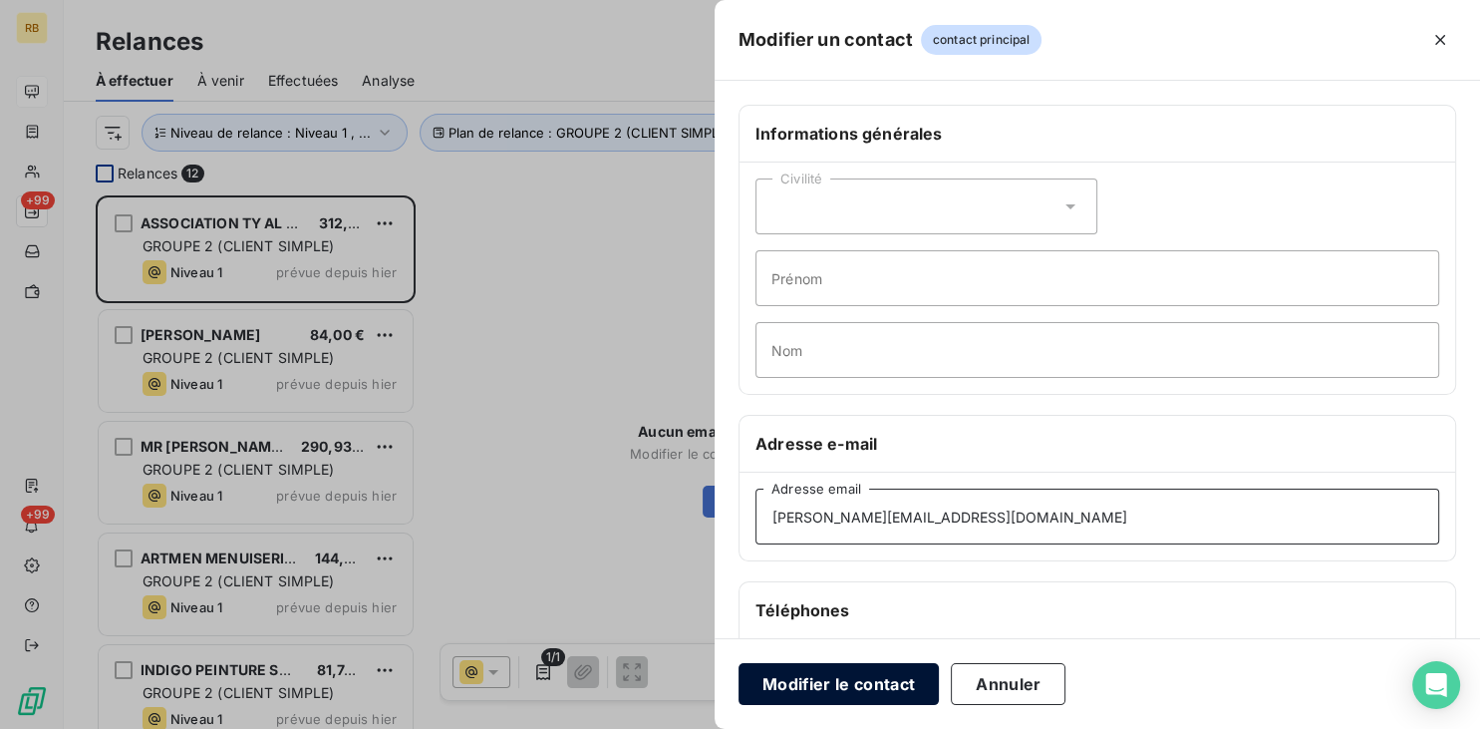
type input "[PERSON_NAME][EMAIL_ADDRESS][DOMAIN_NAME]"
click at [863, 672] on button "Modifier le contact" at bounding box center [839, 684] width 200 height 42
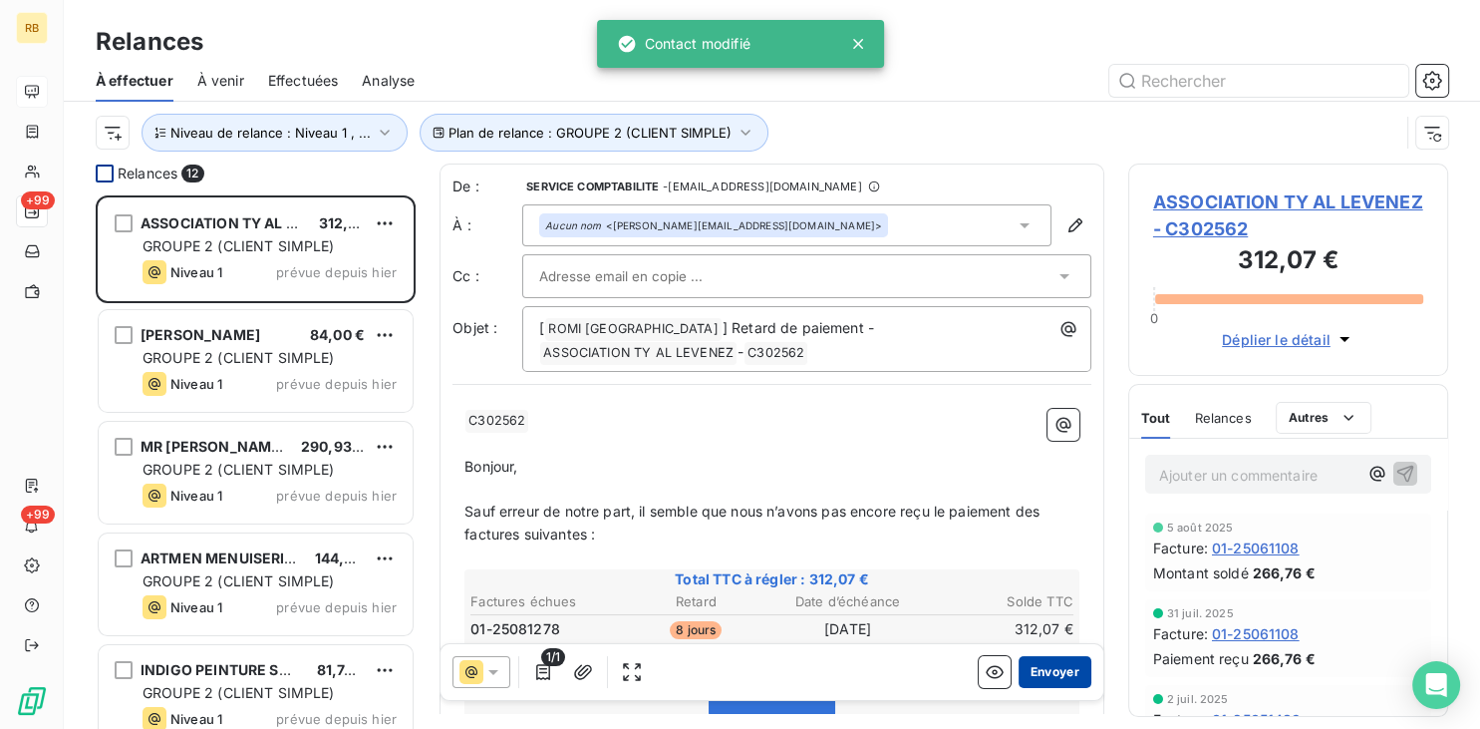
click at [1062, 668] on button "Envoyer" at bounding box center [1055, 672] width 73 height 32
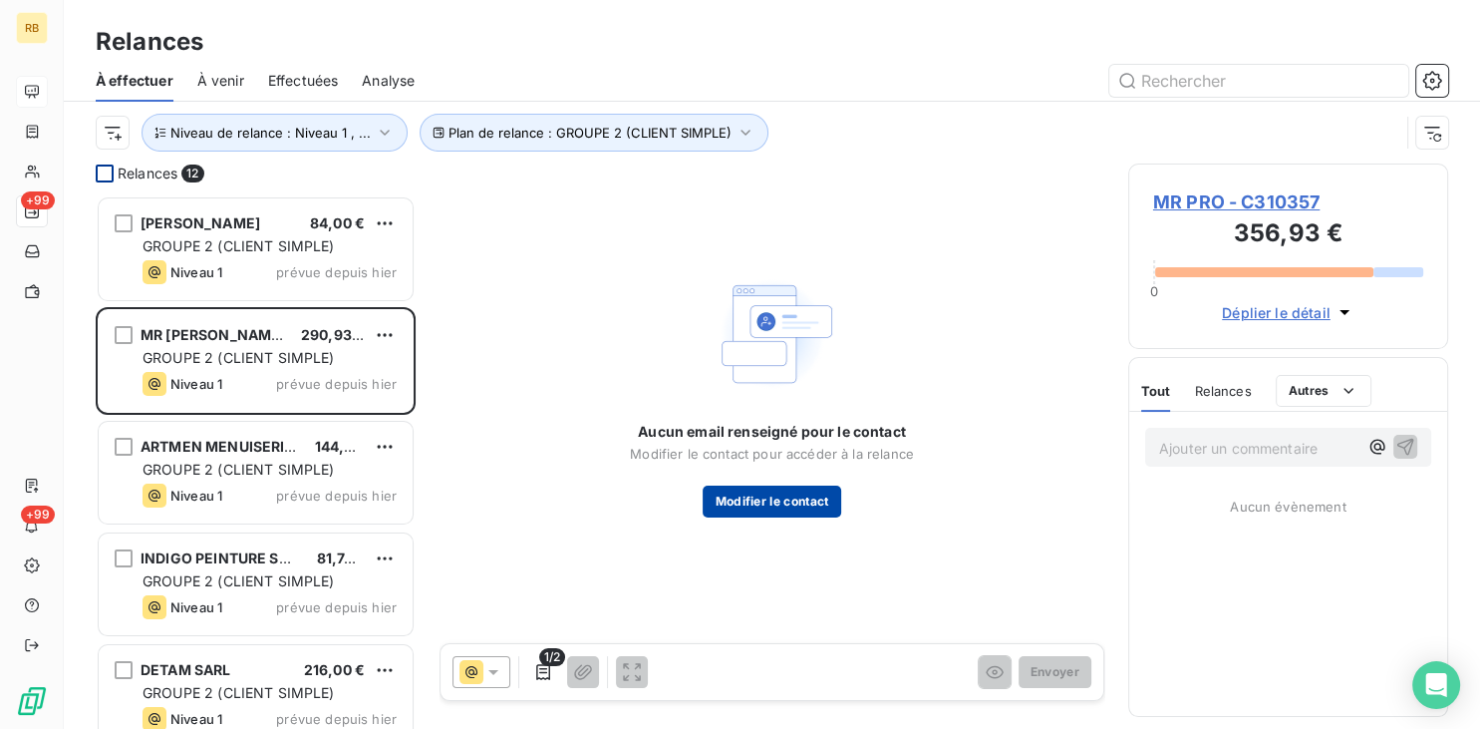
click at [765, 500] on button "Modifier le contact" at bounding box center [772, 501] width 138 height 32
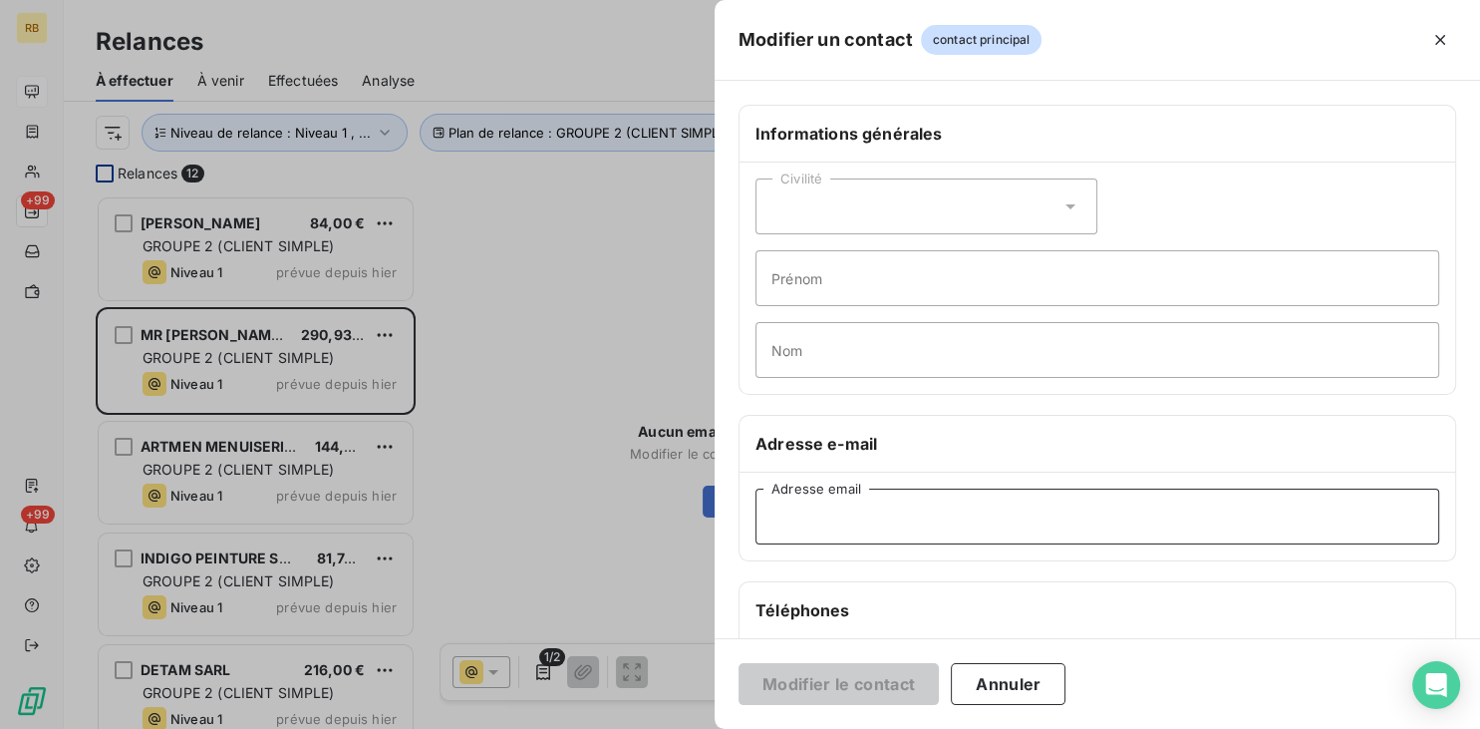
click at [839, 508] on input "Adresse email" at bounding box center [1097, 516] width 684 height 56
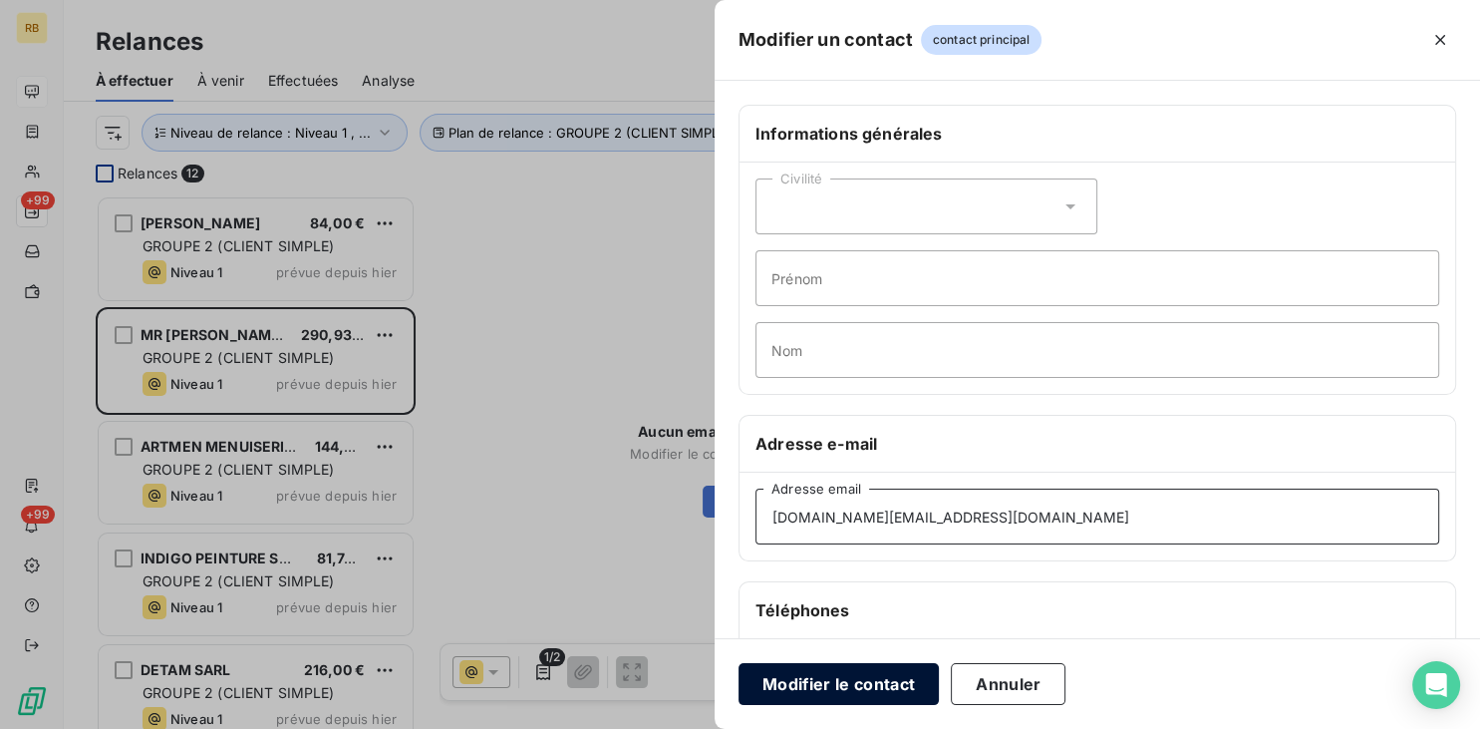
type input "[DOMAIN_NAME][EMAIL_ADDRESS][DOMAIN_NAME]"
click at [877, 682] on button "Modifier le contact" at bounding box center [839, 684] width 200 height 42
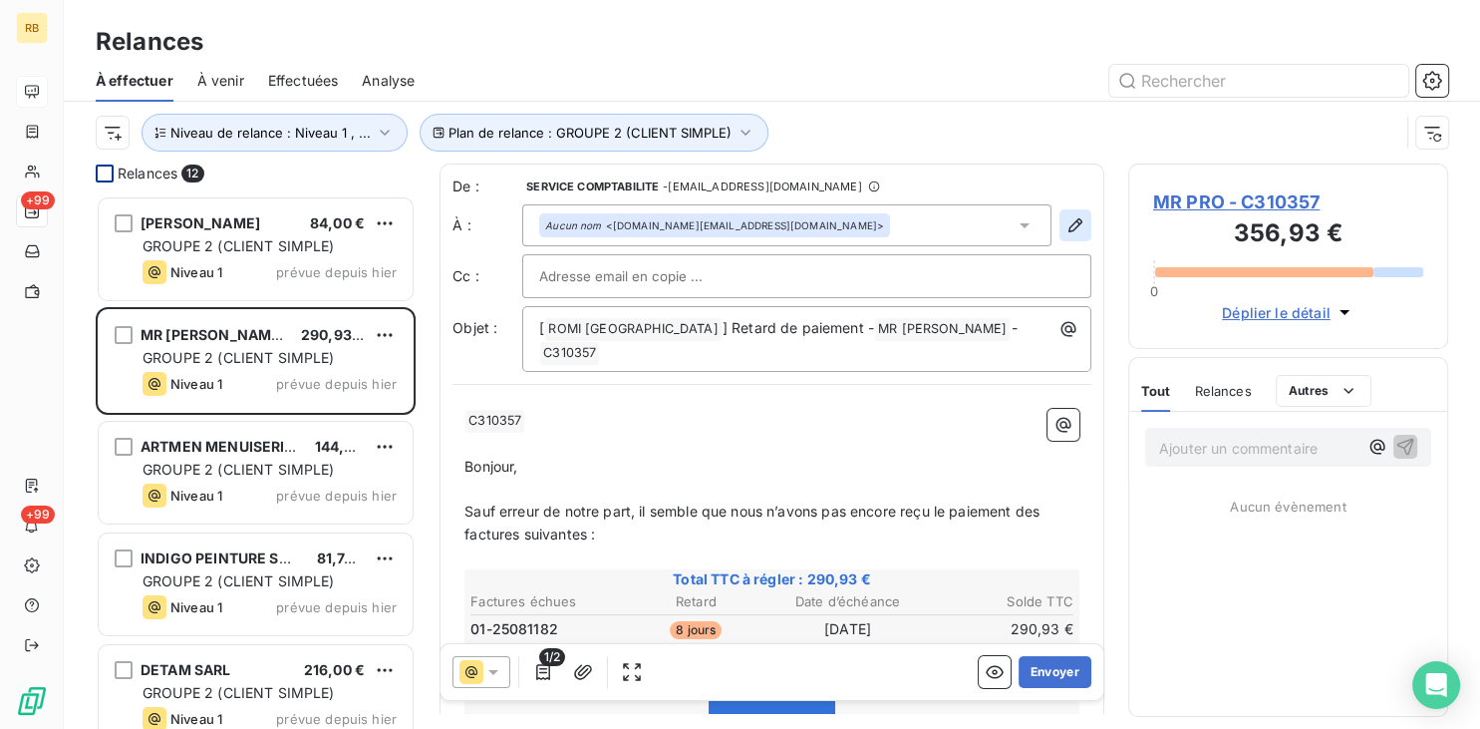
click at [1078, 224] on icon "button" at bounding box center [1075, 225] width 14 height 14
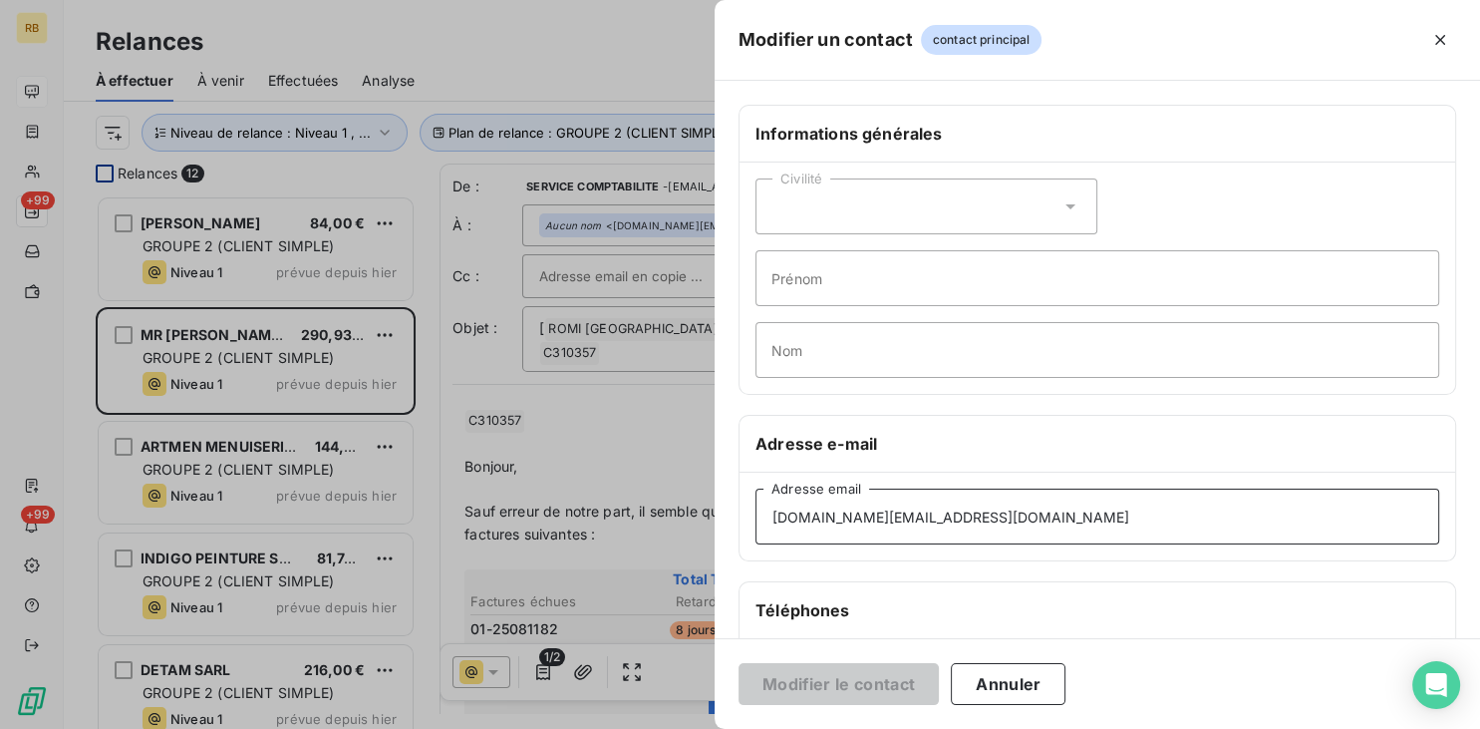
drag, startPoint x: 950, startPoint y: 516, endPoint x: 648, endPoint y: 536, distance: 302.7
click at [648, 729] on div "Modifier un contact contact principal Informations générales Civilité Prénom No…" at bounding box center [740, 729] width 1480 height 0
drag, startPoint x: 935, startPoint y: 516, endPoint x: 661, endPoint y: 520, distance: 274.1
click at [755, 520] on input "[DOMAIN_NAME][EMAIL_ADDRESS][DOMAIN_NAME]" at bounding box center [1097, 516] width 684 height 56
click at [1039, 690] on button "Annuler" at bounding box center [1008, 684] width 115 height 42
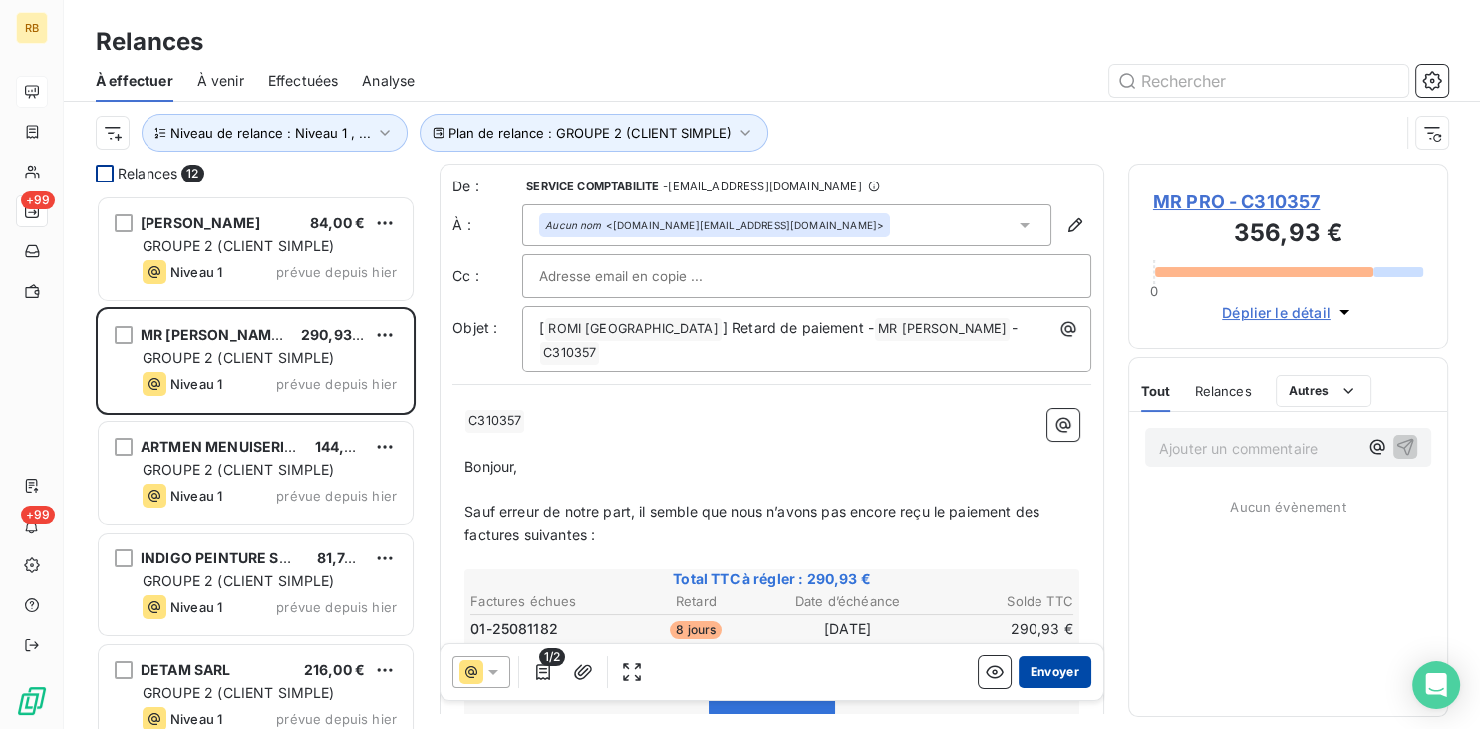
click at [1058, 664] on button "Envoyer" at bounding box center [1055, 672] width 73 height 32
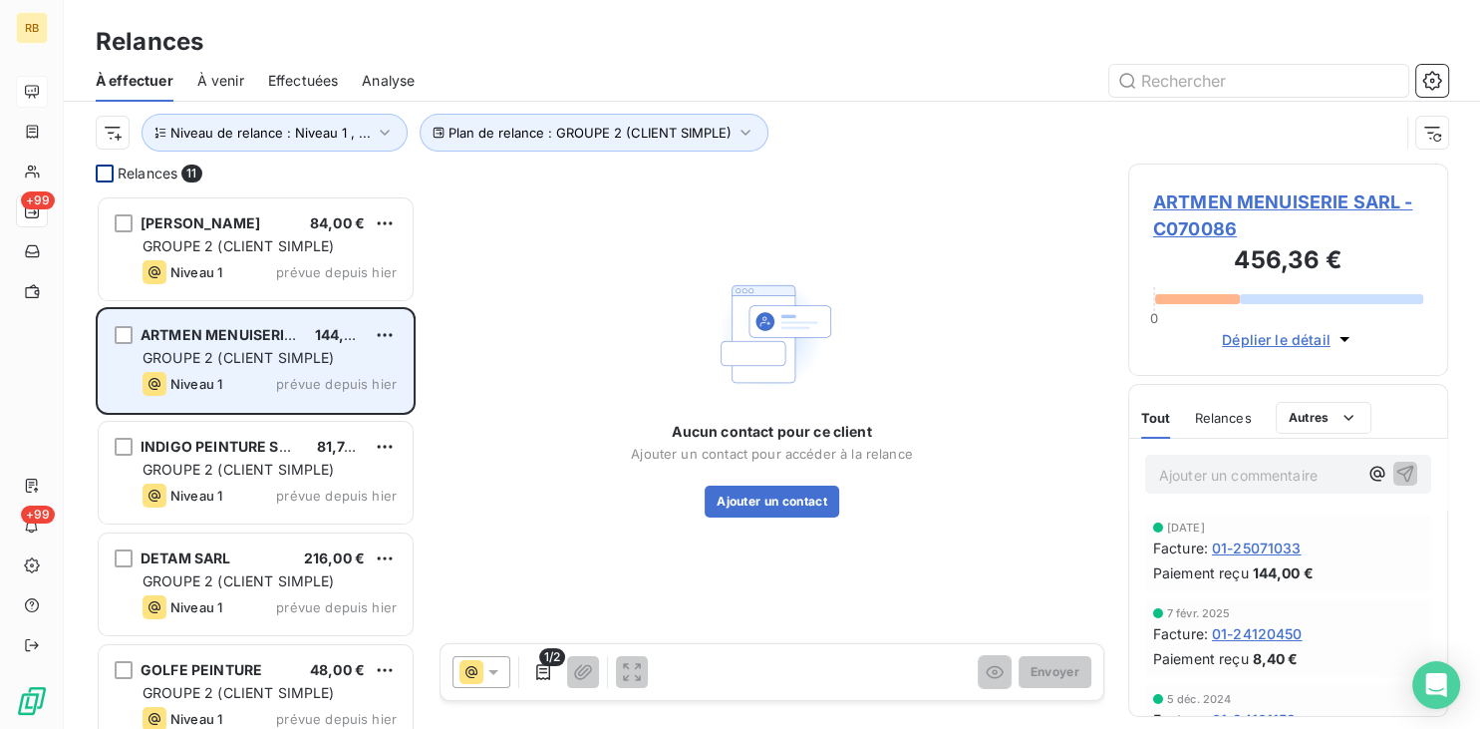
click at [318, 350] on span "GROUPE 2 (CLIENT SIMPLE)" at bounding box center [239, 357] width 192 height 17
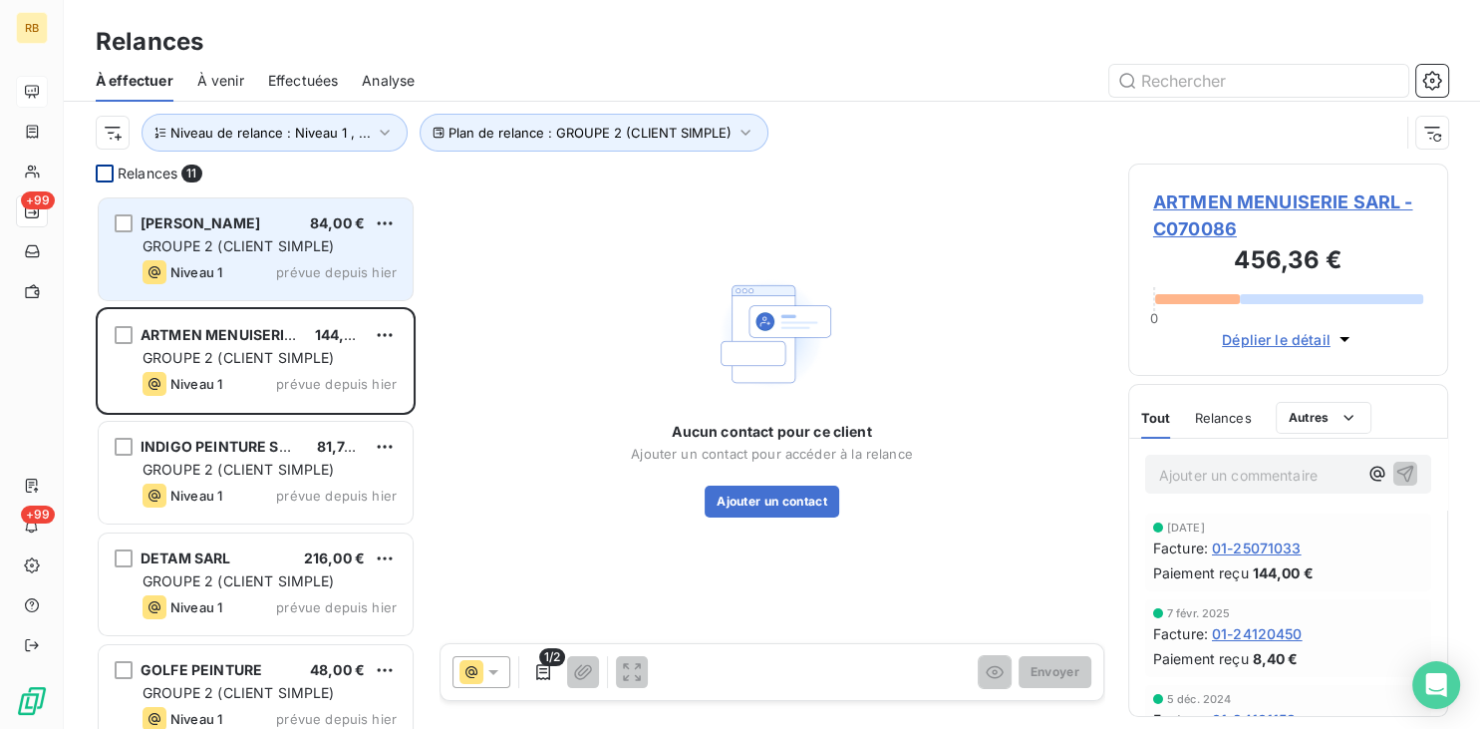
click at [277, 236] on div "GROUPE 2 (CLIENT SIMPLE)" at bounding box center [270, 246] width 254 height 20
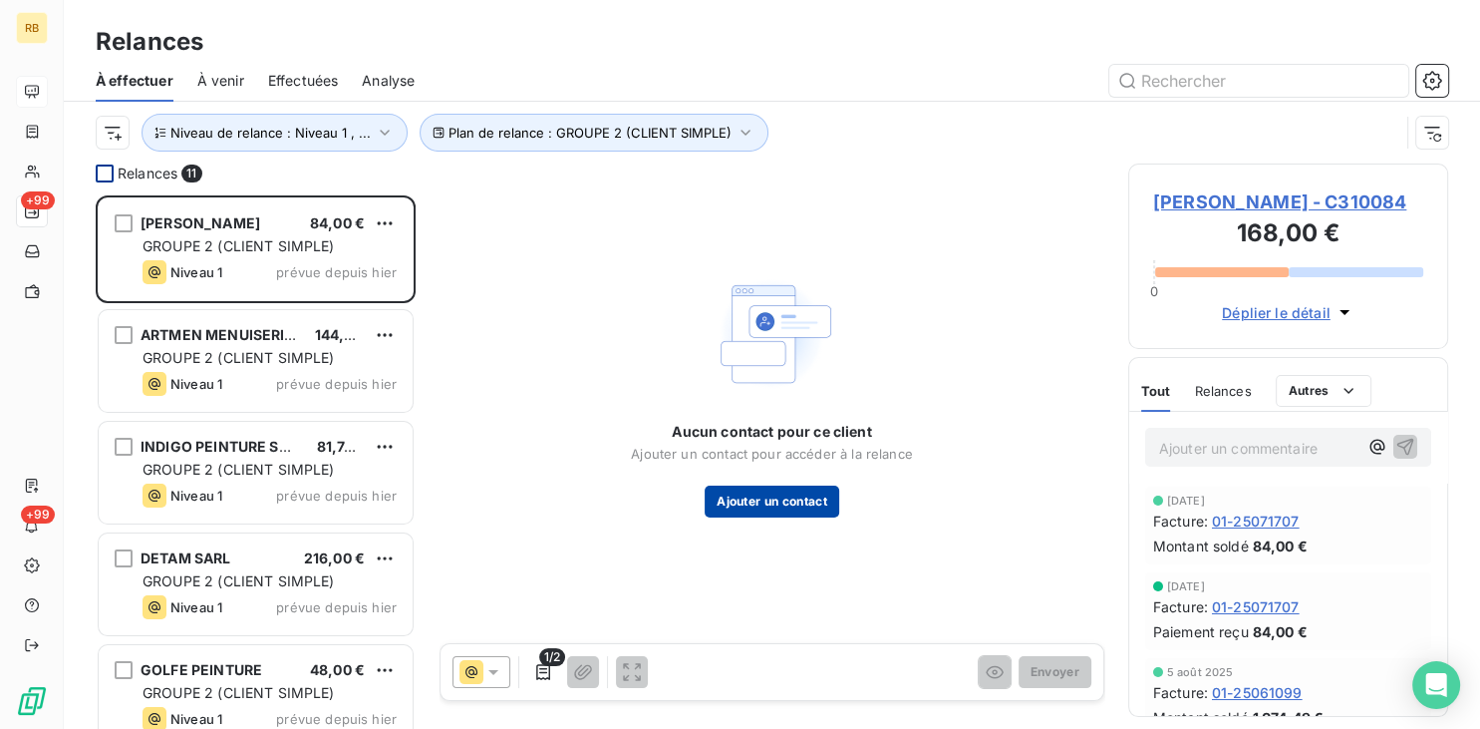
click at [815, 501] on button "Ajouter un contact" at bounding box center [772, 501] width 135 height 32
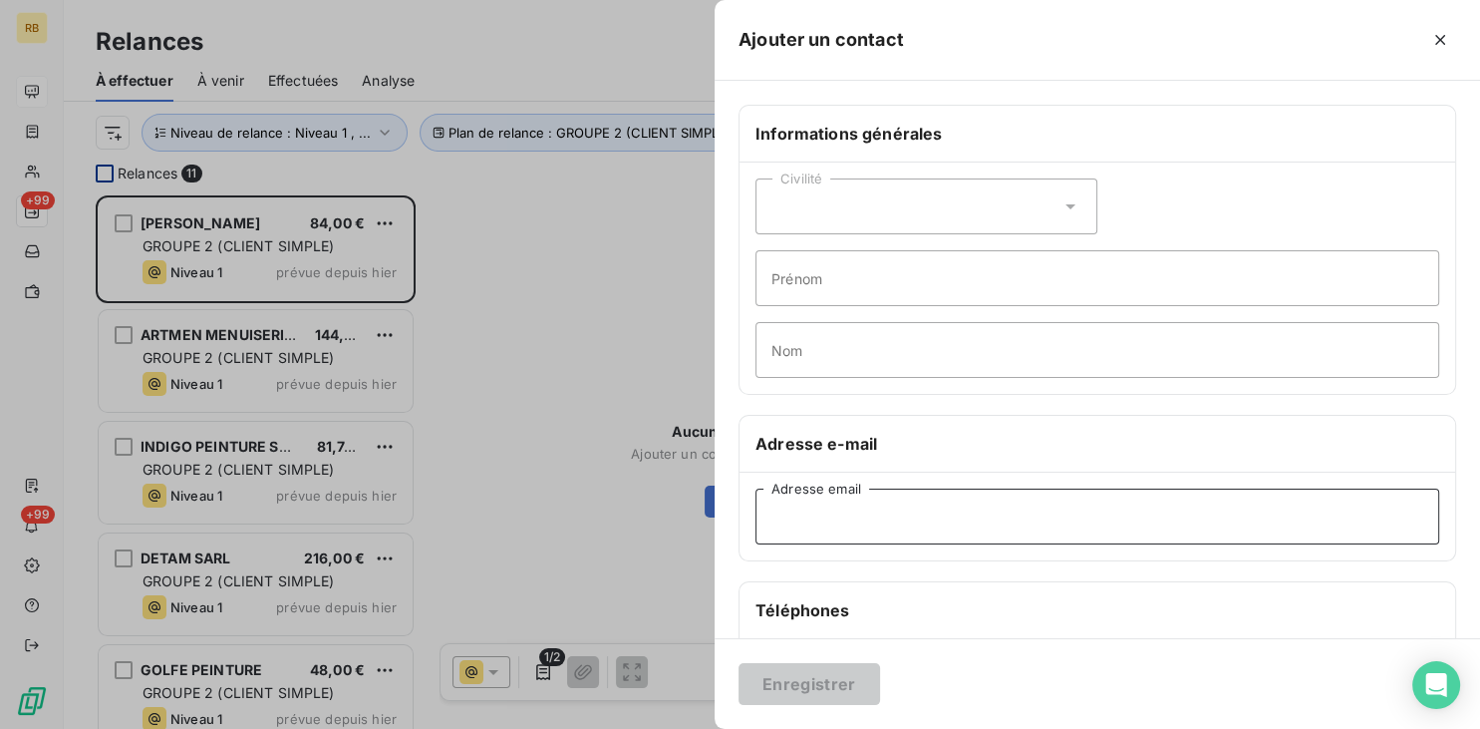
click at [969, 510] on input "Adresse email" at bounding box center [1097, 516] width 684 height 56
paste input "[EMAIL_ADDRESS][DOMAIN_NAME]"
type input "[EMAIL_ADDRESS][DOMAIN_NAME]"
click at [817, 695] on button "Enregistrer" at bounding box center [810, 684] width 142 height 42
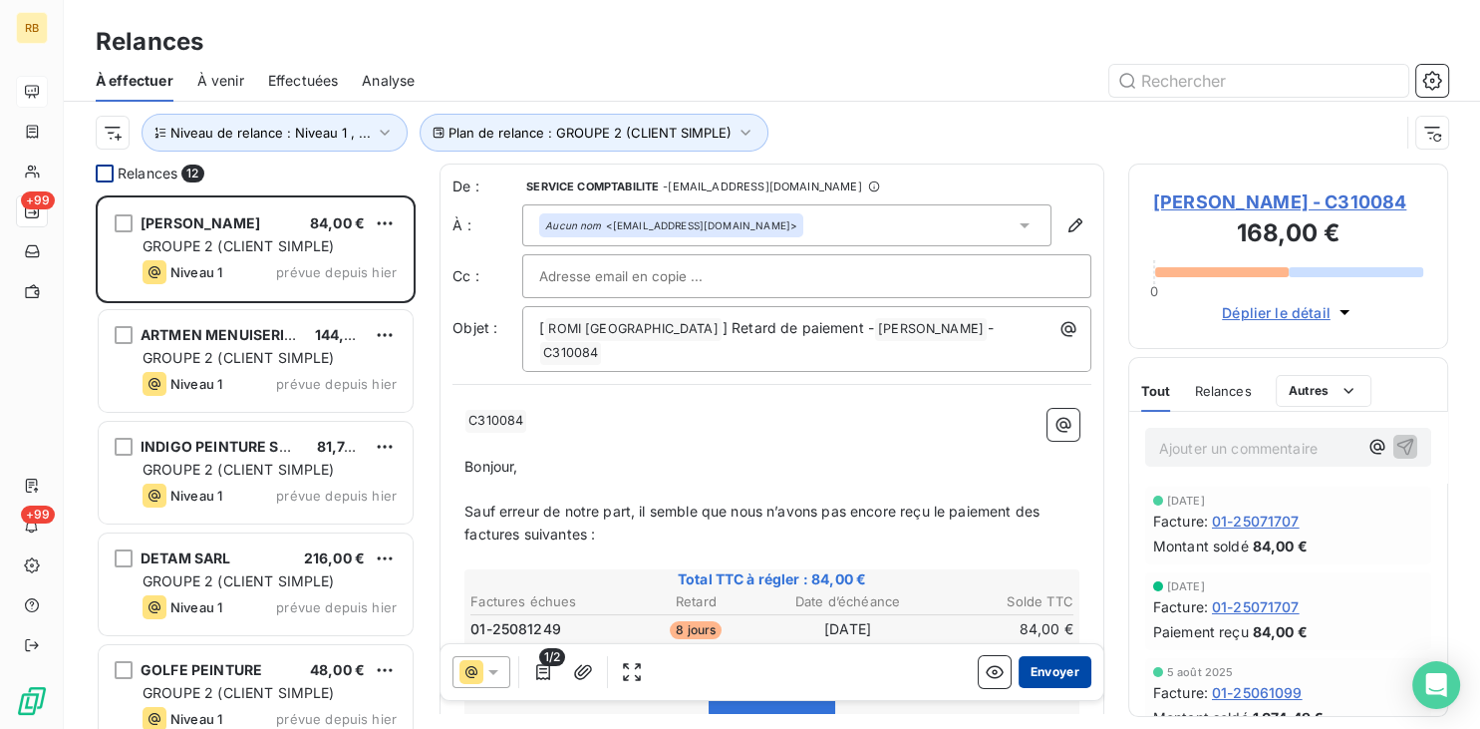
click at [1055, 672] on button "Envoyer" at bounding box center [1055, 672] width 73 height 32
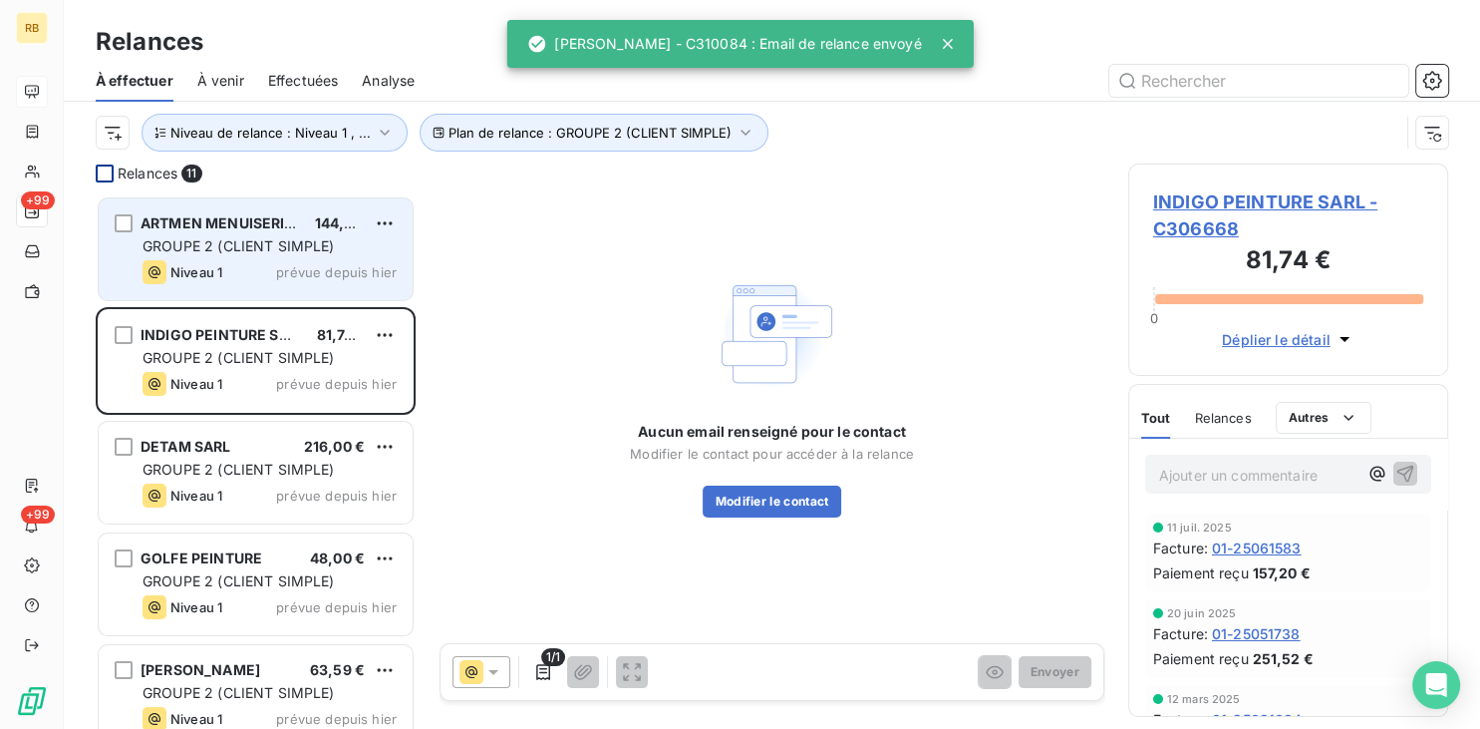
click at [254, 249] on span "GROUPE 2 (CLIENT SIMPLE)" at bounding box center [239, 245] width 192 height 17
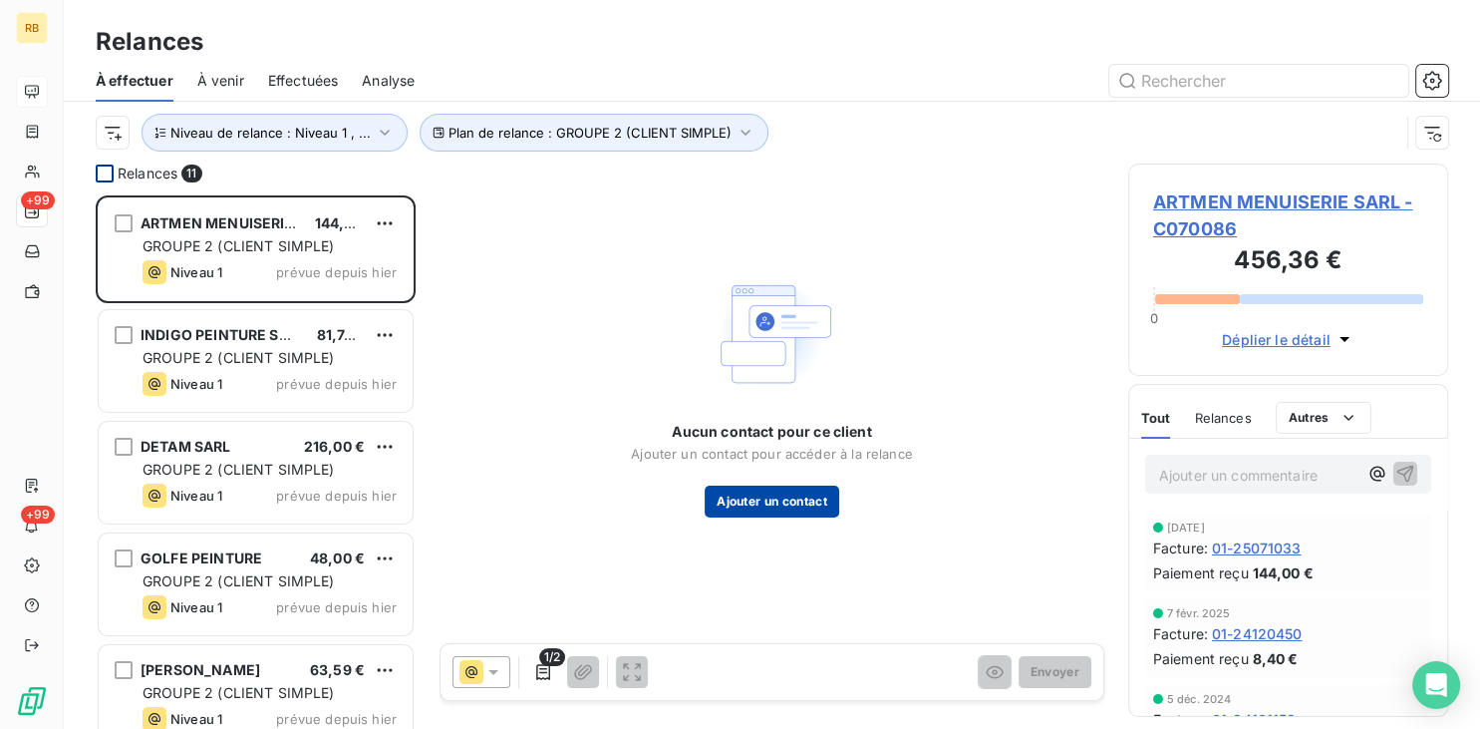
click at [774, 492] on button "Ajouter un contact" at bounding box center [772, 501] width 135 height 32
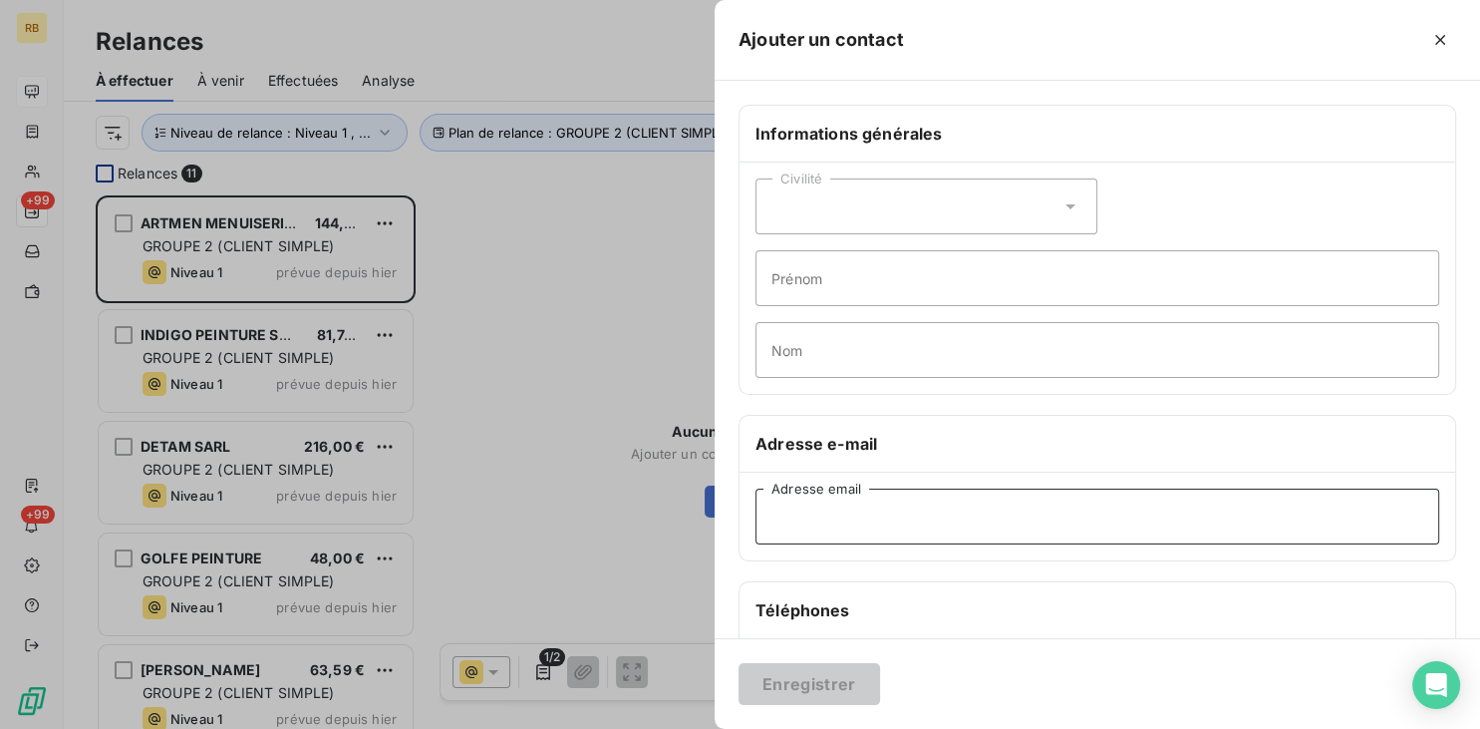
click at [947, 520] on input "Adresse email" at bounding box center [1097, 516] width 684 height 56
paste input "[EMAIL_ADDRESS][DOMAIN_NAME]"
type input "[EMAIL_ADDRESS][DOMAIN_NAME]"
click at [778, 680] on button "Enregistrer" at bounding box center [810, 684] width 142 height 42
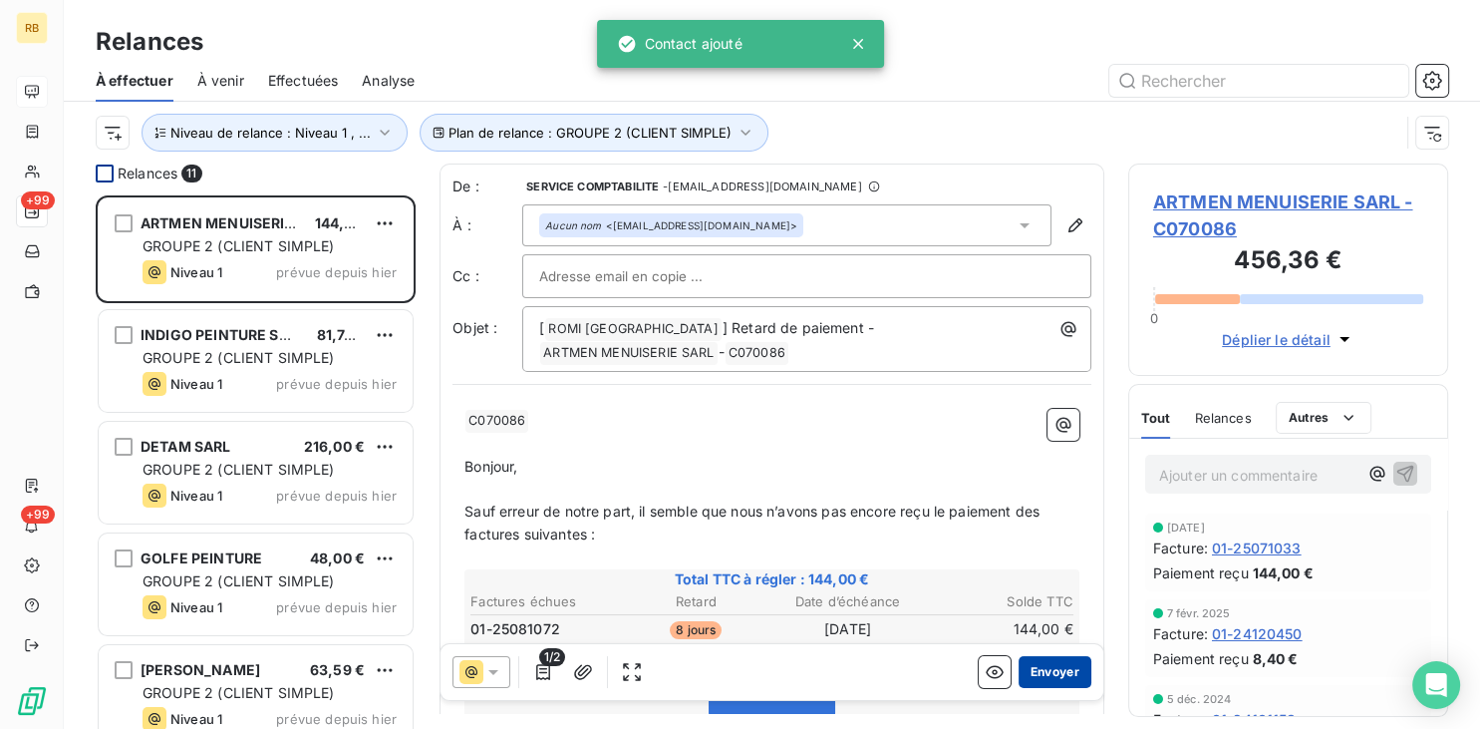
click at [1039, 668] on button "Envoyer" at bounding box center [1055, 672] width 73 height 32
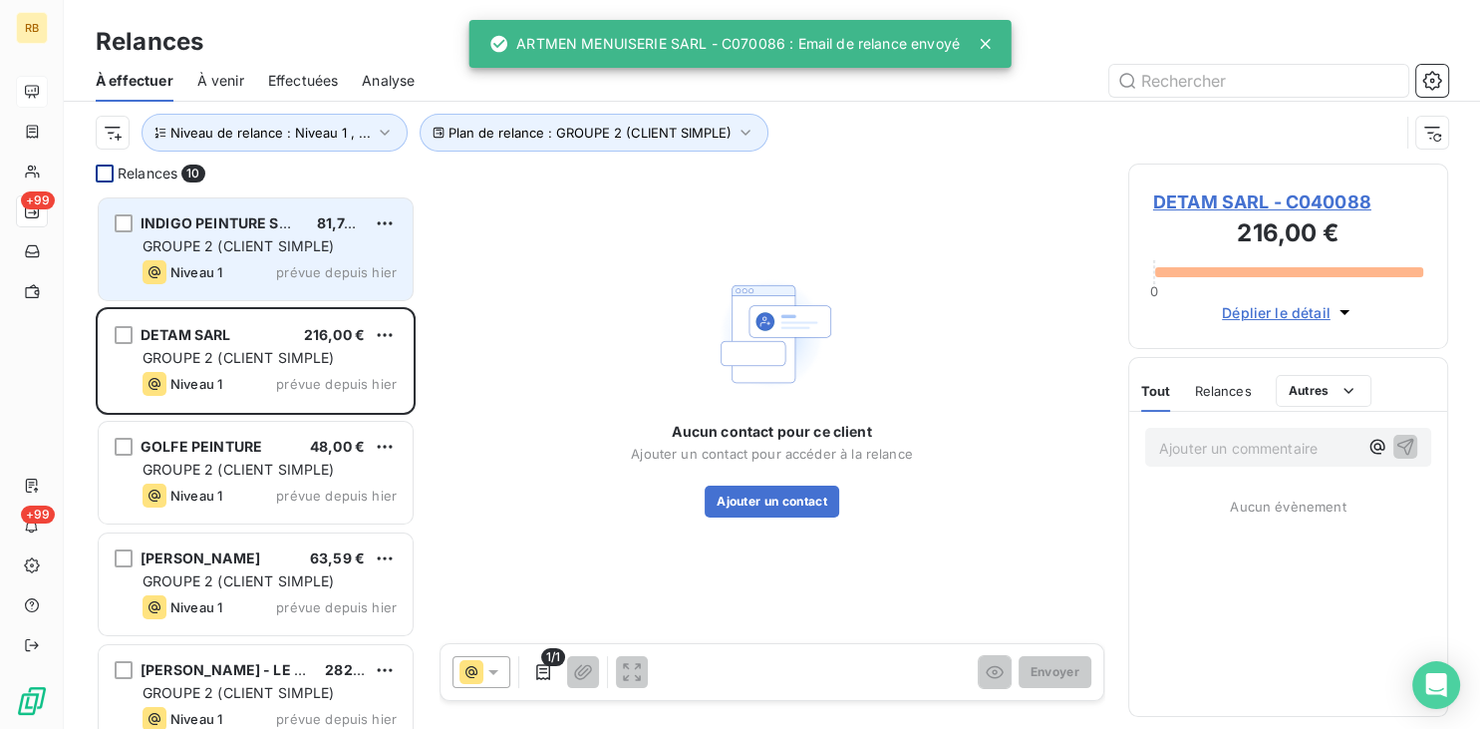
click at [267, 249] on span "GROUPE 2 (CLIENT SIMPLE)" at bounding box center [239, 245] width 192 height 17
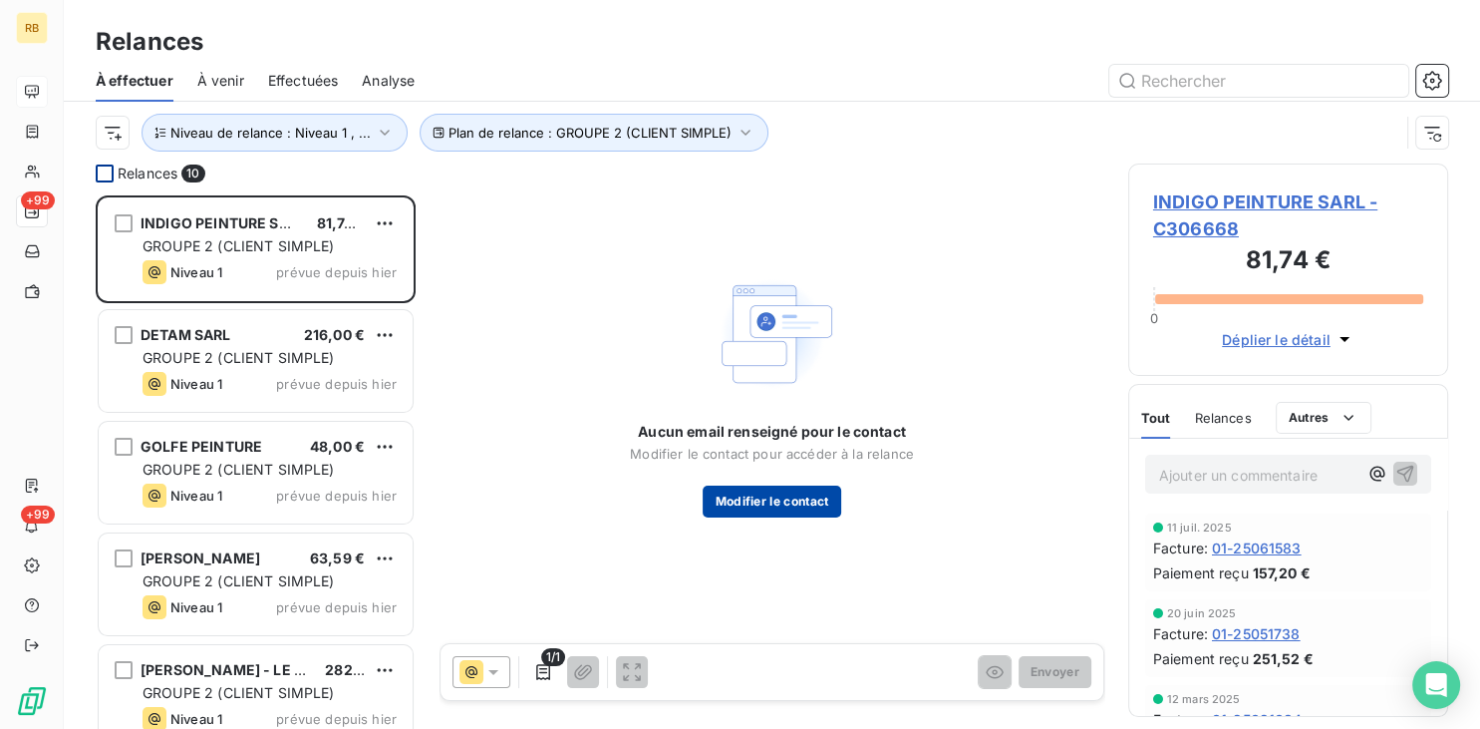
click at [769, 500] on button "Modifier le contact" at bounding box center [772, 501] width 138 height 32
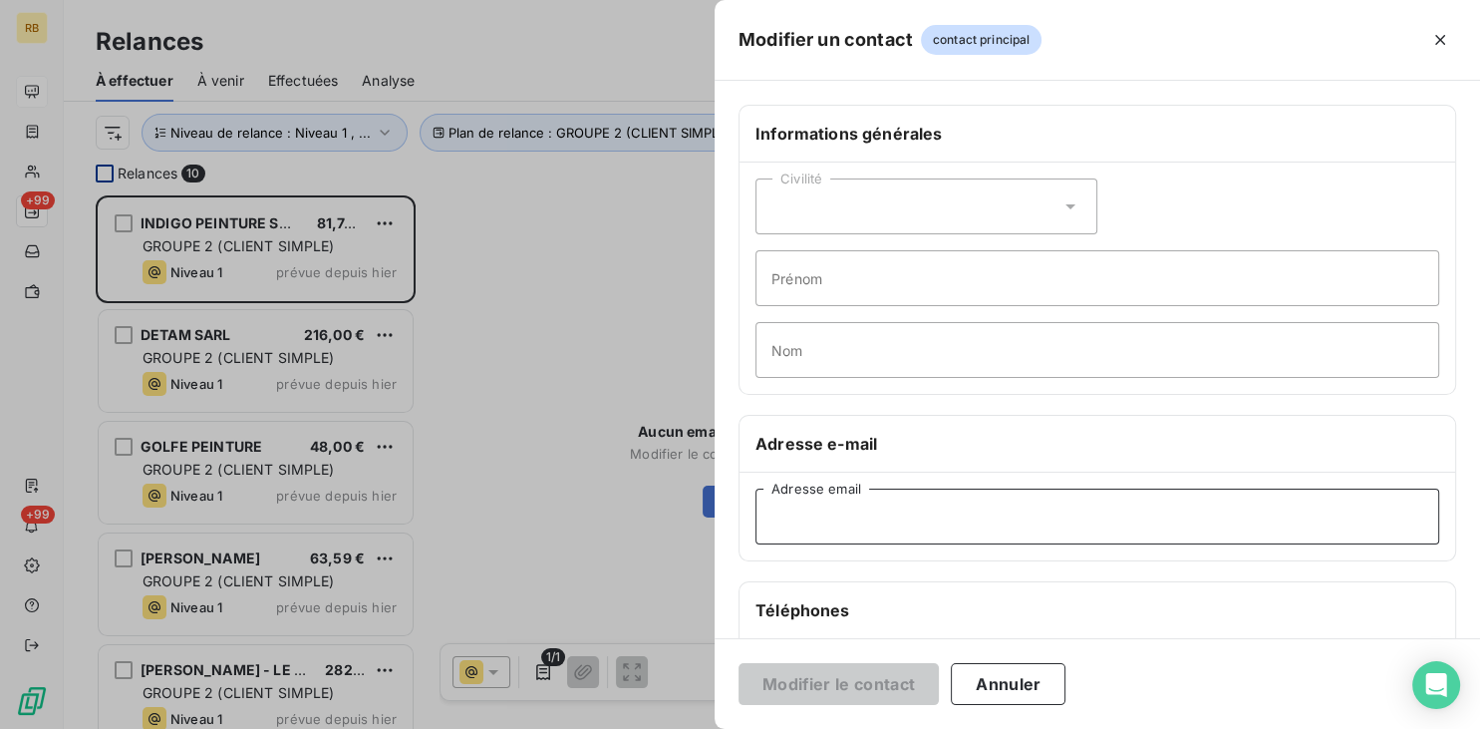
click at [964, 531] on input "Adresse email" at bounding box center [1097, 516] width 684 height 56
paste input "[EMAIL_ADDRESS][DOMAIN_NAME]"
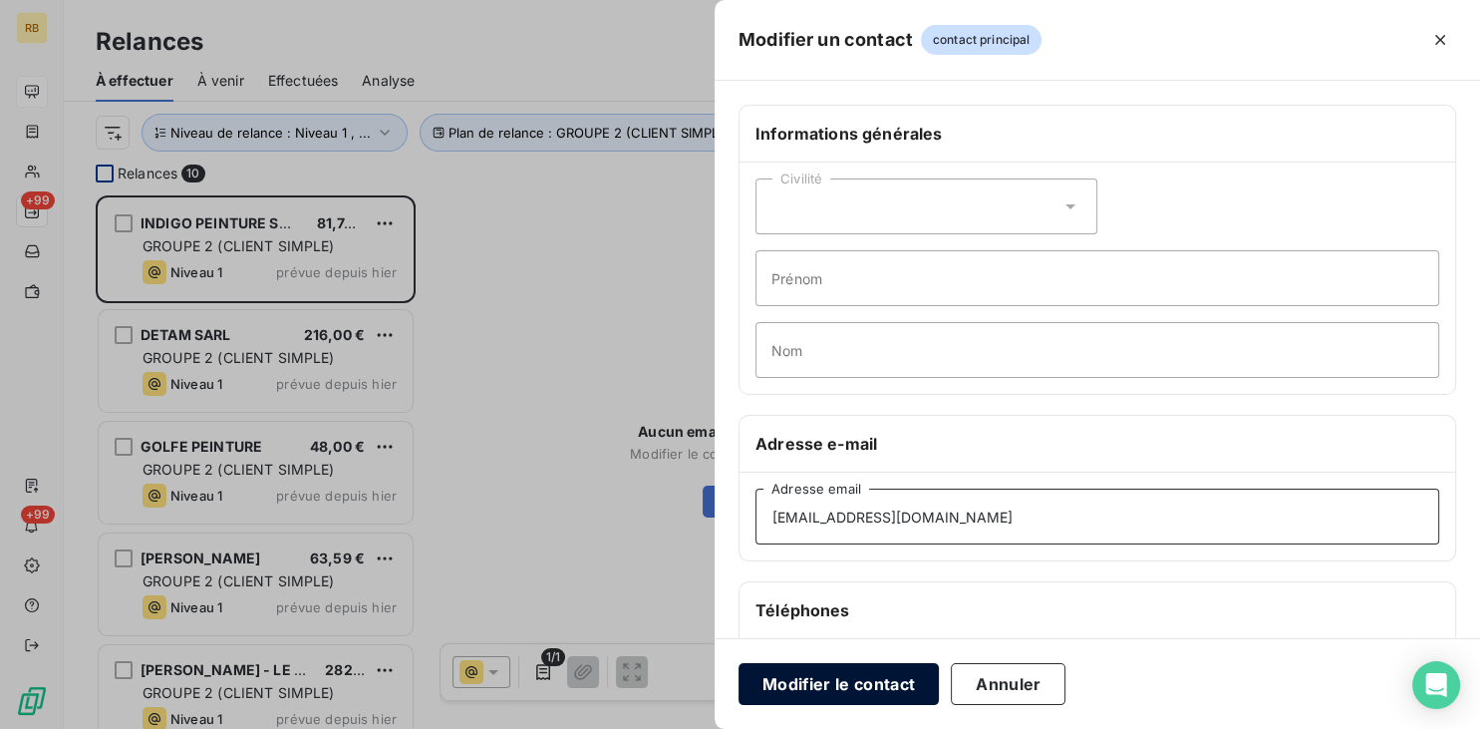
type input "[EMAIL_ADDRESS][DOMAIN_NAME]"
click at [867, 680] on button "Modifier le contact" at bounding box center [839, 684] width 200 height 42
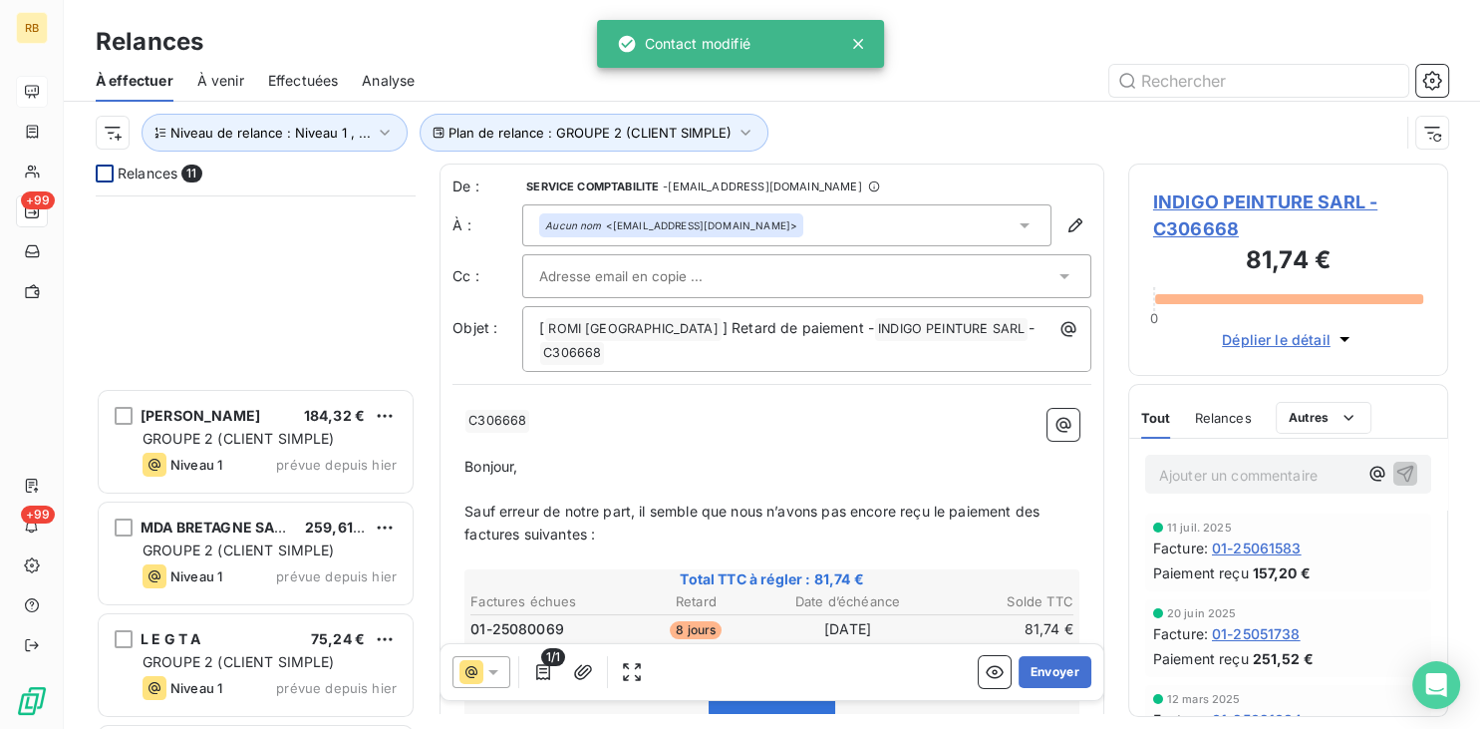
scroll to position [695, 0]
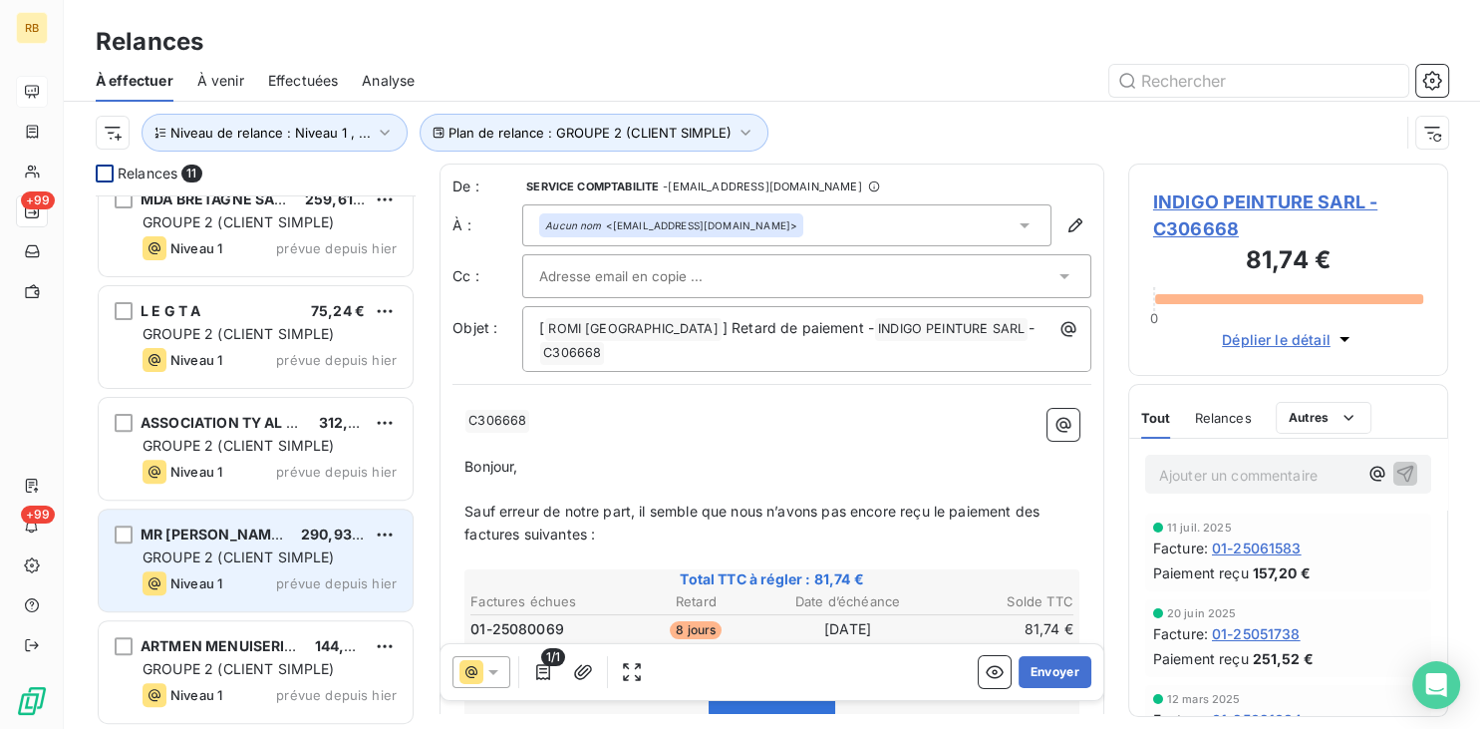
click at [233, 548] on span "GROUPE 2 (CLIENT SIMPLE)" at bounding box center [239, 556] width 192 height 17
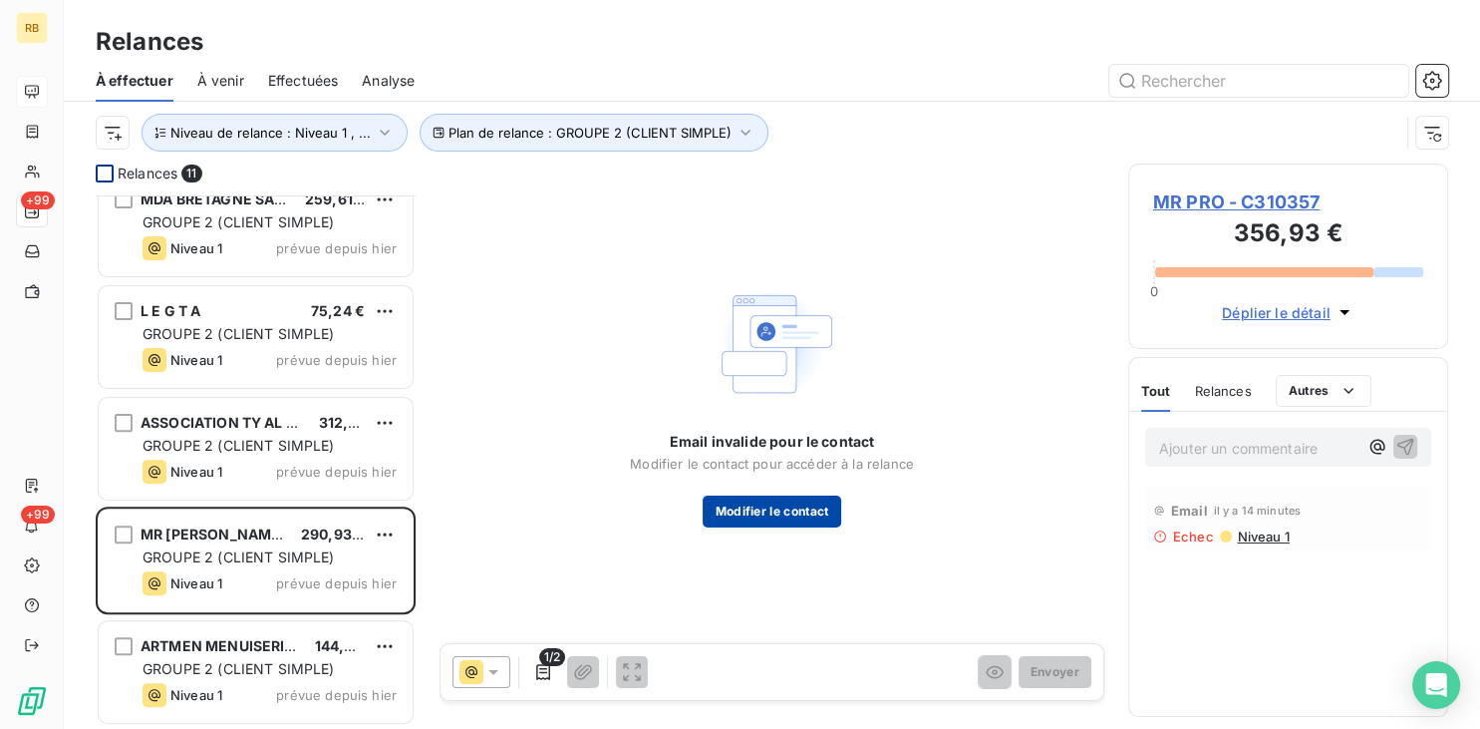
click at [809, 499] on button "Modifier le contact" at bounding box center [772, 511] width 138 height 32
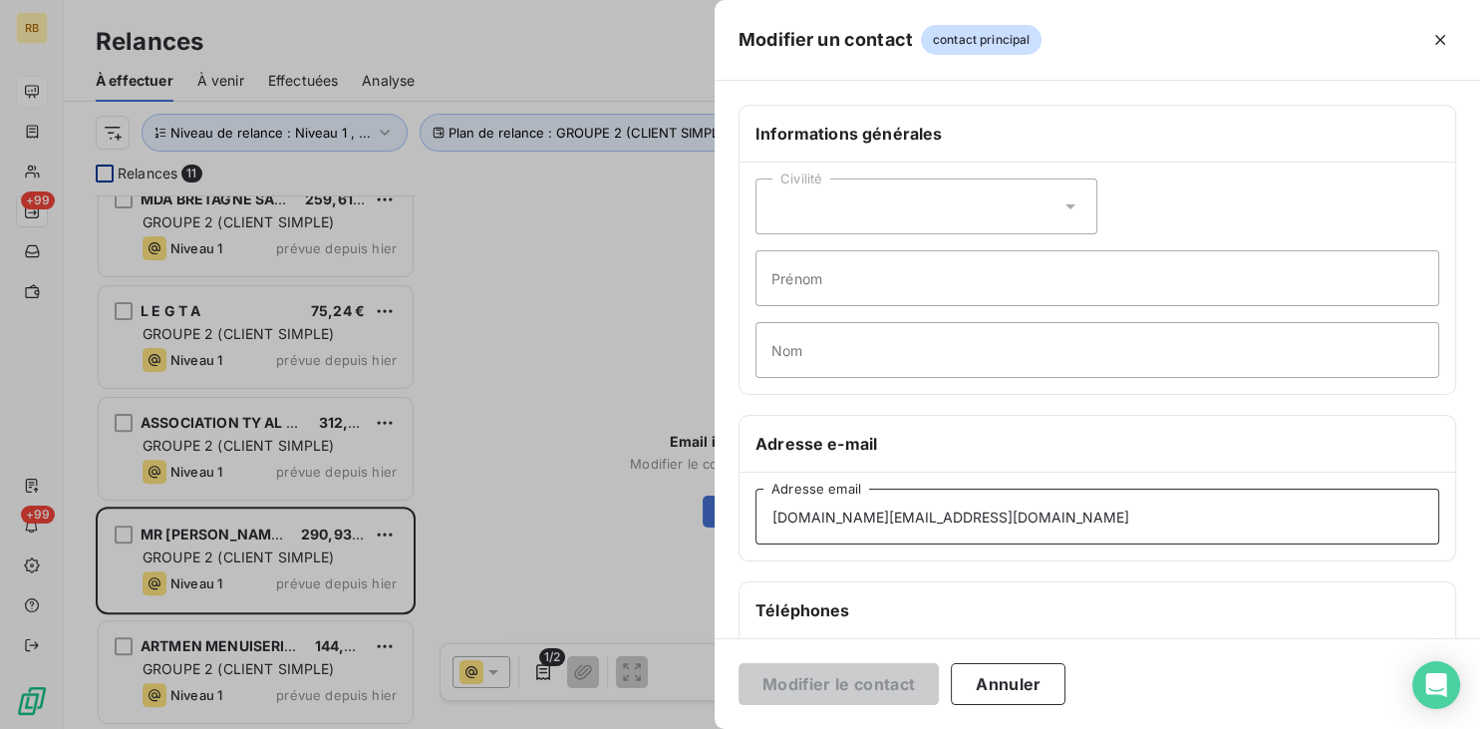
click at [938, 502] on input "[DOMAIN_NAME][EMAIL_ADDRESS][DOMAIN_NAME]" at bounding box center [1097, 516] width 684 height 56
type input "[DOMAIN_NAME][EMAIL_ADDRESS][DOMAIN_NAME]"
click at [886, 676] on button "Modifier le contact" at bounding box center [839, 684] width 200 height 42
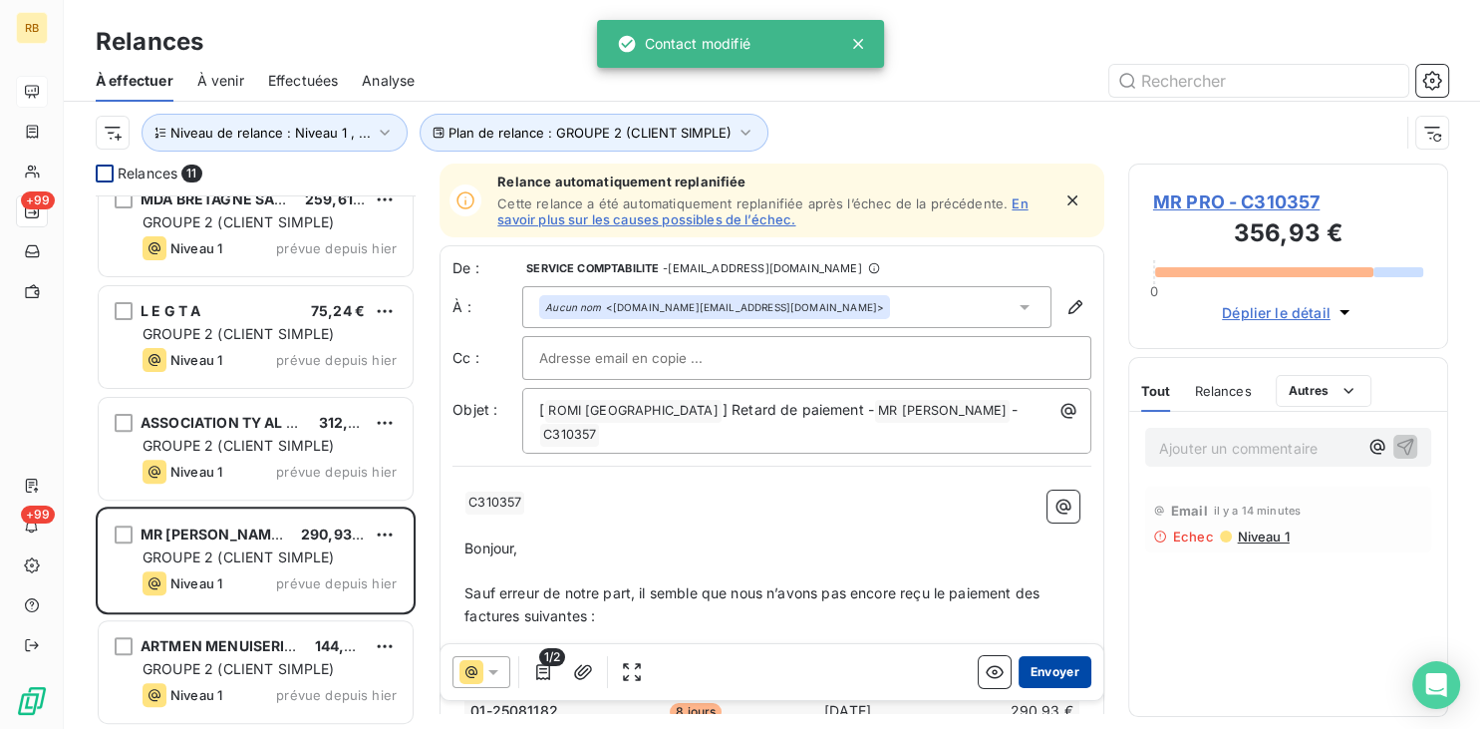
click at [1067, 668] on button "Envoyer" at bounding box center [1055, 672] width 73 height 32
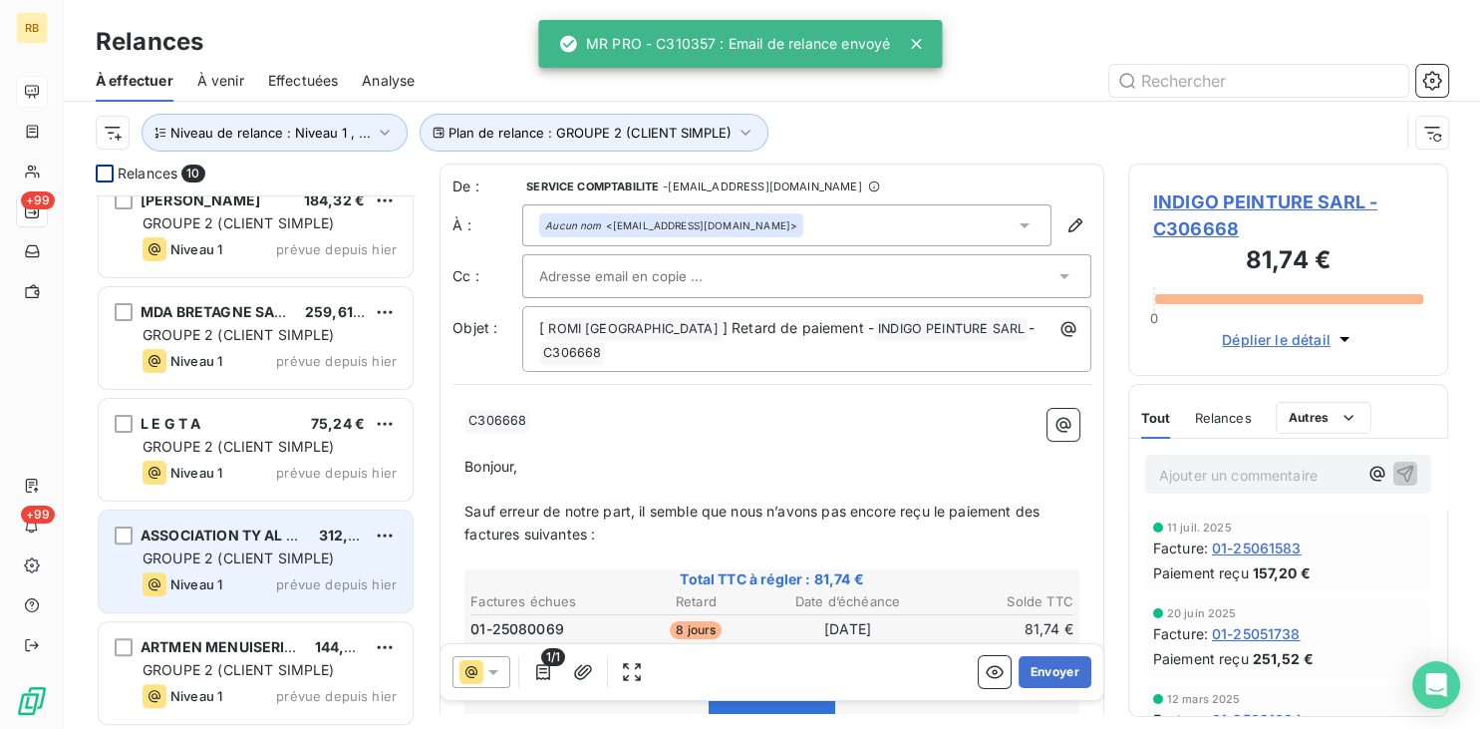
scroll to position [583, 0]
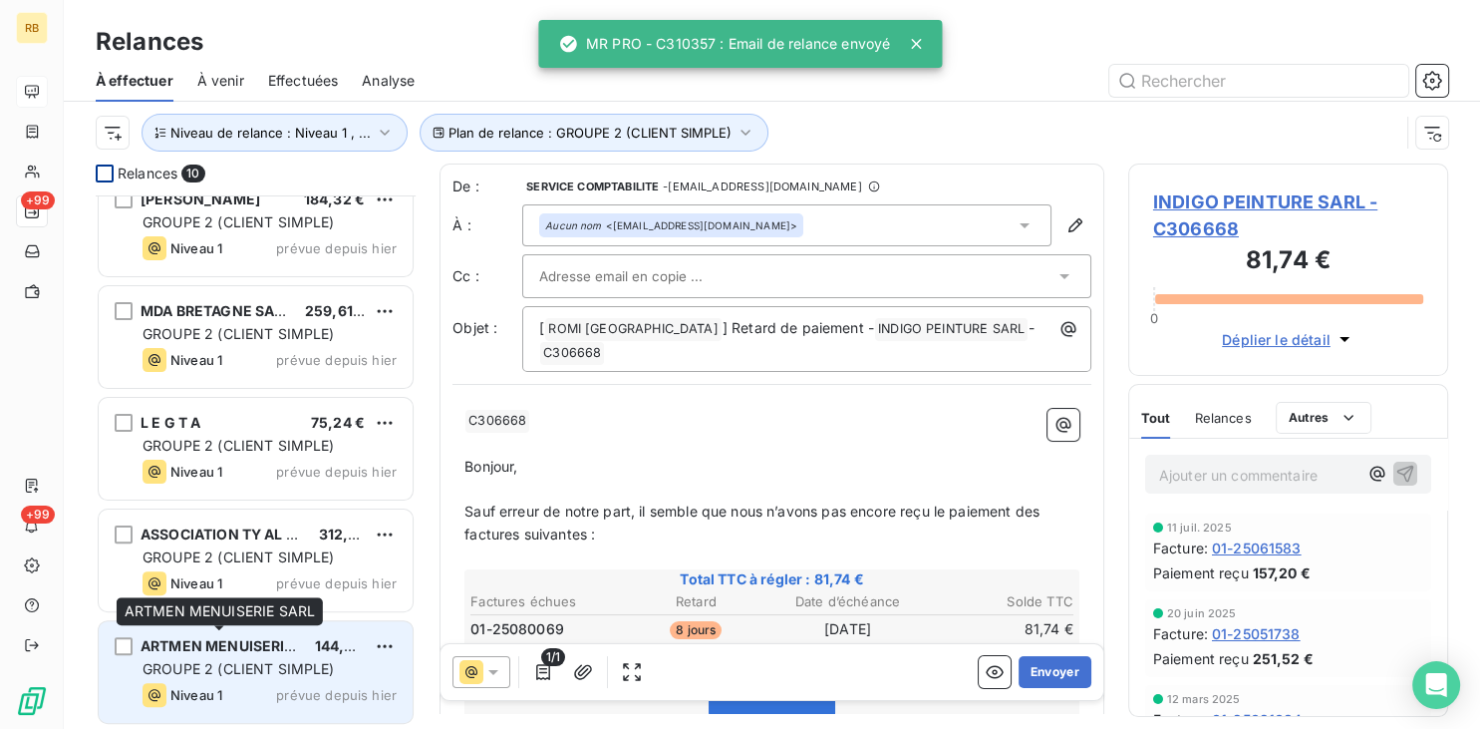
click at [273, 647] on span "ARTMEN MENUISERIE SARL" at bounding box center [237, 645] width 192 height 17
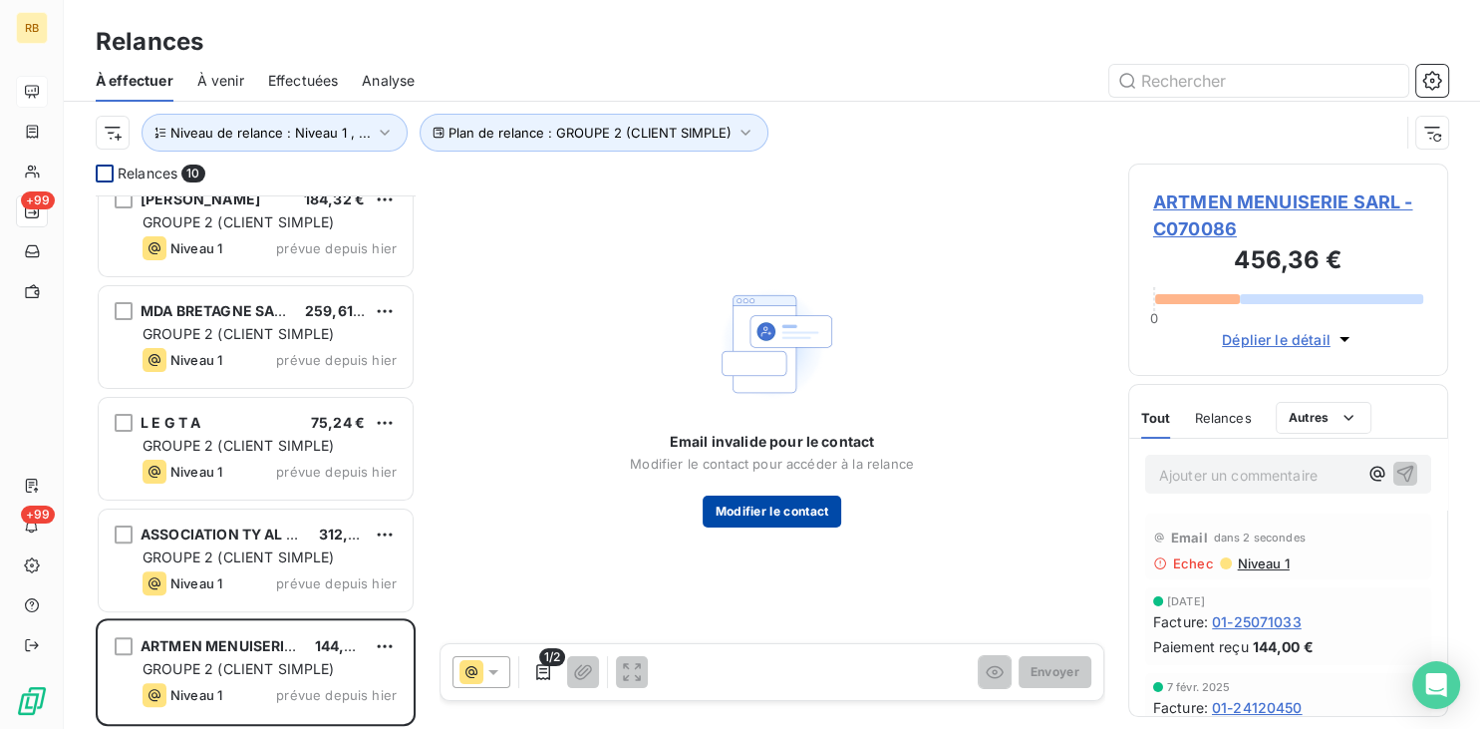
click at [806, 507] on button "Modifier le contact" at bounding box center [772, 511] width 138 height 32
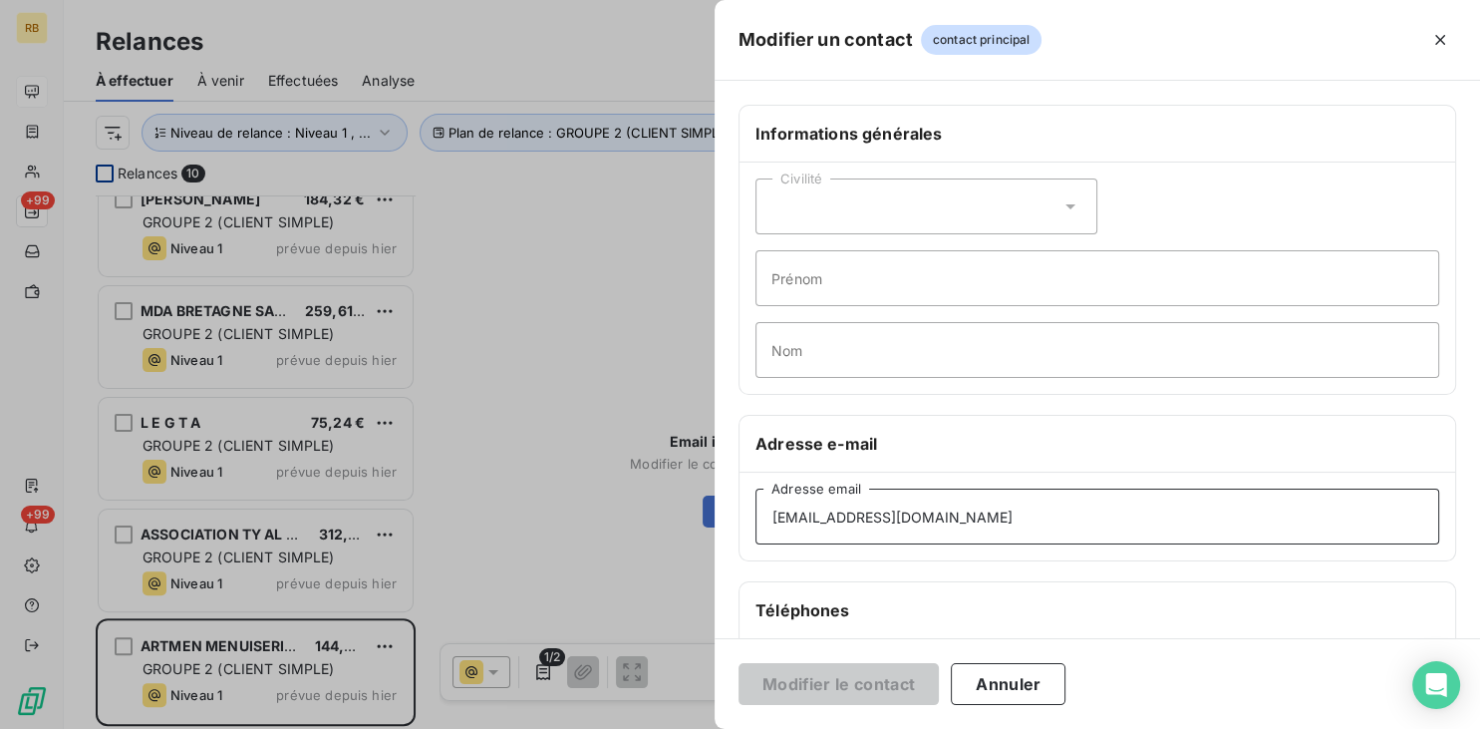
drag, startPoint x: 944, startPoint y: 519, endPoint x: 663, endPoint y: 521, distance: 281.1
click at [663, 729] on div "Modifier un contact contact principal Informations générales Civilité Prénom No…" at bounding box center [740, 729] width 1480 height 0
drag, startPoint x: 948, startPoint y: 515, endPoint x: 558, endPoint y: 520, distance: 389.7
click at [755, 520] on input "[EMAIL_ADDRESS][DOMAIN_NAME]" at bounding box center [1097, 516] width 684 height 56
paste input "i"
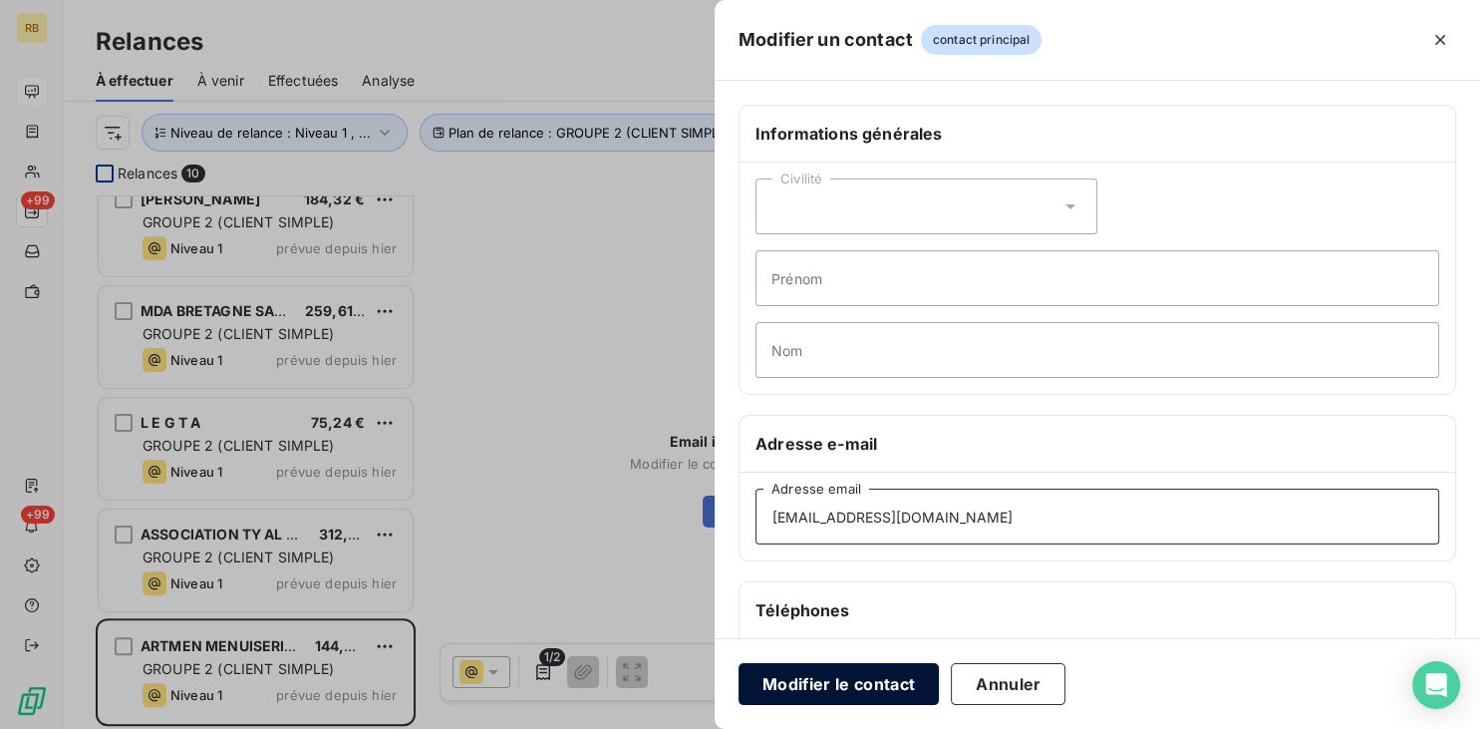
type input "[EMAIL_ADDRESS][DOMAIN_NAME]"
click at [886, 685] on button "Modifier le contact" at bounding box center [839, 684] width 200 height 42
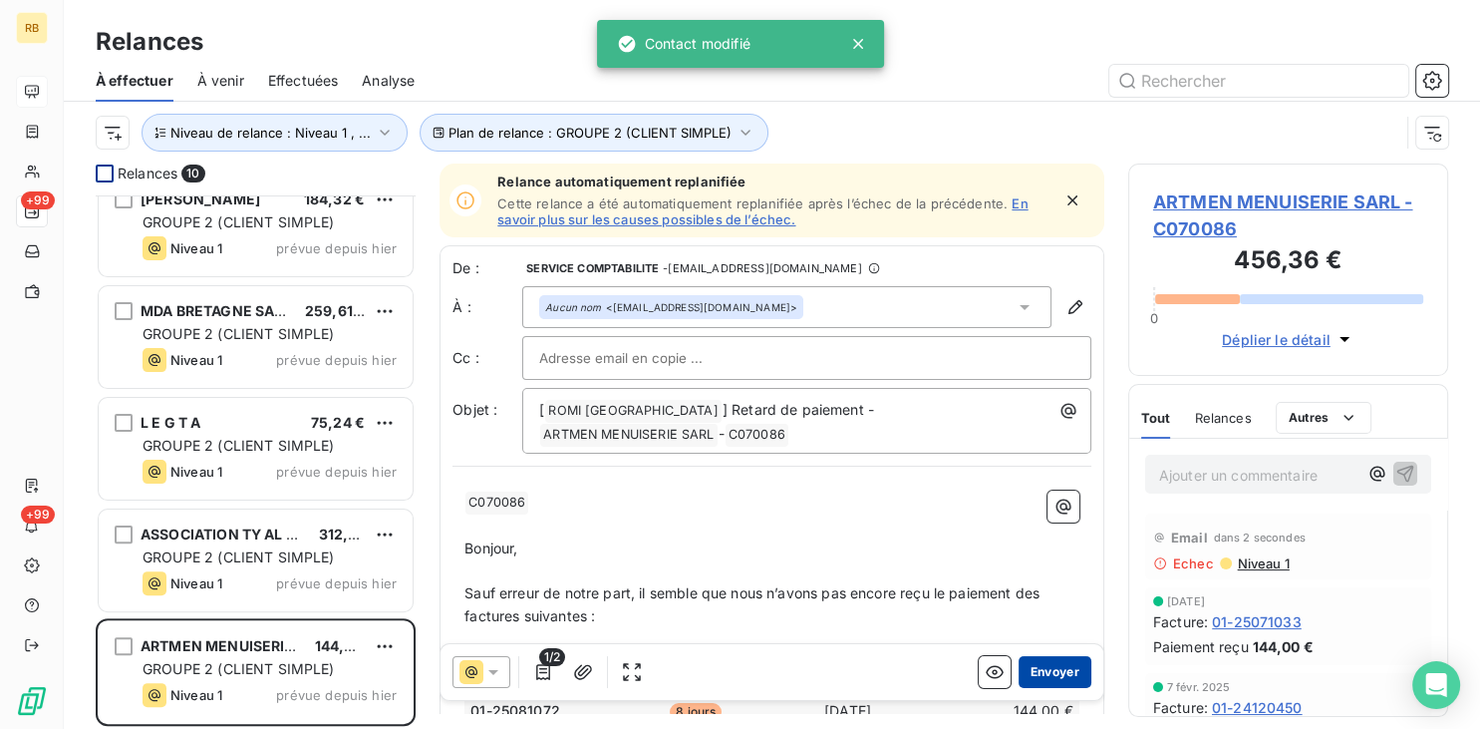
click at [1074, 668] on button "Envoyer" at bounding box center [1055, 672] width 73 height 32
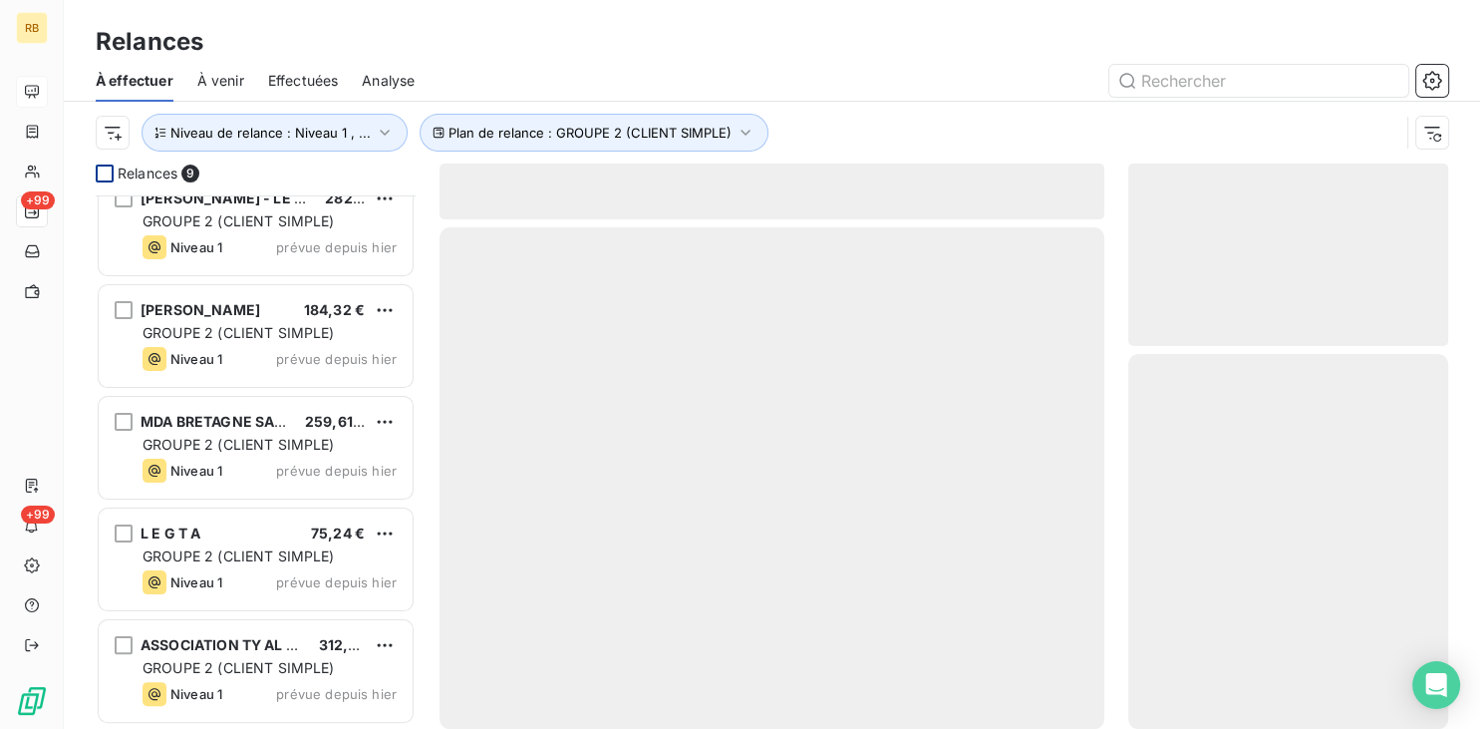
scroll to position [470, 0]
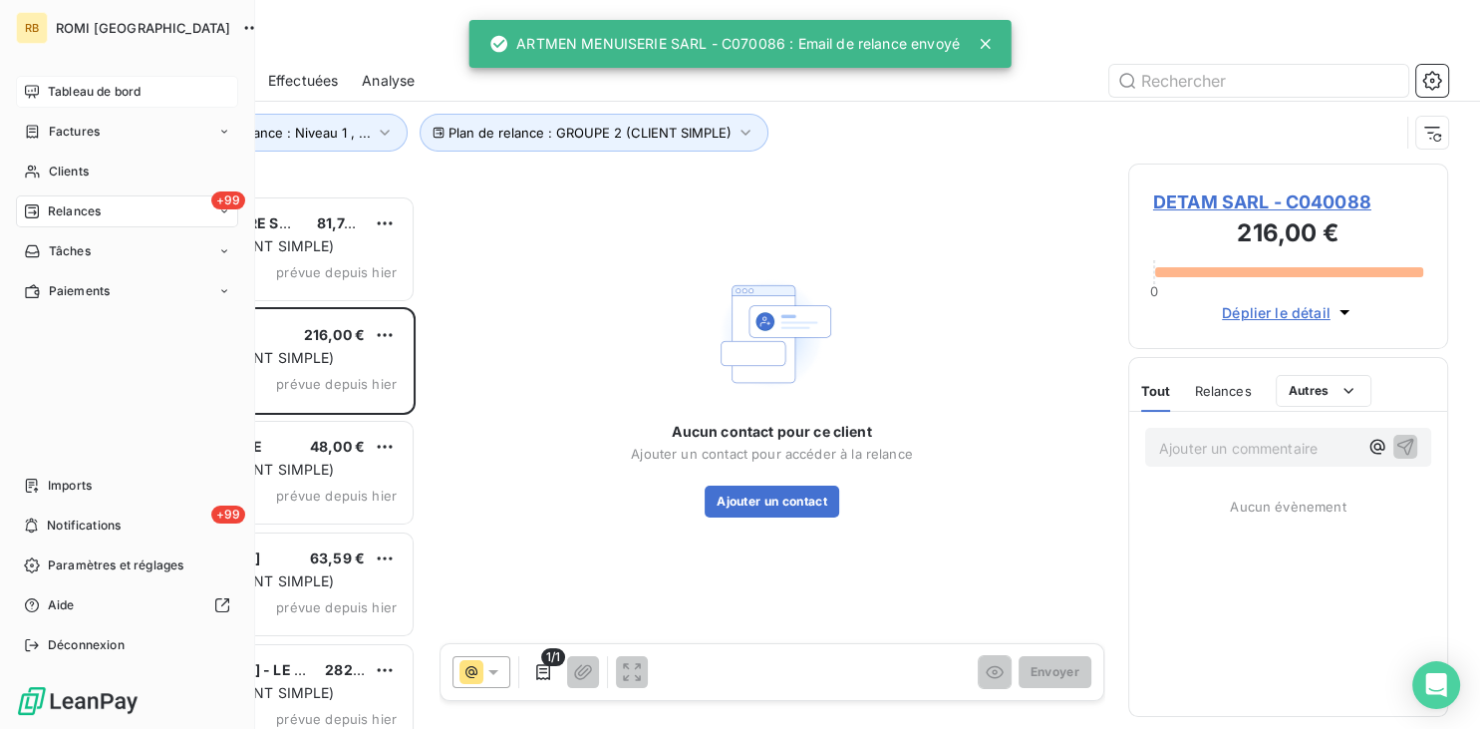
click at [75, 90] on span "Tableau de bord" at bounding box center [94, 92] width 93 height 18
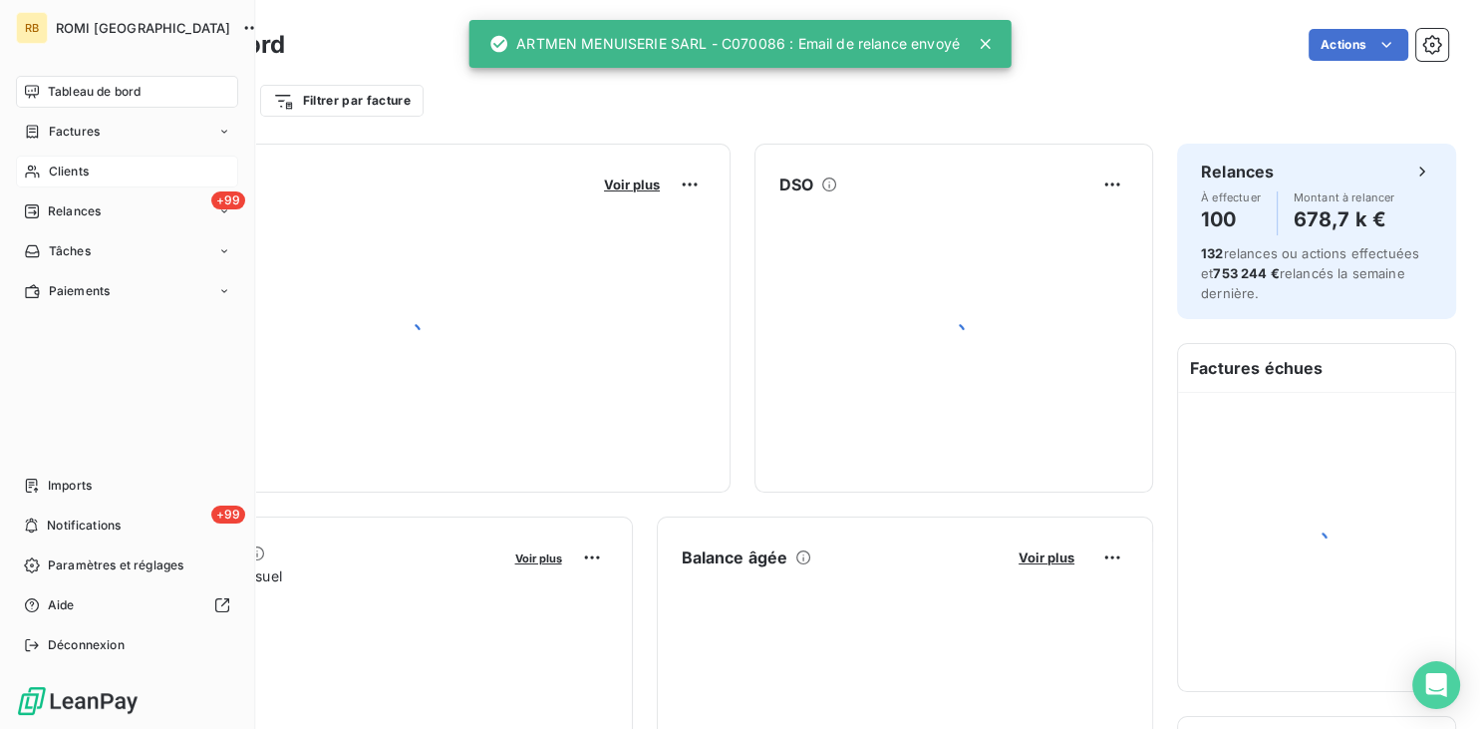
click at [77, 169] on span "Clients" at bounding box center [69, 171] width 40 height 18
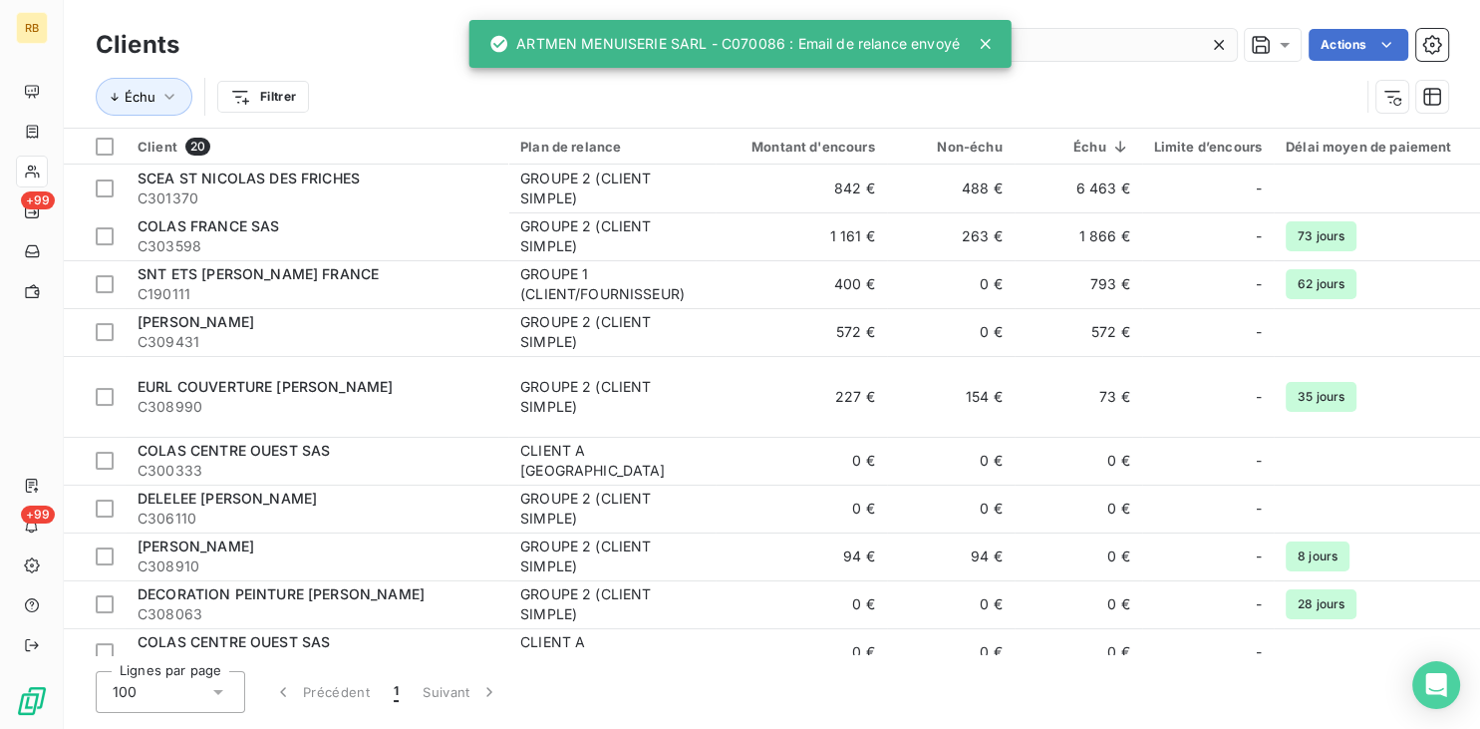
click at [1014, 37] on input "colas" at bounding box center [1087, 45] width 299 height 32
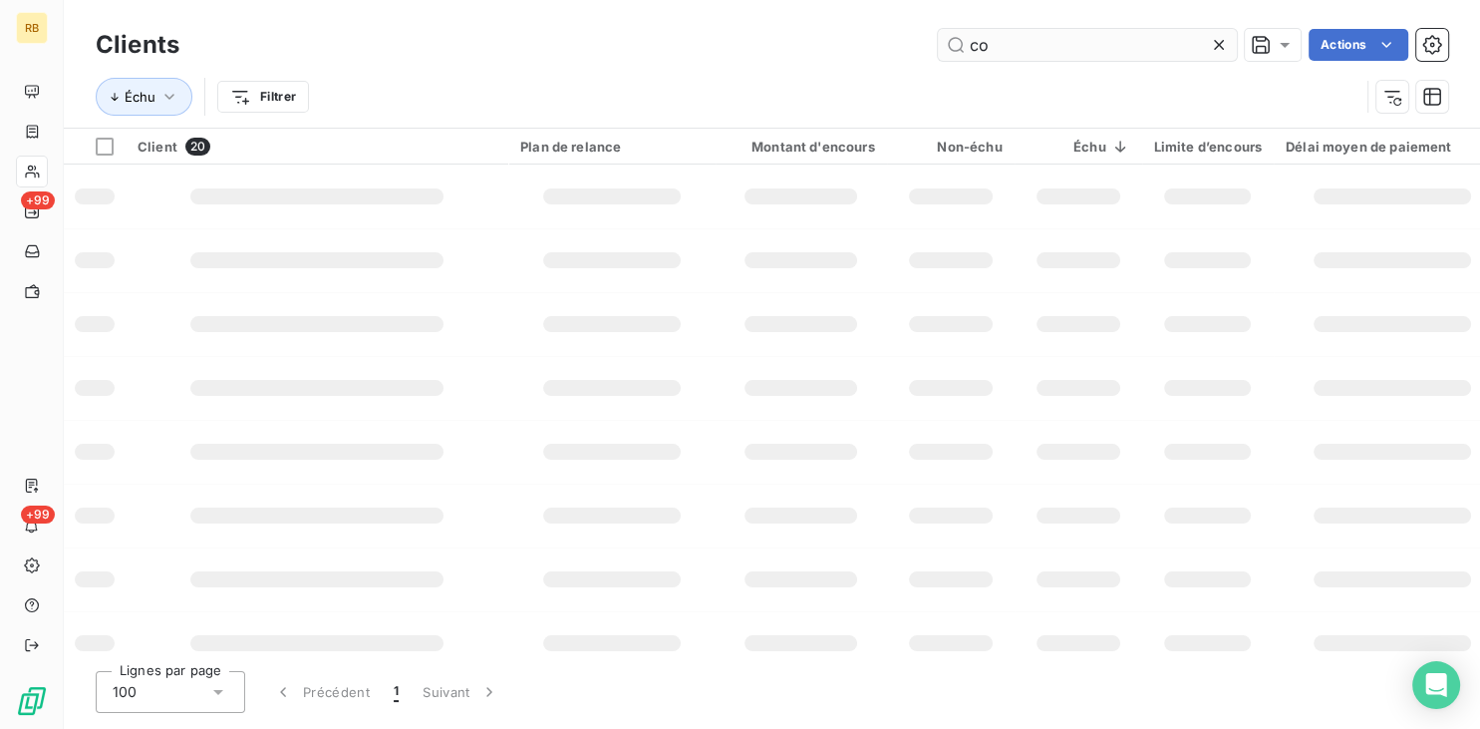
type input "c"
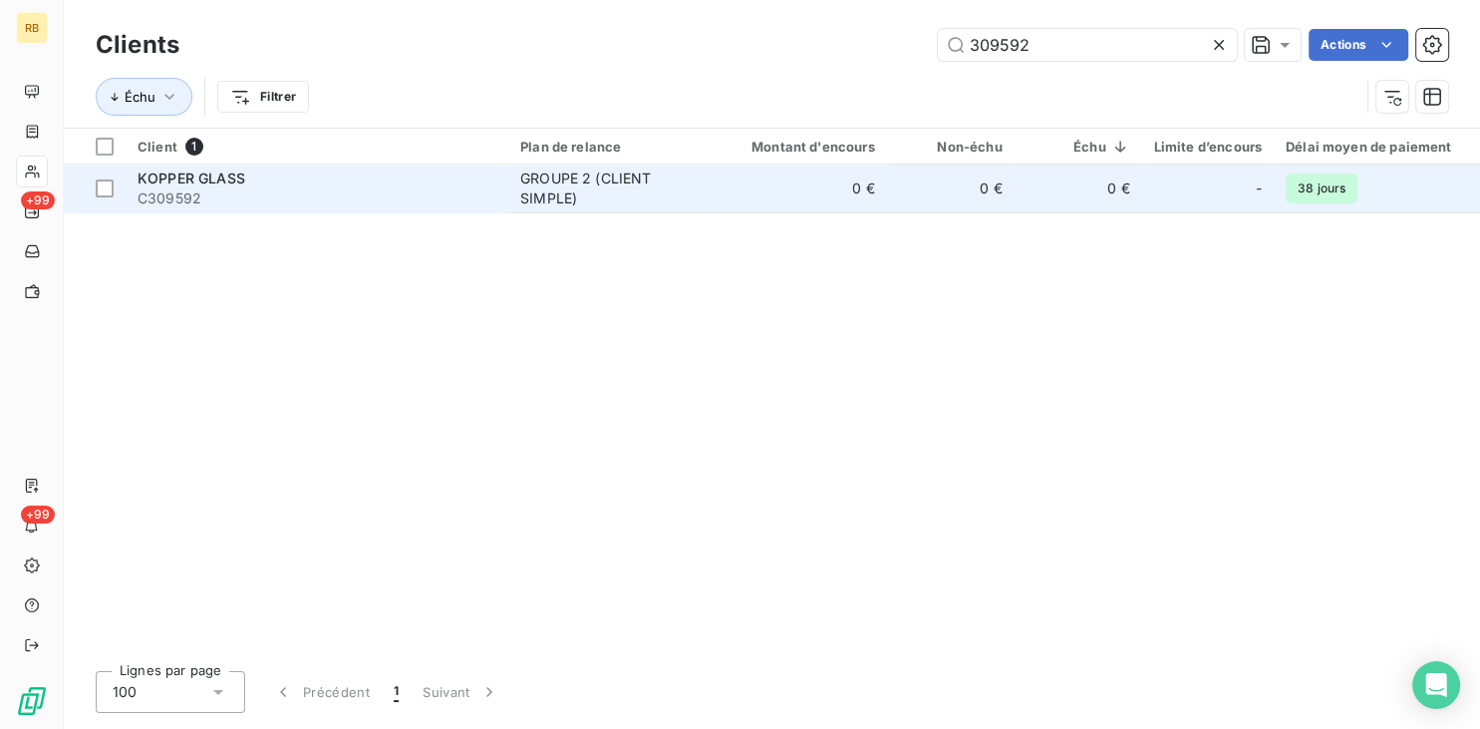
type input "309592"
click at [632, 177] on div "GROUPE 2 (CLIENT SIMPLE)" at bounding box center [611, 188] width 183 height 40
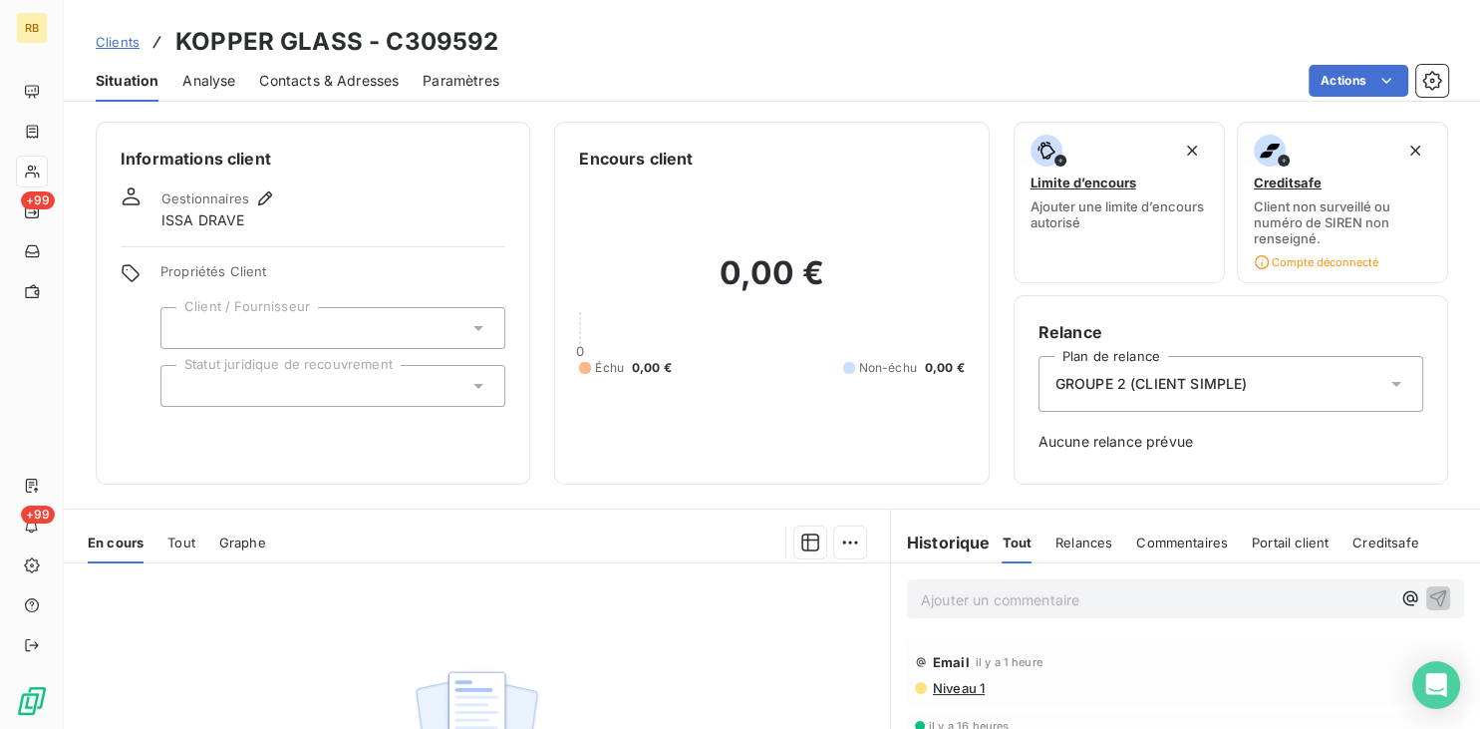
click at [1258, 398] on div "GROUPE 2 (CLIENT SIMPLE)" at bounding box center [1231, 384] width 385 height 56
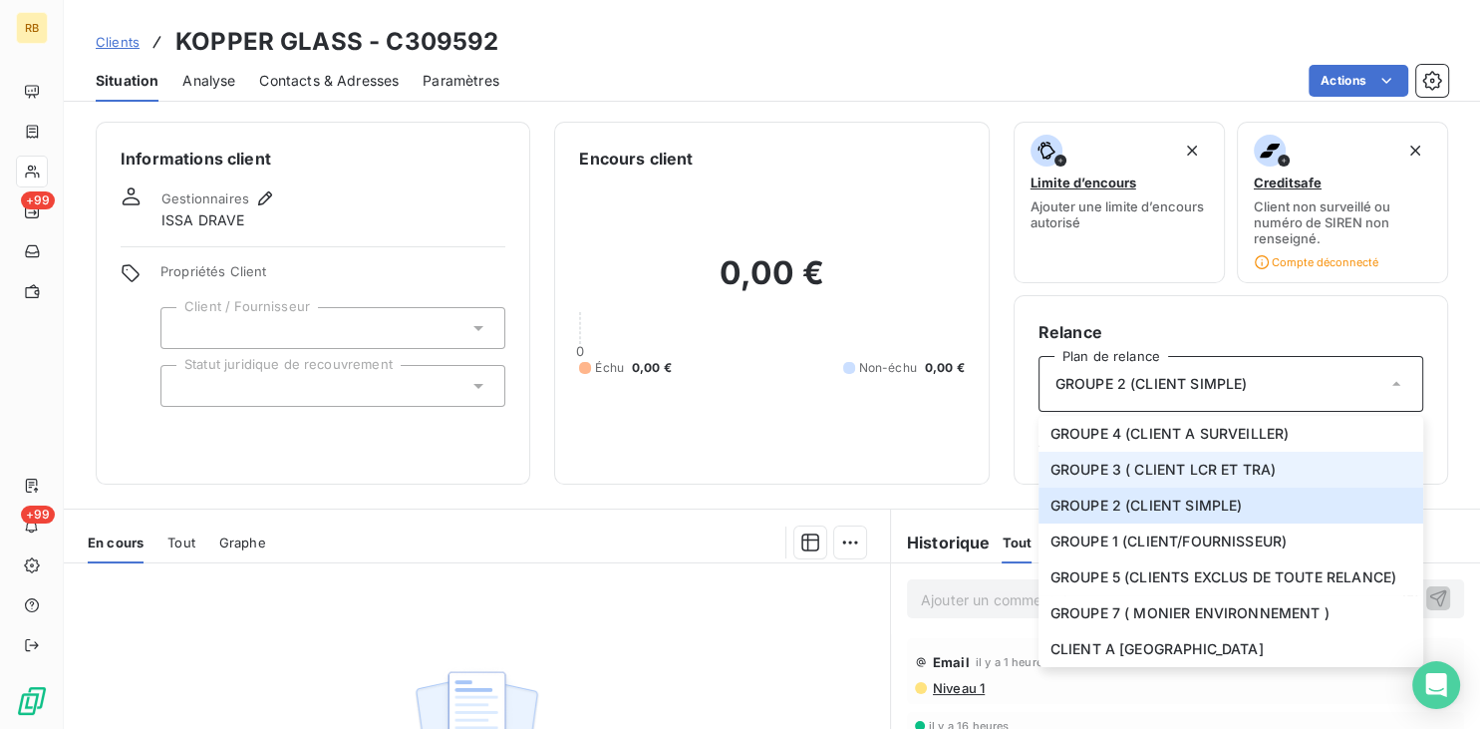
click at [1226, 456] on li "GROUPE 3 ( CLIENT LCR ET TRA)" at bounding box center [1231, 469] width 385 height 36
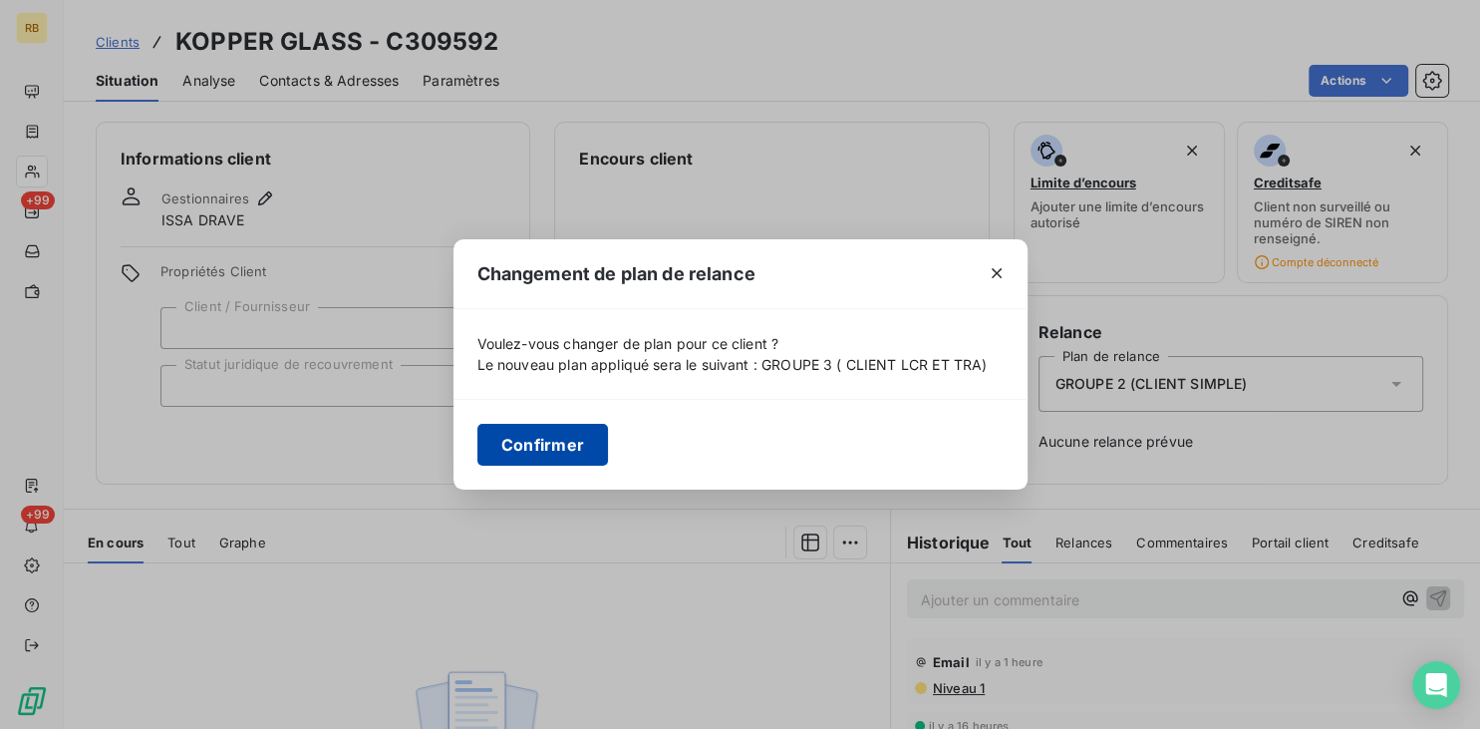
click at [577, 437] on button "Confirmer" at bounding box center [543, 445] width 132 height 42
